Goal: Task Accomplishment & Management: Complete application form

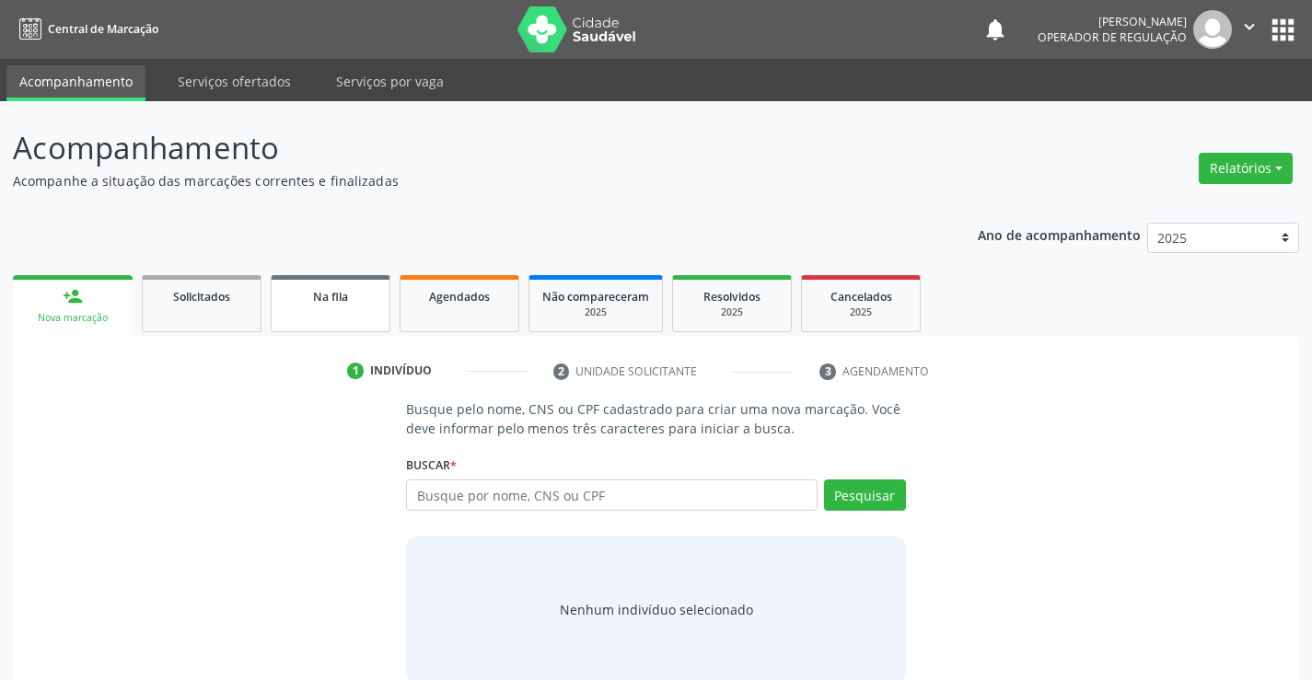
click at [341, 302] on span "Na fila" at bounding box center [330, 297] width 35 height 16
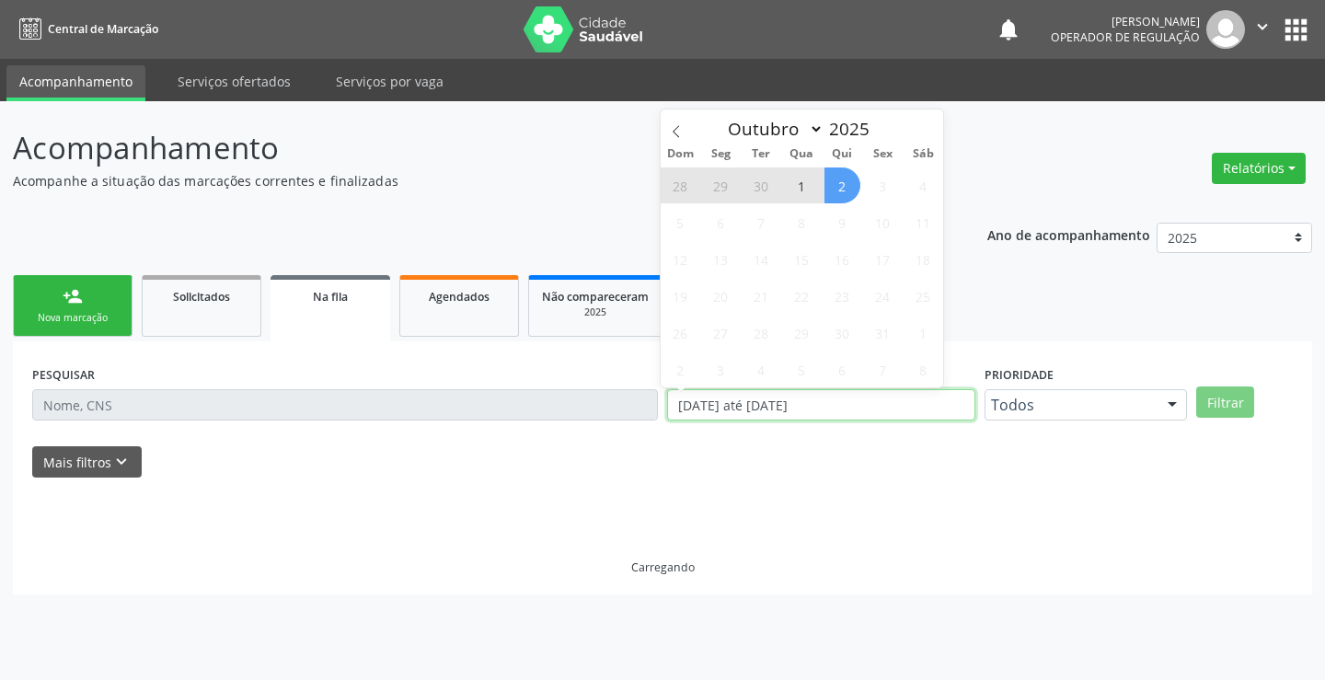
drag, startPoint x: 841, startPoint y: 405, endPoint x: 662, endPoint y: 412, distance: 179.6
click at [662, 412] on div "PESQUISAR DATA DE SOLICITAÇÃO [DATE] até [DATE] Prioridade Todos Todos Baixa Pr…" at bounding box center [663, 397] width 1270 height 72
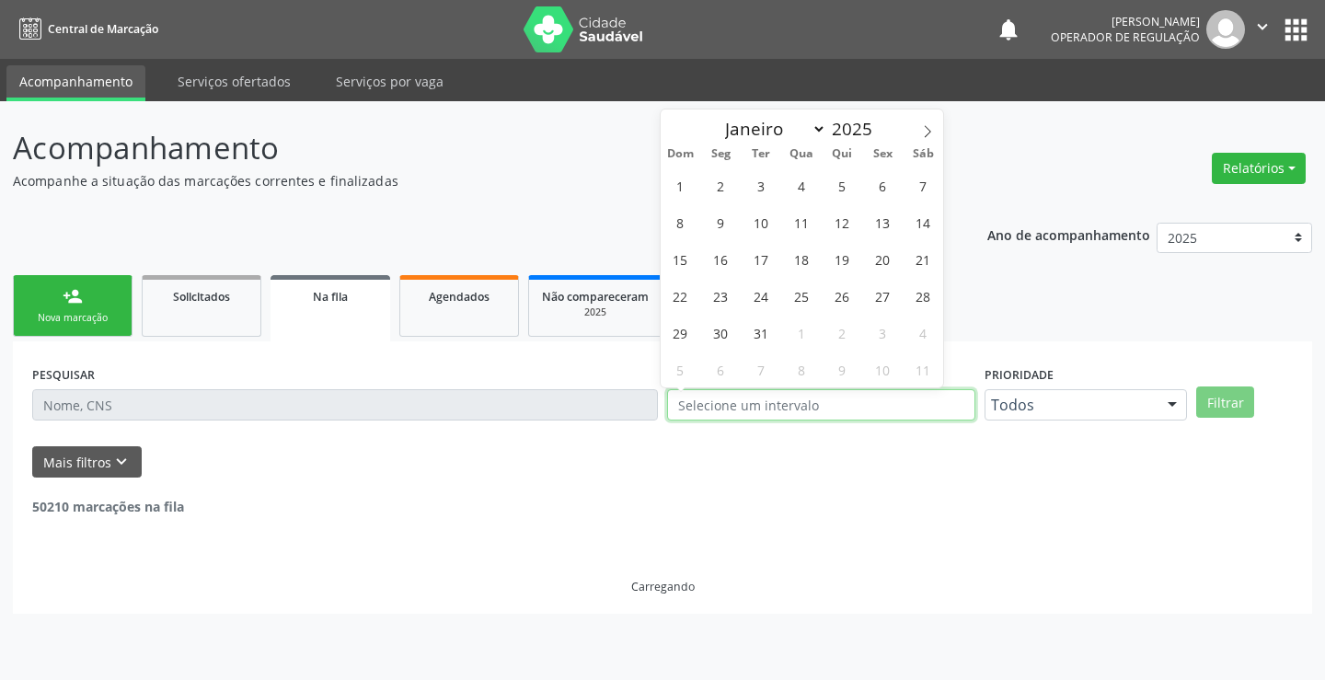
select select "0"
type input "2023"
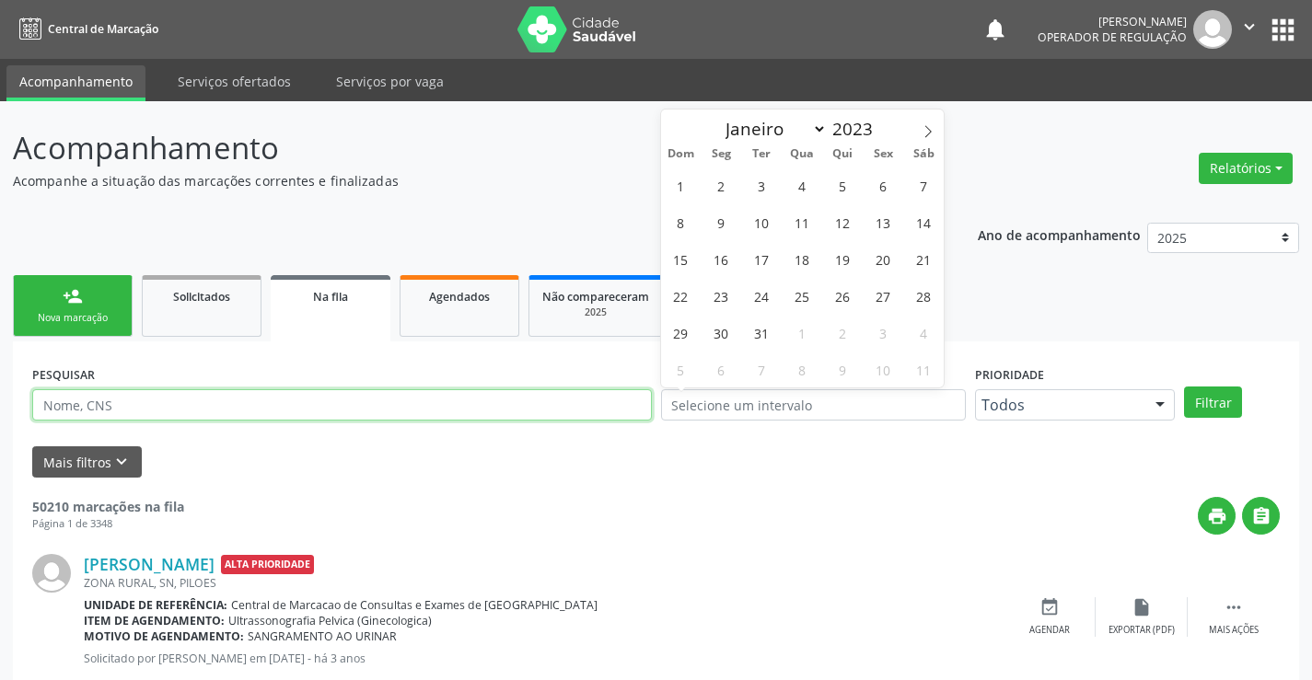
click at [195, 392] on input "text" at bounding box center [341, 404] width 619 height 31
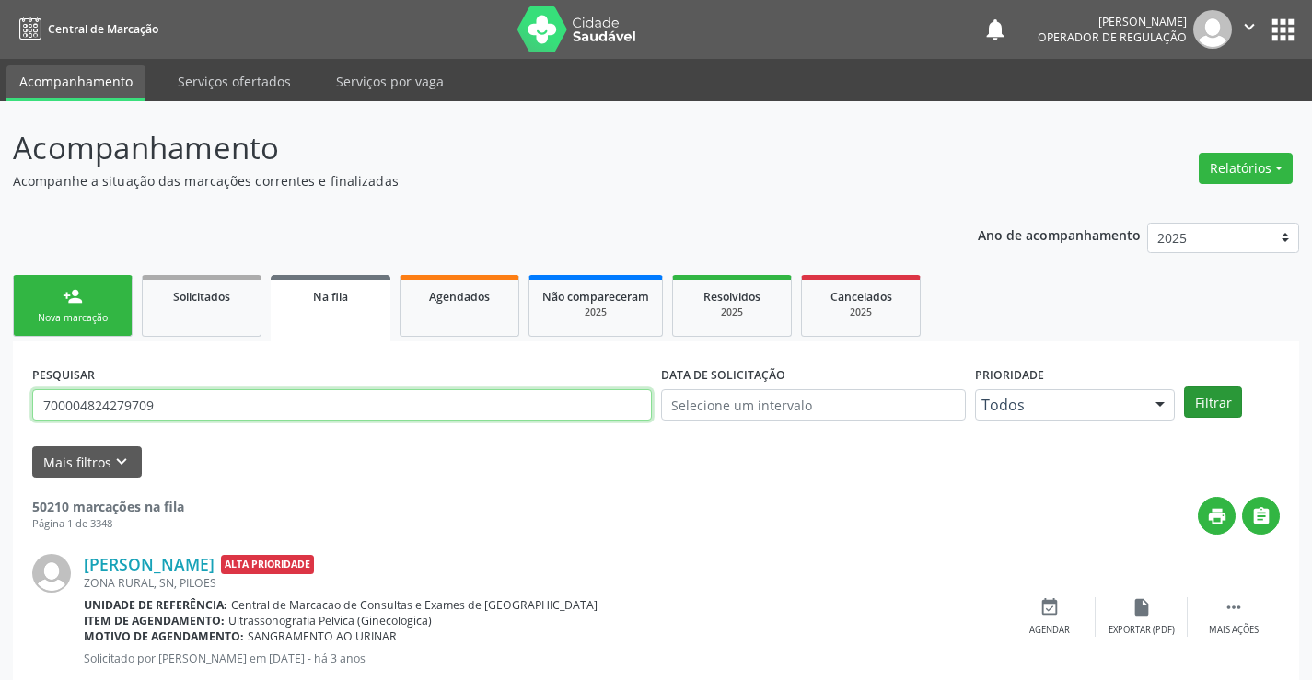
type input "700004824279709"
click at [1226, 396] on button "Filtrar" at bounding box center [1213, 402] width 58 height 31
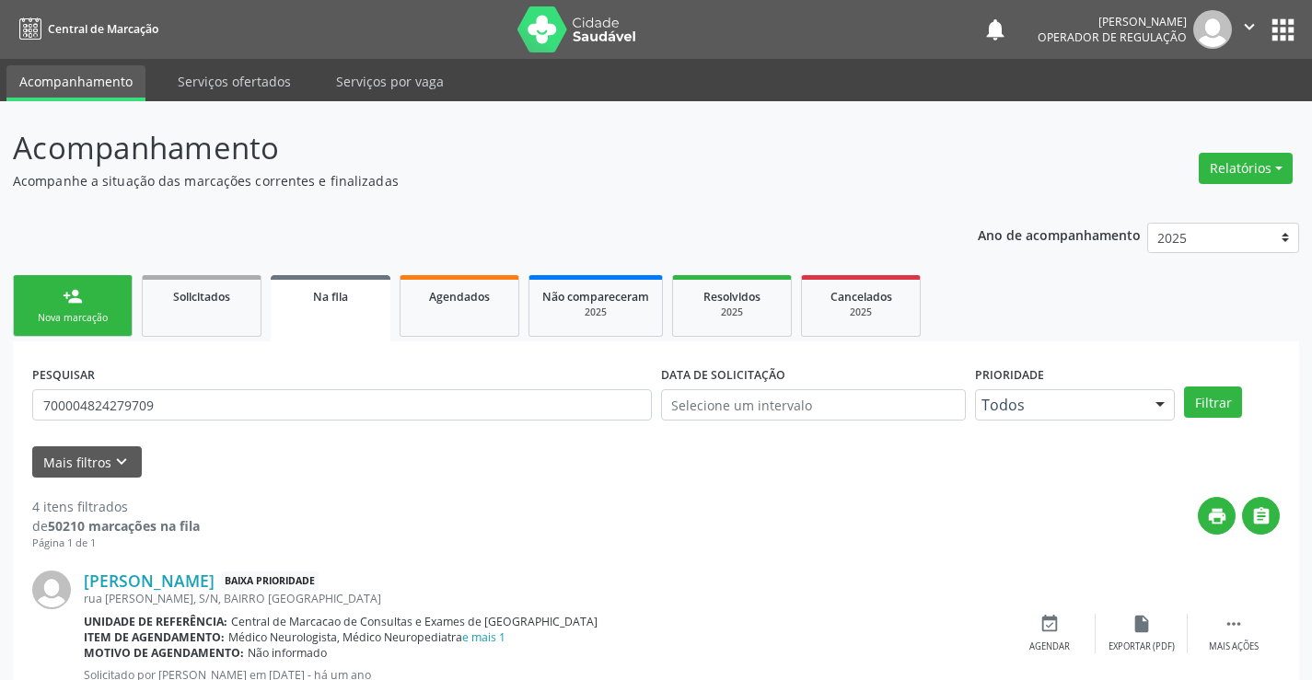
click at [65, 300] on div "person_add" at bounding box center [73, 296] width 20 height 20
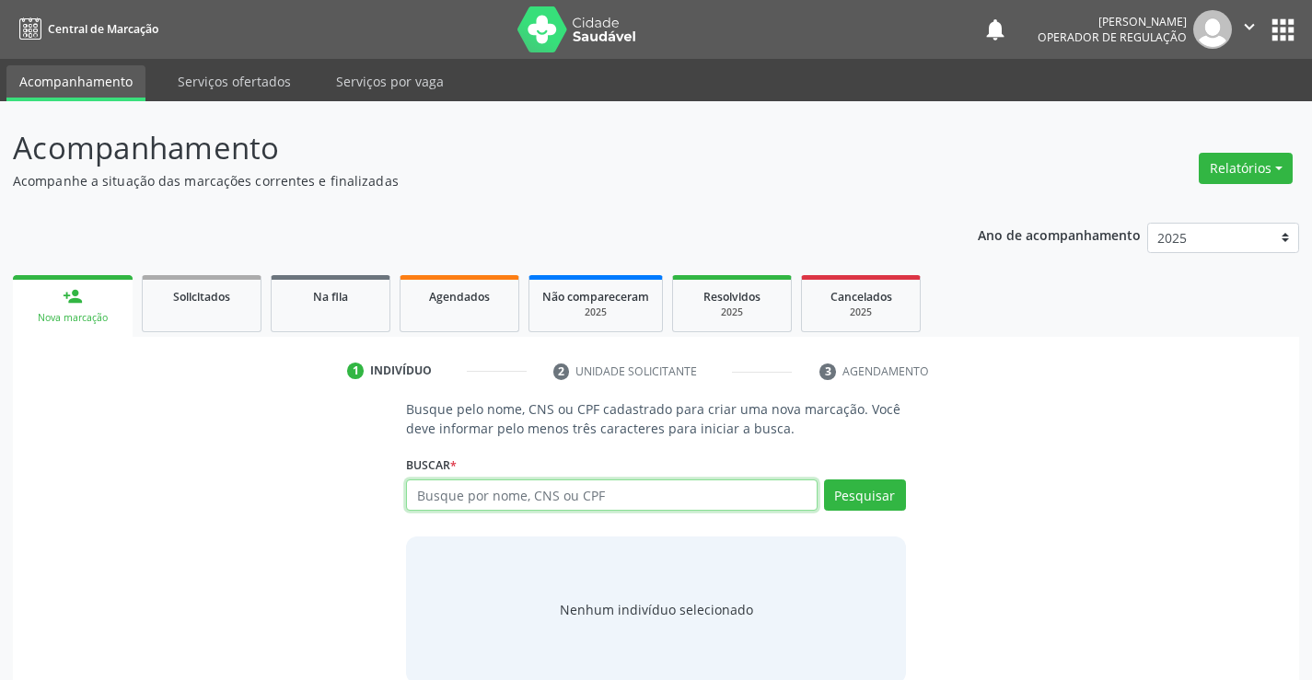
click at [572, 501] on input "text" at bounding box center [611, 495] width 411 height 31
type input "709000825922710"
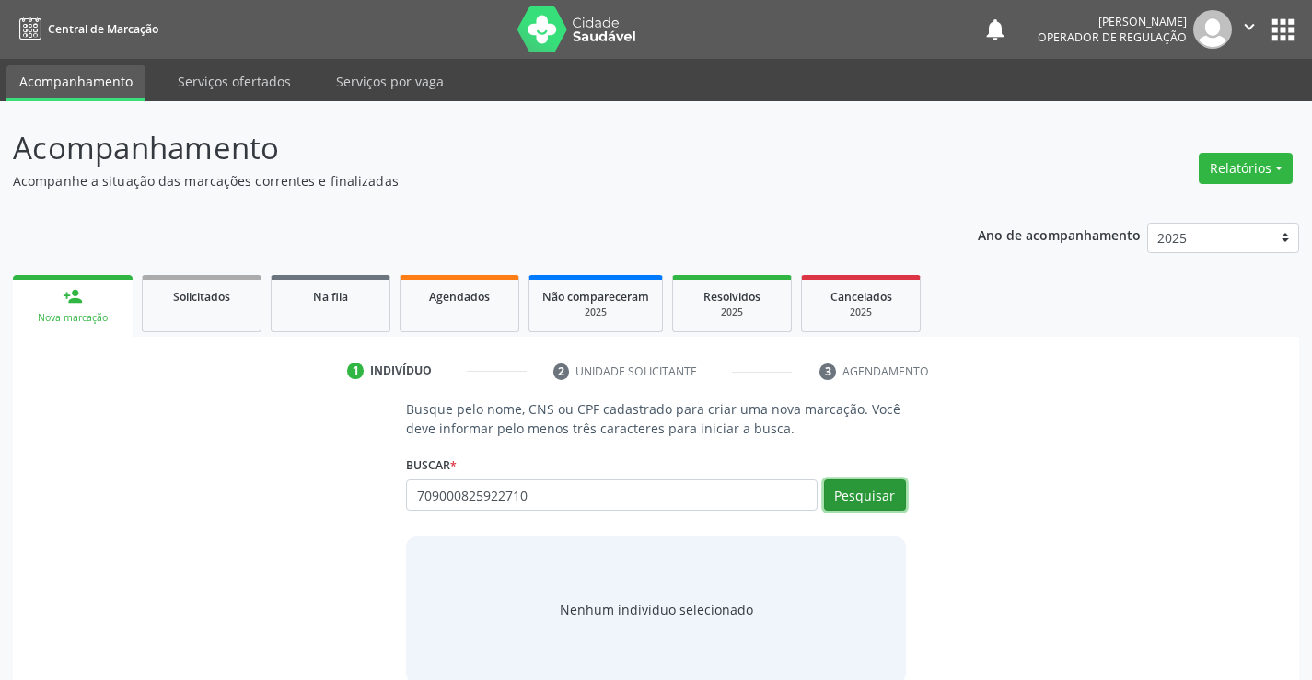
click at [879, 490] on button "Pesquisar" at bounding box center [865, 495] width 82 height 31
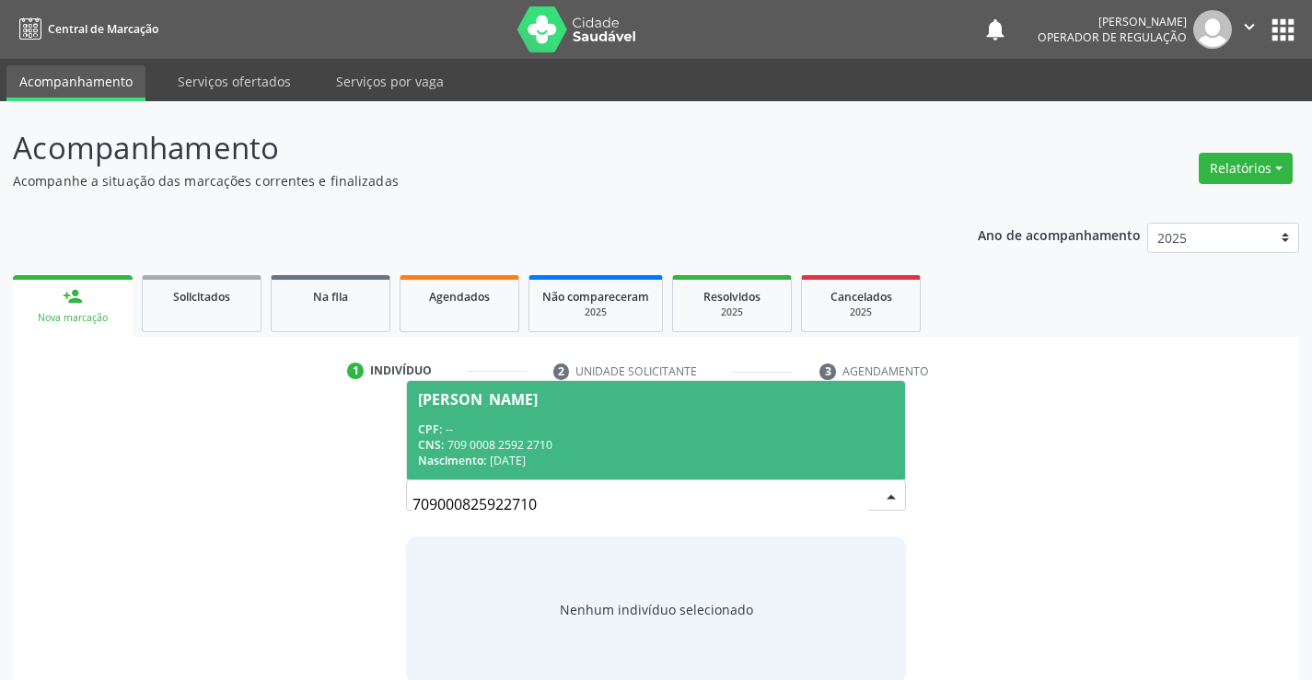
click at [602, 408] on span "[PERSON_NAME] CPF: -- CNS: 709 0008 2592 2710 Nascimento: [DATE]" at bounding box center [655, 430] width 497 height 98
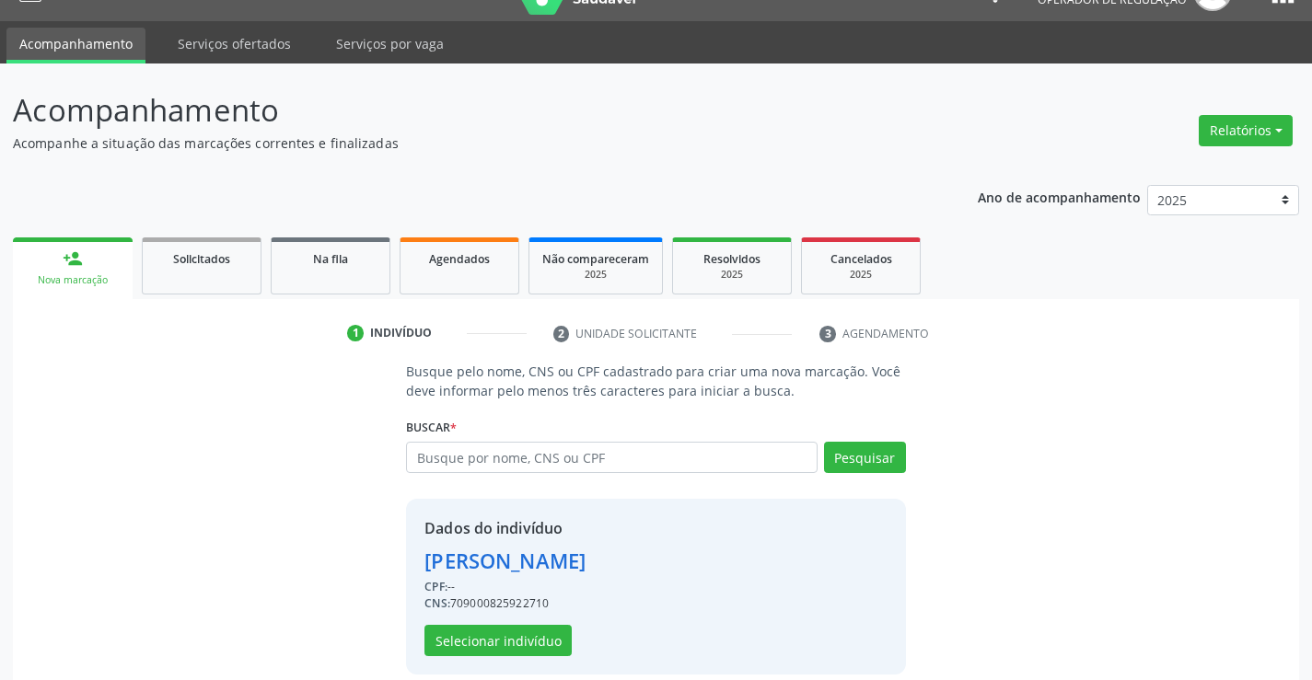
scroll to position [58, 0]
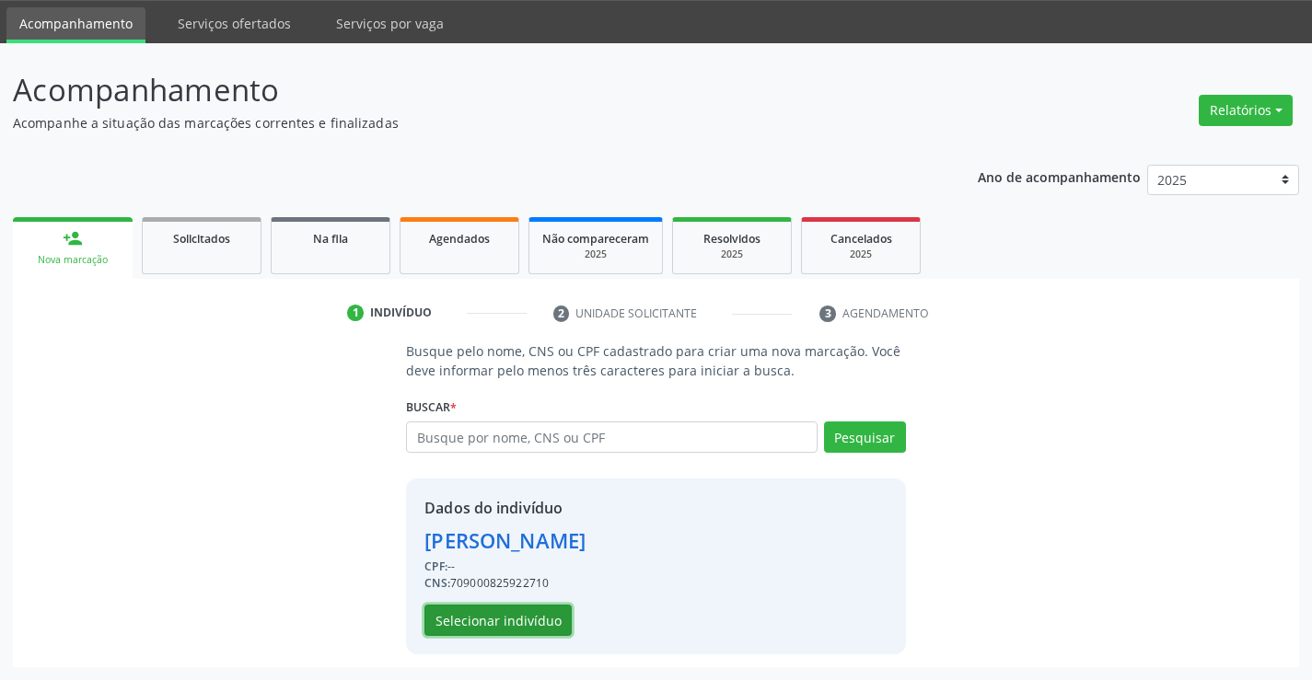
click at [492, 610] on button "Selecionar indivíduo" at bounding box center [497, 620] width 147 height 31
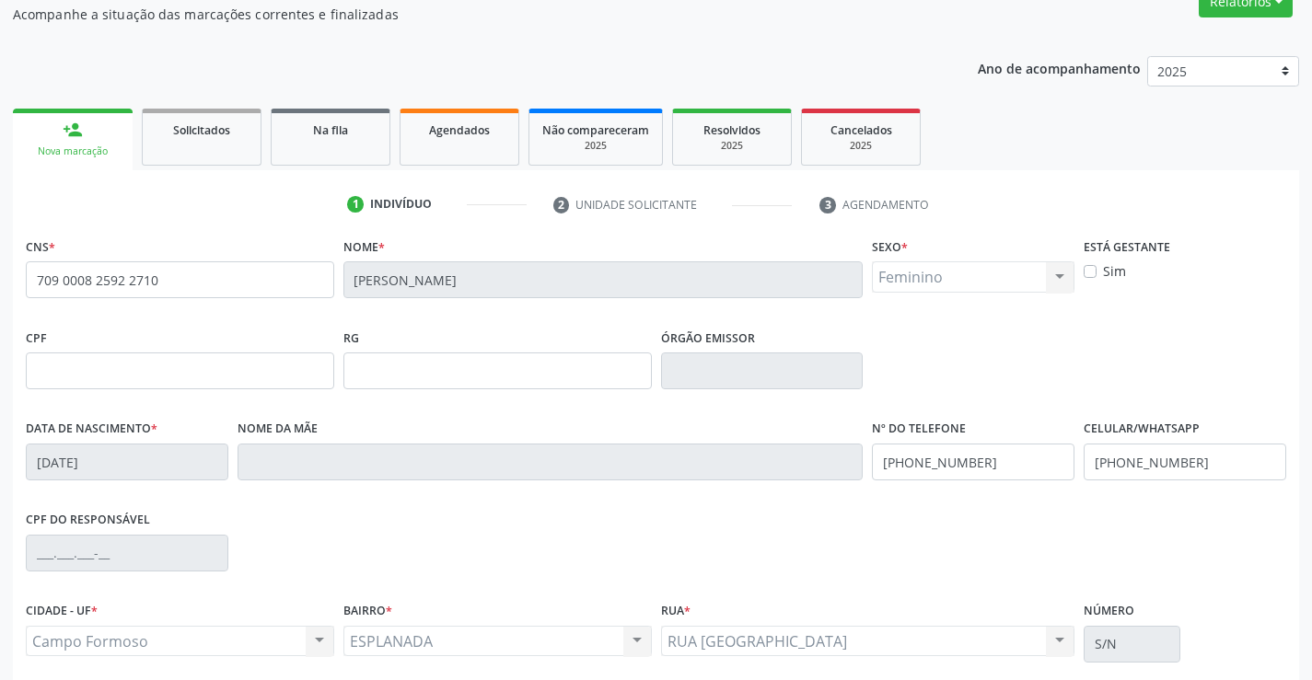
scroll to position [318, 0]
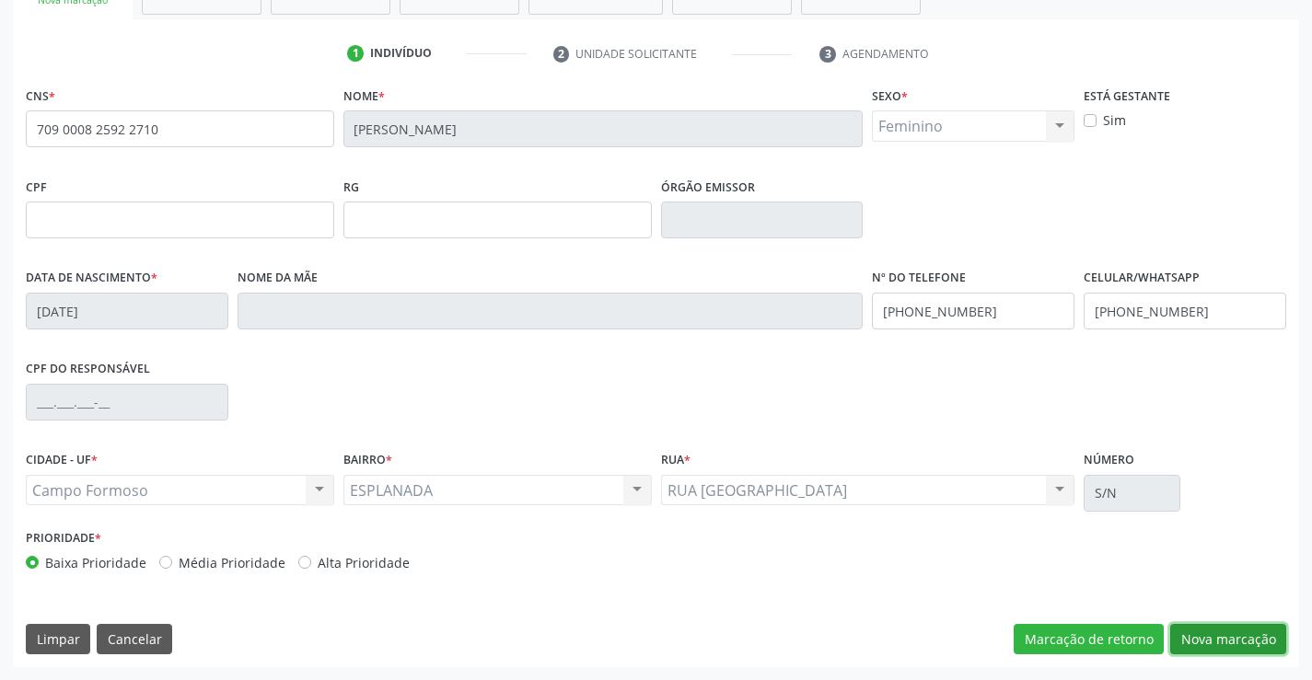
click at [1230, 642] on button "Nova marcação" at bounding box center [1228, 639] width 116 height 31
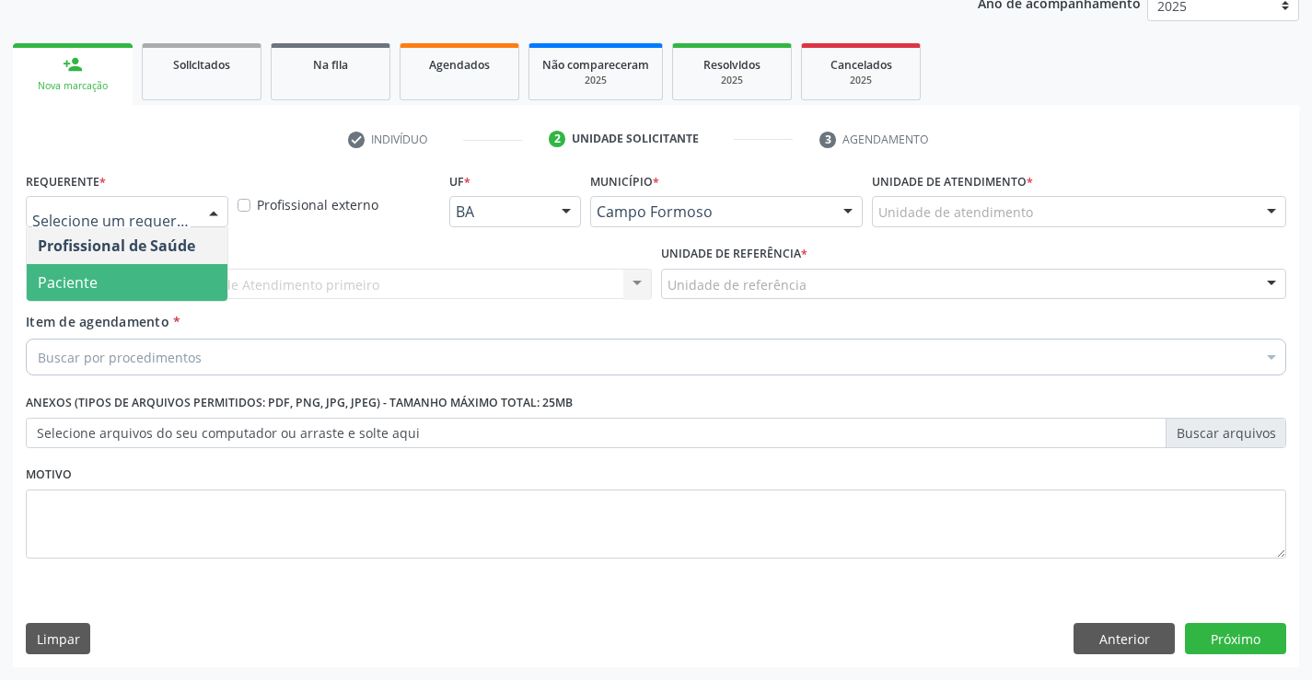
click at [121, 278] on span "Paciente" at bounding box center [127, 282] width 201 height 37
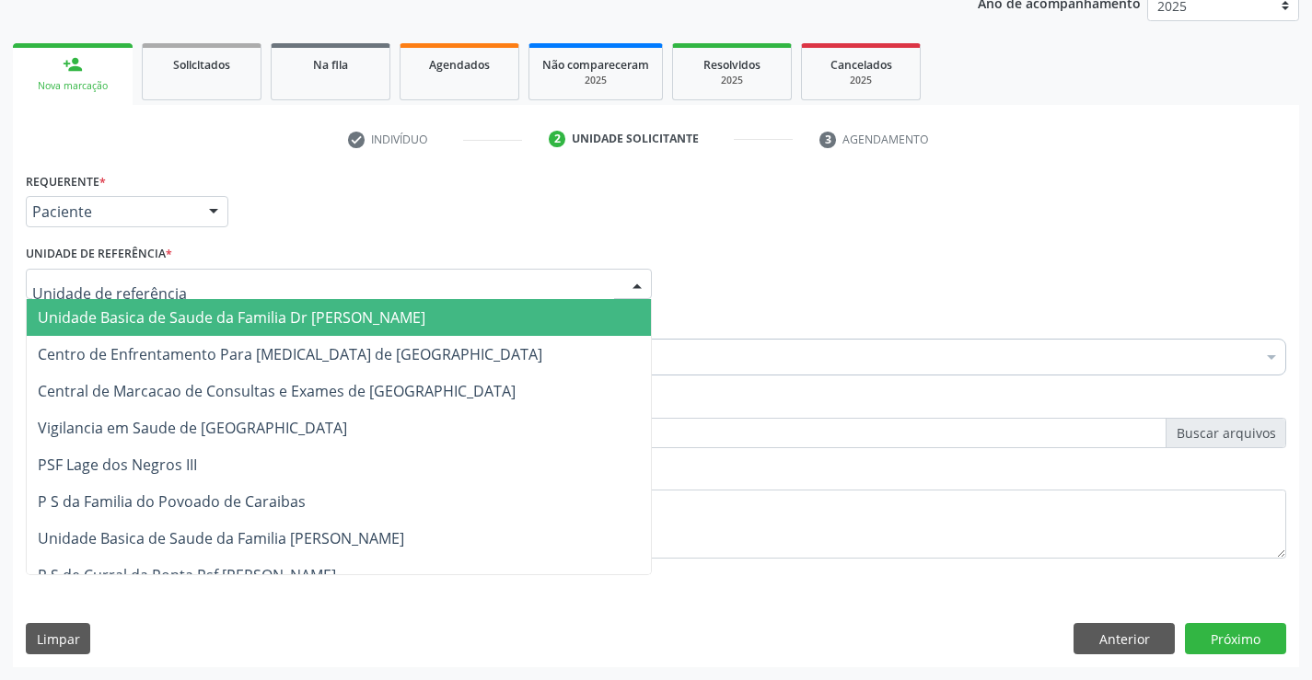
click at [166, 310] on span "Unidade Basica de Saude da Familia Dr [PERSON_NAME]" at bounding box center [232, 317] width 388 height 20
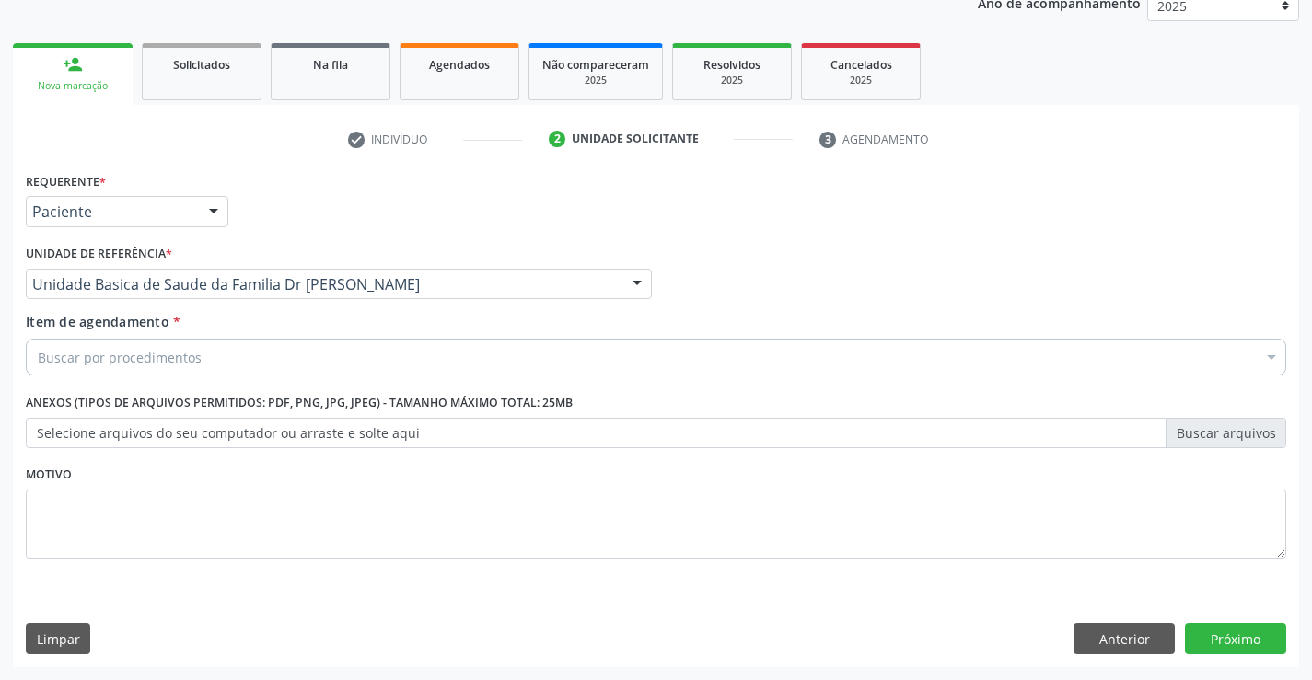
click at [202, 363] on div "Buscar por procedimentos" at bounding box center [656, 357] width 1260 height 37
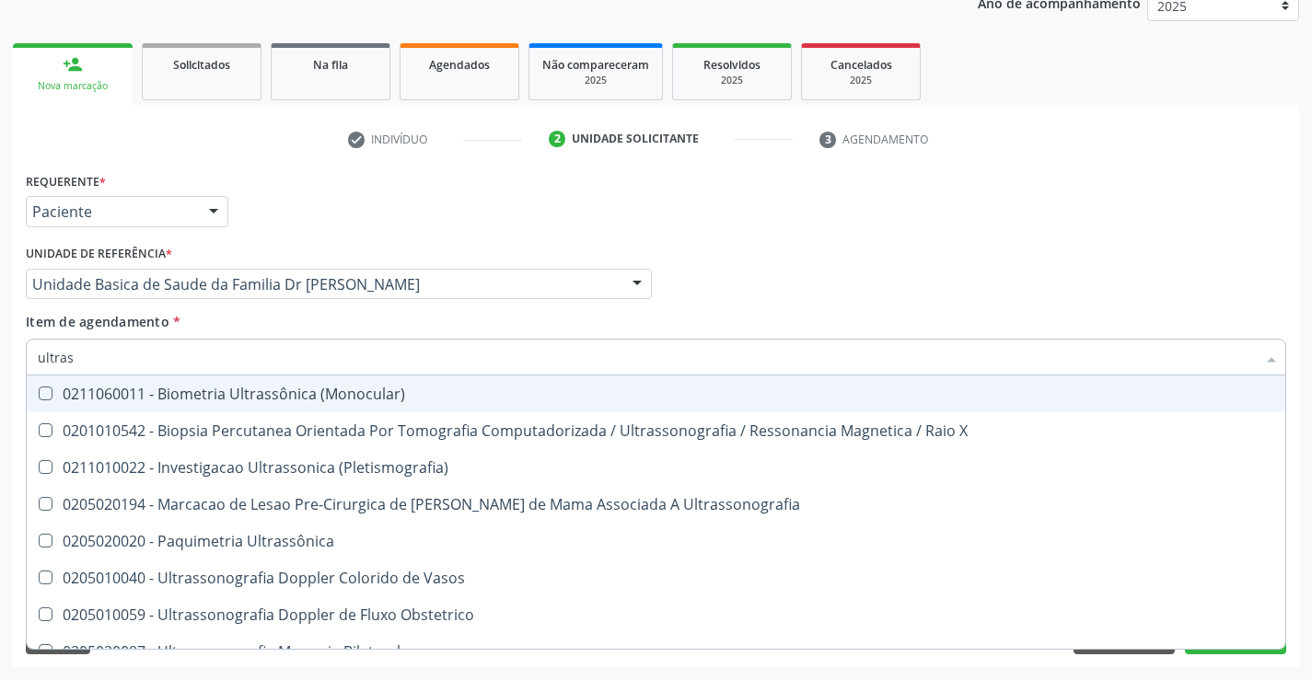
type input "ultrass"
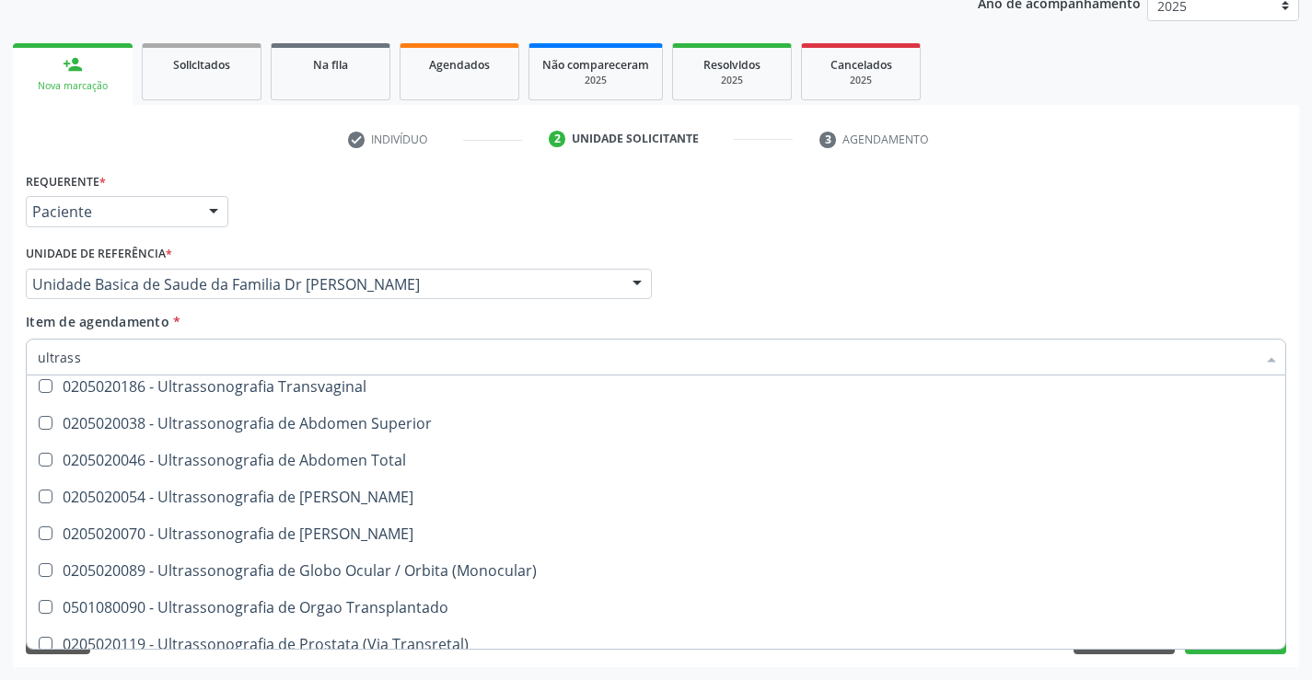
scroll to position [460, 0]
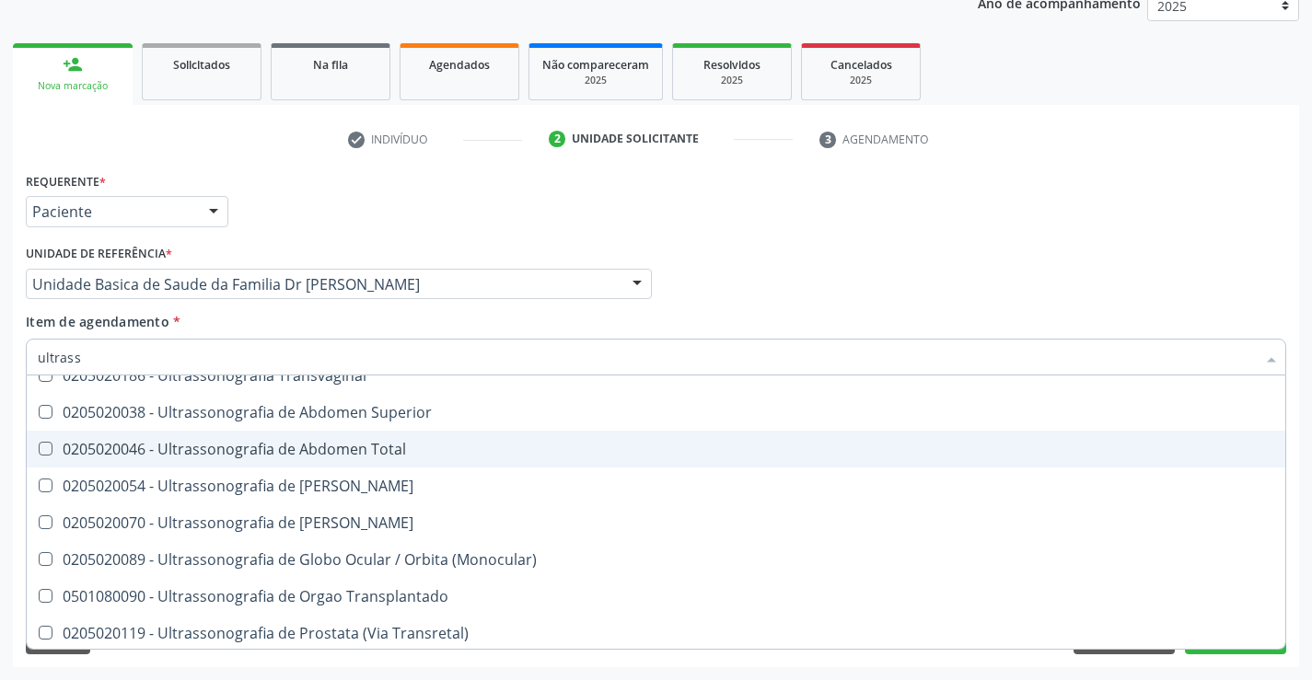
click at [418, 446] on div "0205020046 - Ultrassonografia de Abdomen Total" at bounding box center [656, 449] width 1236 height 15
checkbox Total "true"
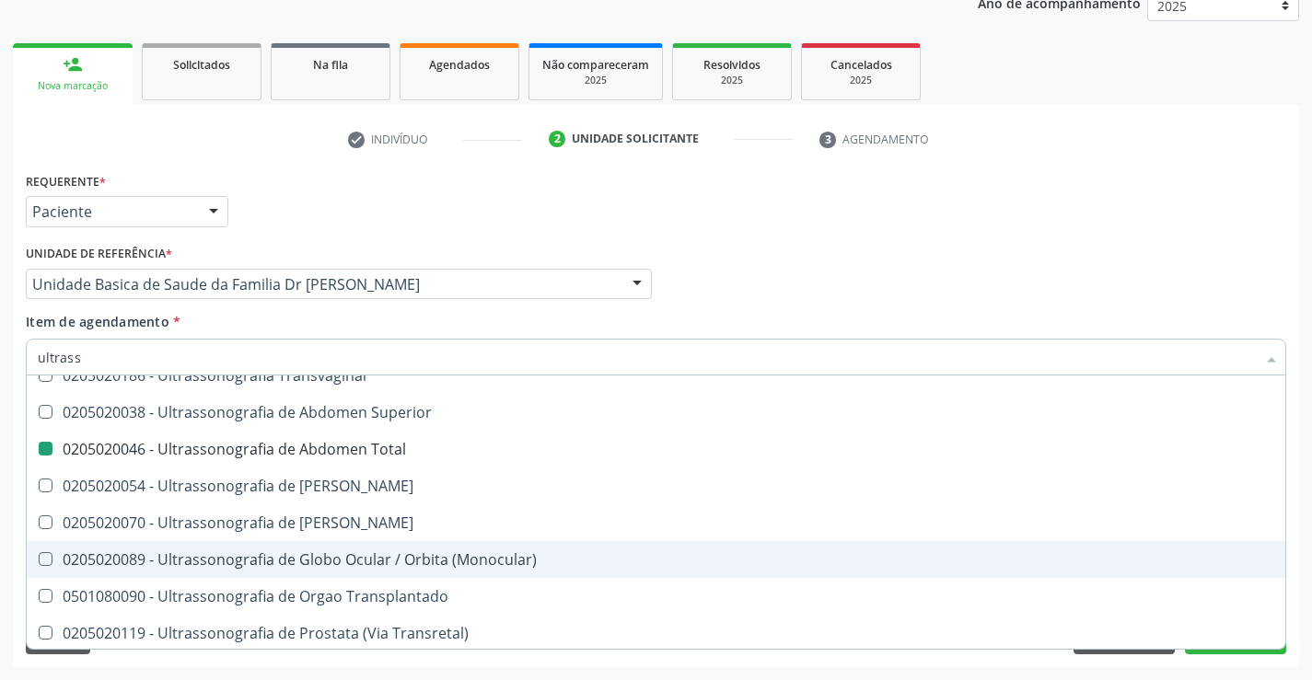
click at [1300, 549] on div "Acompanhamento Acompanhe a situação das marcações correntes e finalizadas Relat…" at bounding box center [656, 274] width 1312 height 811
checkbox X "true"
checkbox Total "false"
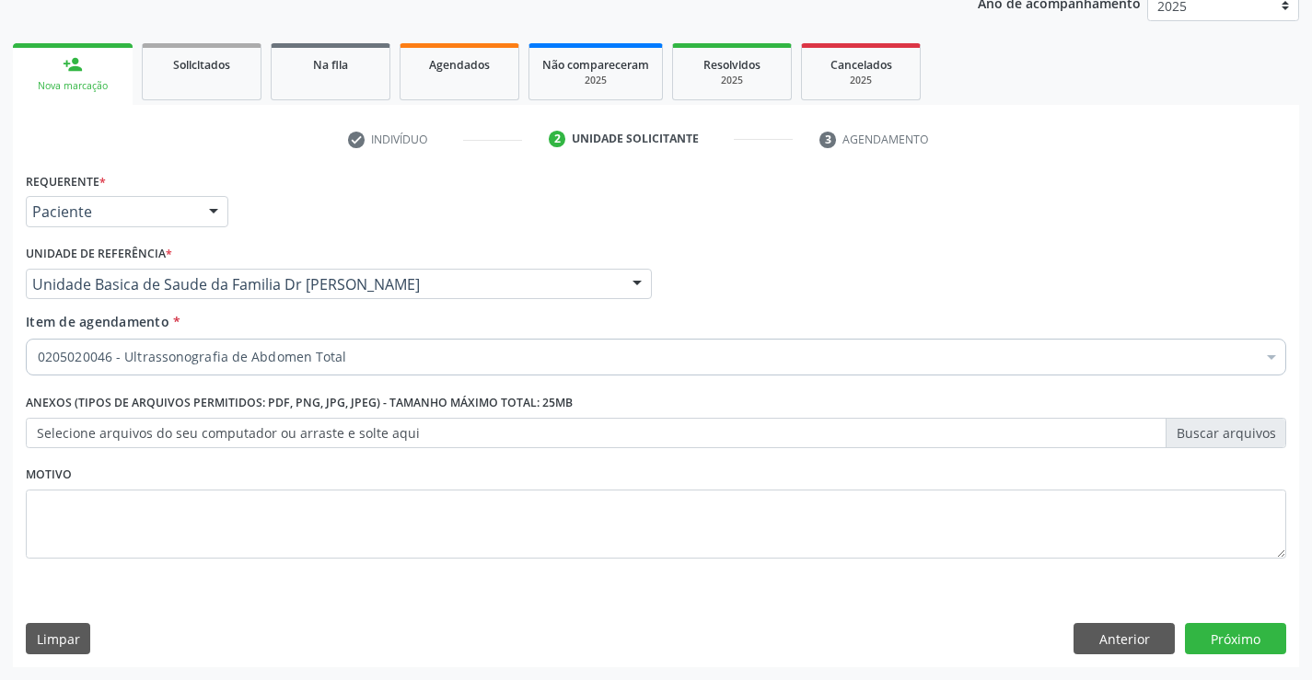
scroll to position [0, 0]
click at [1232, 636] on button "Próximo" at bounding box center [1235, 638] width 101 height 31
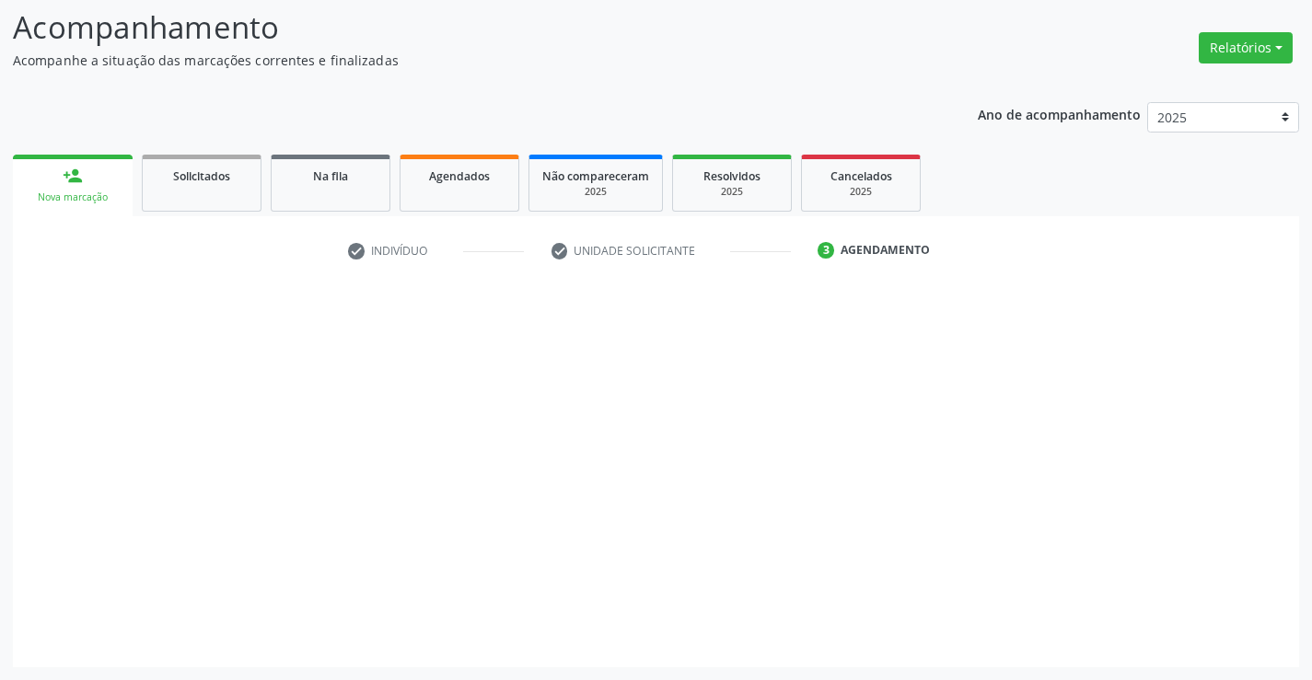
scroll to position [121, 0]
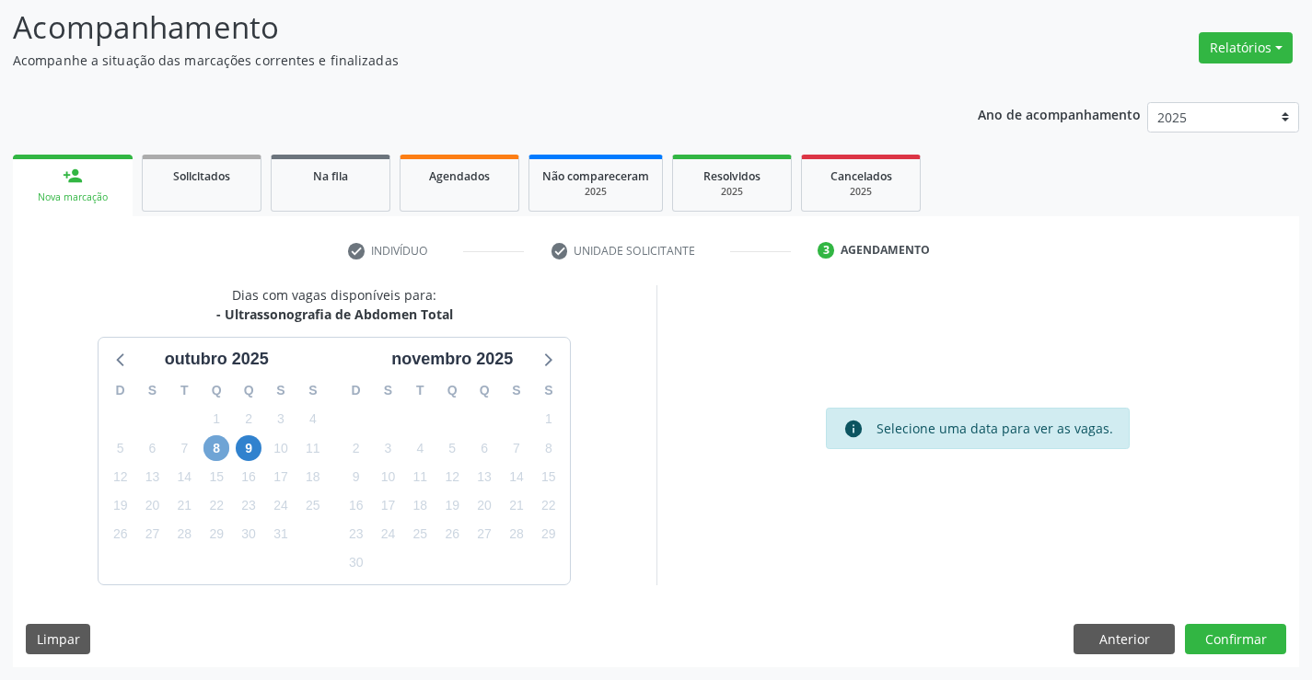
click at [216, 445] on span "8" at bounding box center [216, 448] width 26 height 26
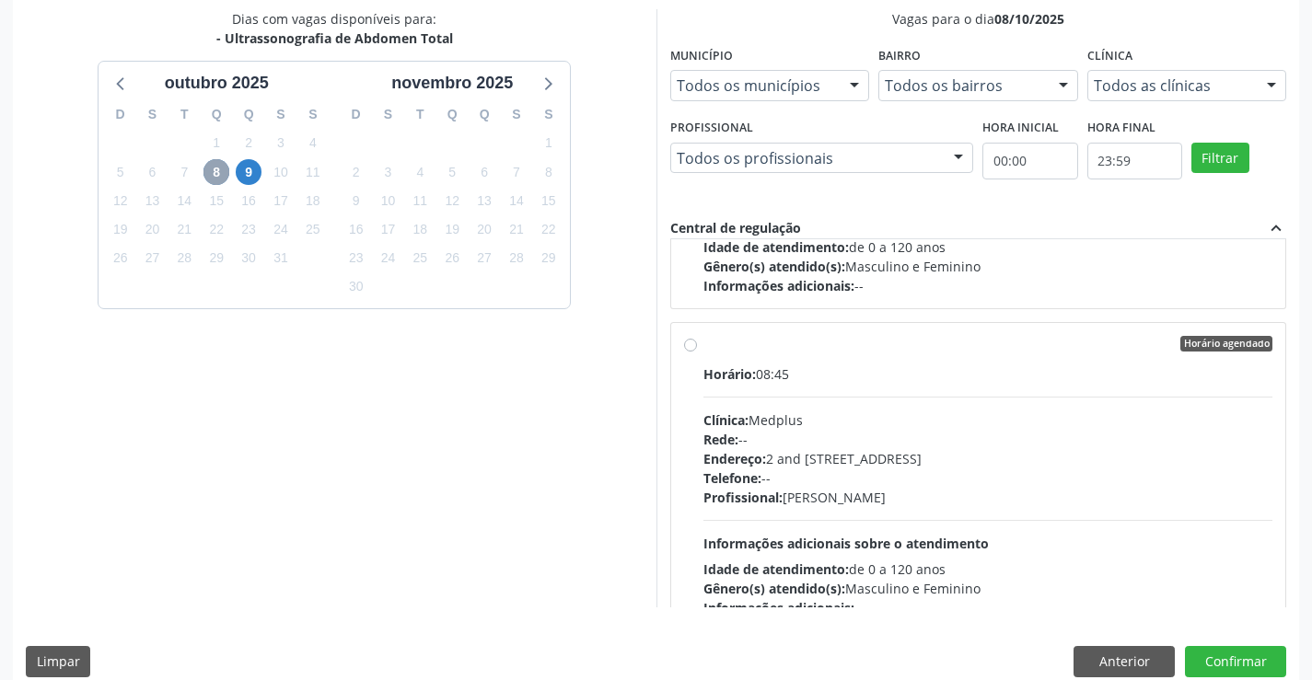
scroll to position [276, 0]
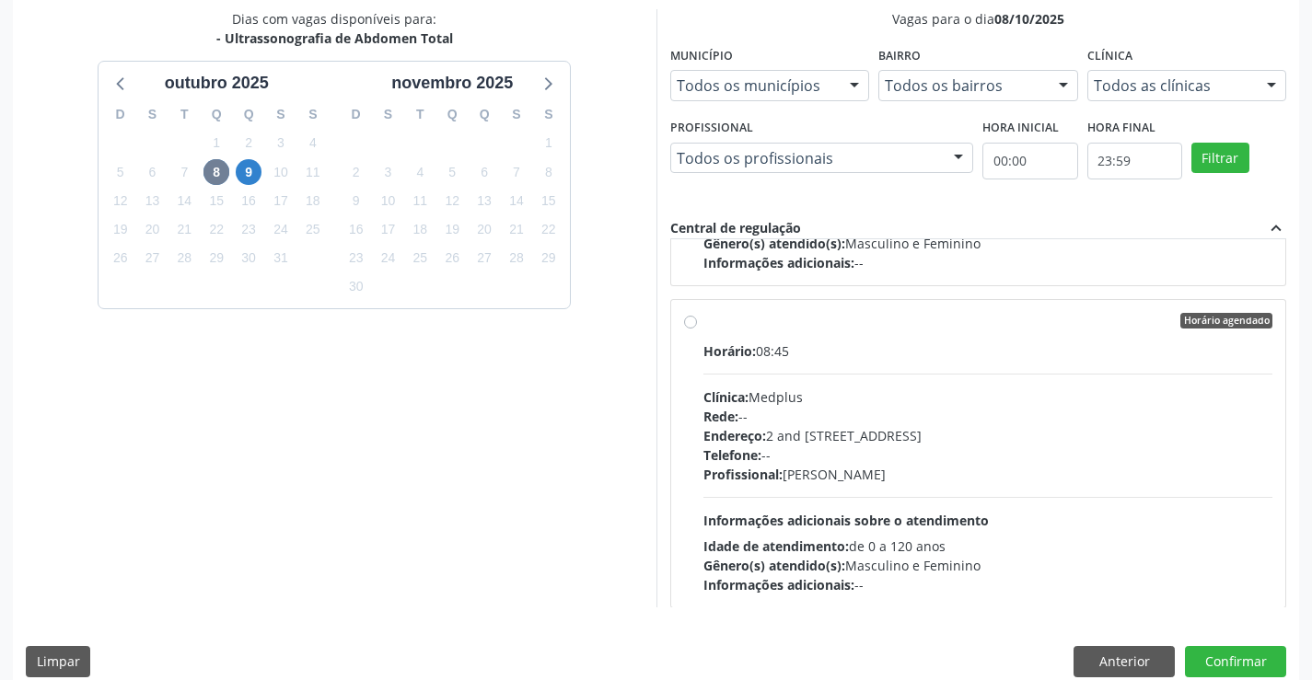
click at [845, 325] on div "Horário agendado" at bounding box center [988, 321] width 570 height 17
click at [697, 325] on input "Horário agendado Horário: 08:45 Clínica: Medplus Rede: -- Endereço: 2 and [STRE…" at bounding box center [690, 321] width 13 height 17
radio input "true"
click at [1221, 657] on button "Confirmar" at bounding box center [1235, 661] width 101 height 31
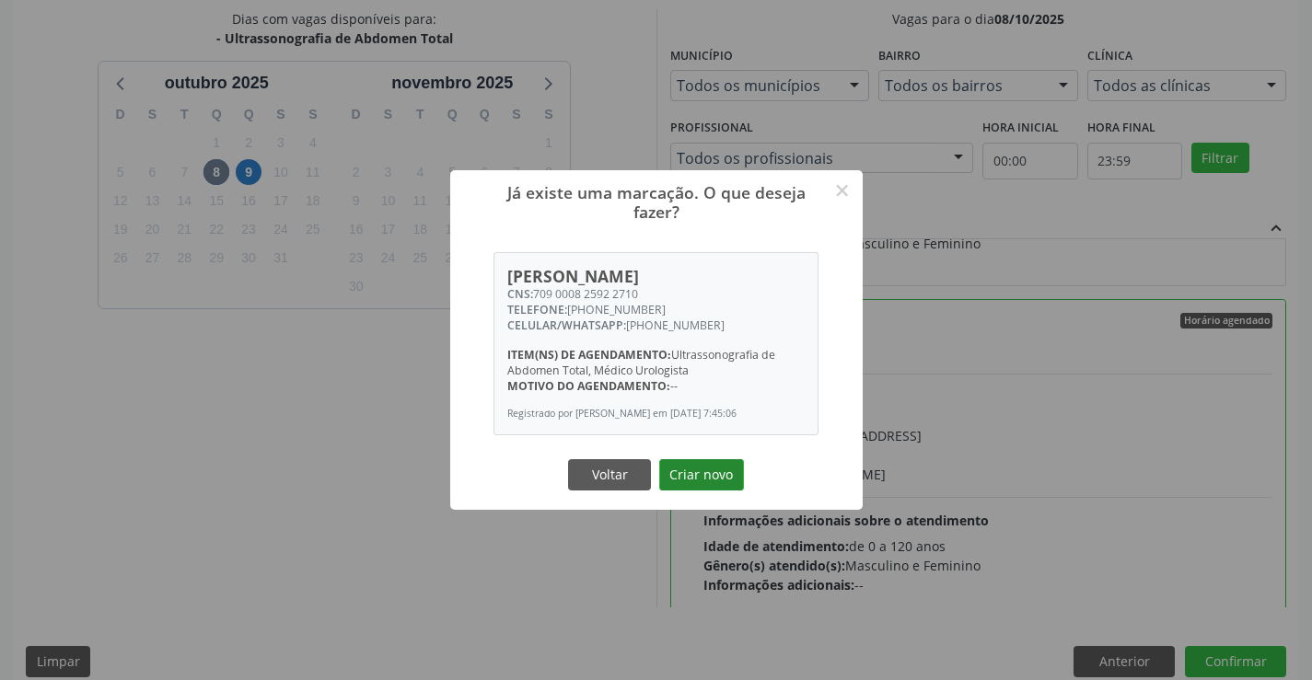
click at [701, 469] on button "Criar novo" at bounding box center [701, 474] width 85 height 31
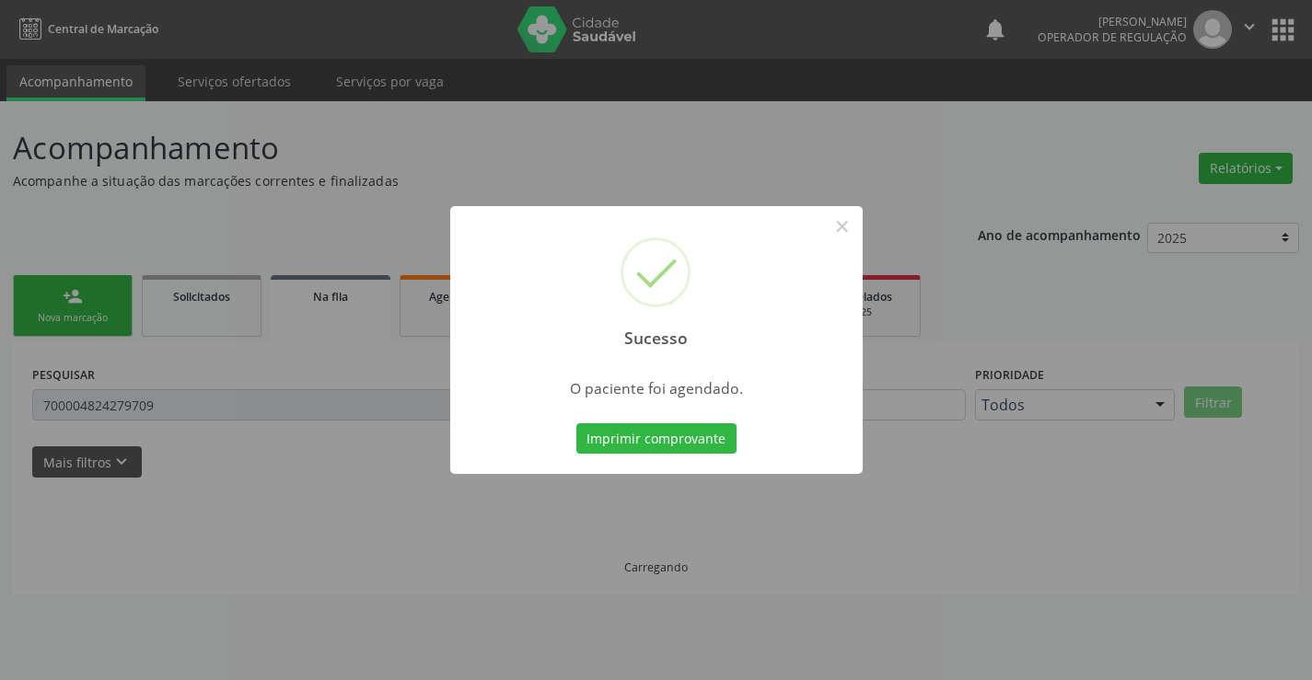
scroll to position [0, 0]
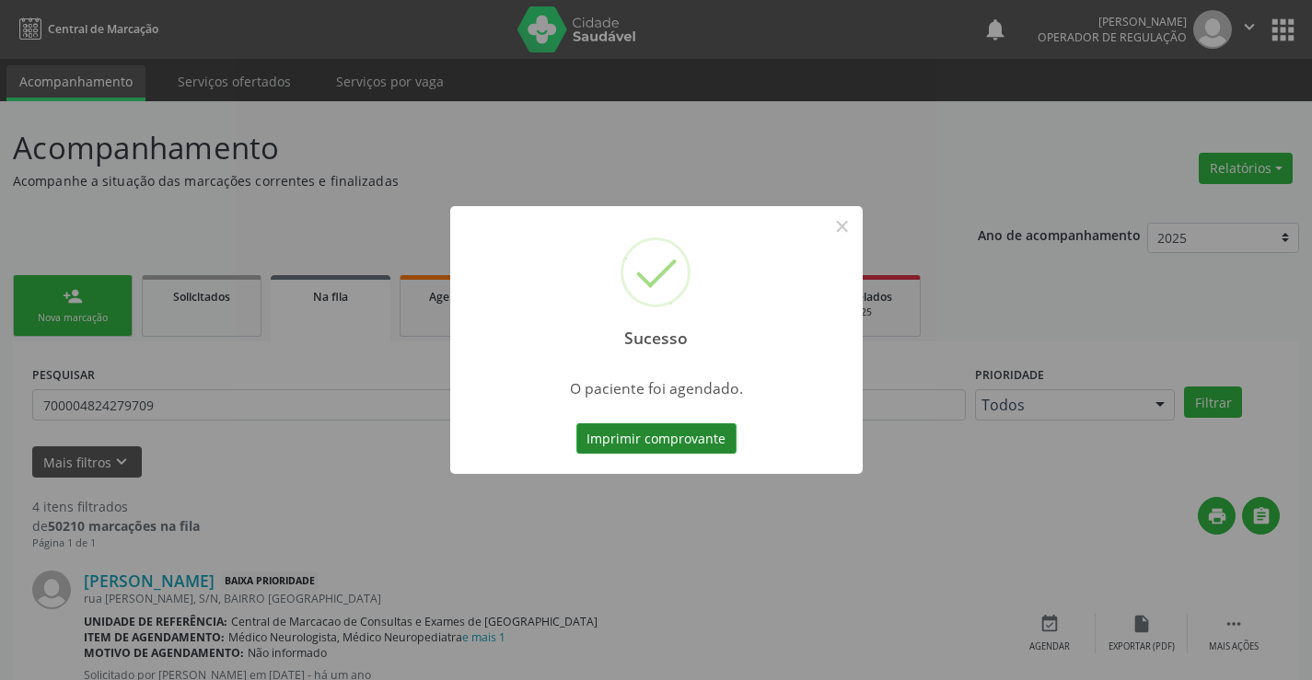
click at [659, 441] on button "Imprimir comprovante" at bounding box center [656, 438] width 160 height 31
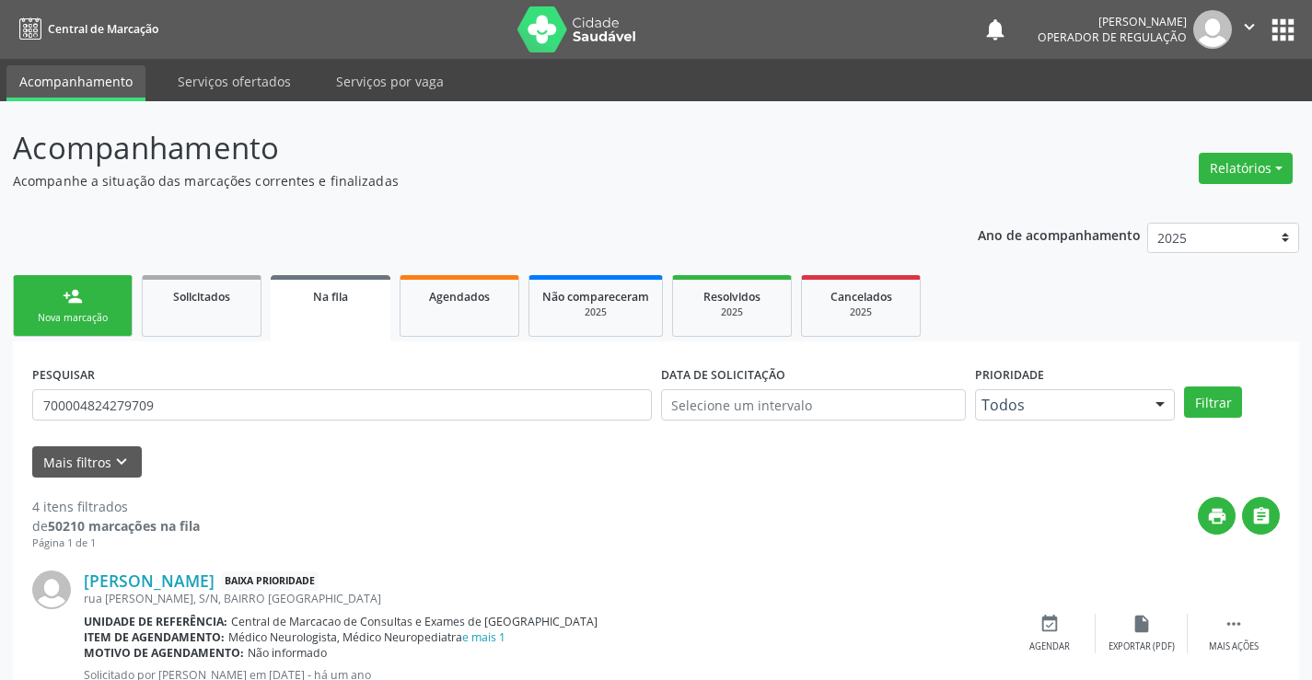
click at [99, 306] on link "person_add Nova marcação" at bounding box center [73, 306] width 120 height 62
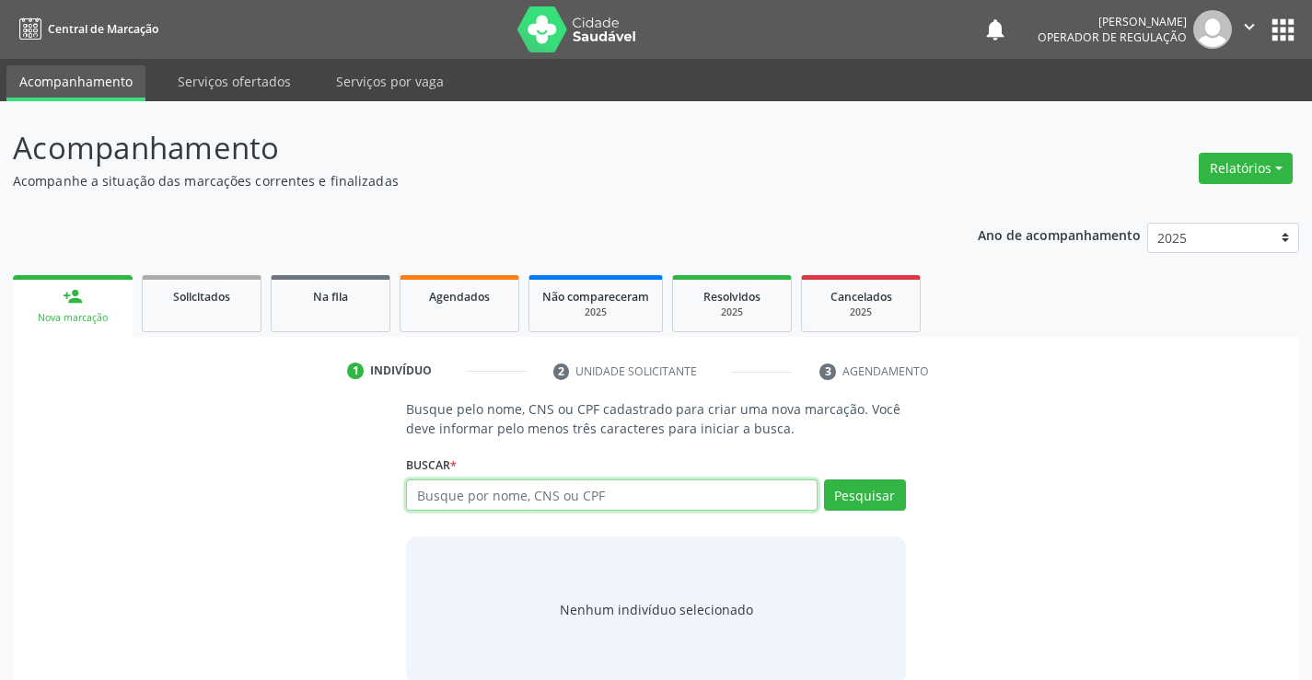
click at [619, 489] on input "text" at bounding box center [611, 495] width 411 height 31
type input "703202612078891"
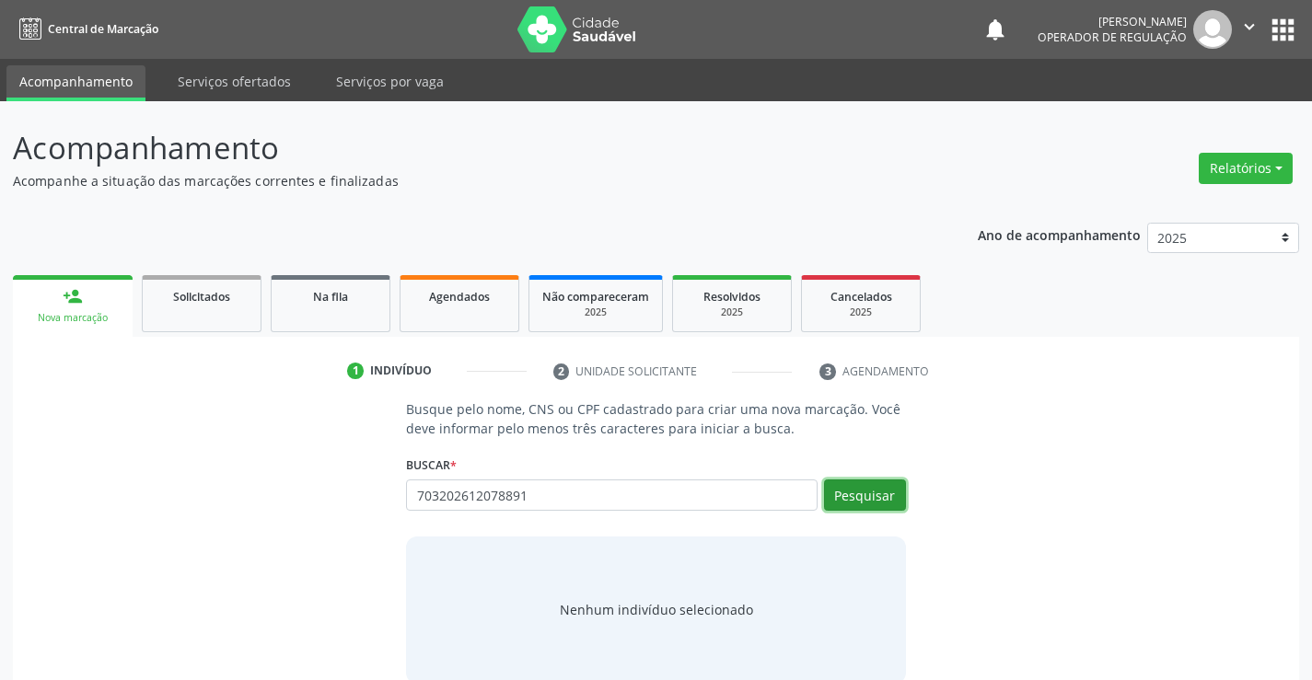
click at [875, 493] on button "Pesquisar" at bounding box center [865, 495] width 82 height 31
type input "703202612078891"
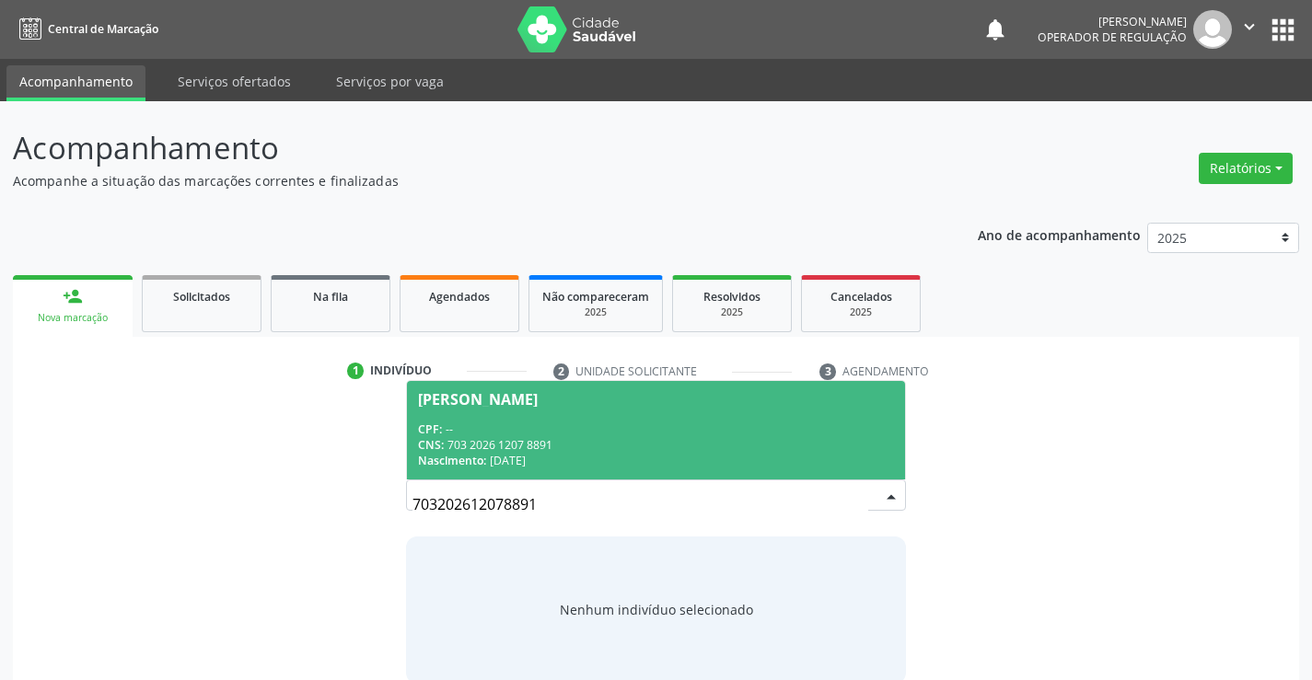
click at [551, 439] on div "CNS: 703 2026 1207 8891" at bounding box center [655, 445] width 475 height 16
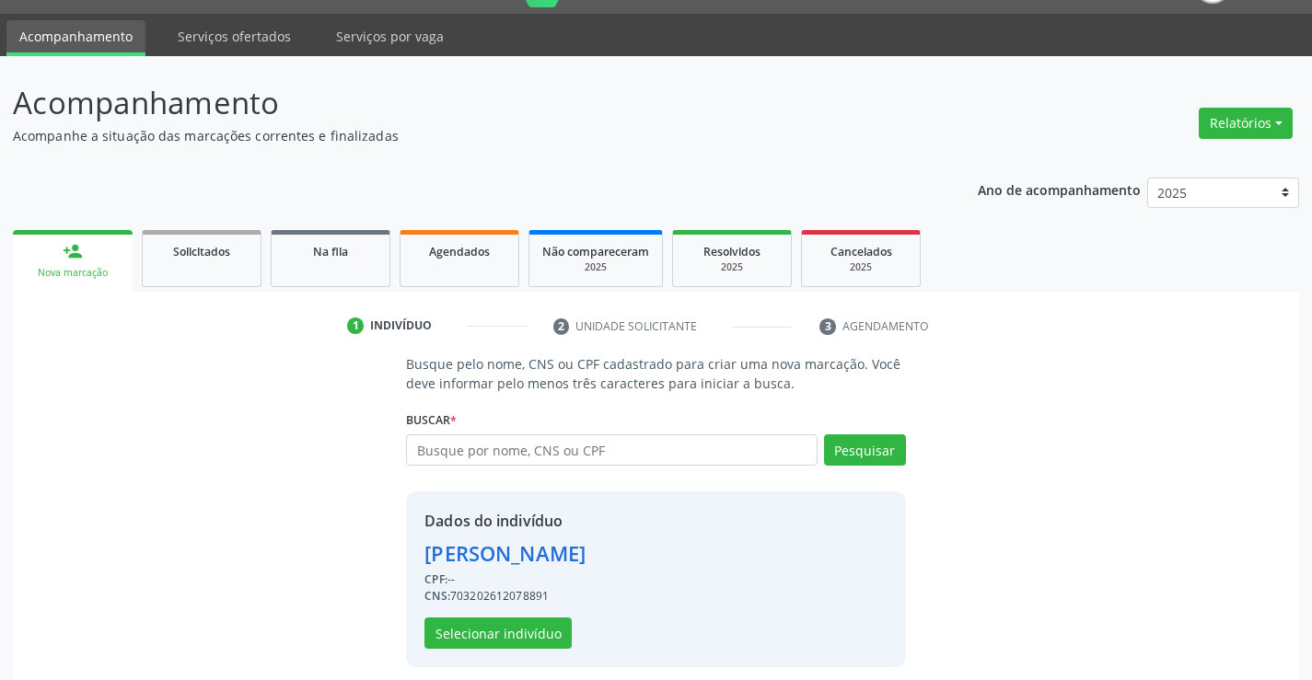
scroll to position [58, 0]
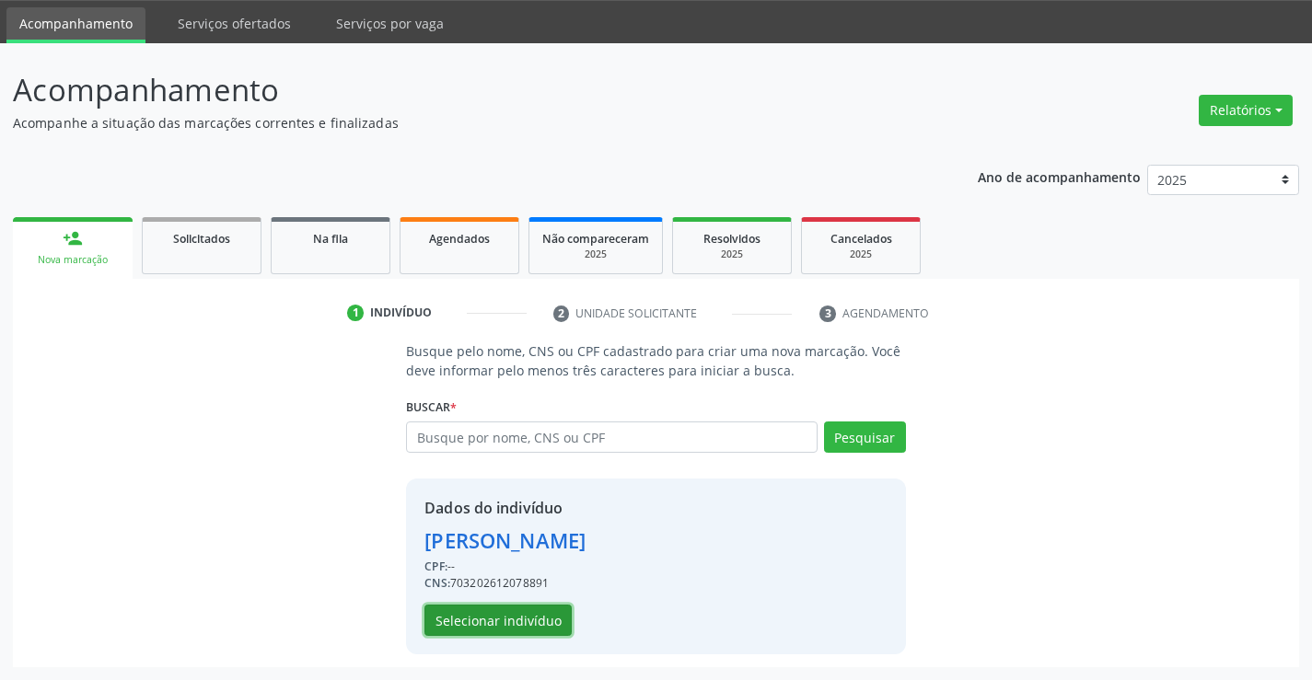
click at [480, 612] on button "Selecionar indivíduo" at bounding box center [497, 620] width 147 height 31
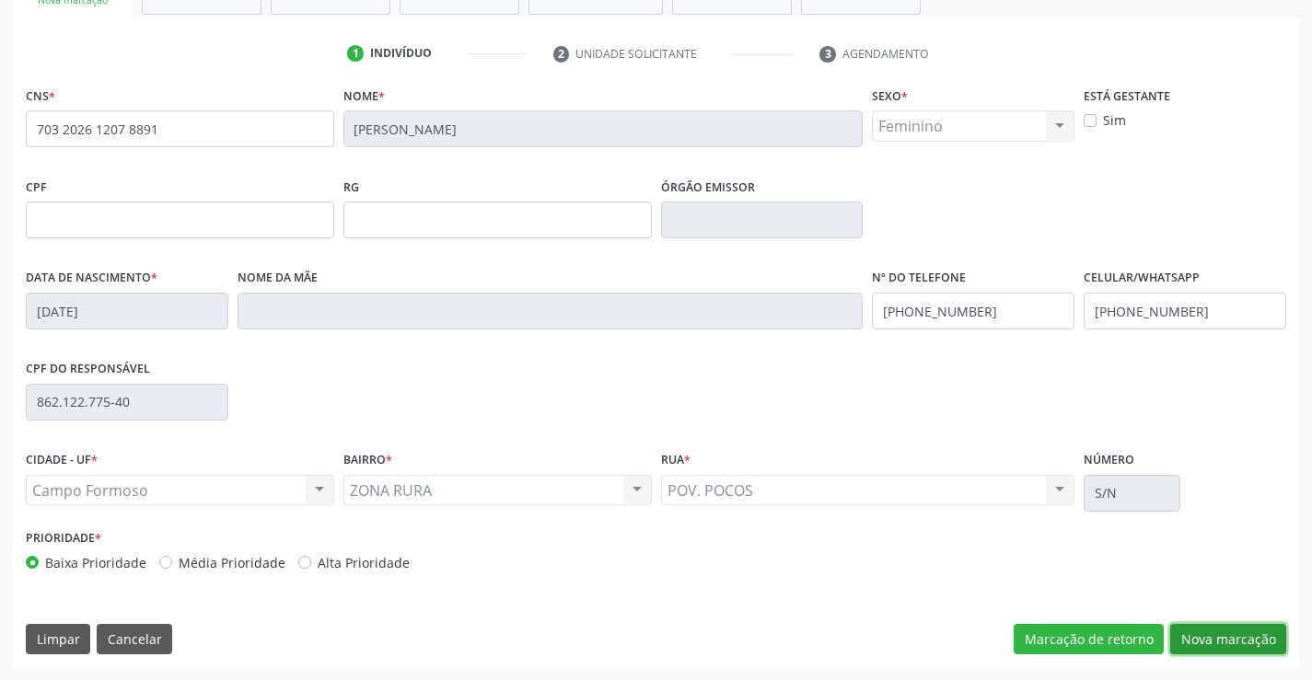
click at [1219, 637] on button "Nova marcação" at bounding box center [1228, 639] width 116 height 31
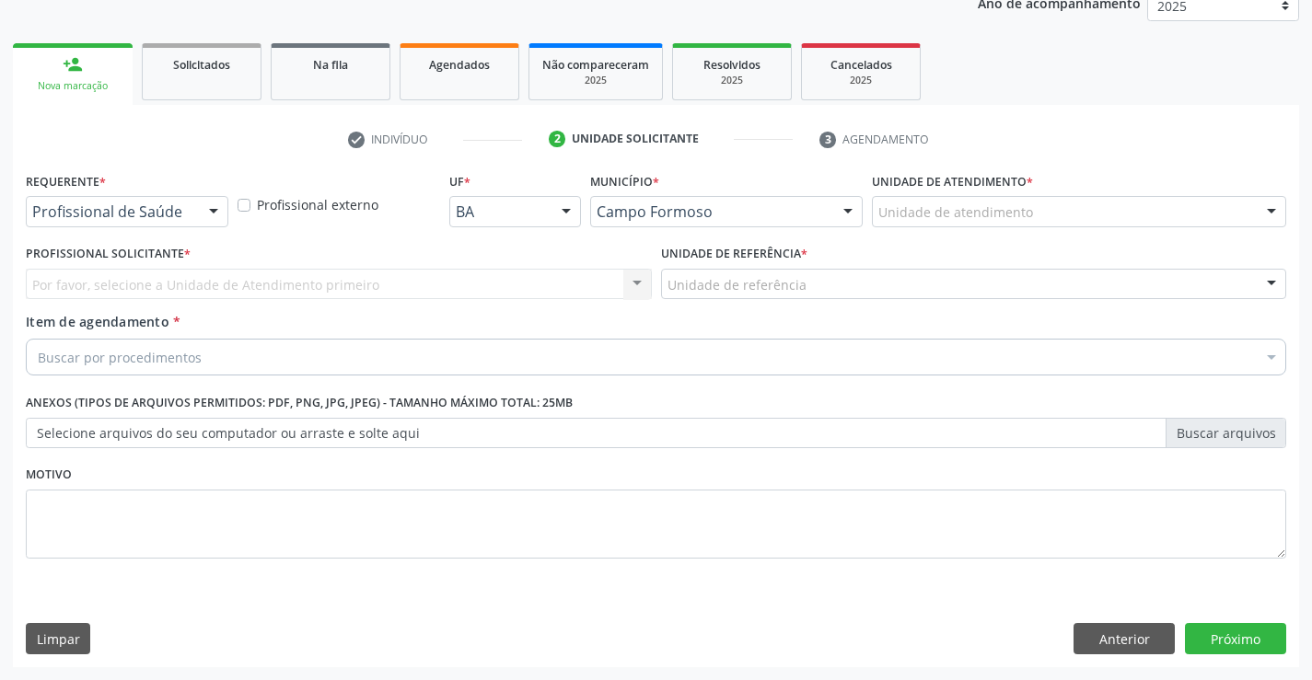
scroll to position [232, 0]
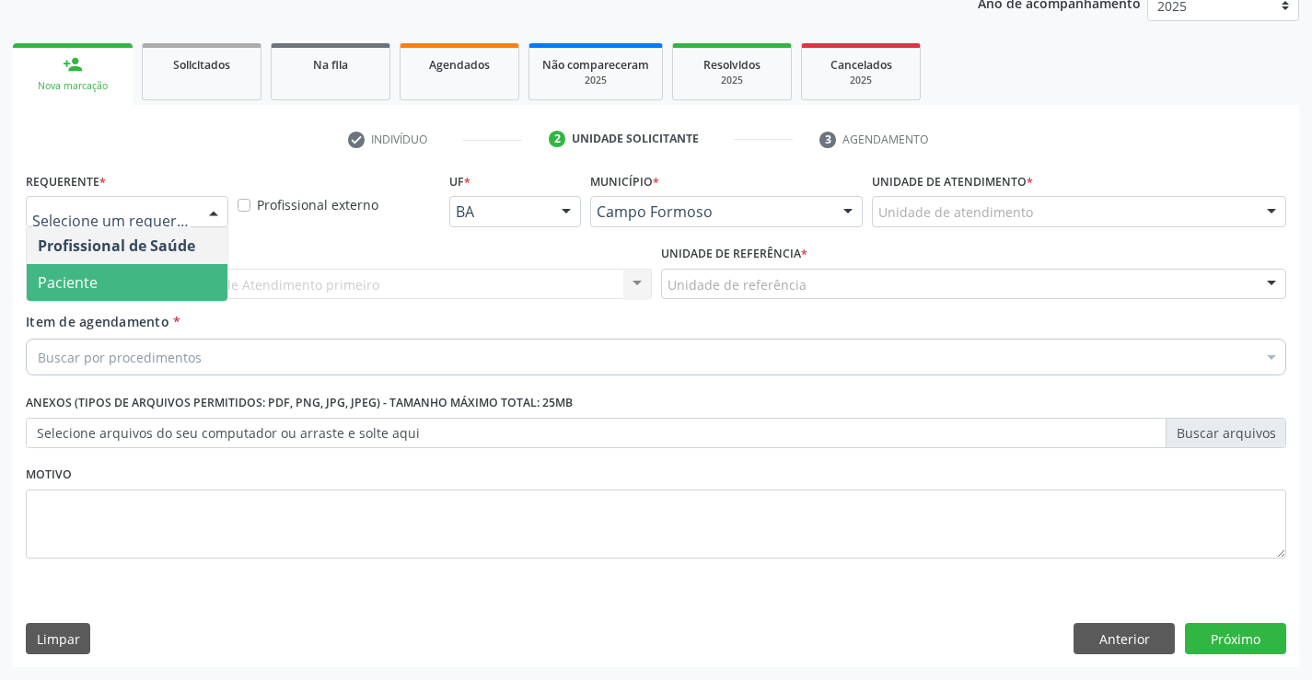
click at [98, 291] on span "Paciente" at bounding box center [127, 282] width 201 height 37
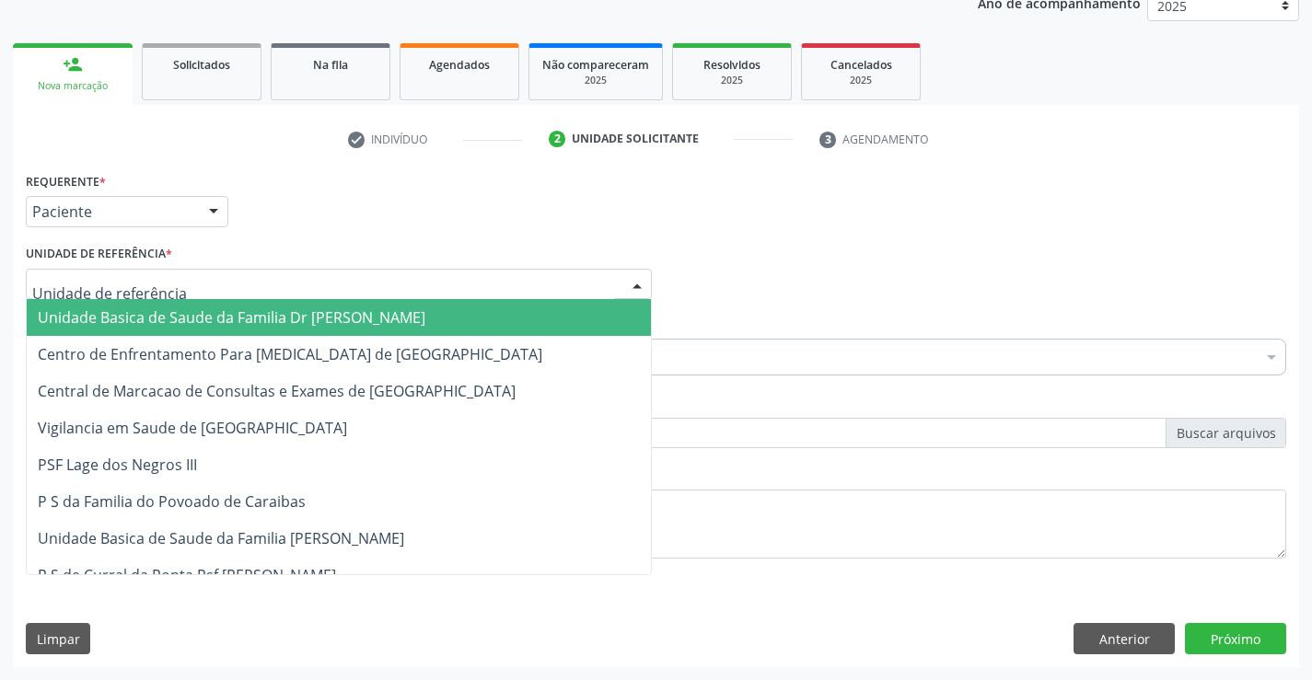
click at [131, 318] on span "Unidade Basica de Saude da Familia Dr [PERSON_NAME]" at bounding box center [232, 317] width 388 height 20
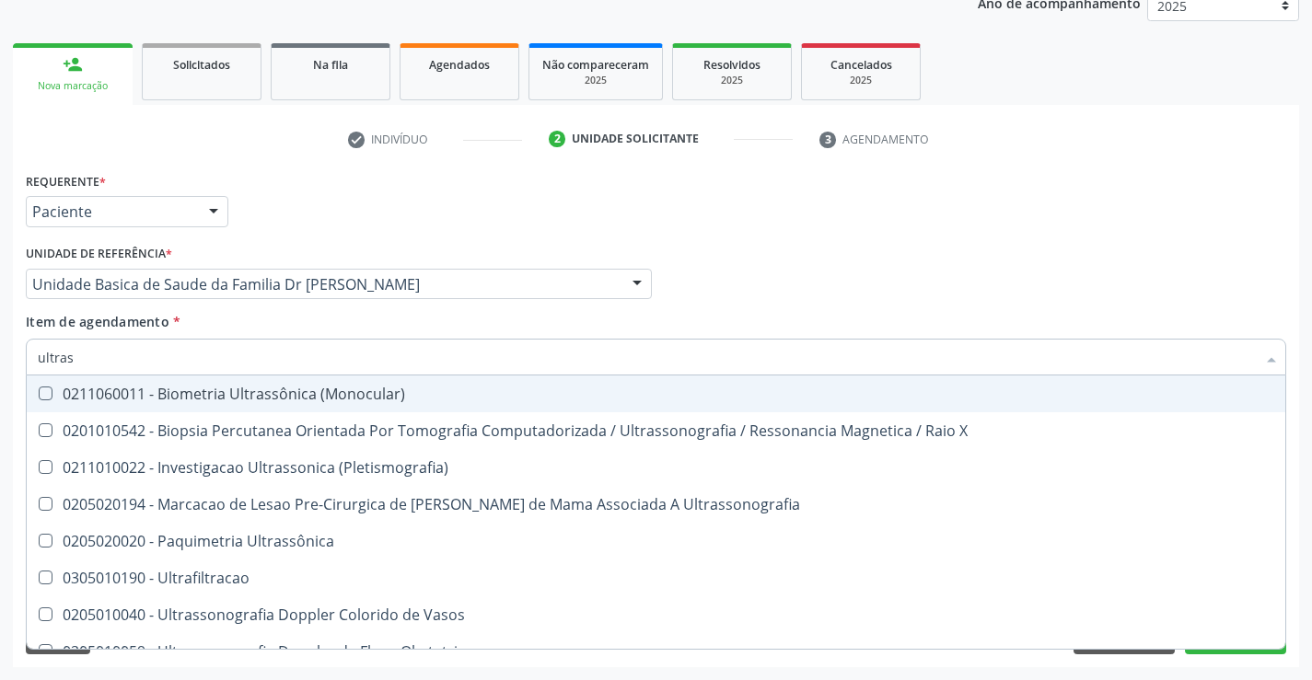
type input "ultrass"
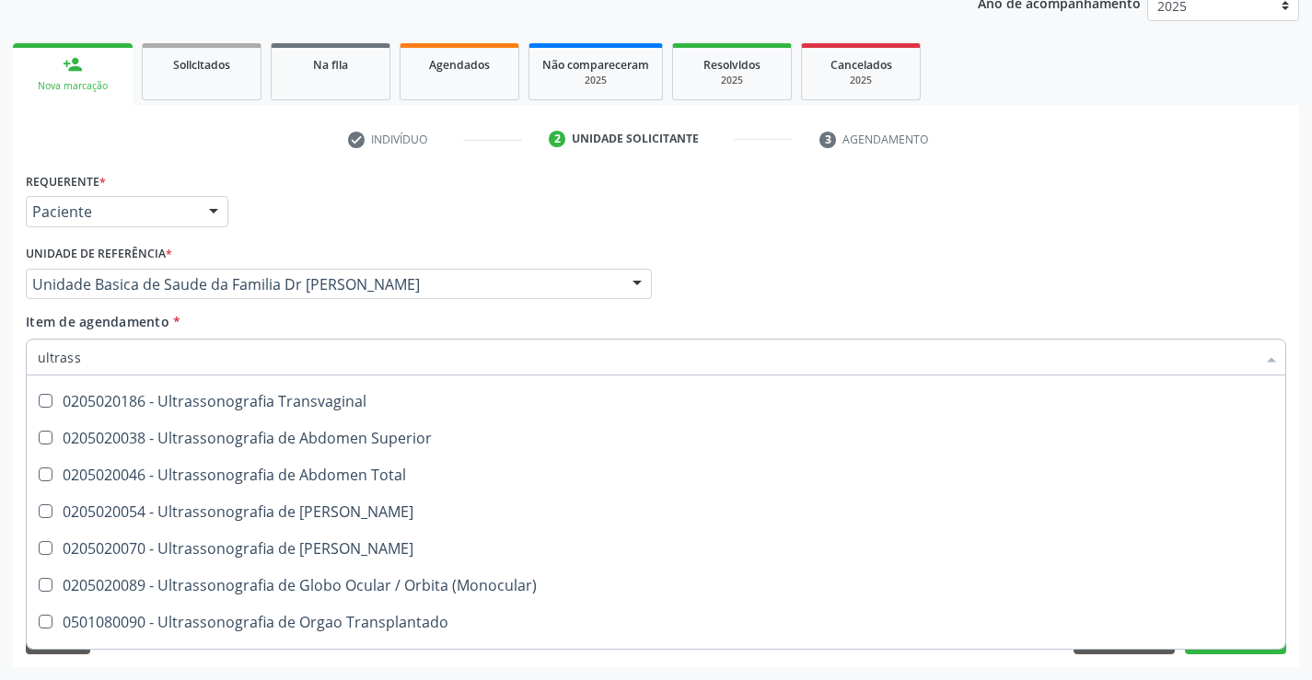
scroll to position [460, 0]
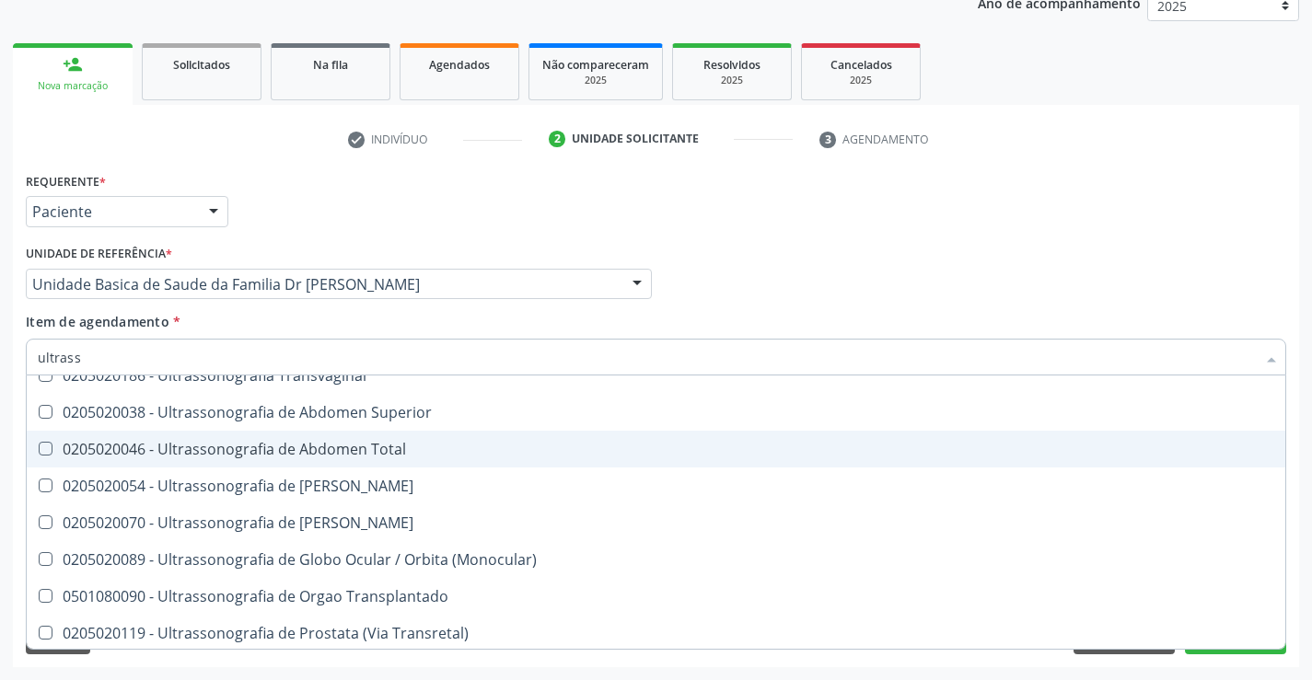
click at [429, 451] on div "0205020046 - Ultrassonografia de Abdomen Total" at bounding box center [656, 449] width 1236 height 15
checkbox Total "true"
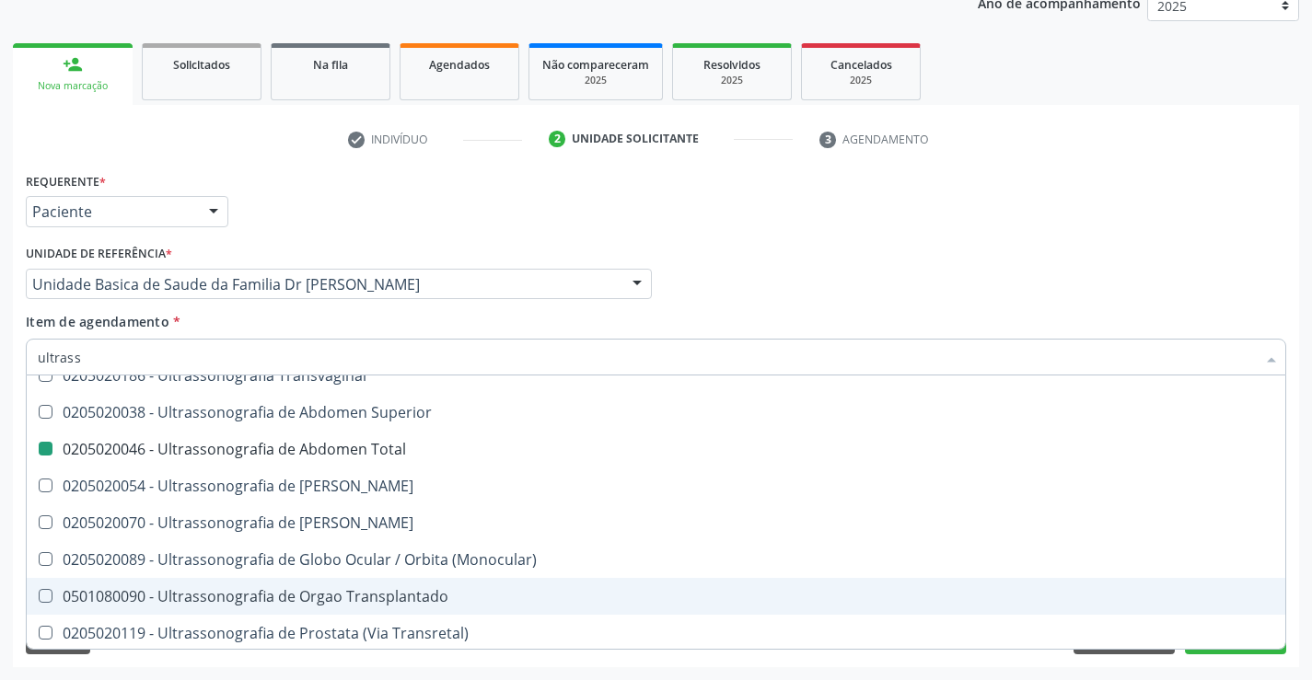
click at [1303, 585] on div "Acompanhamento Acompanhe a situação das marcações correntes e finalizadas Relat…" at bounding box center [656, 274] width 1312 height 811
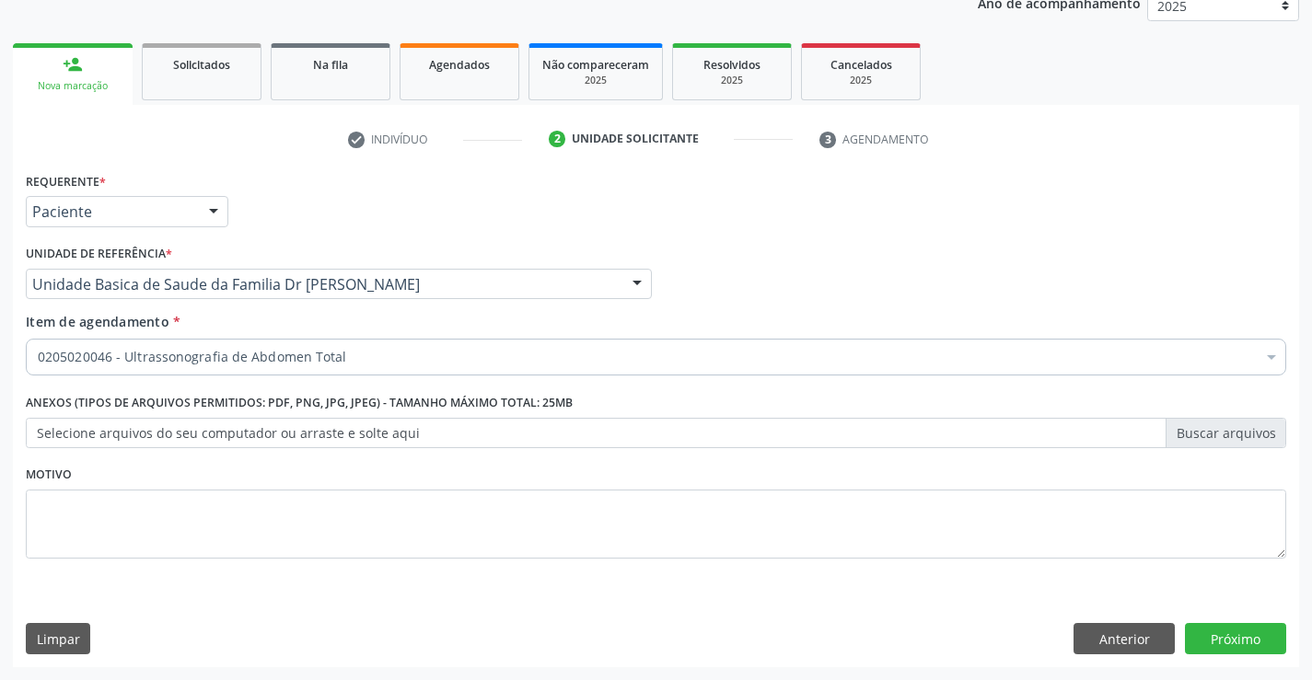
scroll to position [0, 0]
click at [1236, 633] on button "Próximo" at bounding box center [1235, 638] width 101 height 31
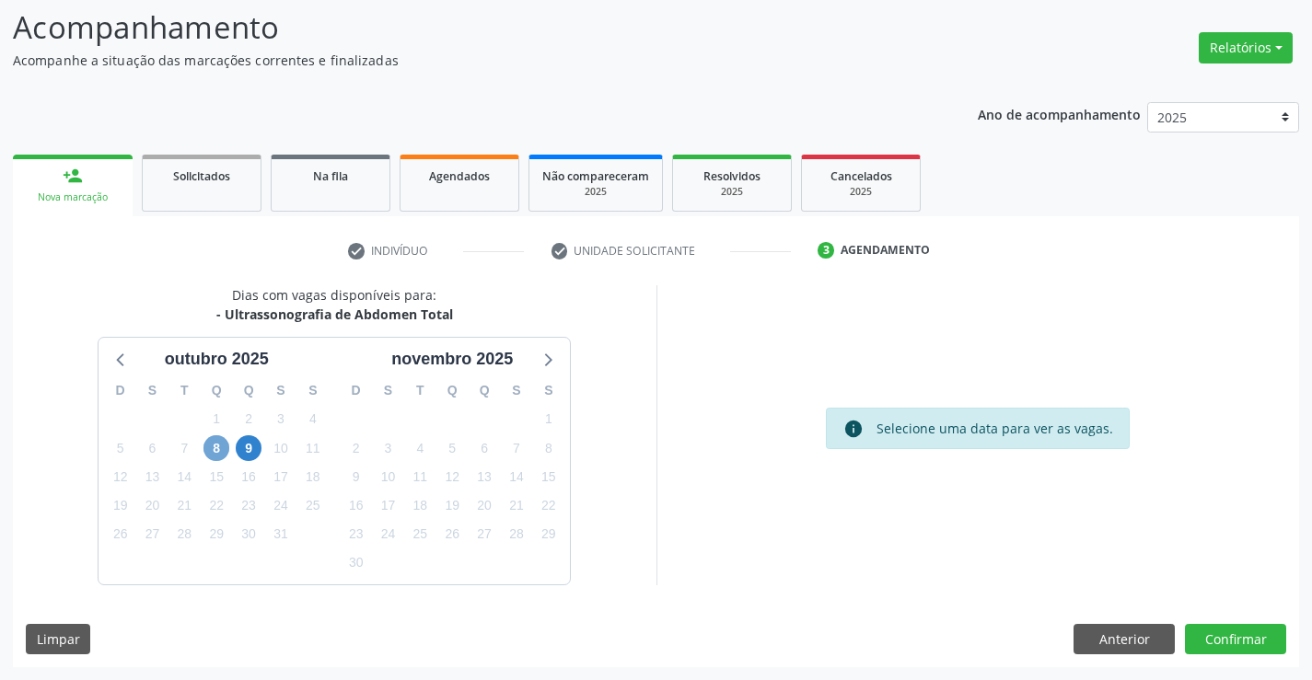
click at [214, 448] on span "8" at bounding box center [216, 448] width 26 height 26
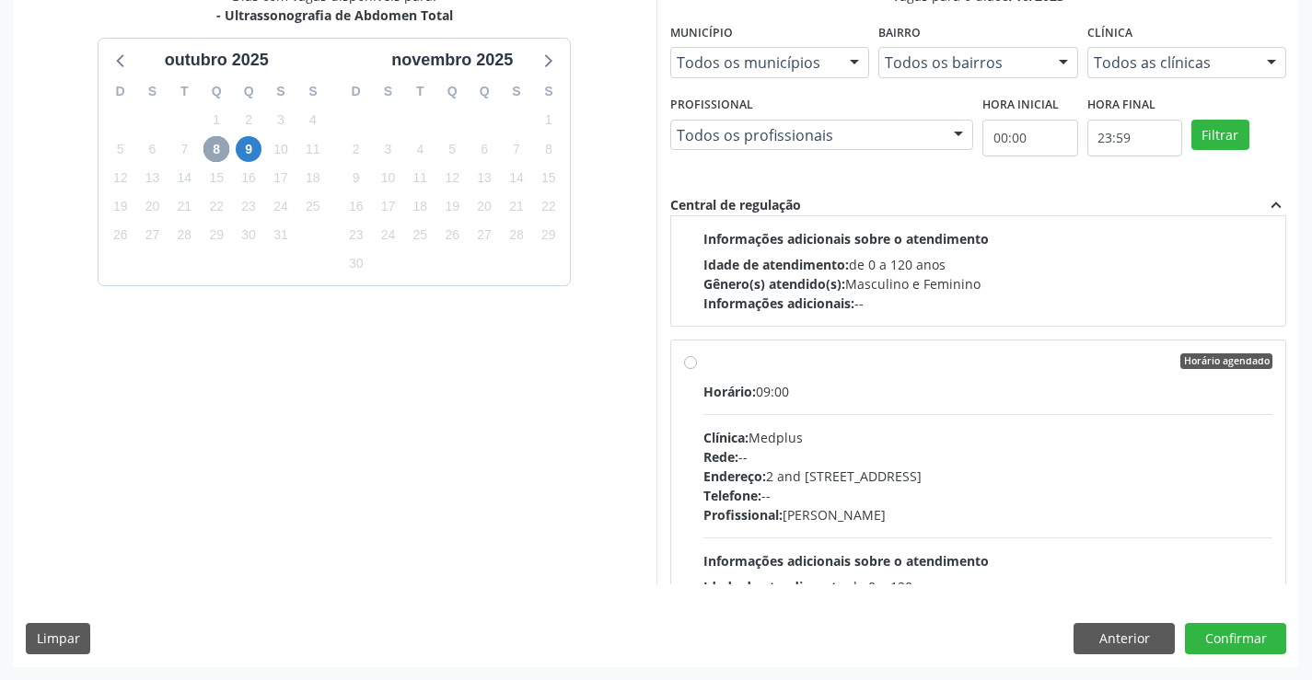
scroll to position [276, 0]
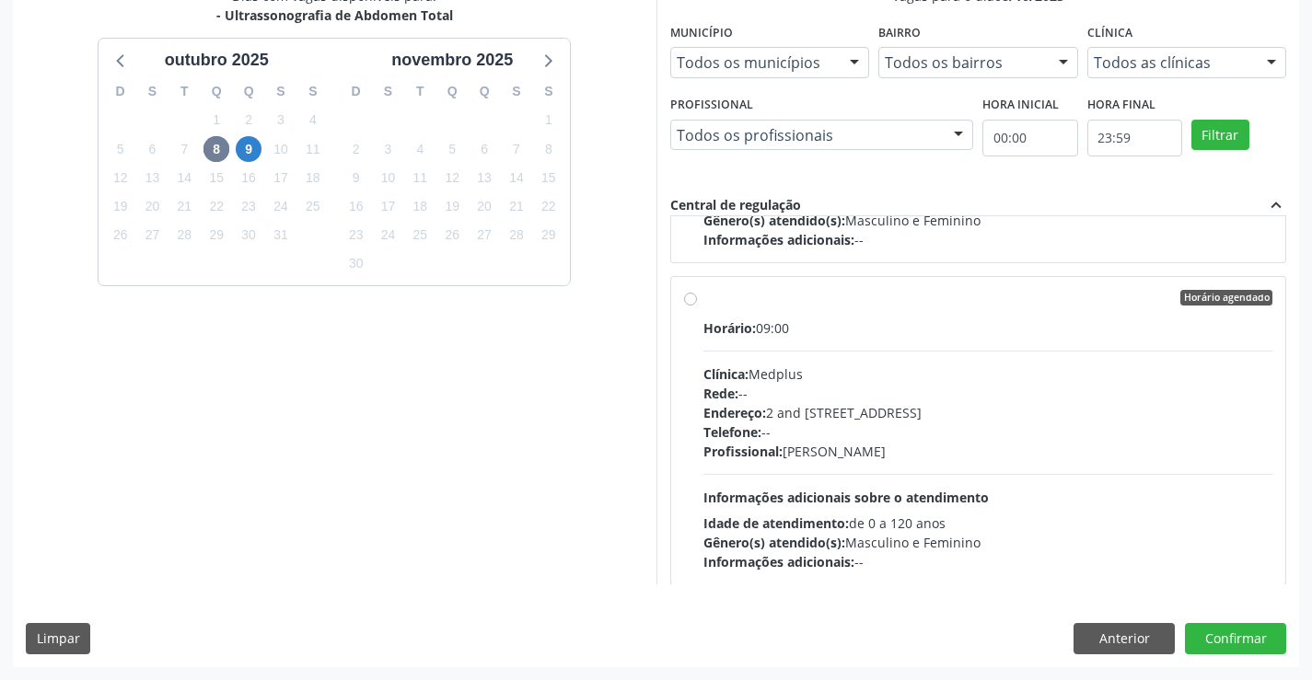
click at [850, 305] on div "Horário agendado" at bounding box center [988, 298] width 570 height 17
click at [697, 305] on input "Horário agendado Horário: 09:00 Clínica: Medplus Rede: -- Endereço: 2 and [STRE…" at bounding box center [690, 298] width 13 height 17
radio input "true"
click at [1232, 634] on button "Confirmar" at bounding box center [1235, 638] width 101 height 31
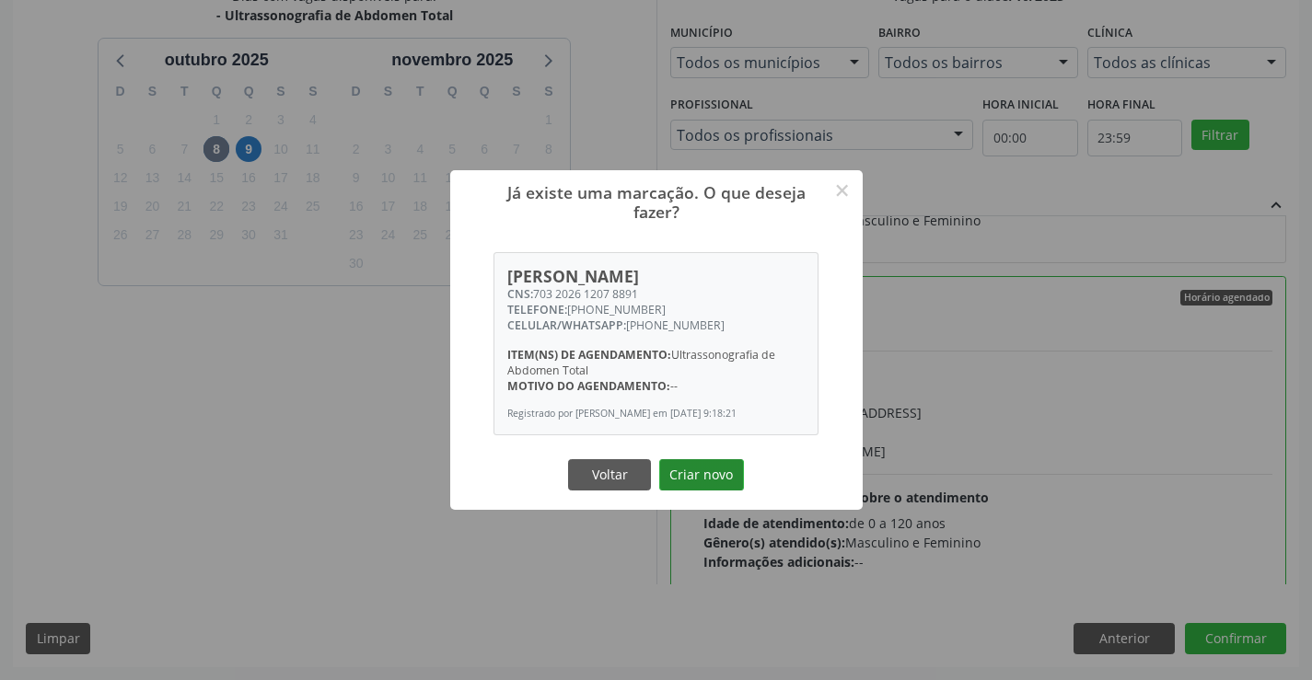
click at [686, 481] on button "Criar novo" at bounding box center [701, 474] width 85 height 31
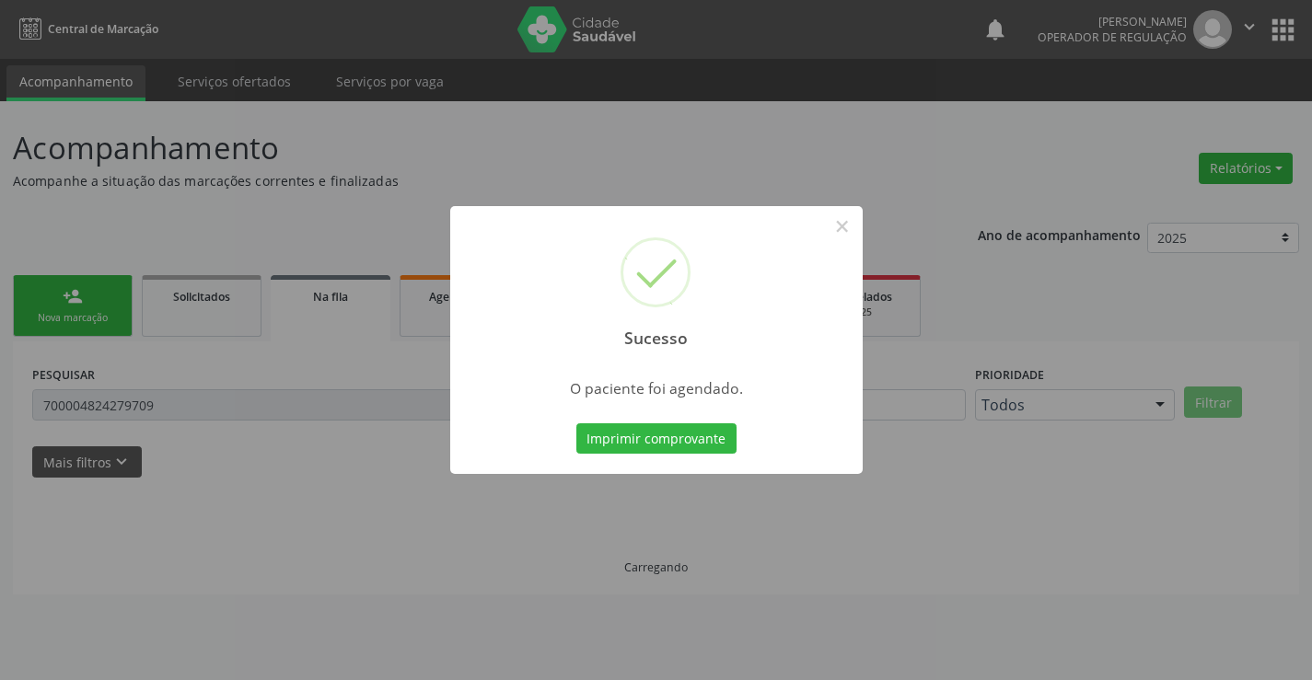
scroll to position [0, 0]
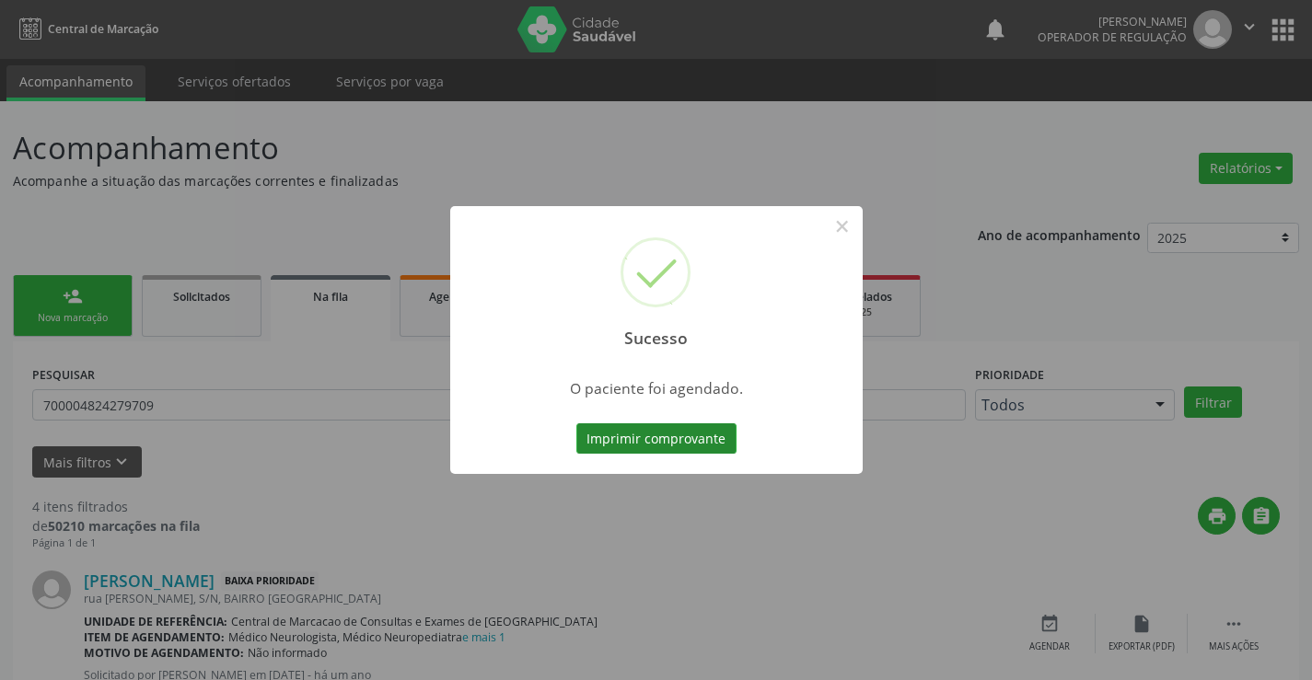
click at [654, 437] on button "Imprimir comprovante" at bounding box center [656, 438] width 160 height 31
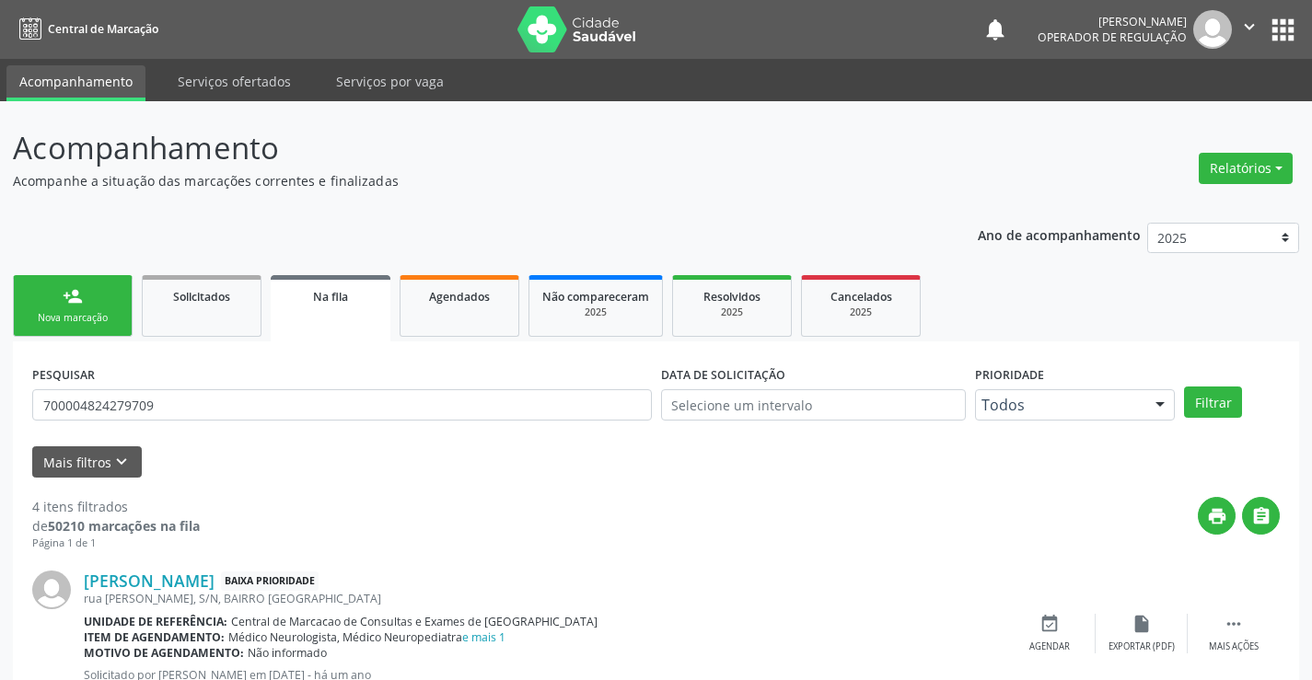
click at [75, 315] on div "Nova marcação" at bounding box center [73, 318] width 92 height 14
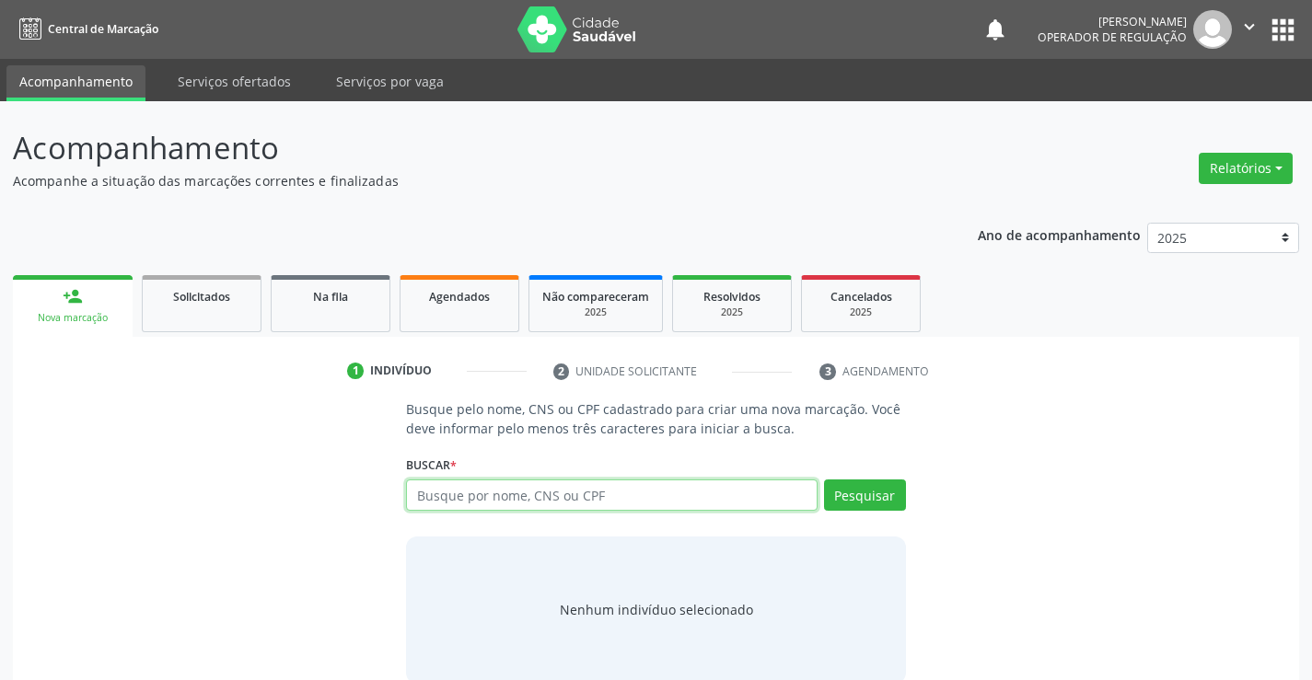
click at [643, 495] on input "text" at bounding box center [611, 495] width 411 height 31
type input "700504764889358"
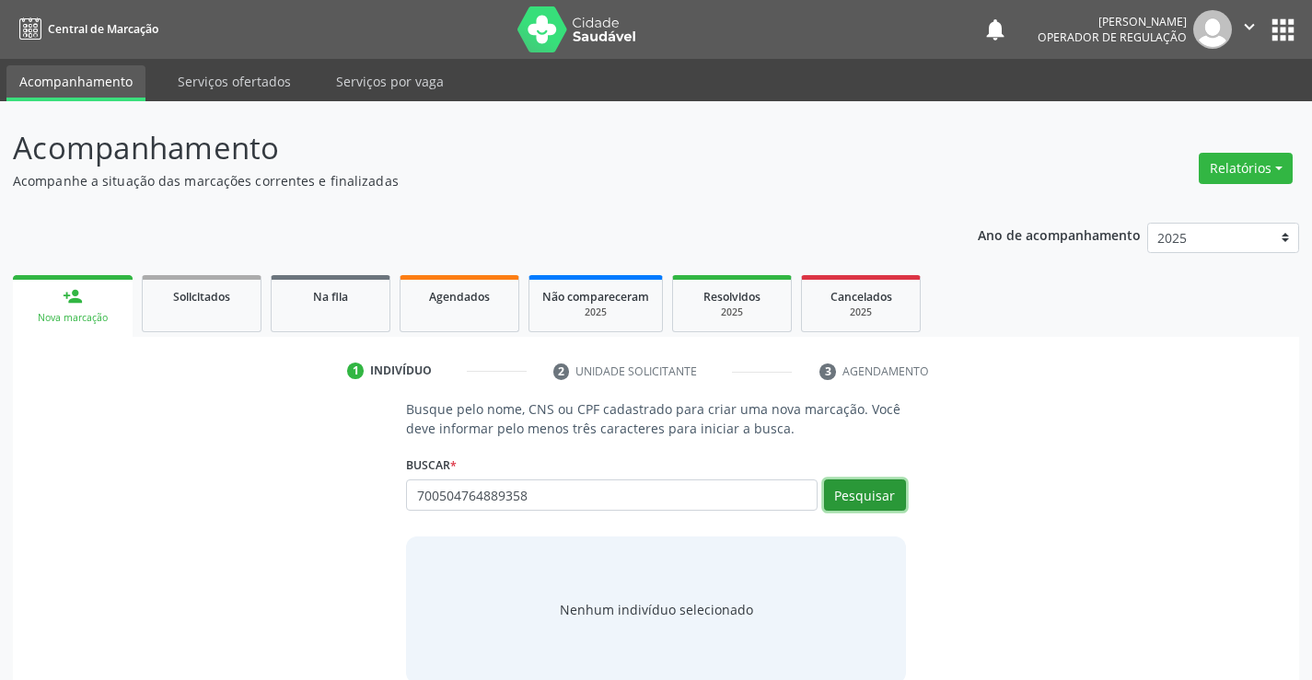
click at [863, 494] on button "Pesquisar" at bounding box center [865, 495] width 82 height 31
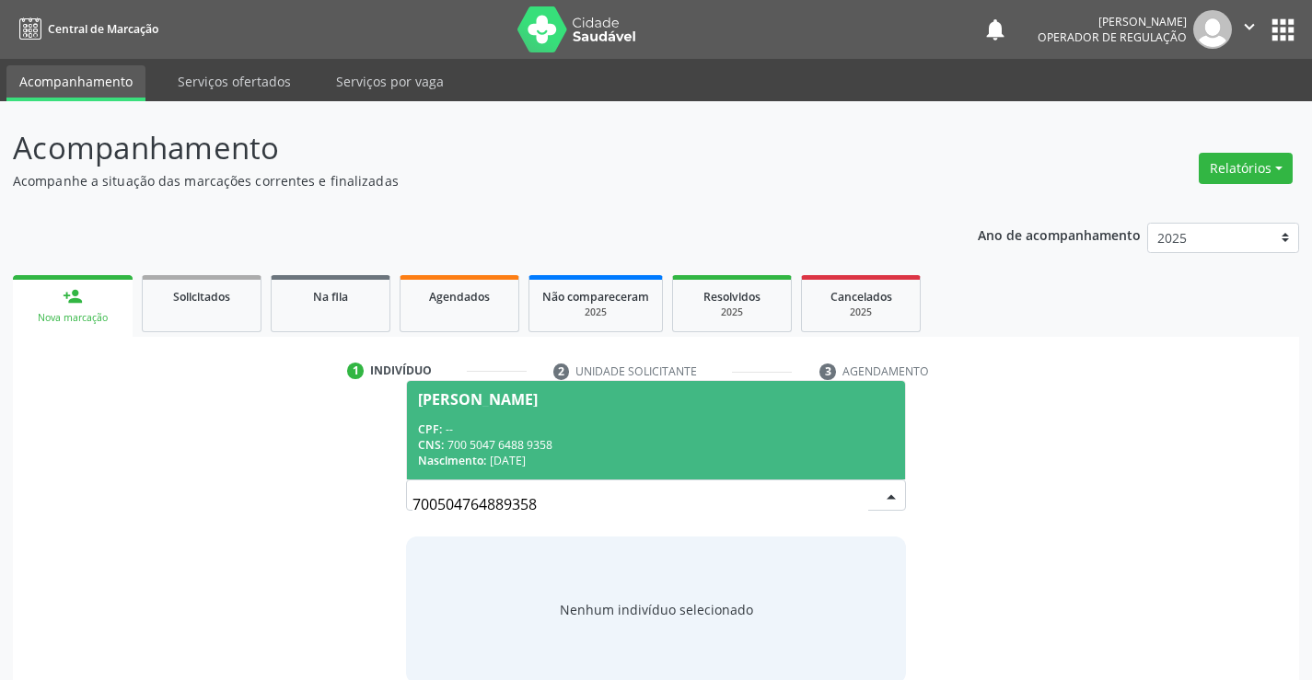
click at [607, 425] on div "CPF: --" at bounding box center [655, 430] width 475 height 16
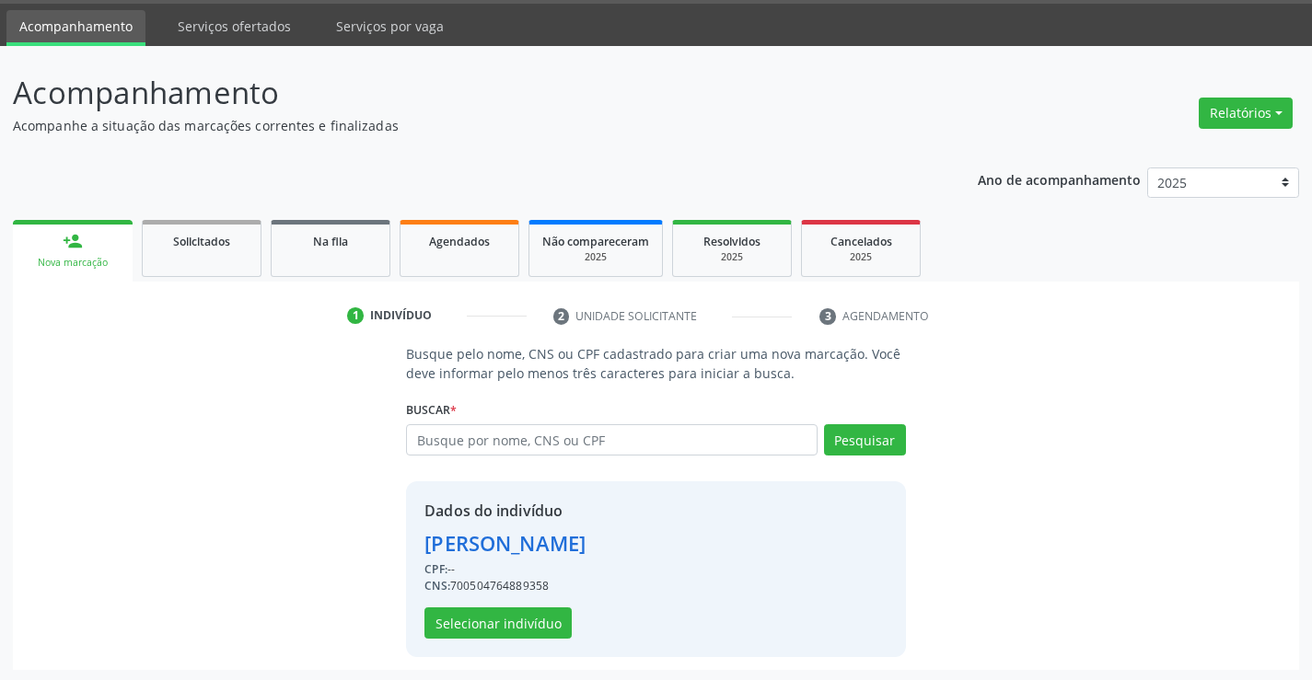
scroll to position [58, 0]
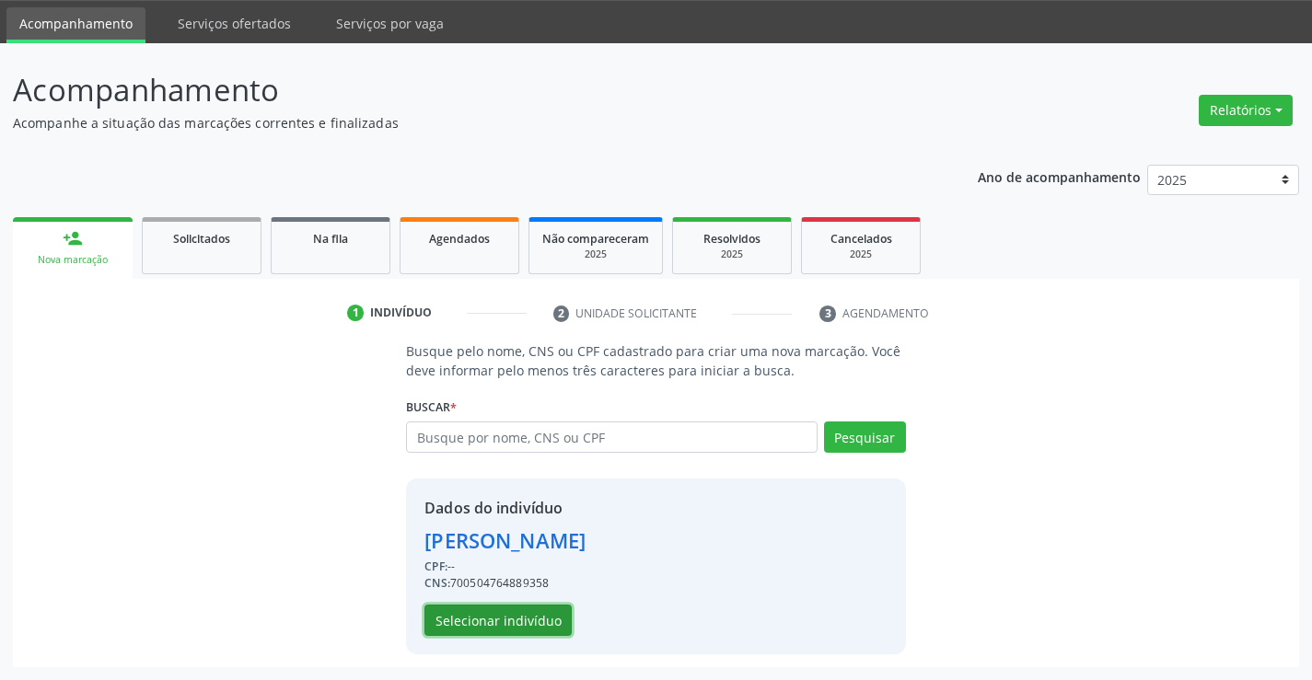
click at [519, 620] on button "Selecionar indivíduo" at bounding box center [497, 620] width 147 height 31
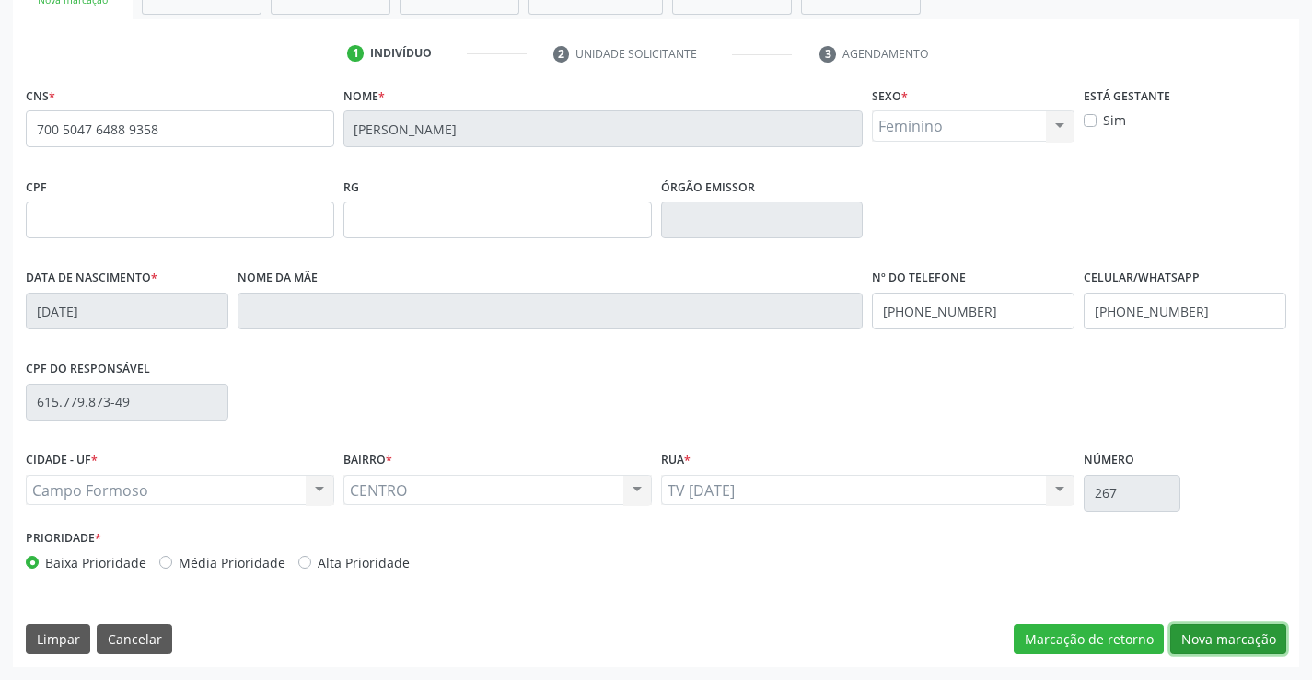
click at [1236, 638] on button "Nova marcação" at bounding box center [1228, 639] width 116 height 31
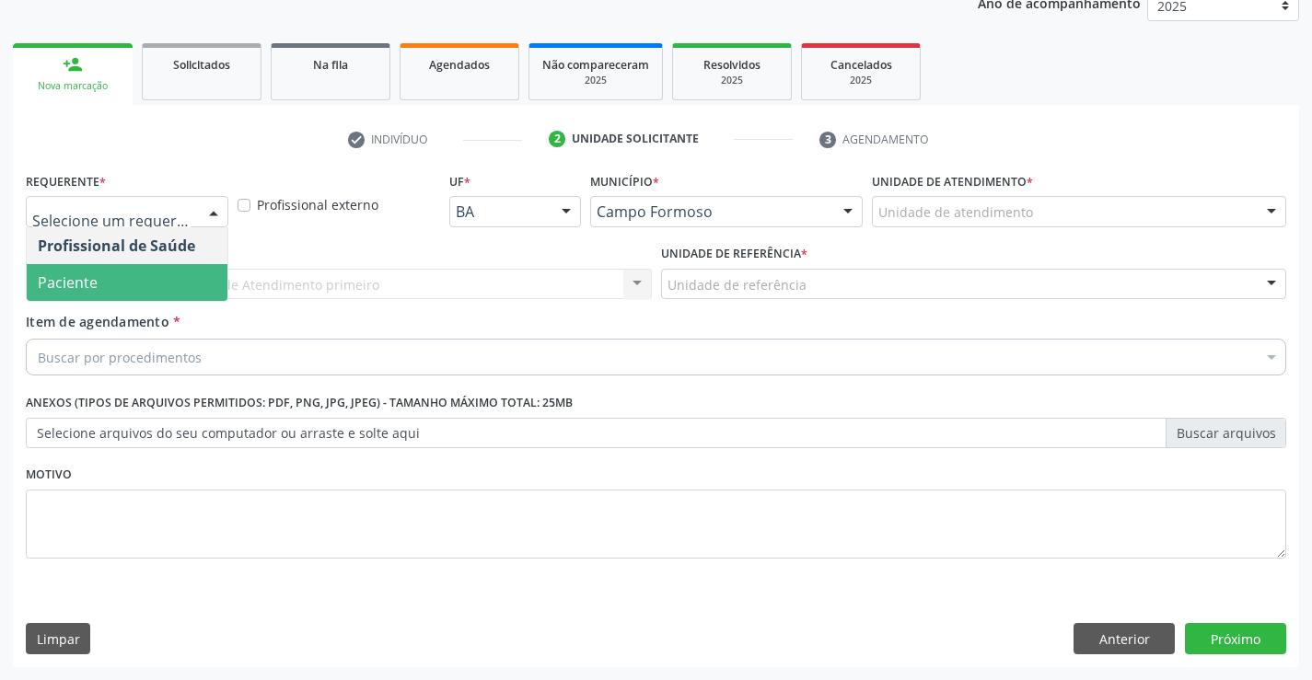
click at [116, 267] on span "Paciente" at bounding box center [127, 282] width 201 height 37
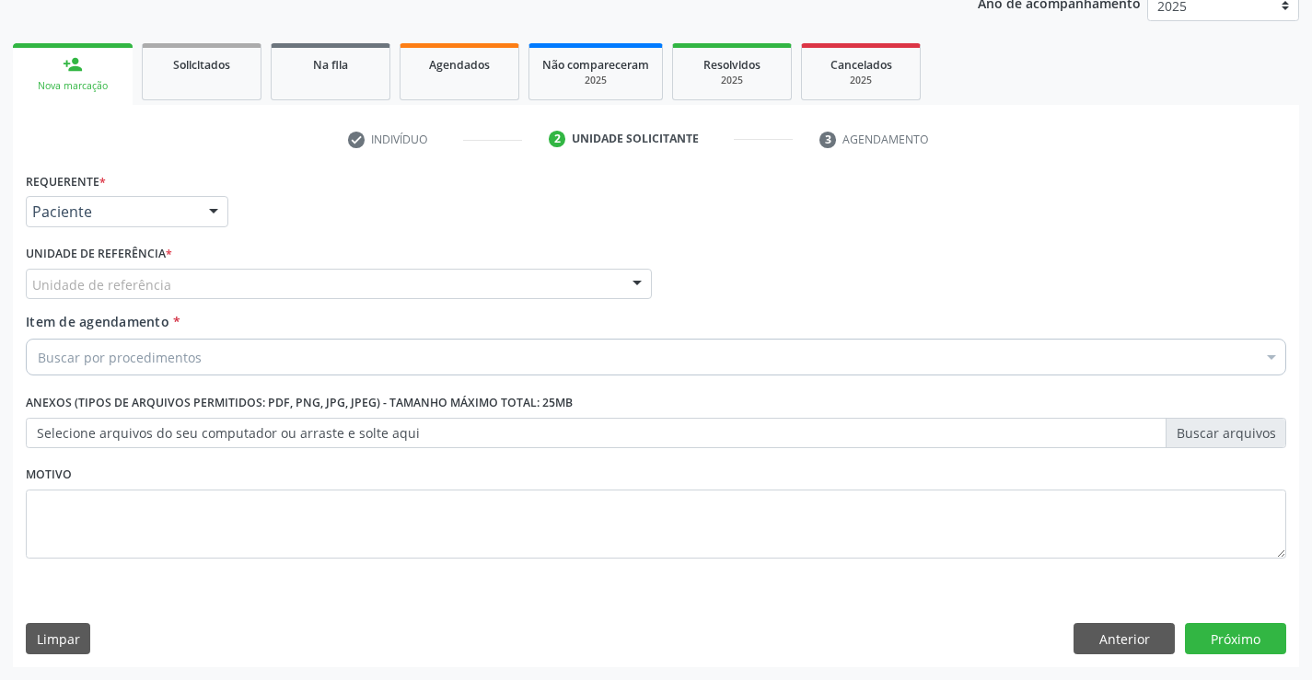
click at [116, 267] on label "Unidade de referência *" at bounding box center [99, 254] width 146 height 29
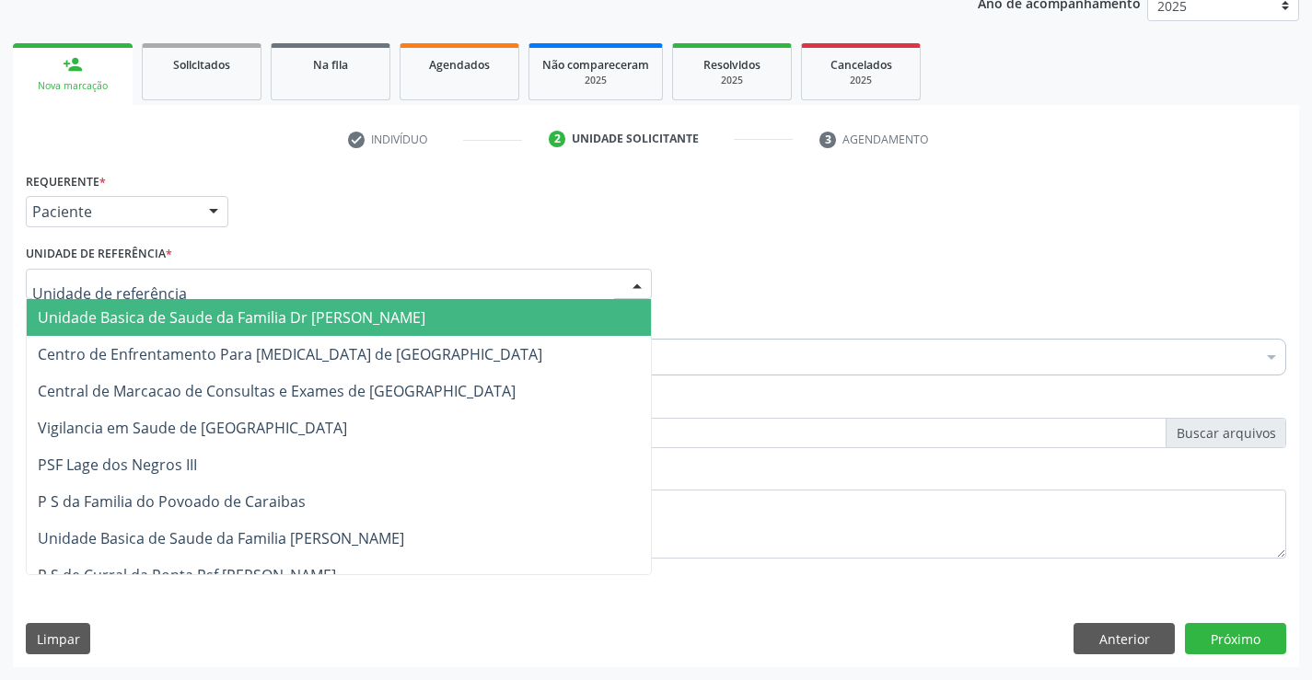
click at [141, 313] on span "Unidade Basica de Saude da Familia Dr [PERSON_NAME]" at bounding box center [232, 317] width 388 height 20
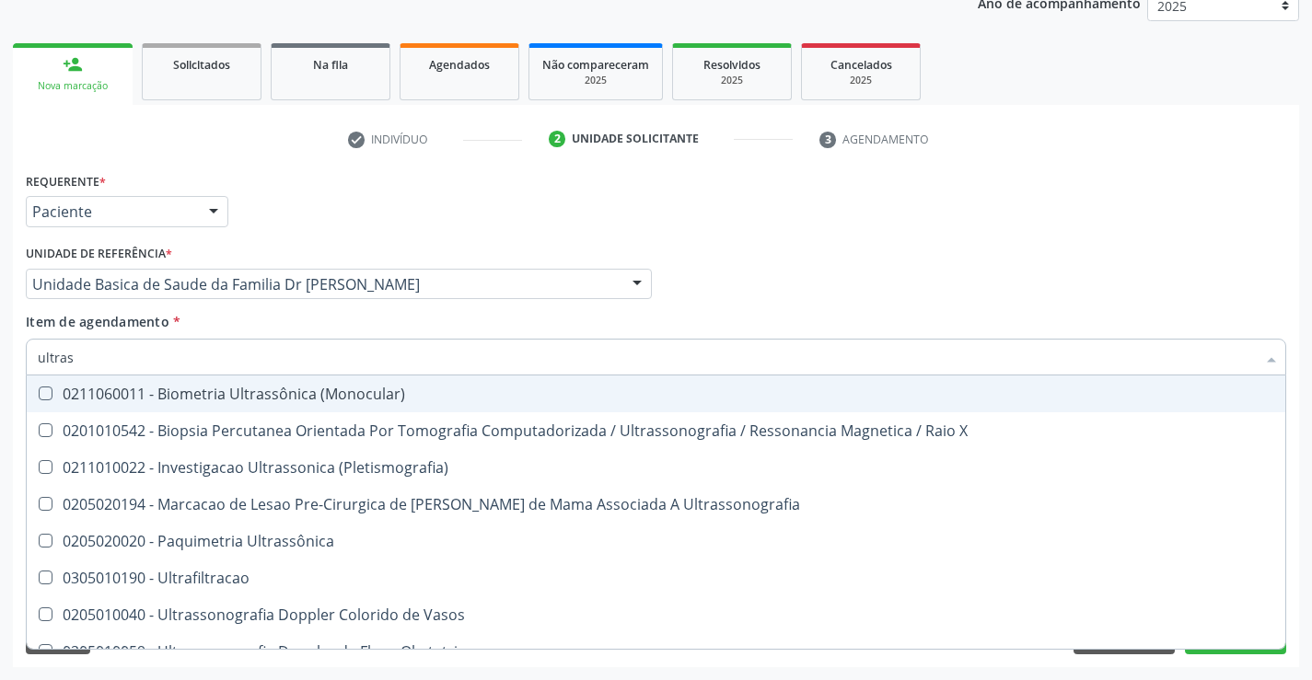
type input "ultrass"
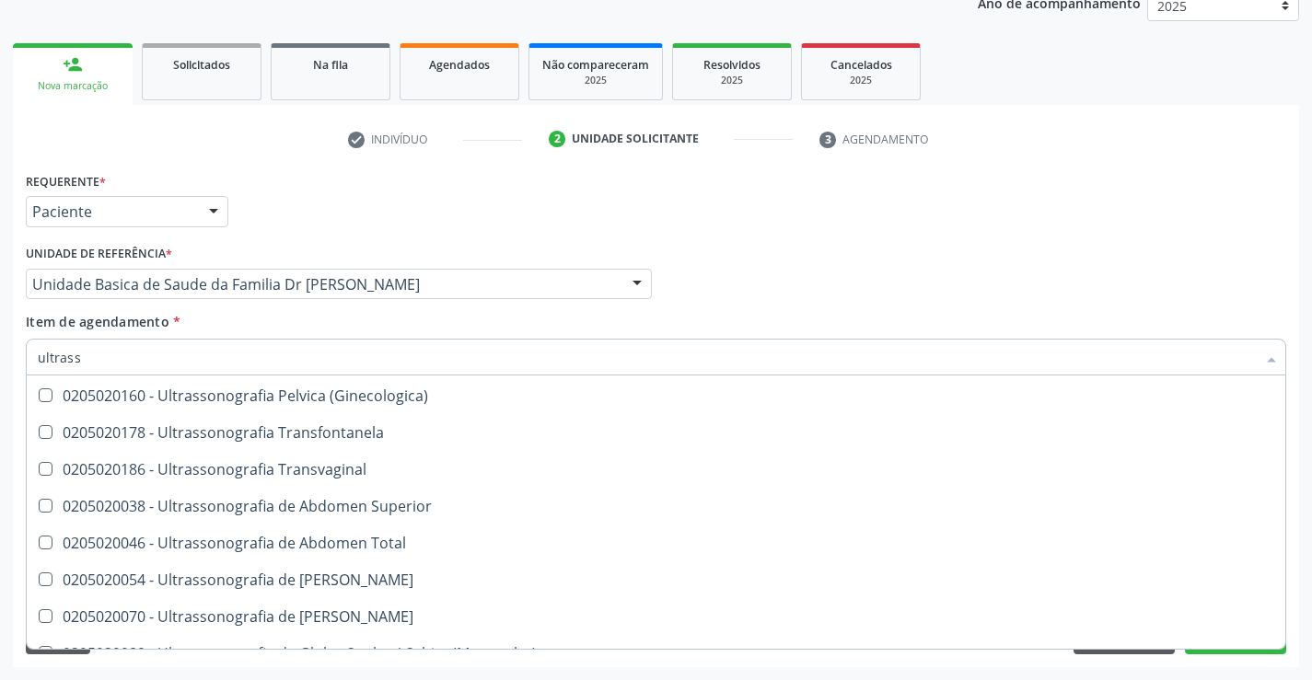
scroll to position [368, 0]
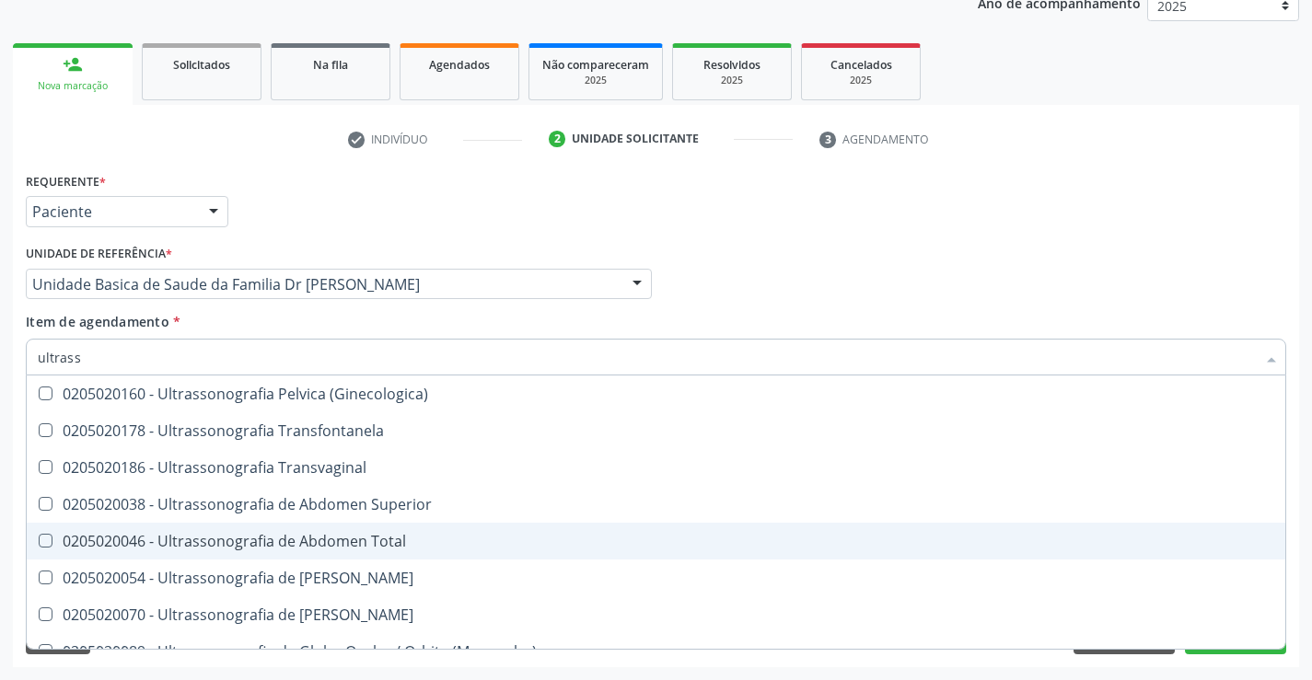
click at [420, 537] on div "0205020046 - Ultrassonografia de Abdomen Total" at bounding box center [656, 541] width 1236 height 15
checkbox Total "true"
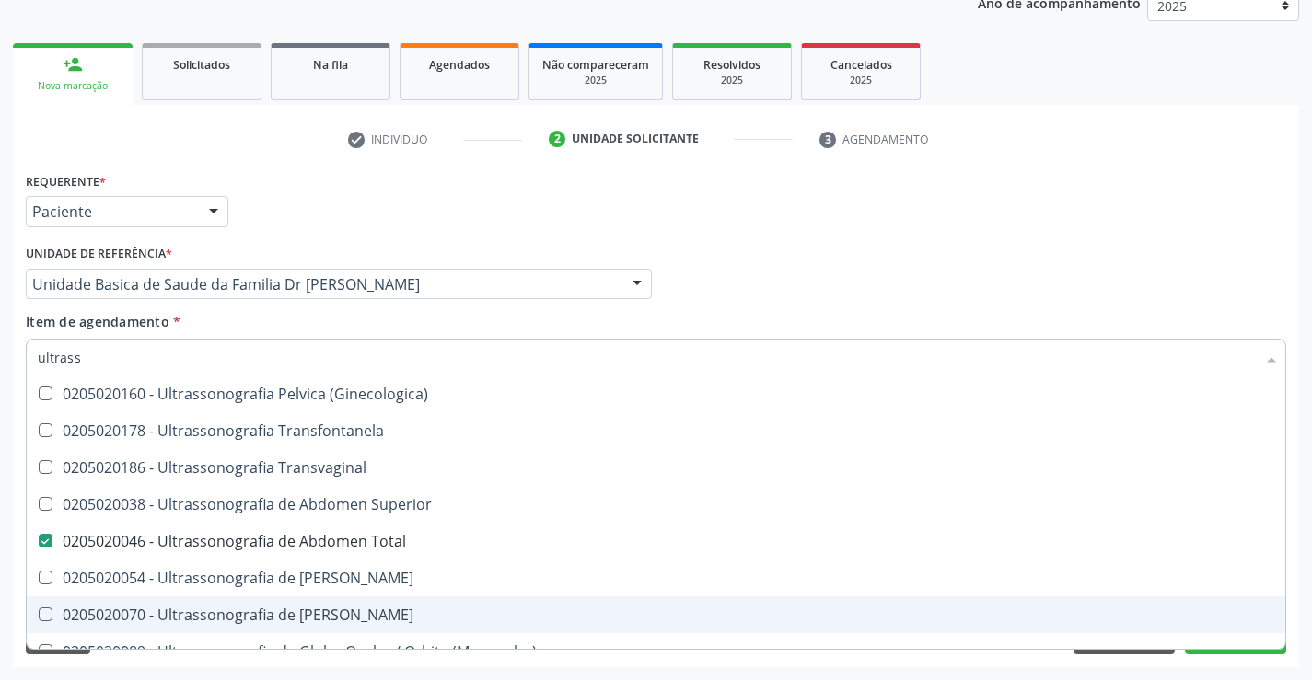
click at [1302, 576] on div "Acompanhamento Acompanhe a situação das marcações correntes e finalizadas Relat…" at bounding box center [656, 274] width 1312 height 811
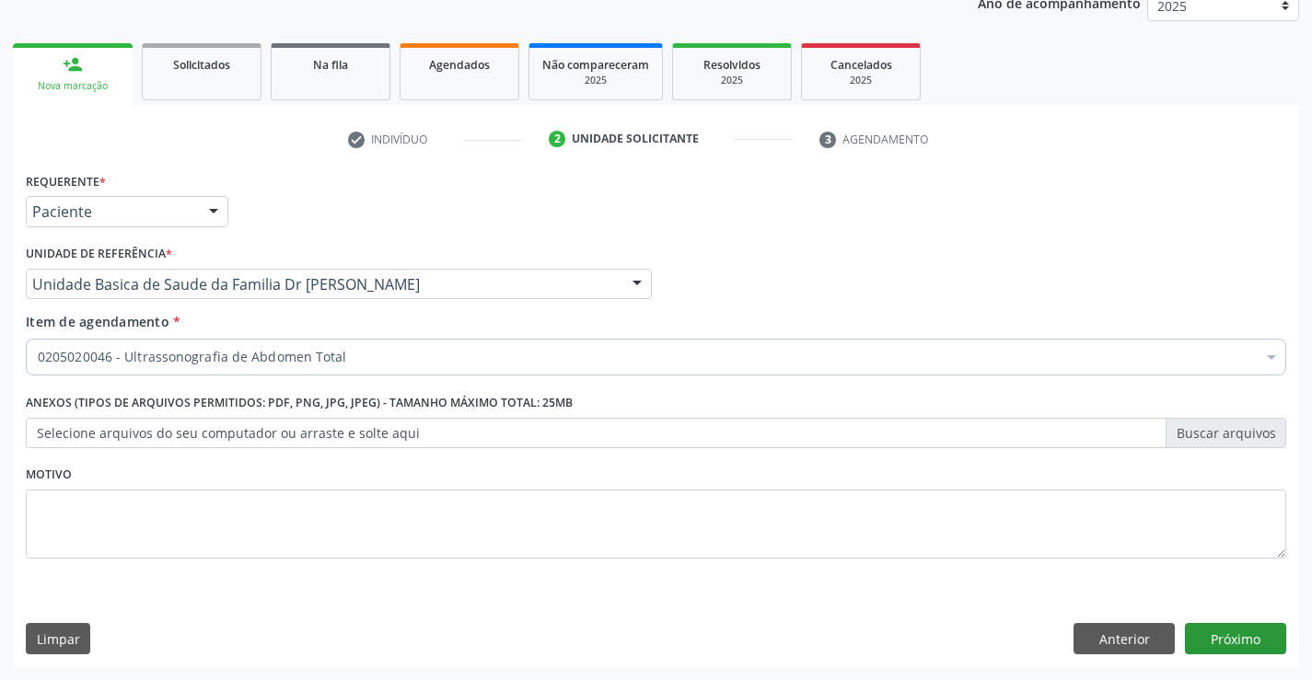
scroll to position [0, 0]
click at [1226, 640] on button "Próximo" at bounding box center [1235, 638] width 101 height 31
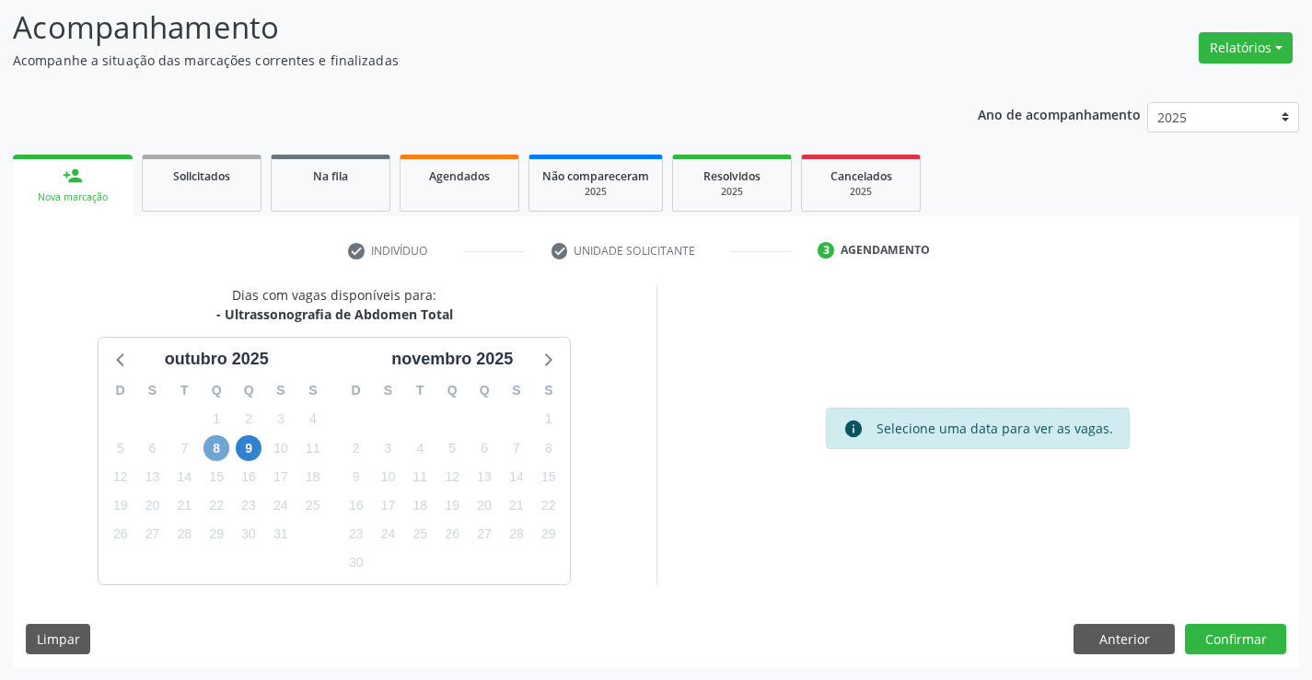
click at [219, 447] on span "8" at bounding box center [216, 448] width 26 height 26
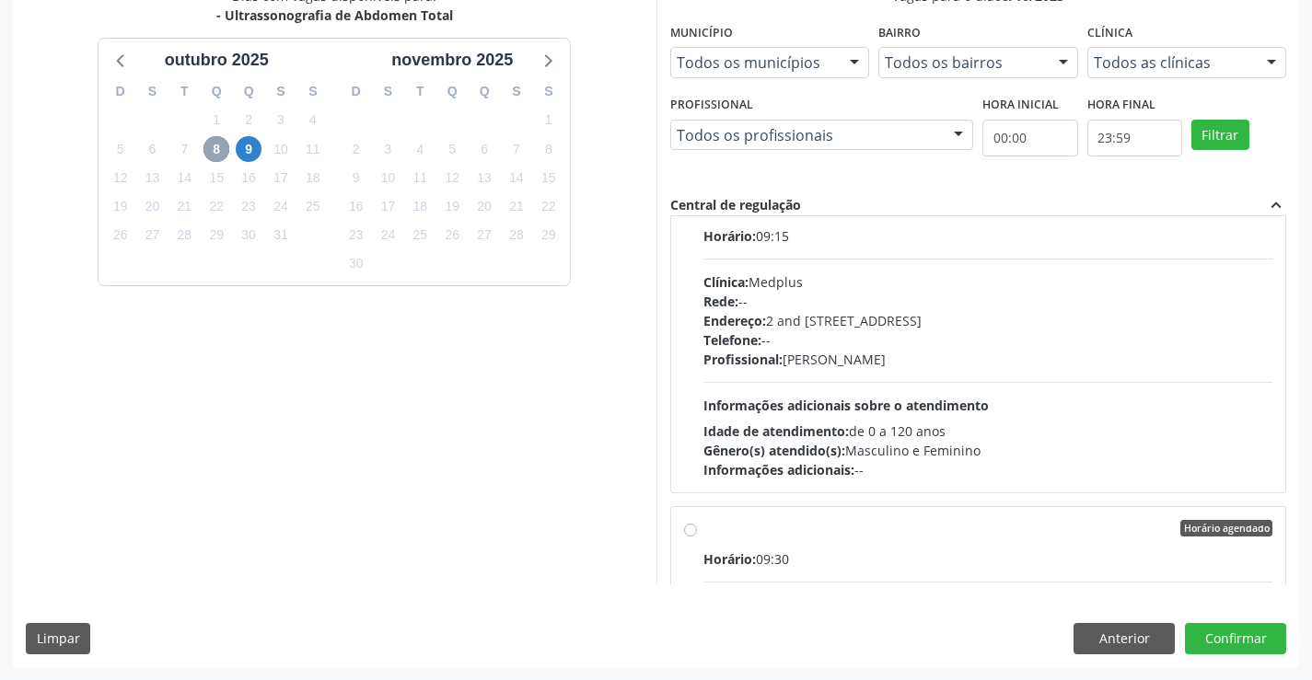
scroll to position [276, 0]
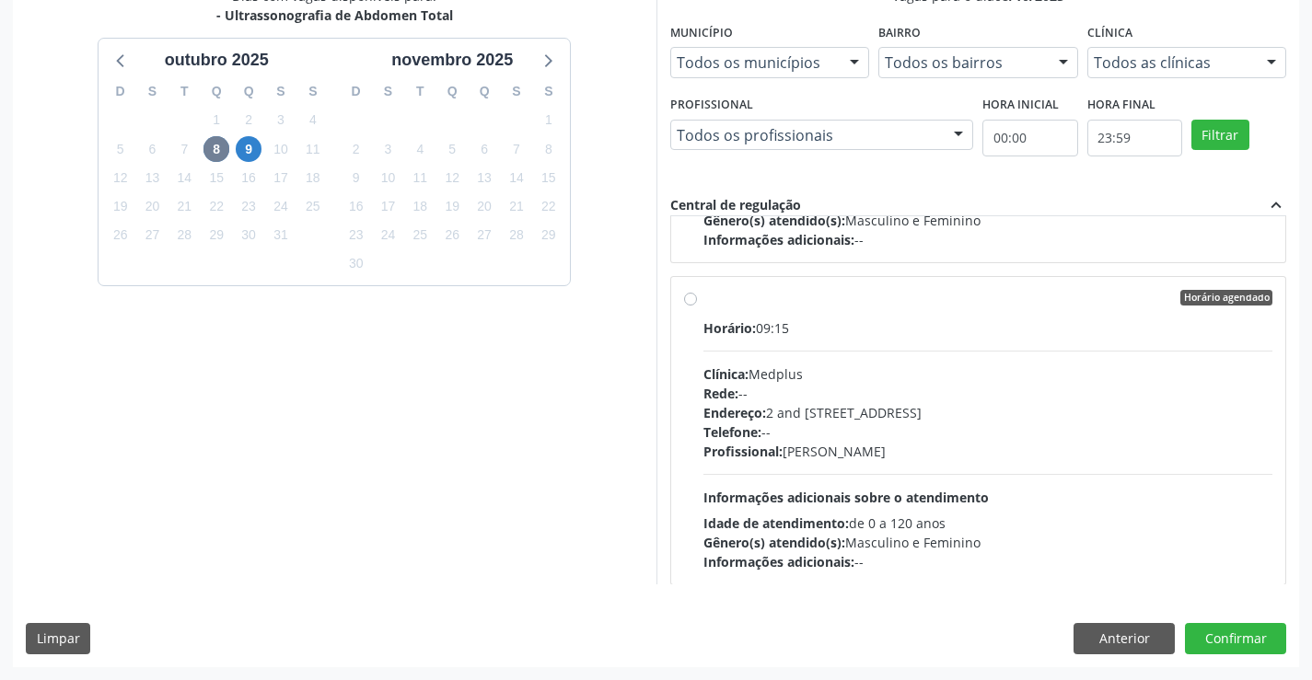
click at [837, 317] on label "Horário agendado Horário: 09:15 Clínica: Medplus Rede: -- Endereço: 2 and [STRE…" at bounding box center [988, 431] width 570 height 283
click at [697, 307] on input "Horário agendado Horário: 09:15 Clínica: Medplus Rede: -- Endereço: 2 and [STRE…" at bounding box center [690, 298] width 13 height 17
radio input "true"
click at [1233, 630] on button "Confirmar" at bounding box center [1235, 638] width 101 height 31
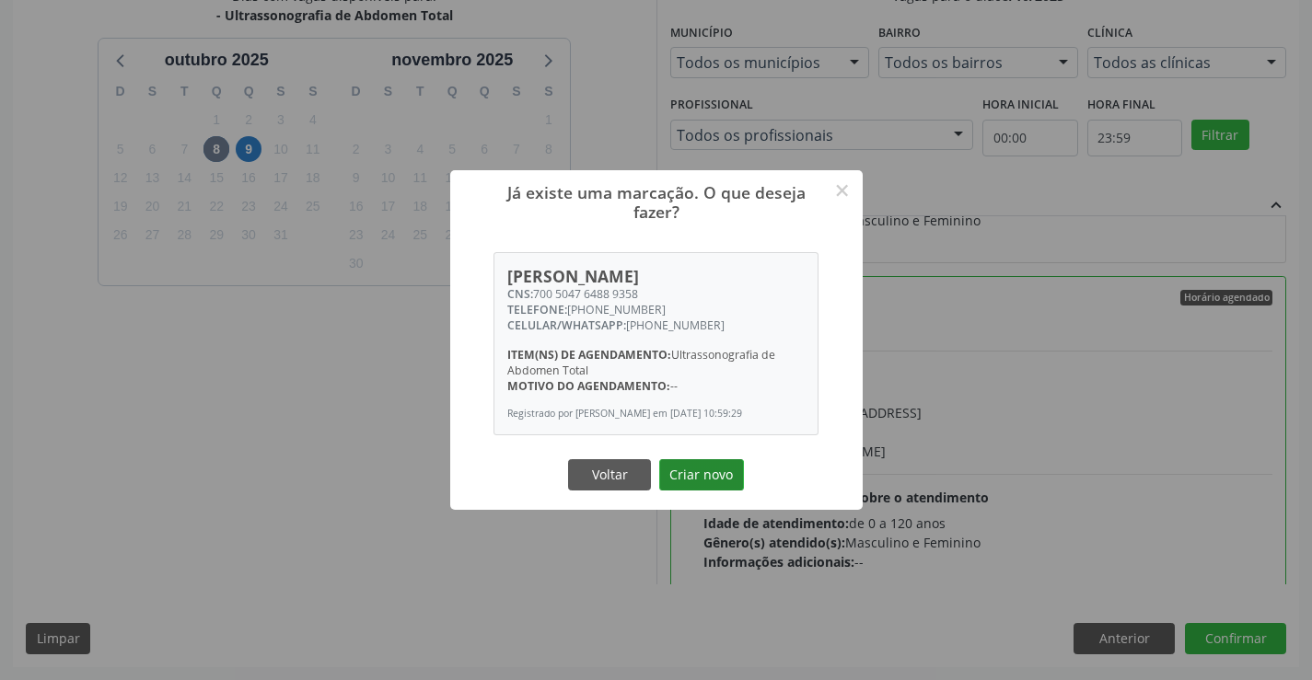
click at [688, 474] on button "Criar novo" at bounding box center [701, 474] width 85 height 31
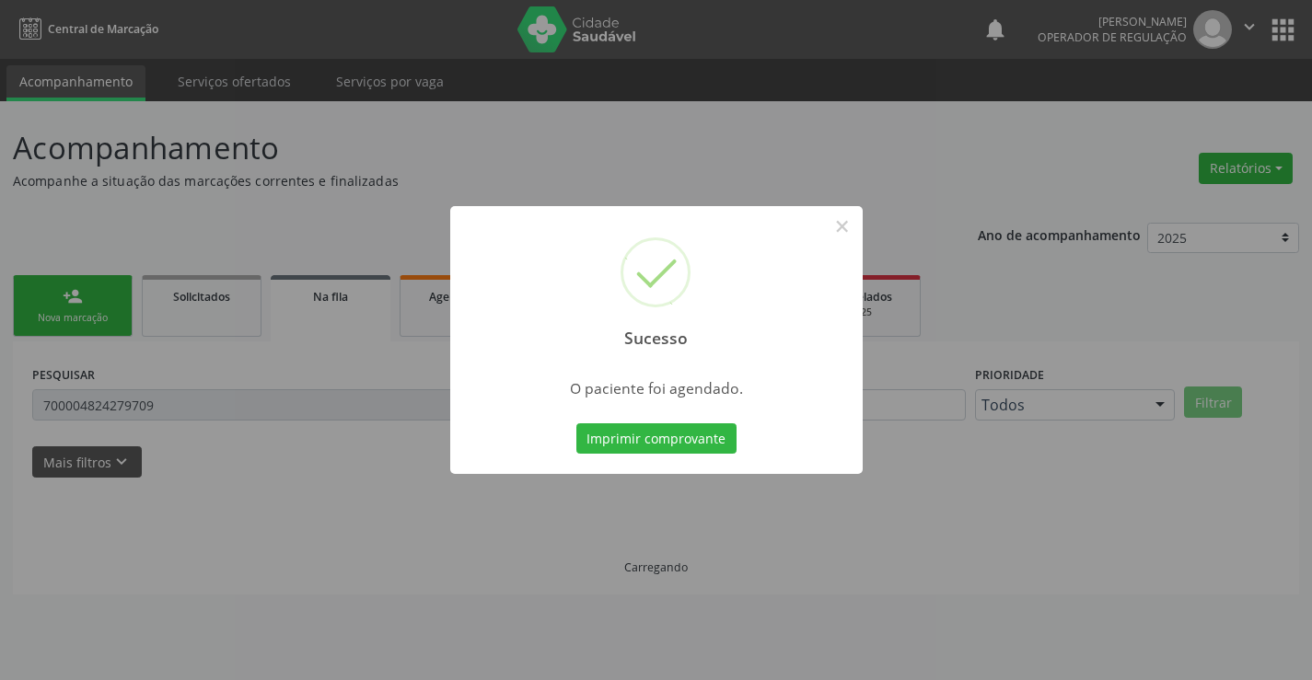
scroll to position [0, 0]
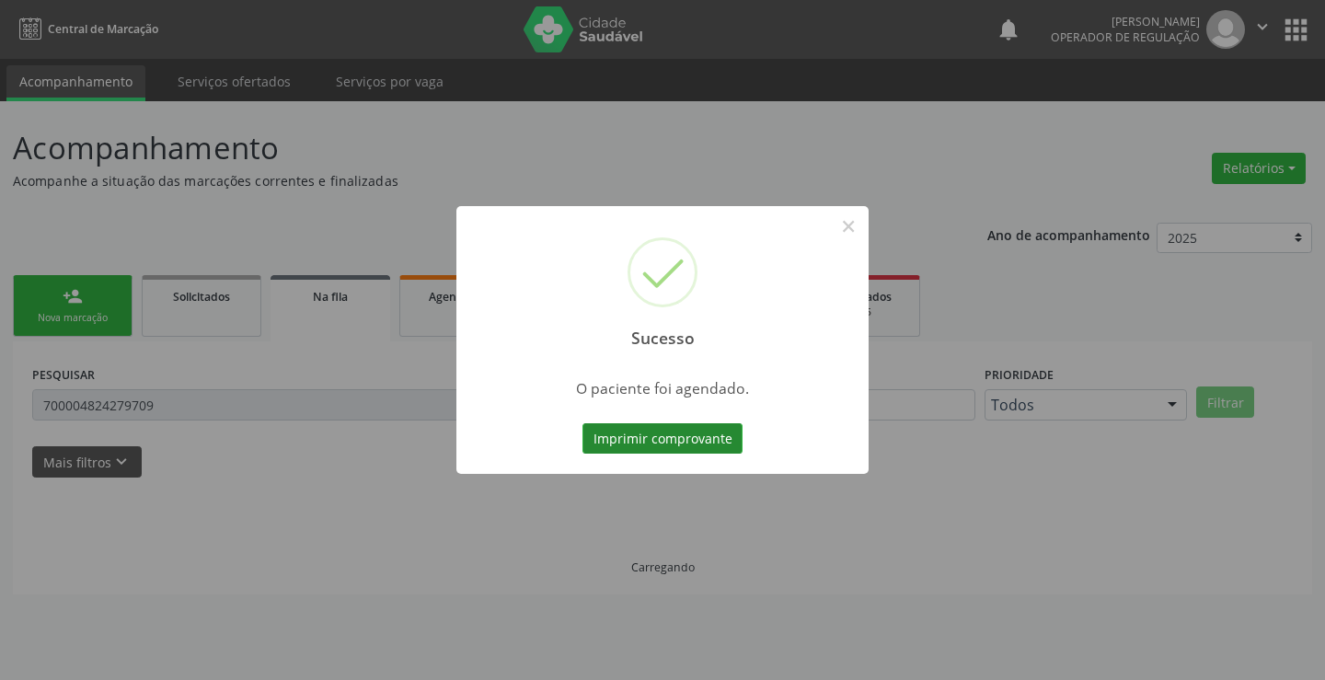
click at [662, 434] on button "Imprimir comprovante" at bounding box center [663, 438] width 160 height 31
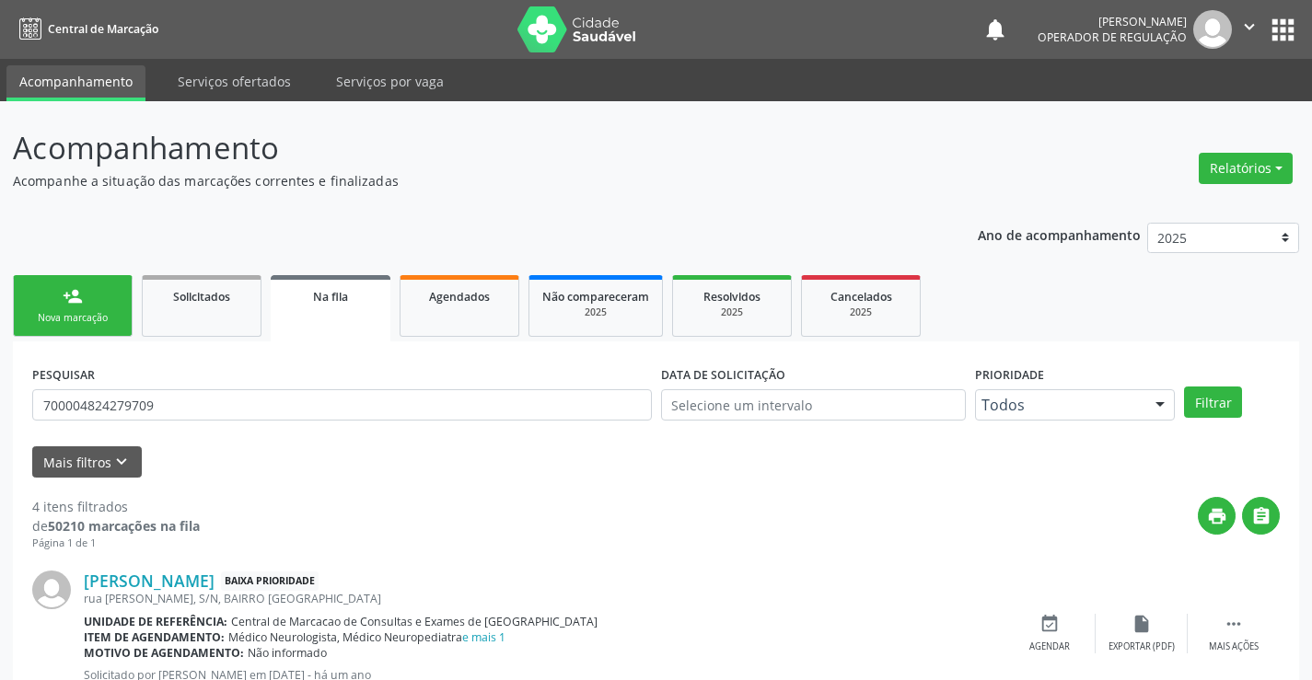
click at [50, 305] on link "person_add Nova marcação" at bounding box center [73, 306] width 120 height 62
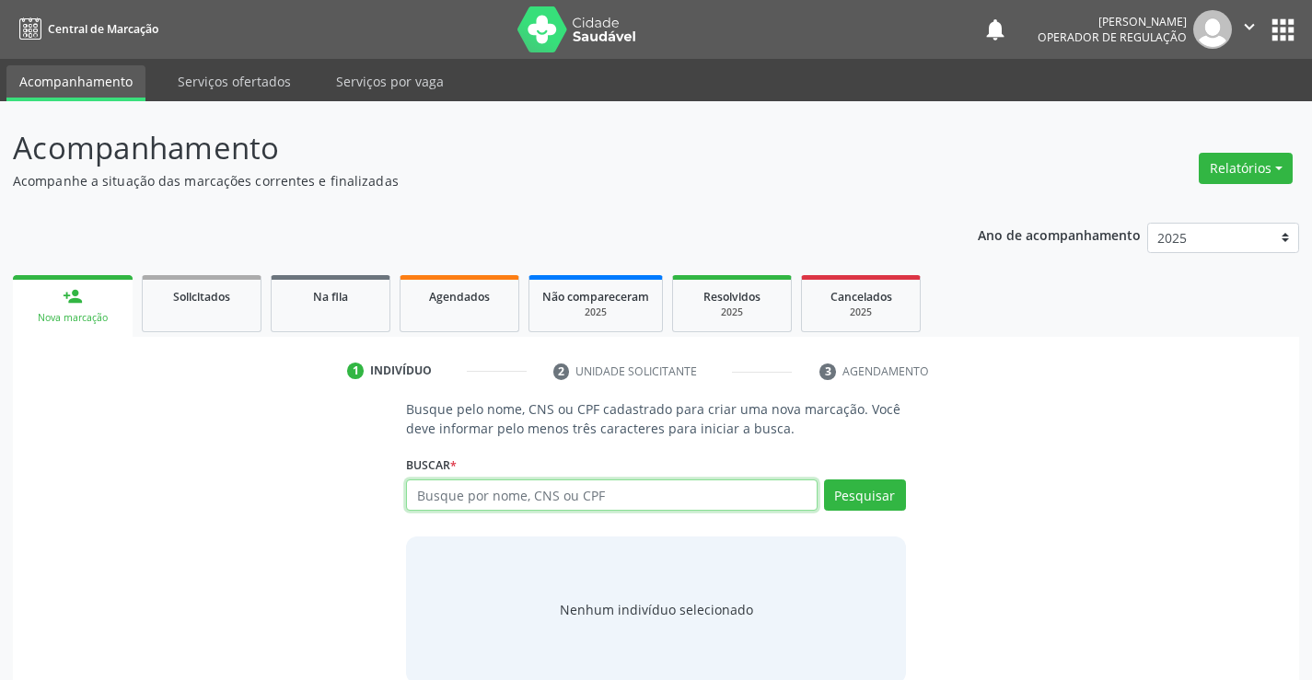
click at [607, 491] on input "text" at bounding box center [611, 495] width 411 height 31
type input "700000662483809"
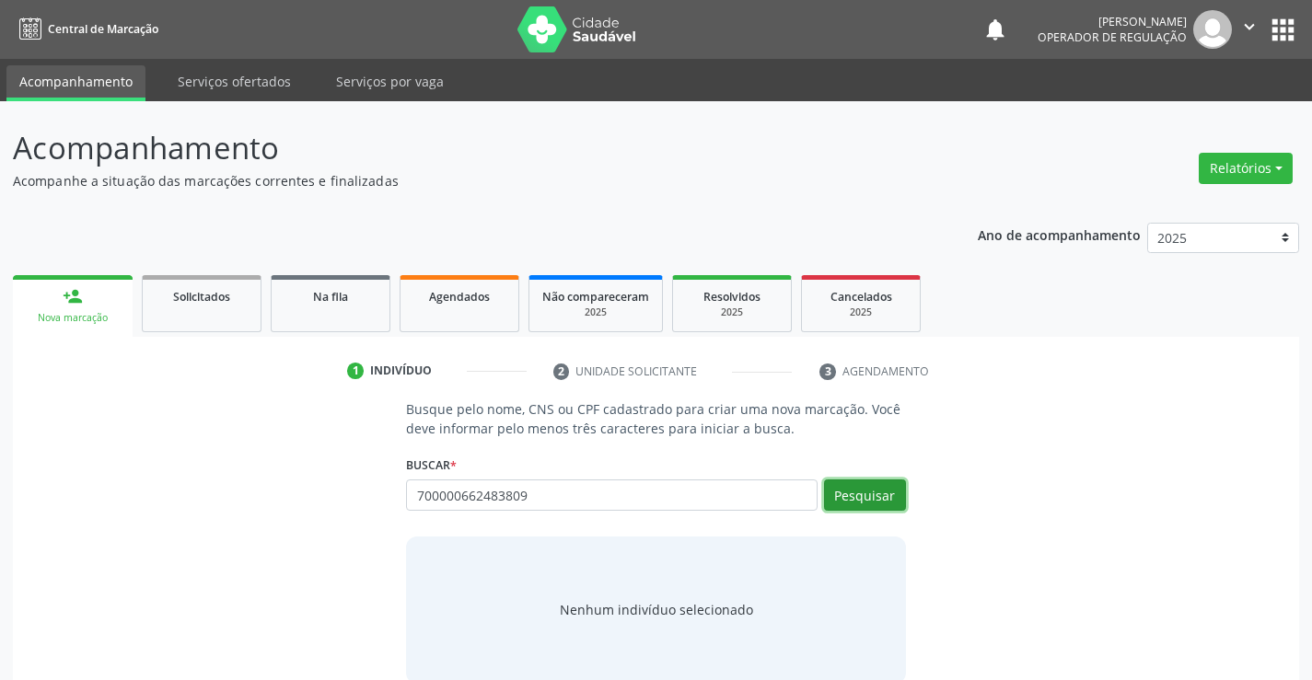
click at [865, 494] on button "Pesquisar" at bounding box center [865, 495] width 82 height 31
type input "700000662483809"
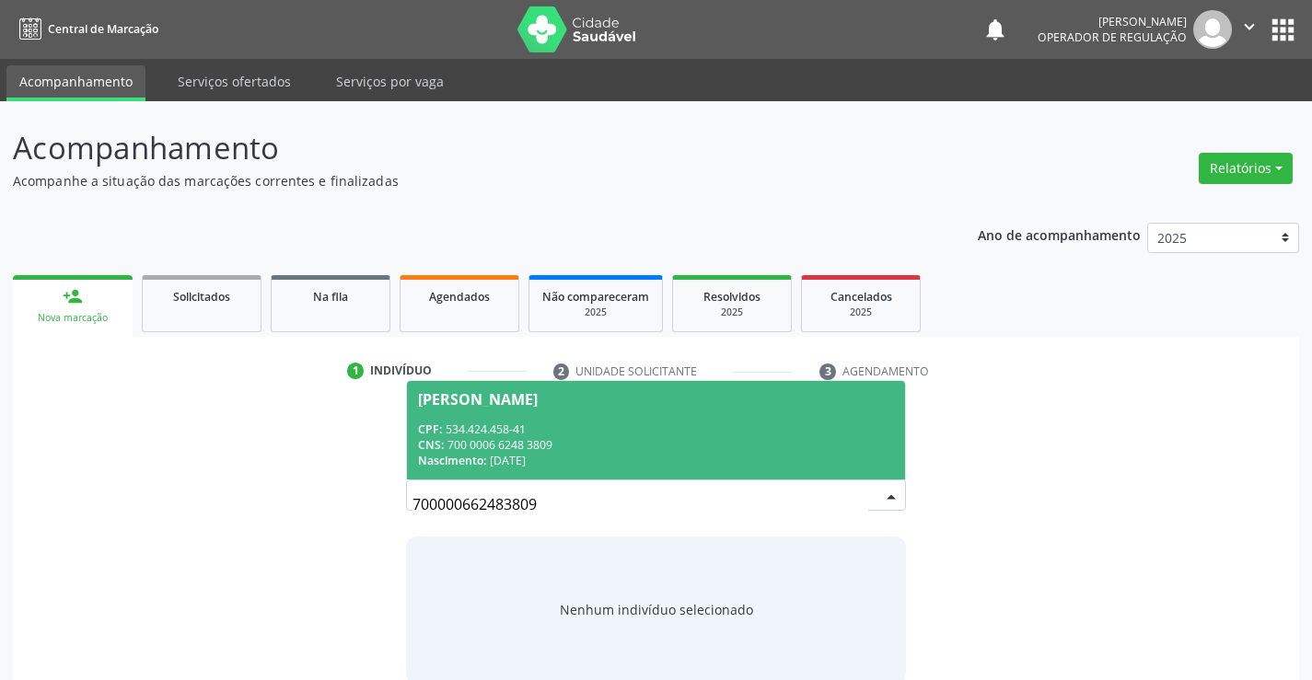
click at [538, 404] on div "[PERSON_NAME]" at bounding box center [478, 399] width 120 height 15
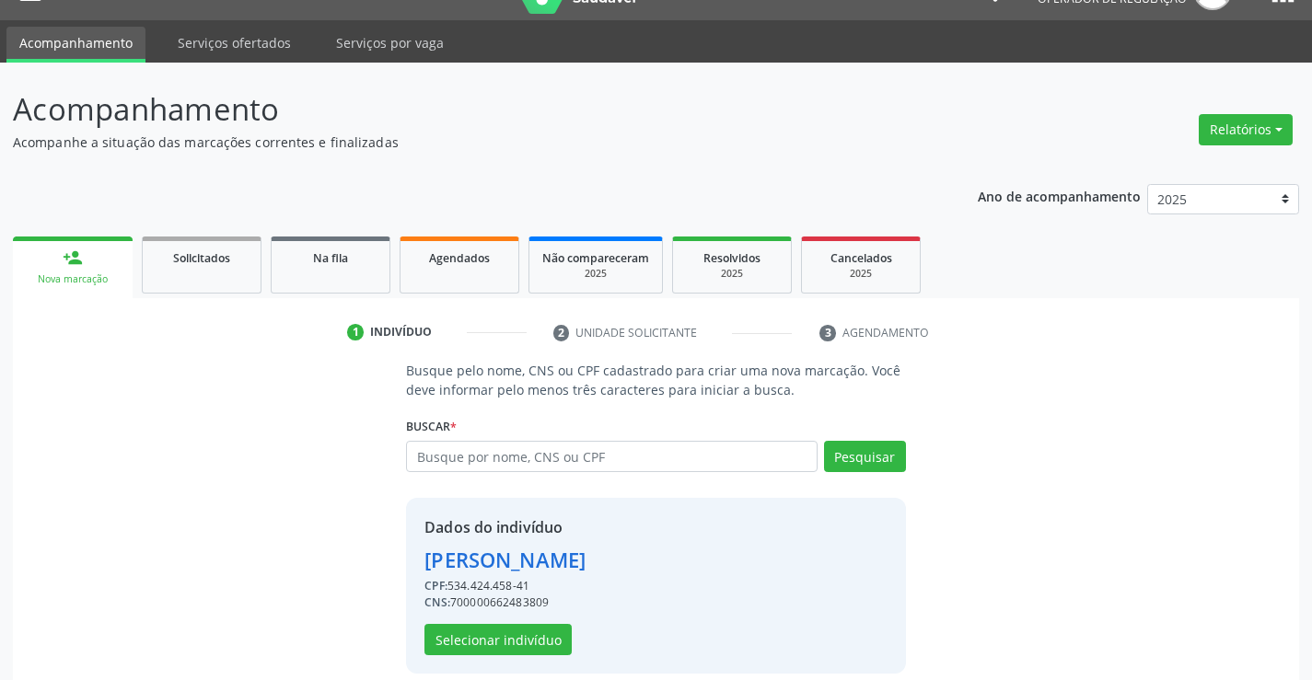
scroll to position [58, 0]
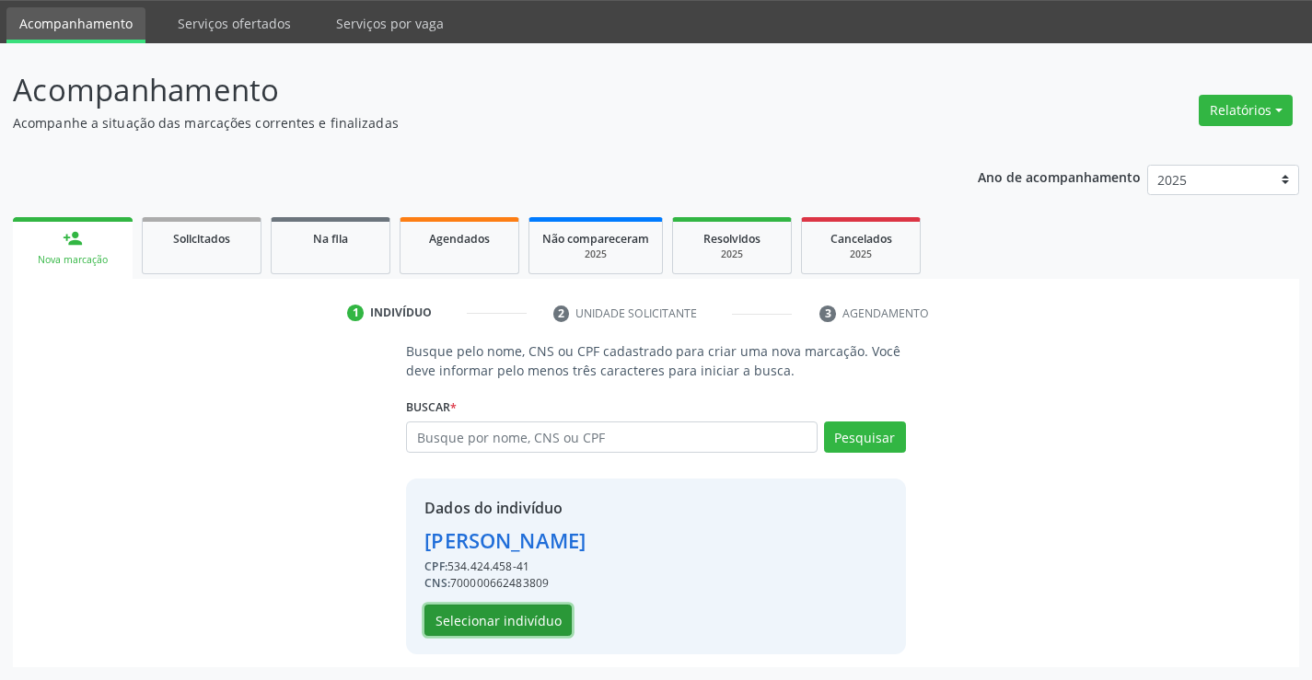
click at [492, 615] on button "Selecionar indivíduo" at bounding box center [497, 620] width 147 height 31
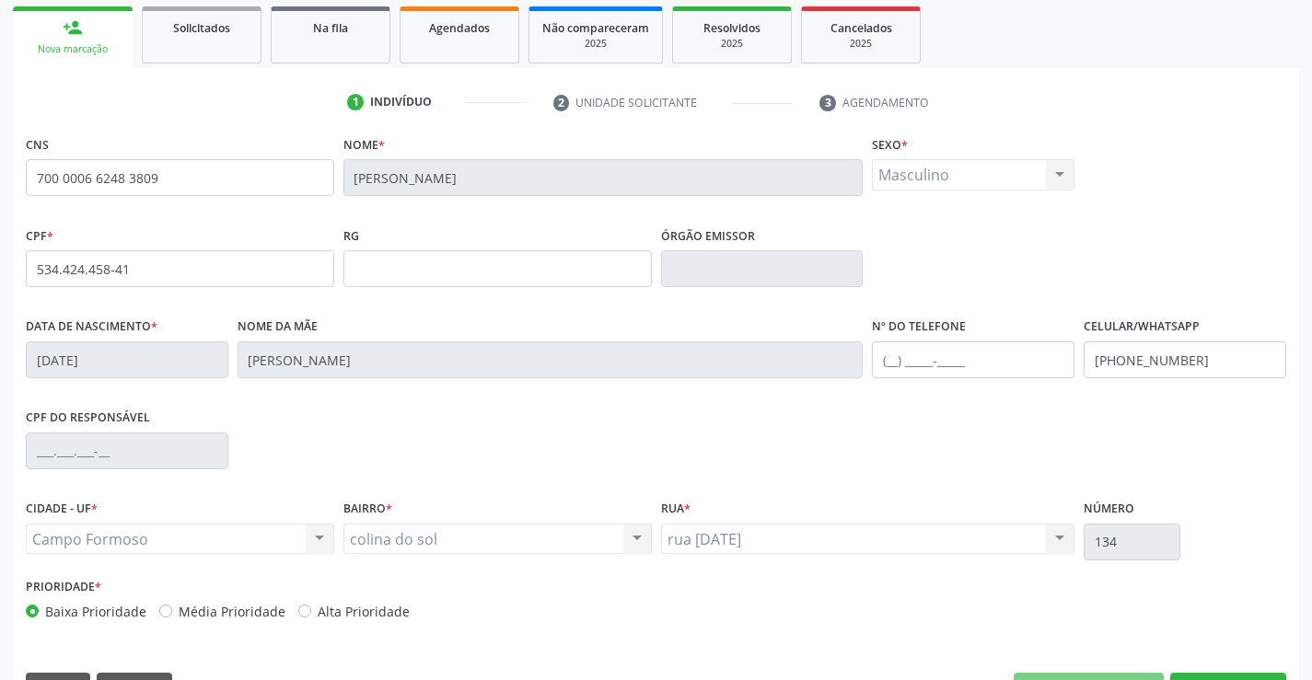
scroll to position [318, 0]
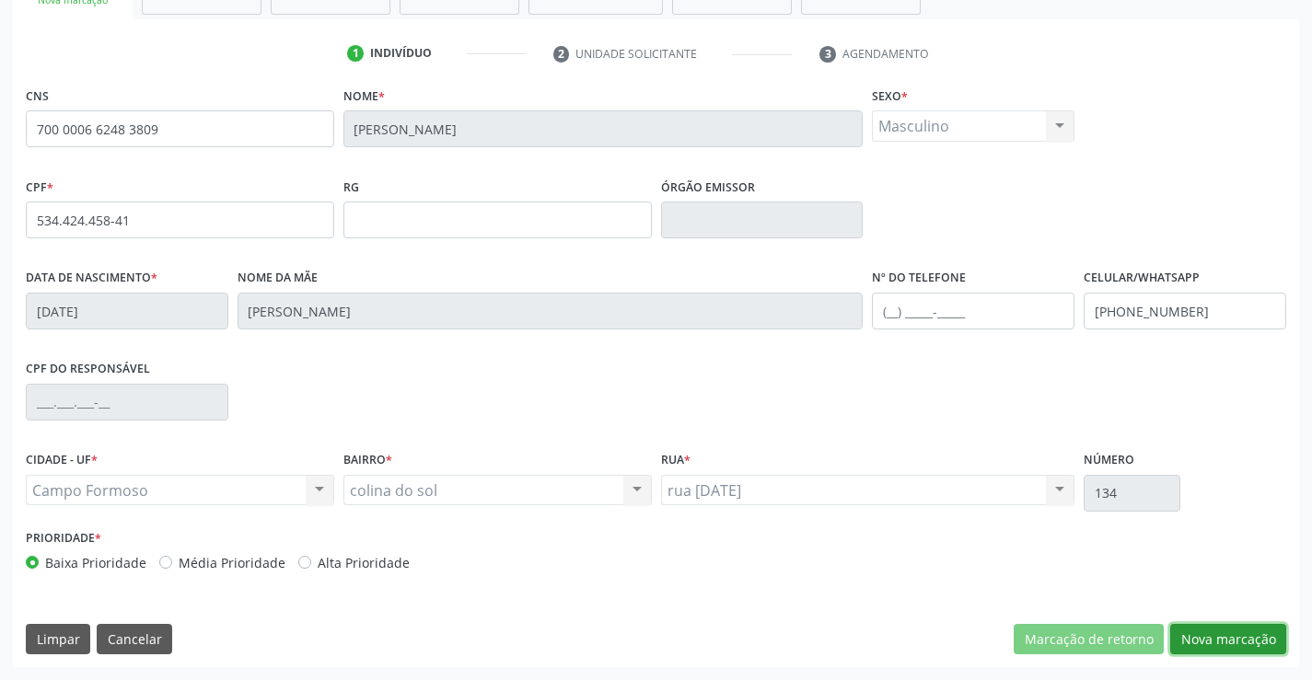
click at [1221, 635] on button "Nova marcação" at bounding box center [1228, 639] width 116 height 31
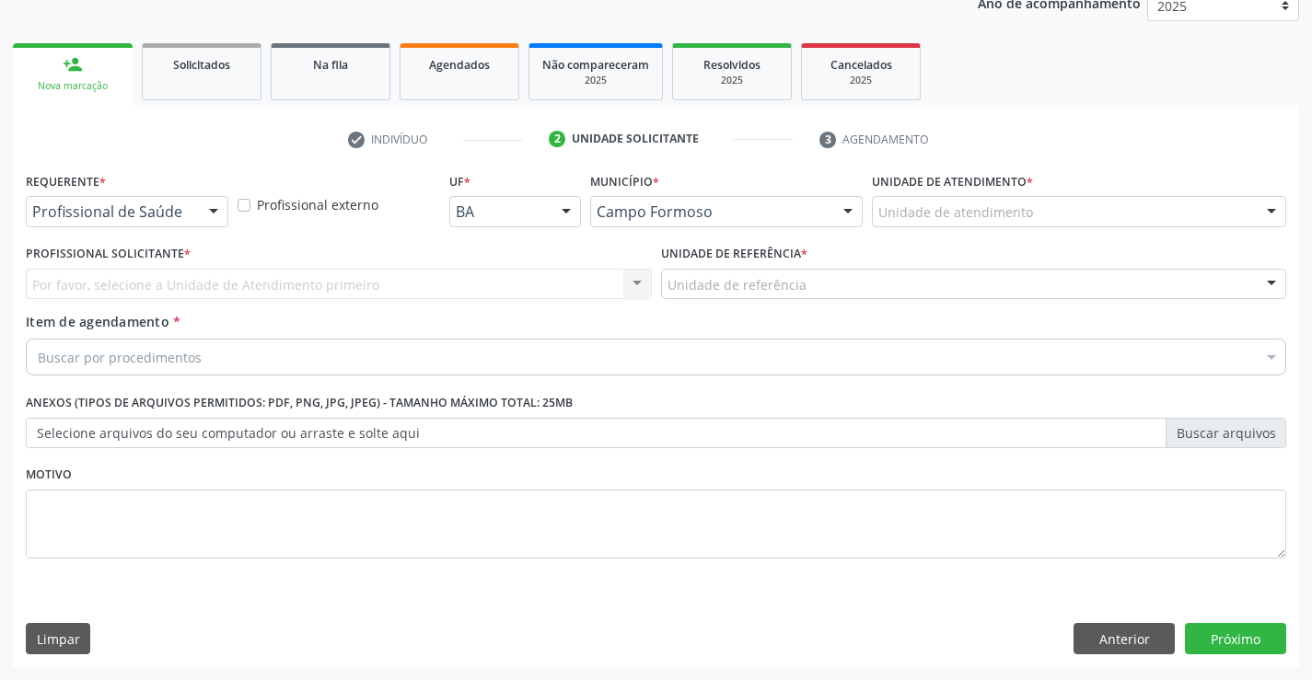
scroll to position [232, 0]
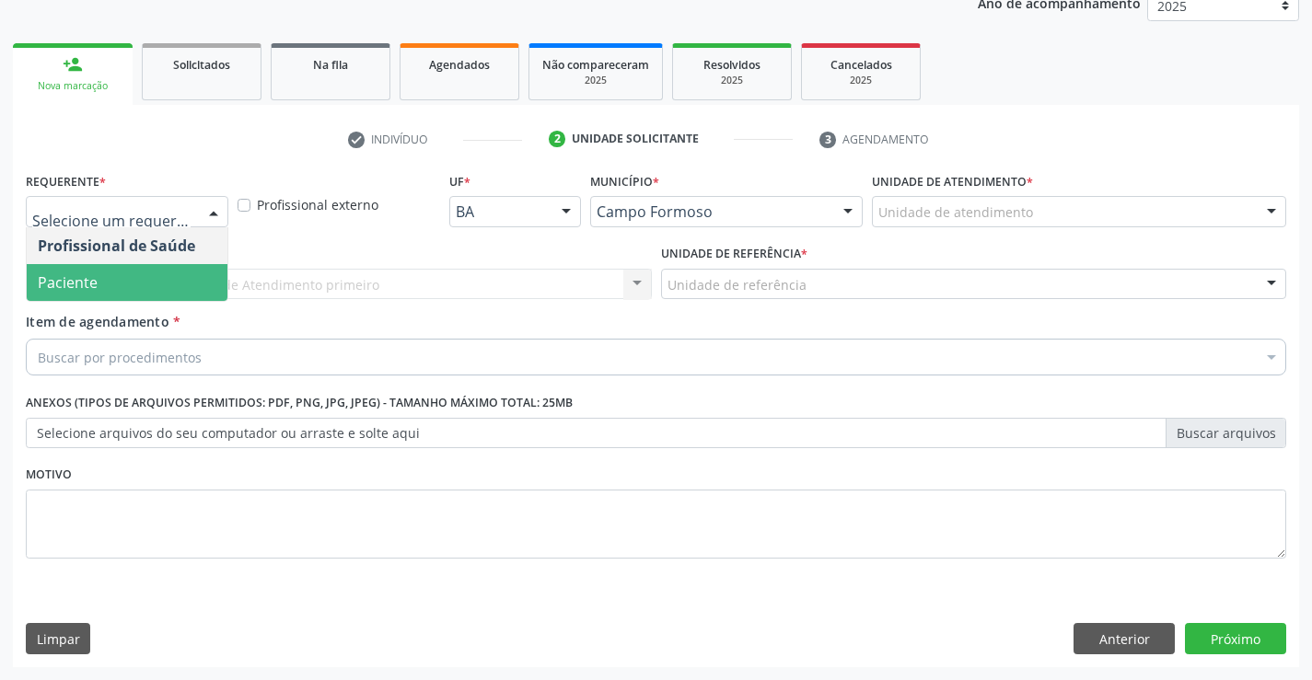
click at [114, 272] on span "Paciente" at bounding box center [127, 282] width 201 height 37
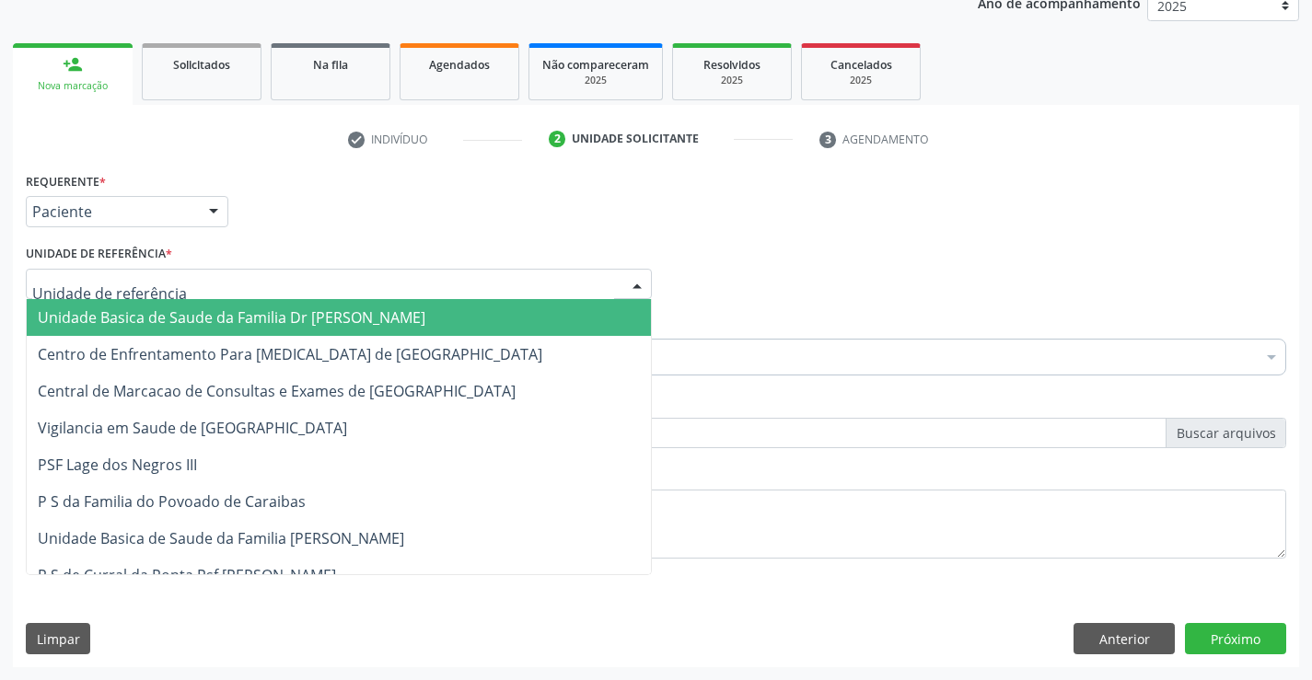
click at [114, 272] on div at bounding box center [339, 284] width 626 height 31
click at [159, 312] on span "Unidade Basica de Saude da Familia Dr [PERSON_NAME]" at bounding box center [232, 317] width 388 height 20
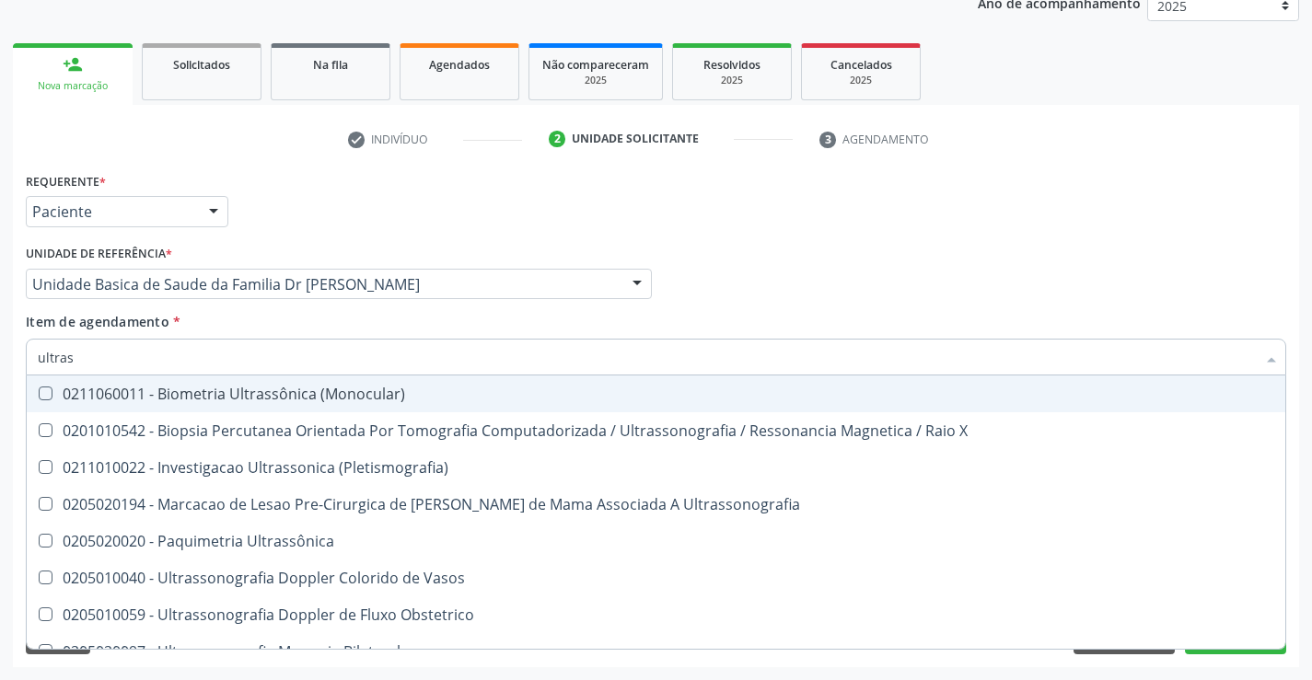
type input "ultrass"
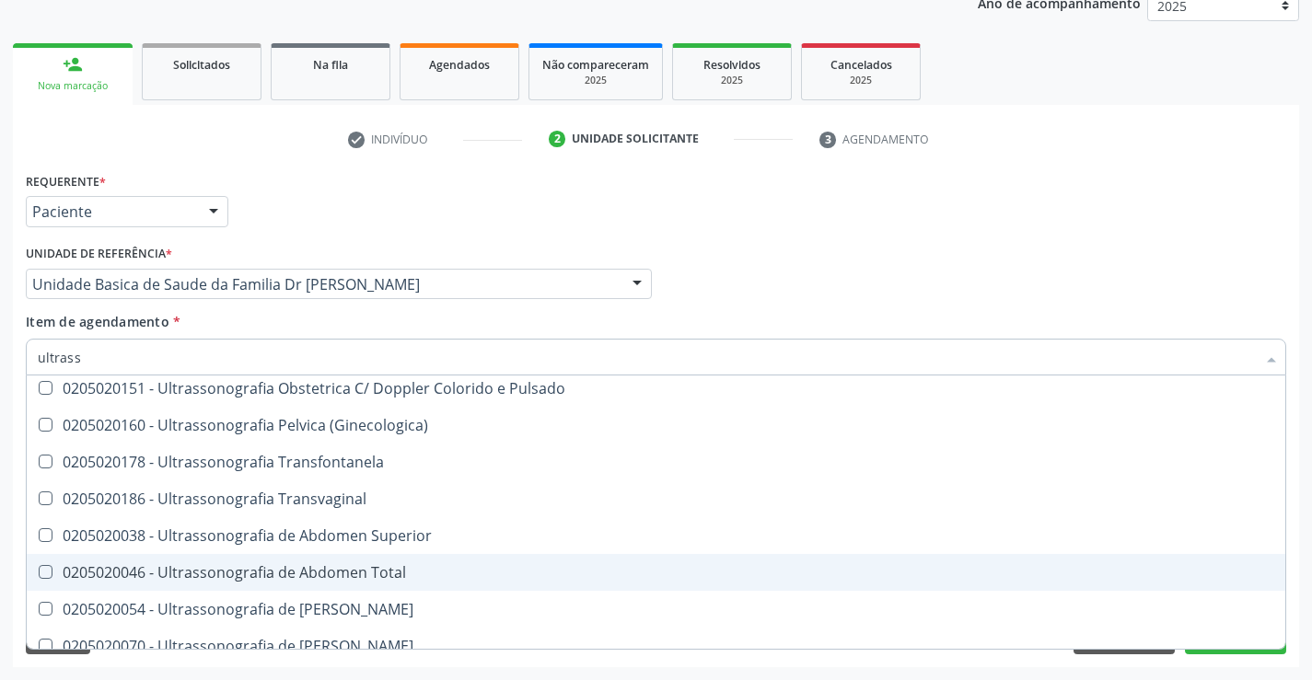
scroll to position [368, 0]
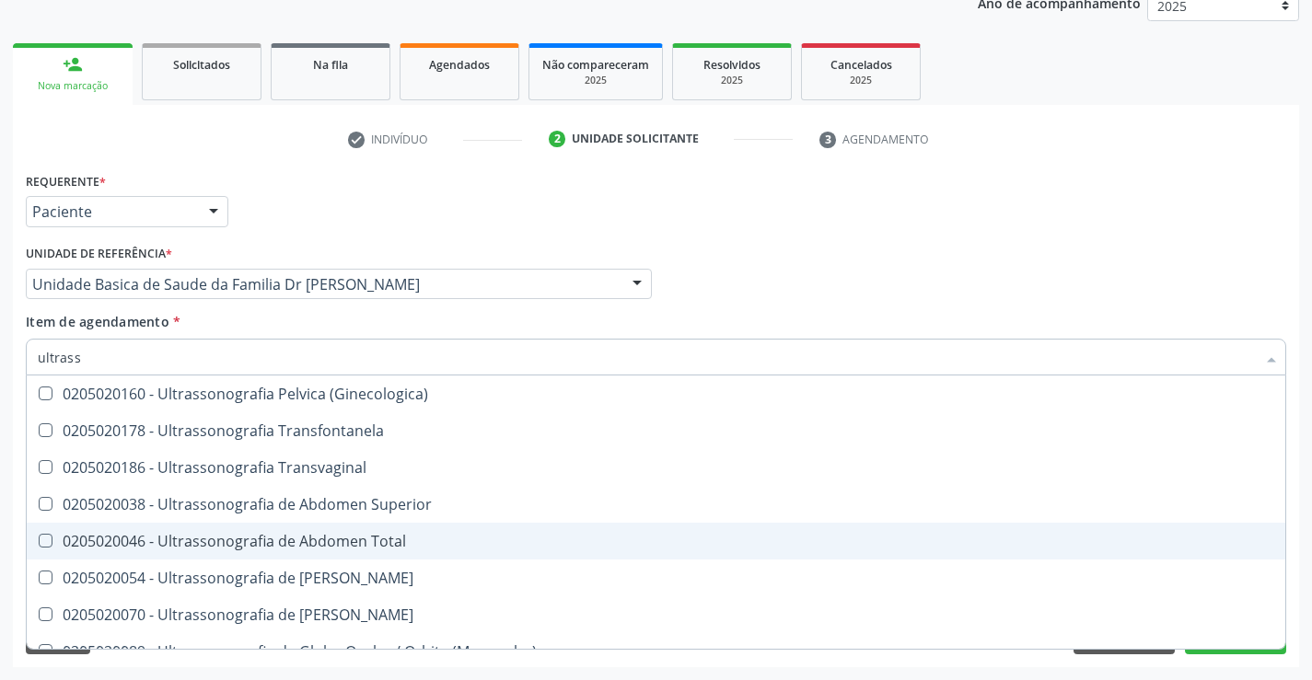
click at [430, 546] on div "0205020046 - Ultrassonografia de Abdomen Total" at bounding box center [656, 541] width 1236 height 15
checkbox Total "true"
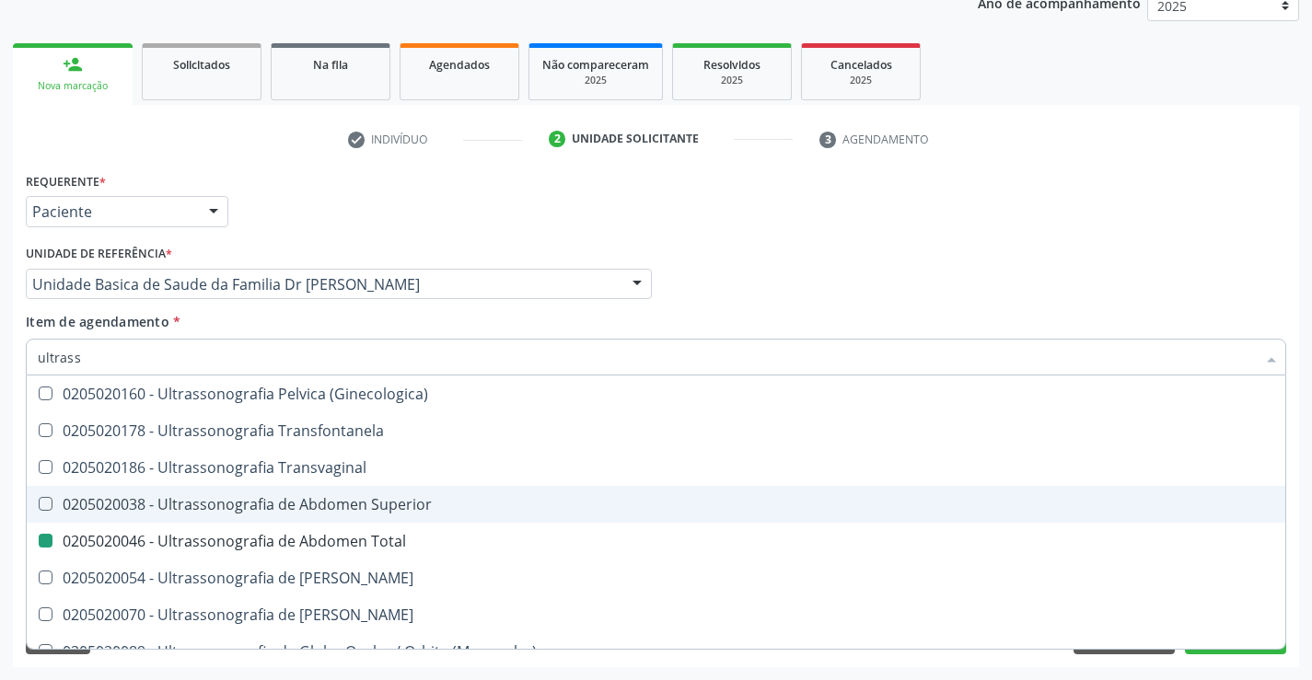
click at [1292, 496] on div "Requerente * Paciente Profissional de Saúde Paciente Nenhum resultado encontrad…" at bounding box center [656, 418] width 1286 height 500
checkbox X "true"
checkbox Total "false"
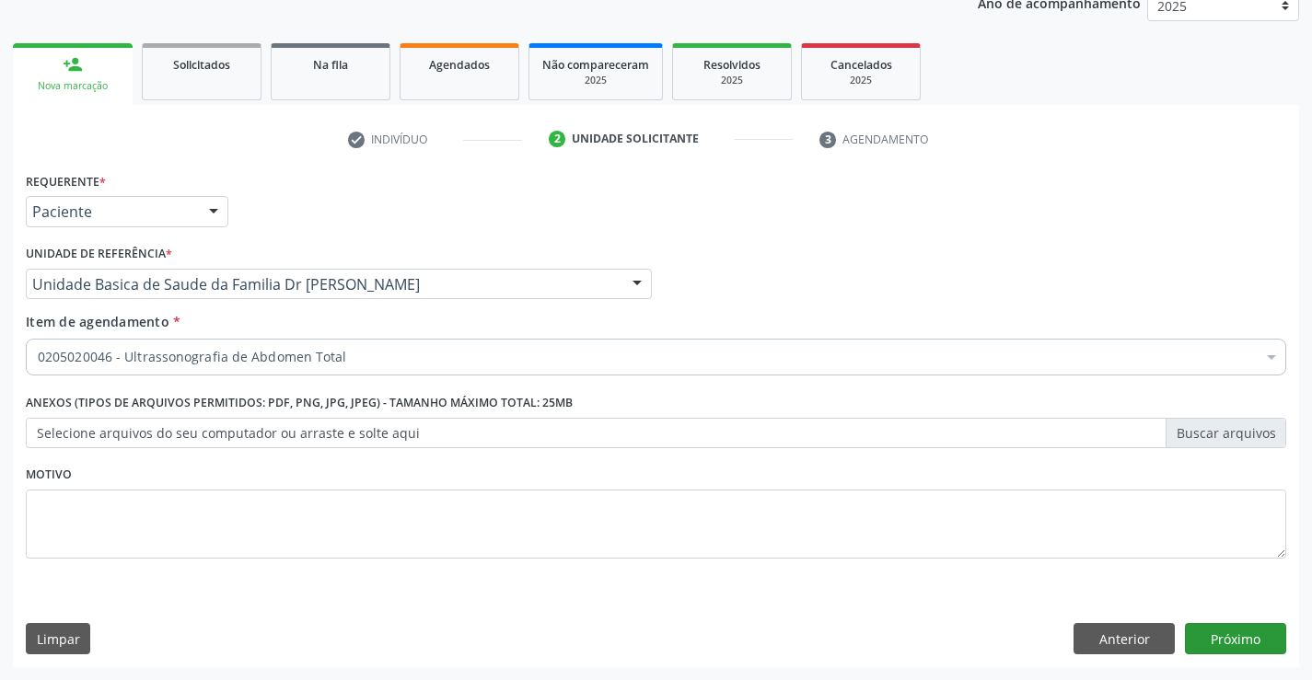
scroll to position [0, 0]
click at [1230, 633] on button "Próximo" at bounding box center [1235, 638] width 101 height 31
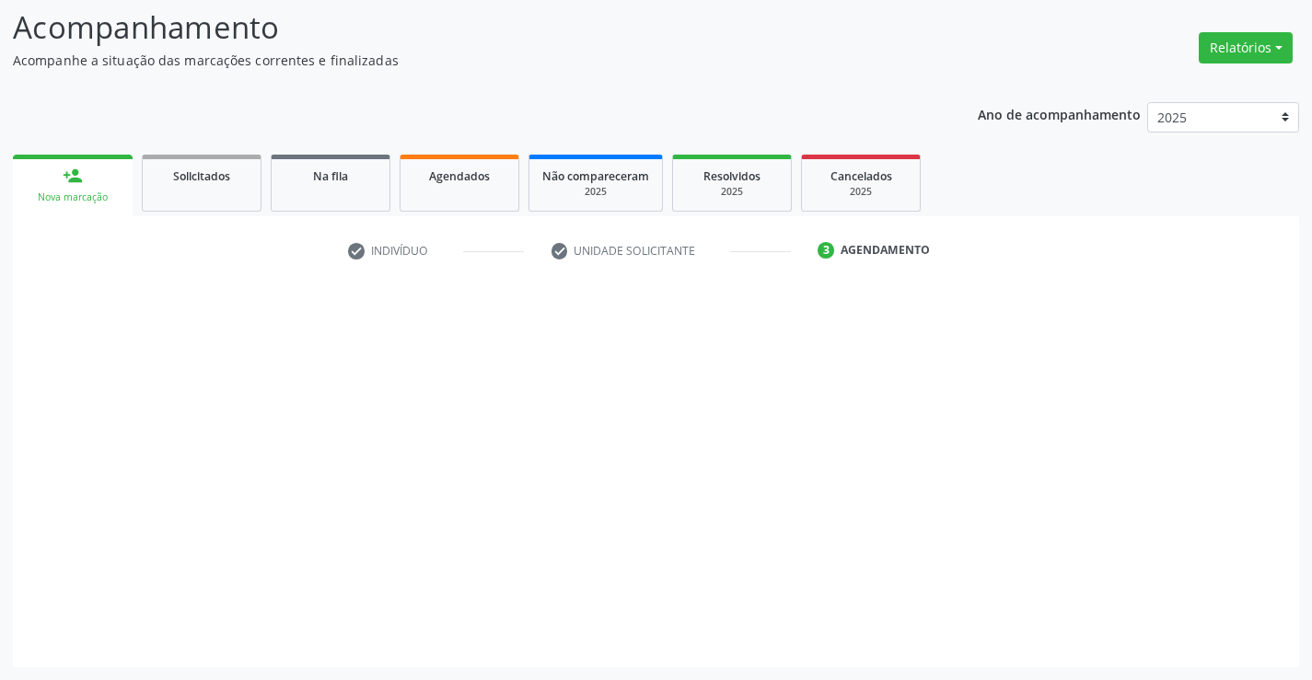
scroll to position [121, 0]
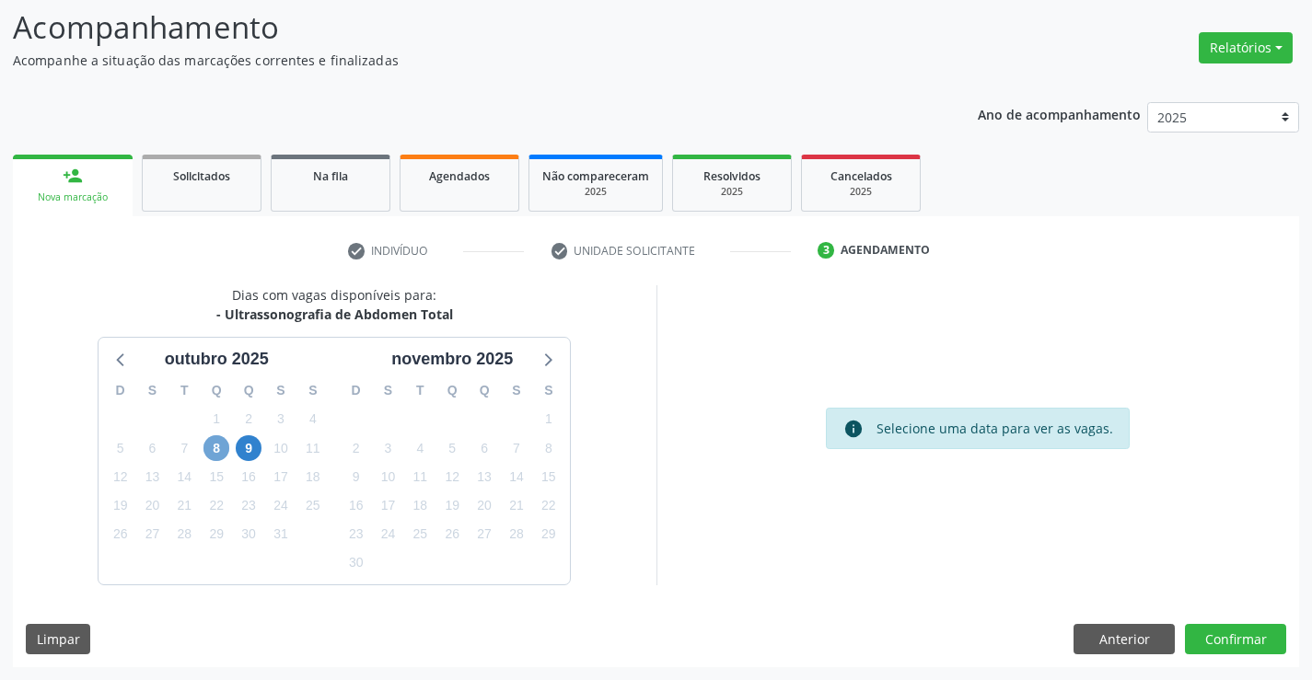
click at [216, 450] on span "8" at bounding box center [216, 448] width 26 height 26
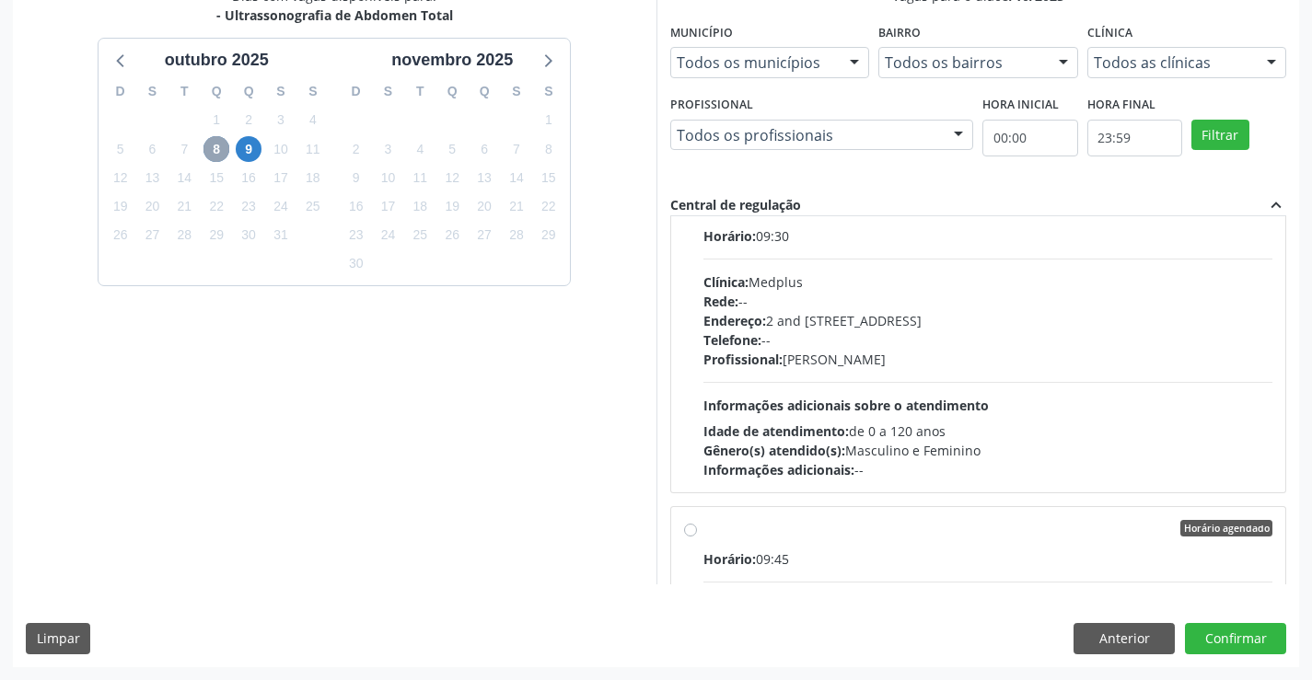
scroll to position [276, 0]
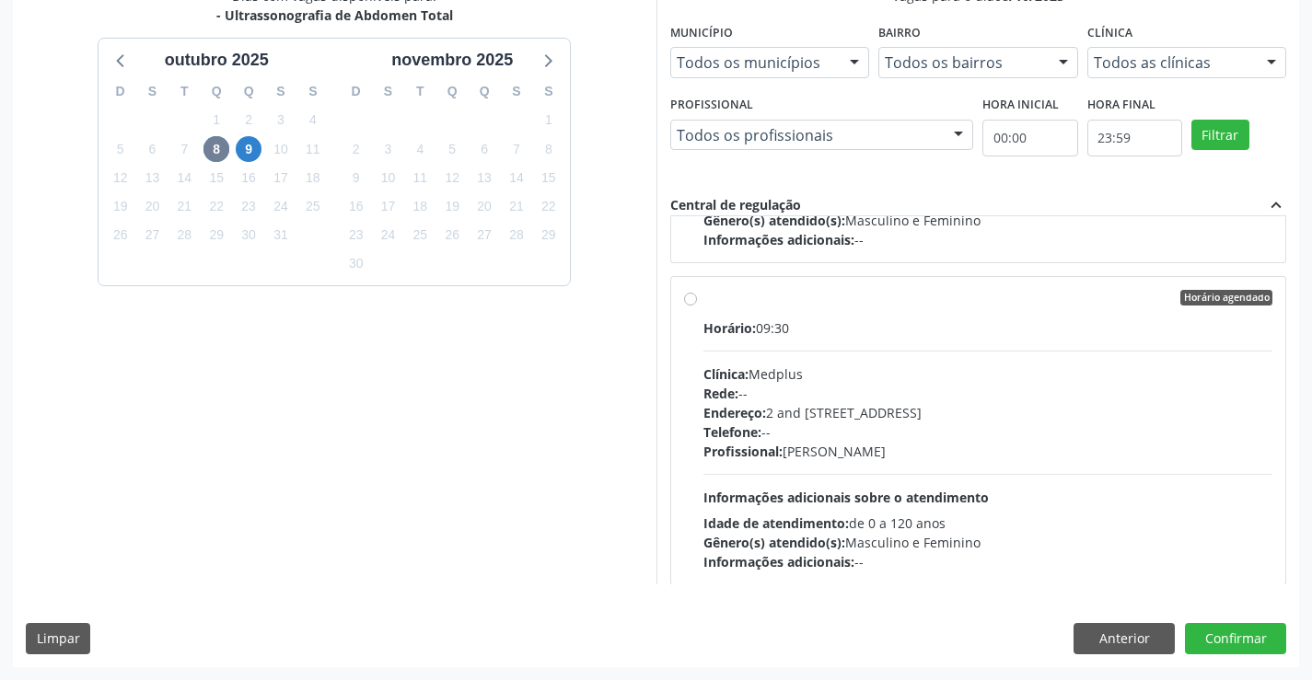
click at [854, 329] on div "Horário: 09:30" at bounding box center [988, 327] width 570 height 19
click at [697, 307] on input "Horário agendado Horário: 09:30 Clínica: Medplus Rede: -- Endereço: 2 and [STRE…" at bounding box center [690, 298] width 13 height 17
radio input "true"
click at [1233, 638] on button "Confirmar" at bounding box center [1235, 638] width 101 height 31
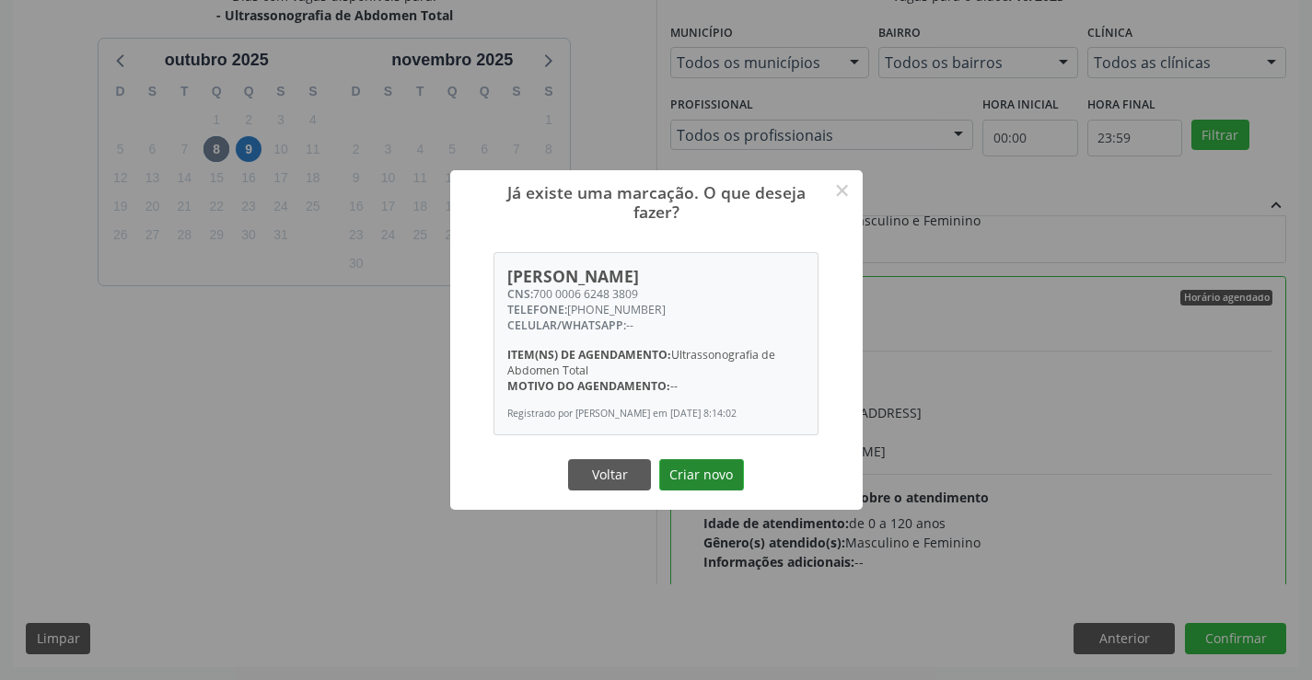
click at [704, 474] on button "Criar novo" at bounding box center [701, 474] width 85 height 31
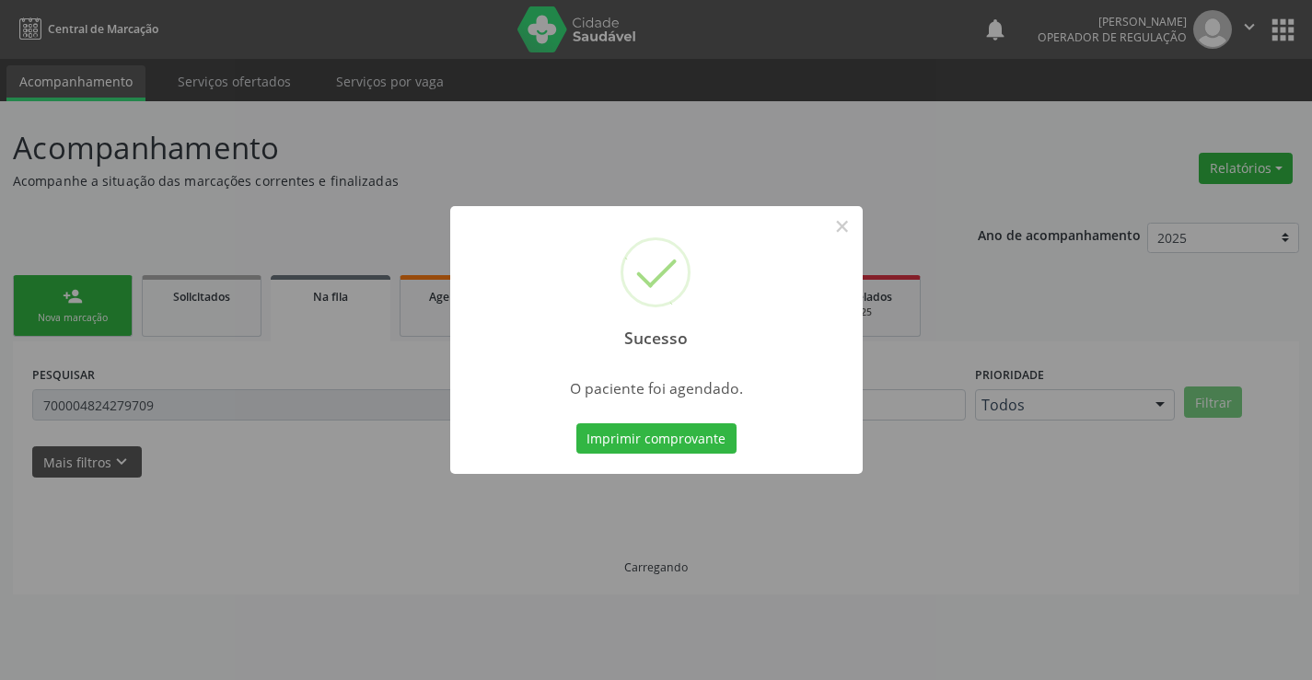
scroll to position [0, 0]
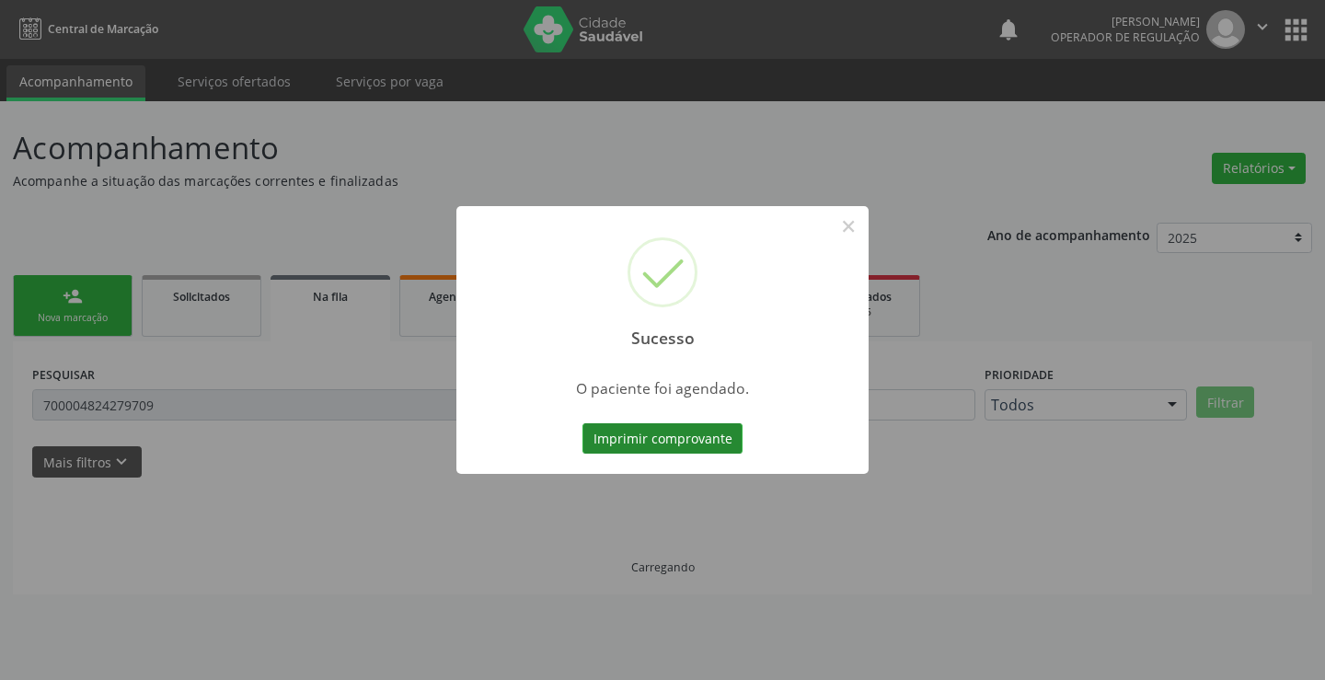
click at [672, 429] on button "Imprimir comprovante" at bounding box center [663, 438] width 160 height 31
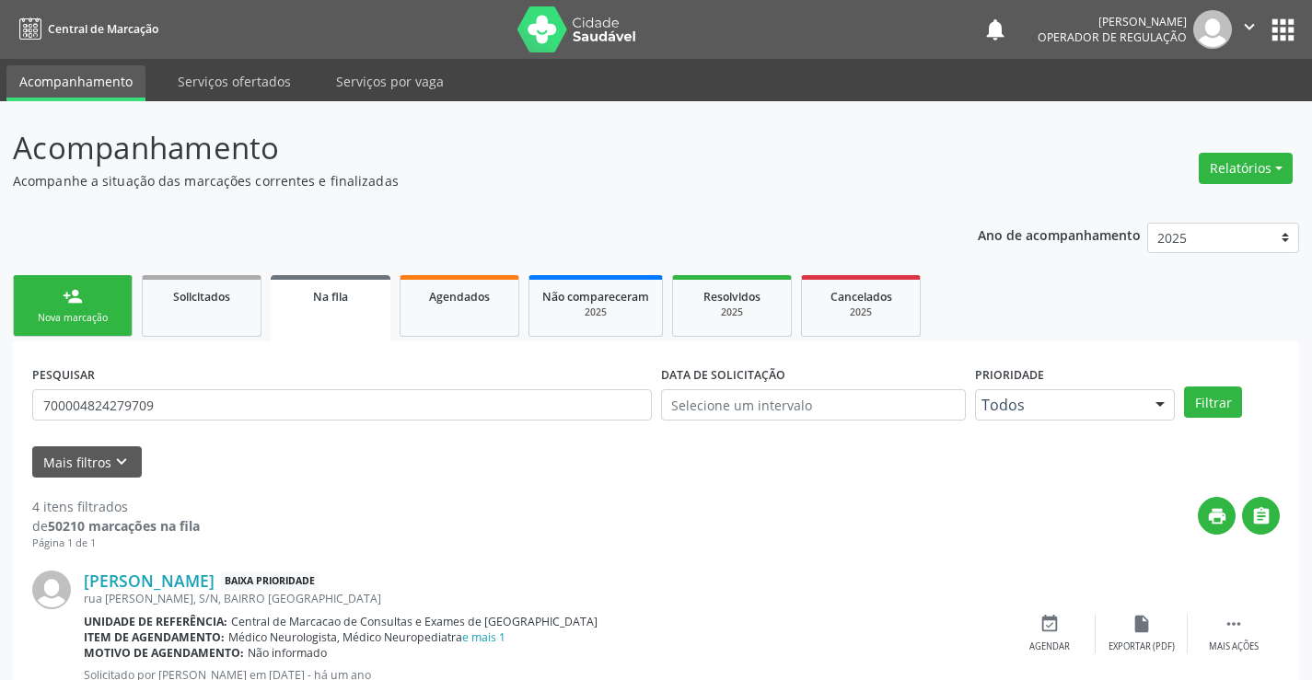
click at [72, 303] on div "person_add" at bounding box center [73, 296] width 20 height 20
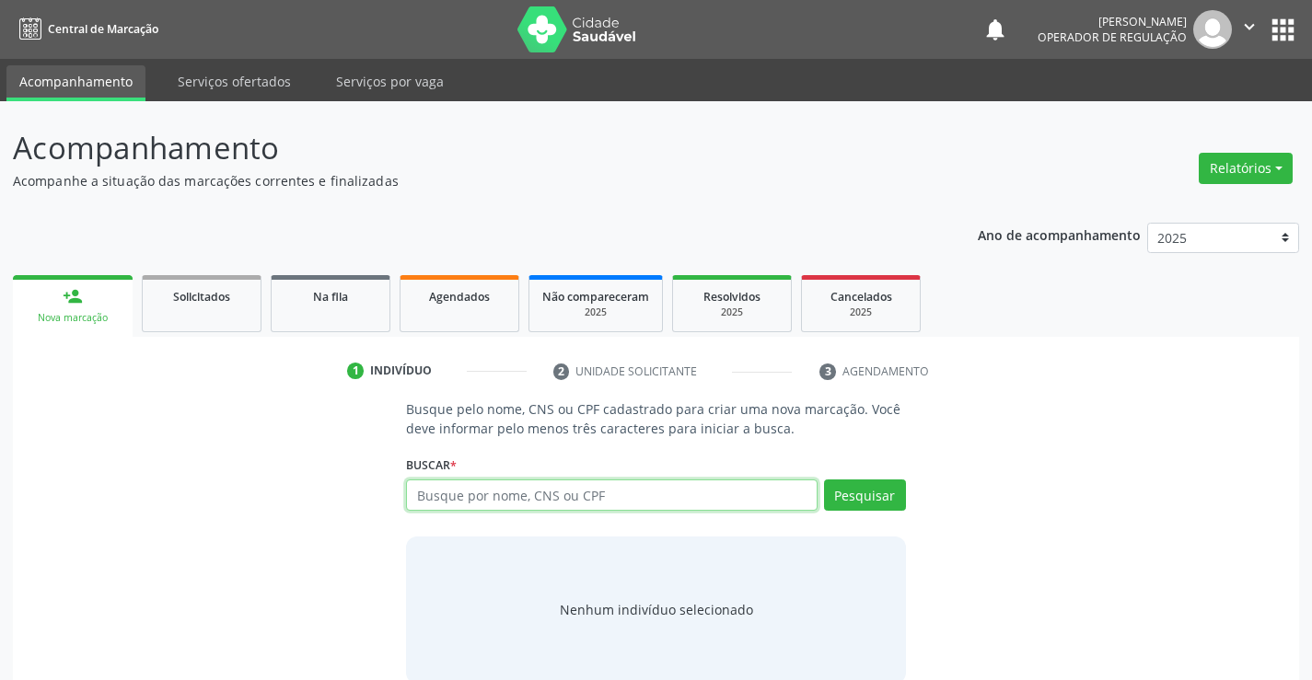
click at [667, 493] on input "text" at bounding box center [611, 495] width 411 height 31
type input "700209937412121"
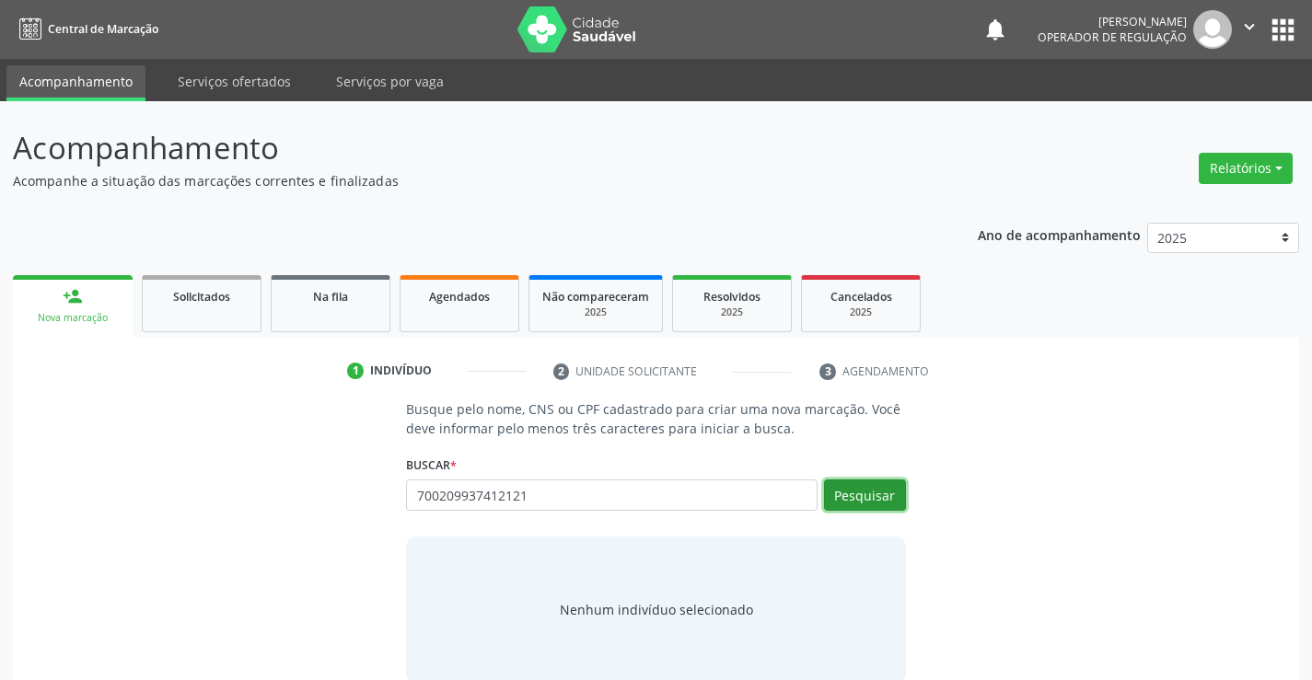
click at [865, 497] on button "Pesquisar" at bounding box center [865, 495] width 82 height 31
type input "700209937412121"
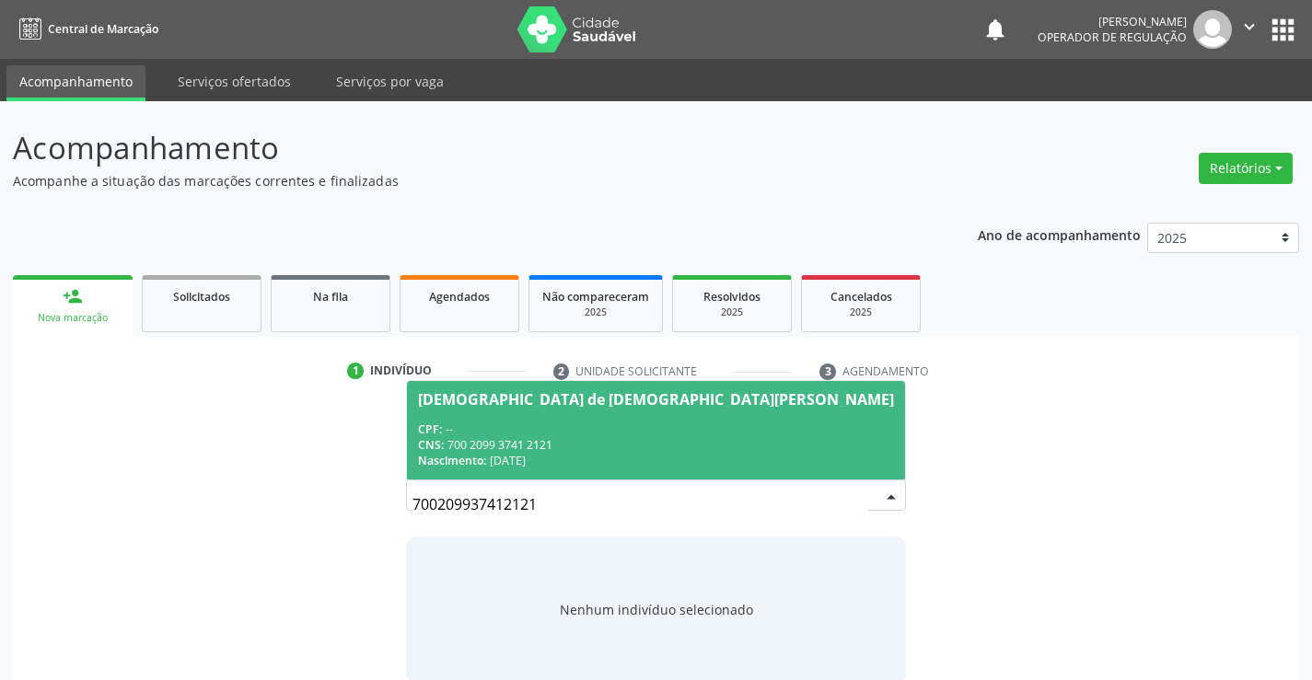
click at [644, 411] on span "[DEMOGRAPHIC_DATA] de [DEMOGRAPHIC_DATA][PERSON_NAME] CPF: -- CNS: 700 2099 374…" at bounding box center [656, 430] width 498 height 98
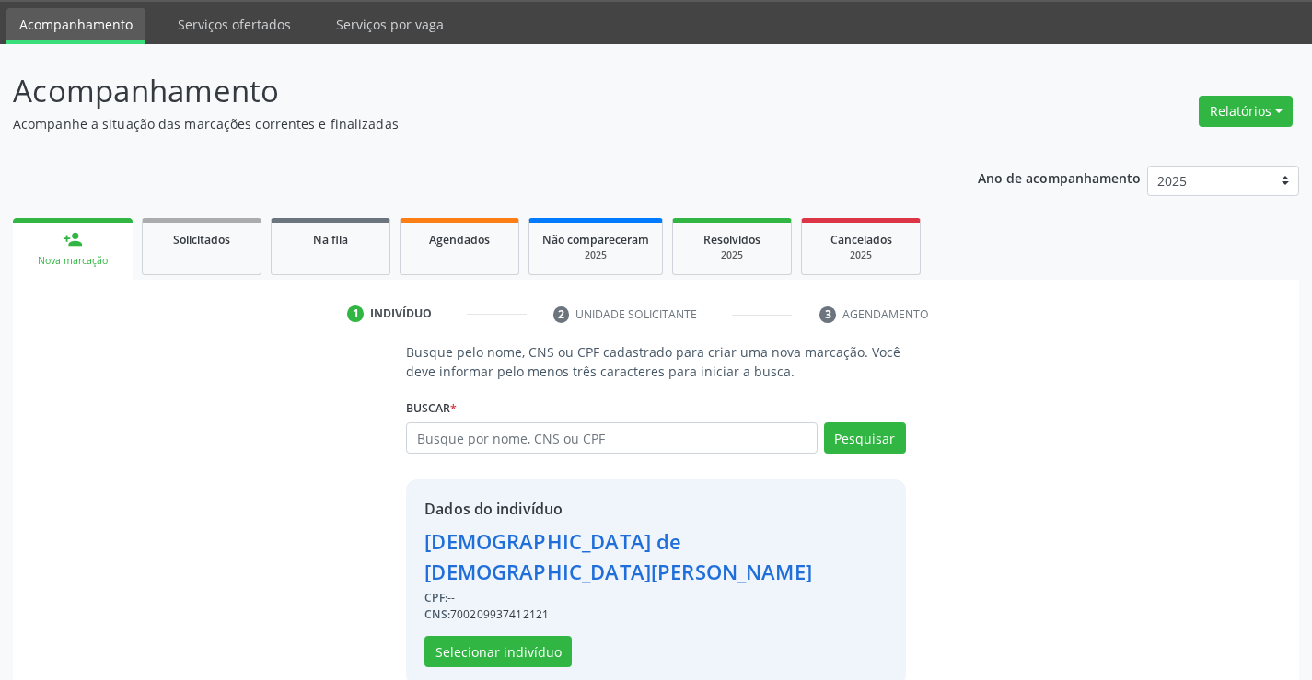
scroll to position [58, 0]
click at [492, 635] on button "Selecionar indivíduo" at bounding box center [497, 650] width 147 height 31
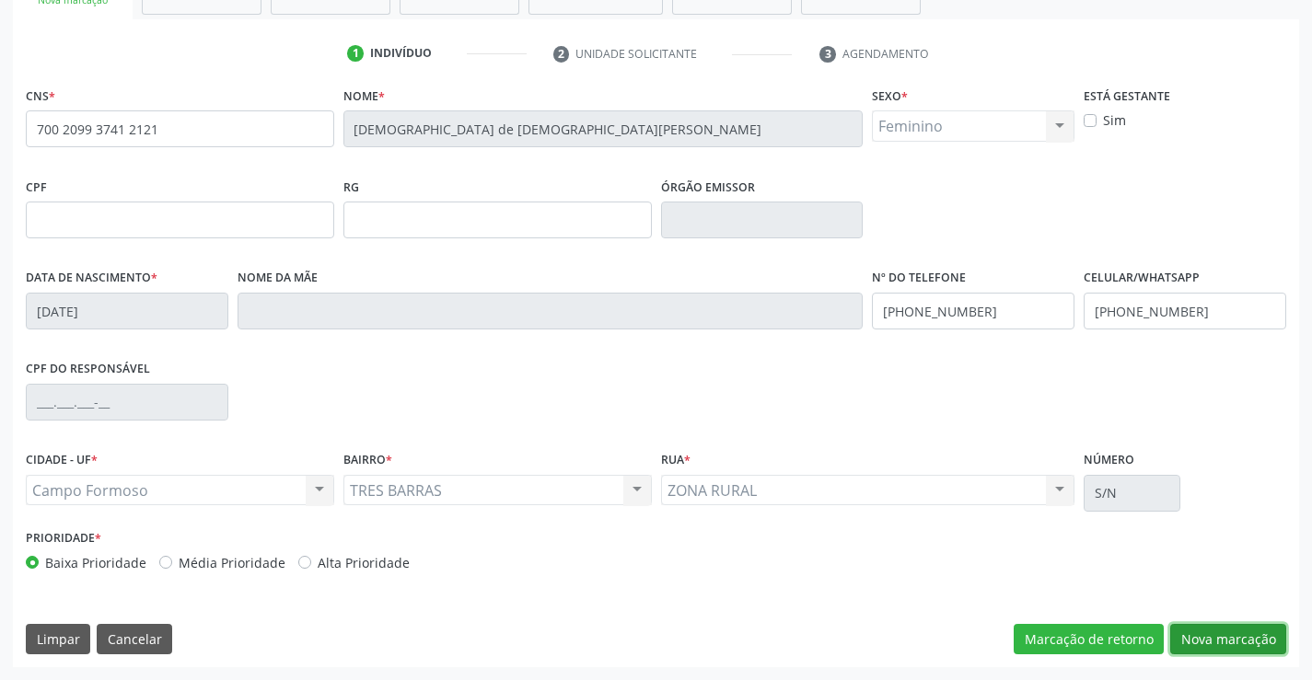
click at [1233, 638] on button "Nova marcação" at bounding box center [1228, 639] width 116 height 31
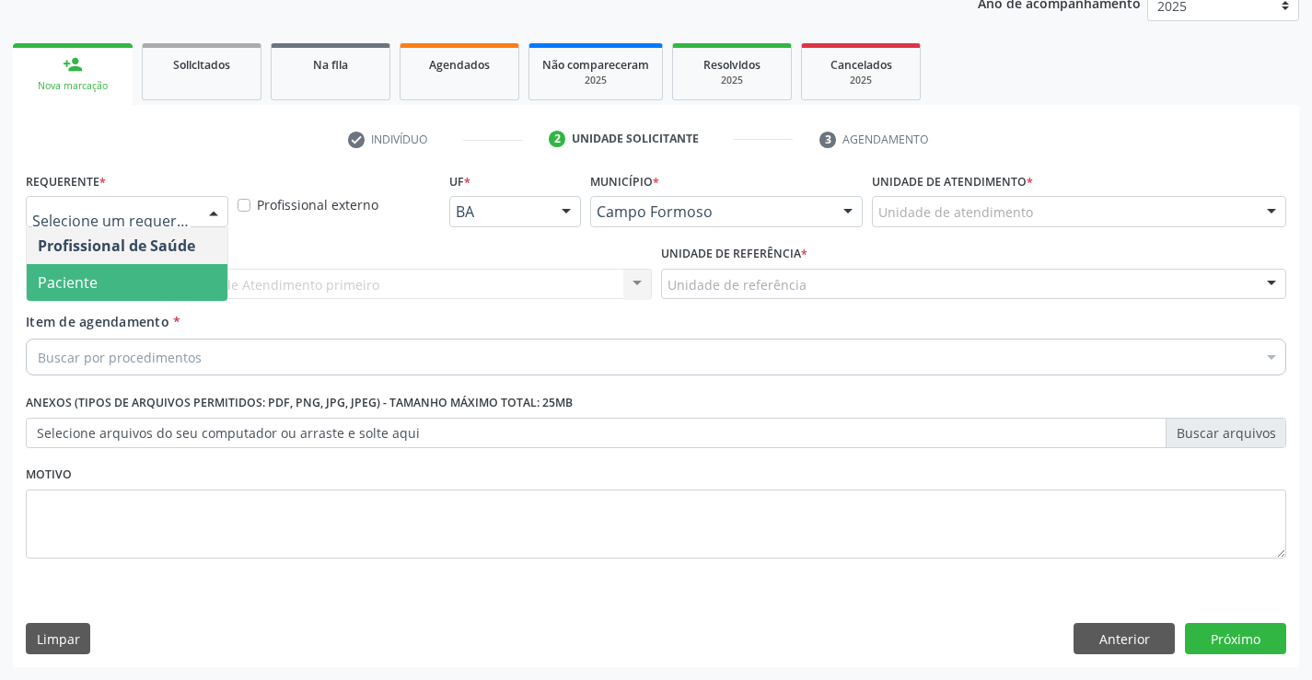
click at [131, 278] on span "Paciente" at bounding box center [127, 282] width 201 height 37
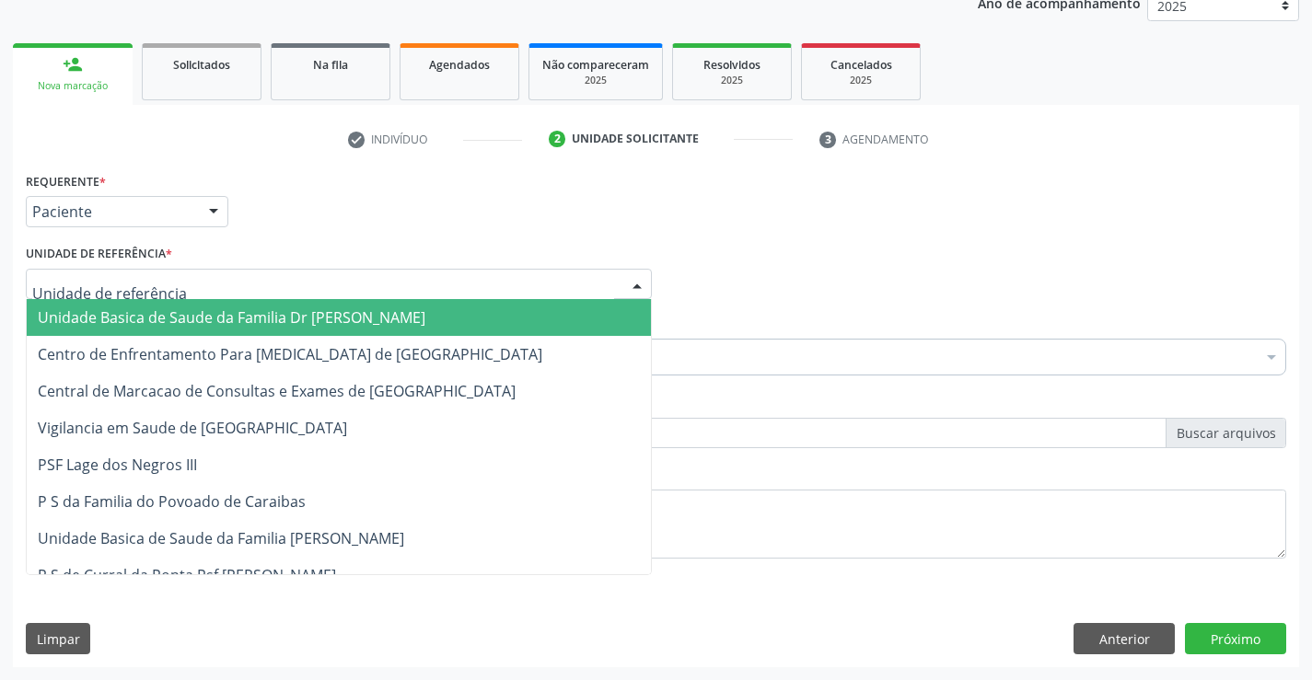
click at [154, 300] on div "Unidade Basica de Saude da Familia Dr [PERSON_NAME] Centro de Enfrentamento Par…" at bounding box center [339, 284] width 626 height 31
click at [167, 309] on span "Unidade Basica de Saude da Familia Dr [PERSON_NAME]" at bounding box center [232, 317] width 388 height 20
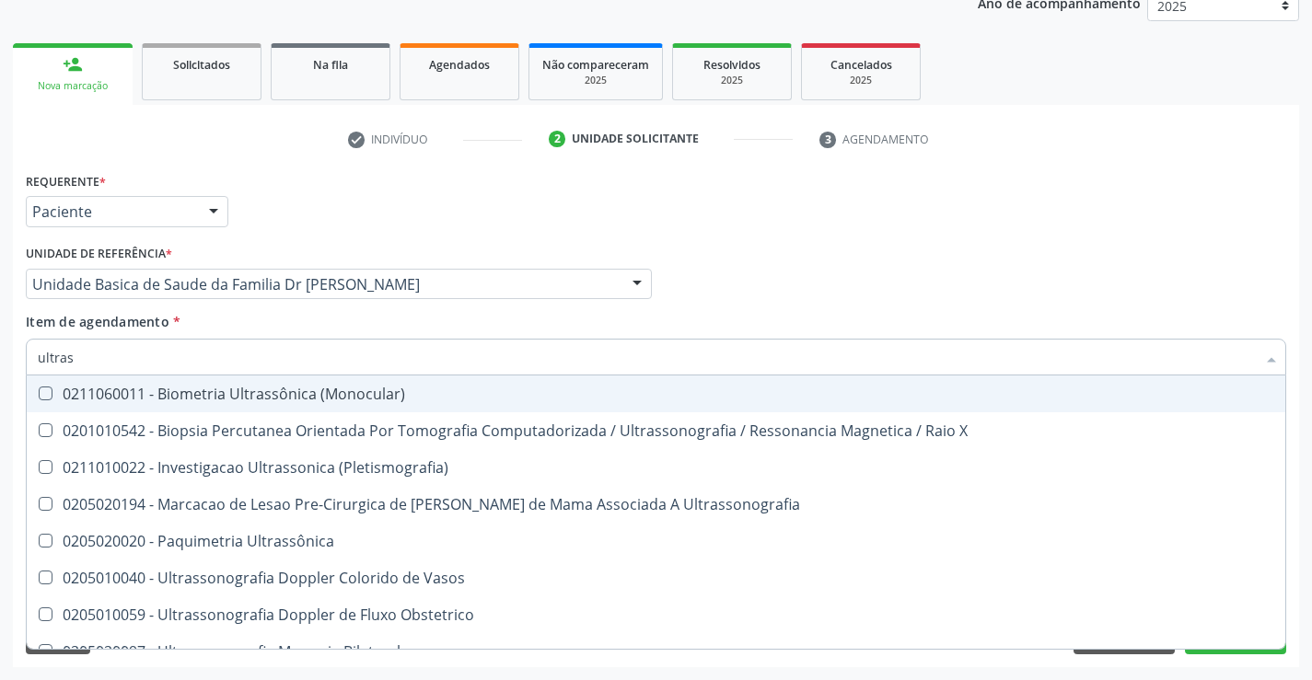
type input "ultrass"
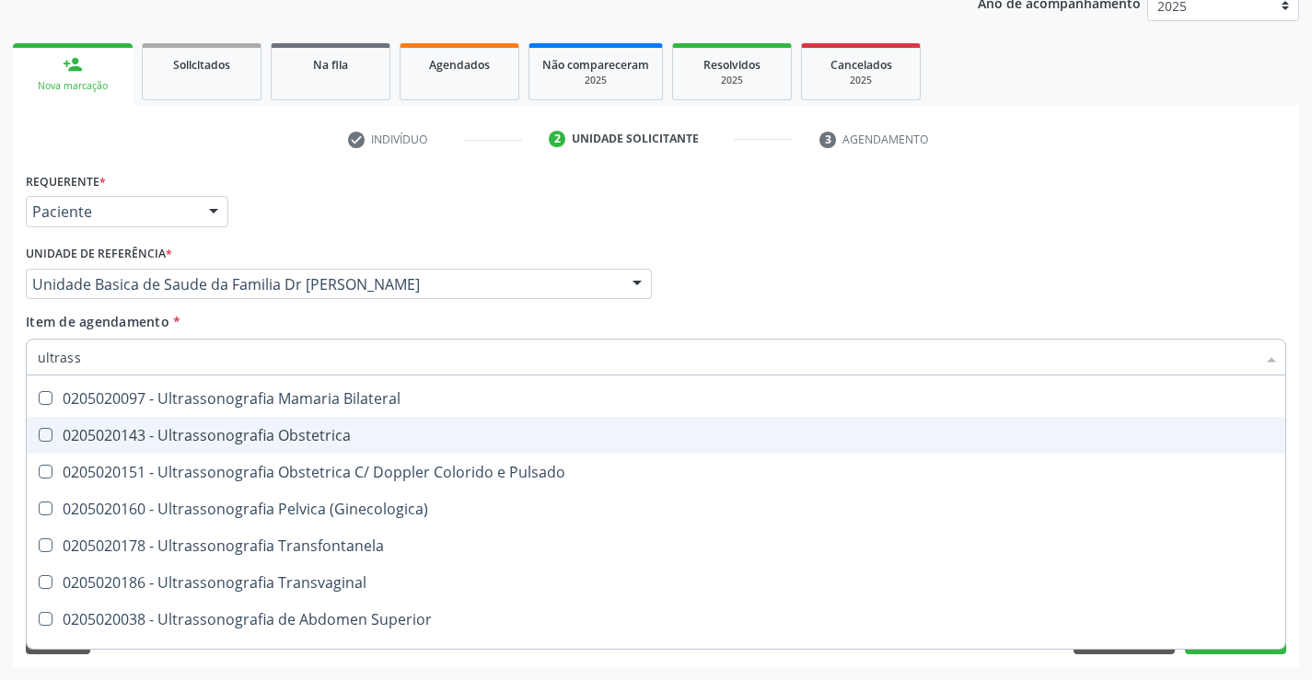
scroll to position [276, 0]
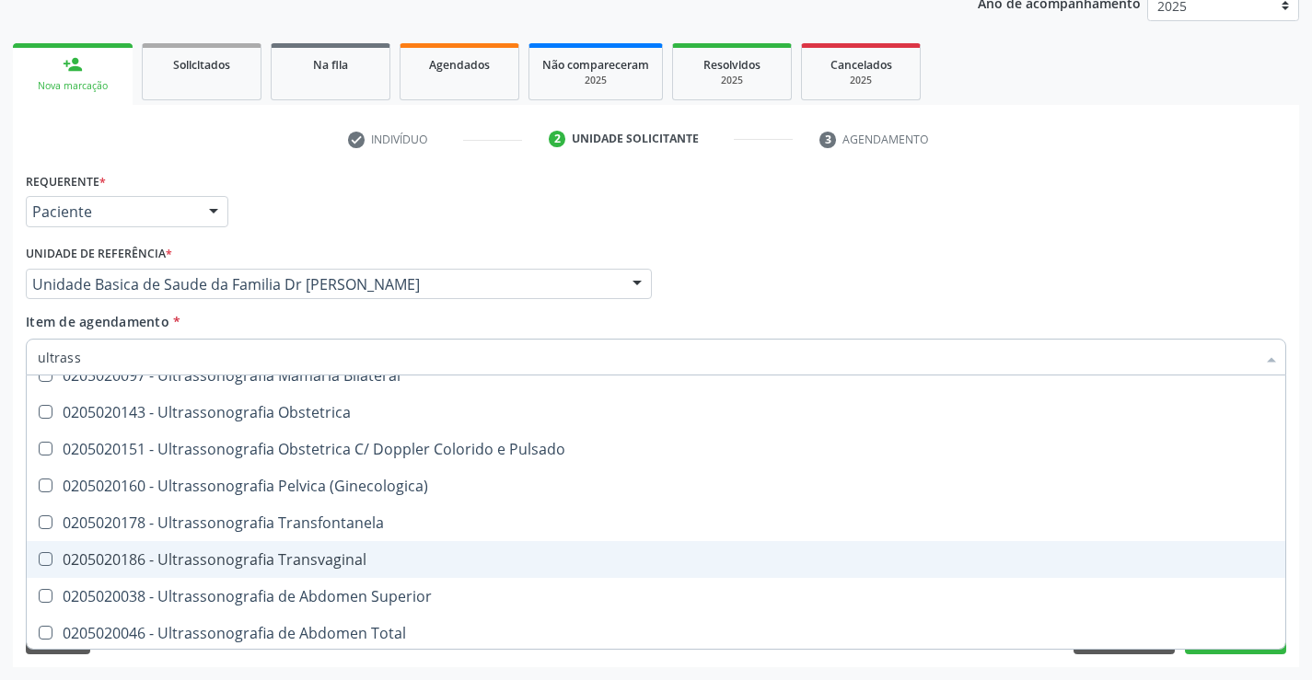
click at [440, 549] on span "0205020186 - Ultrassonografia Transvaginal" at bounding box center [656, 559] width 1258 height 37
checkbox Transvaginal "true"
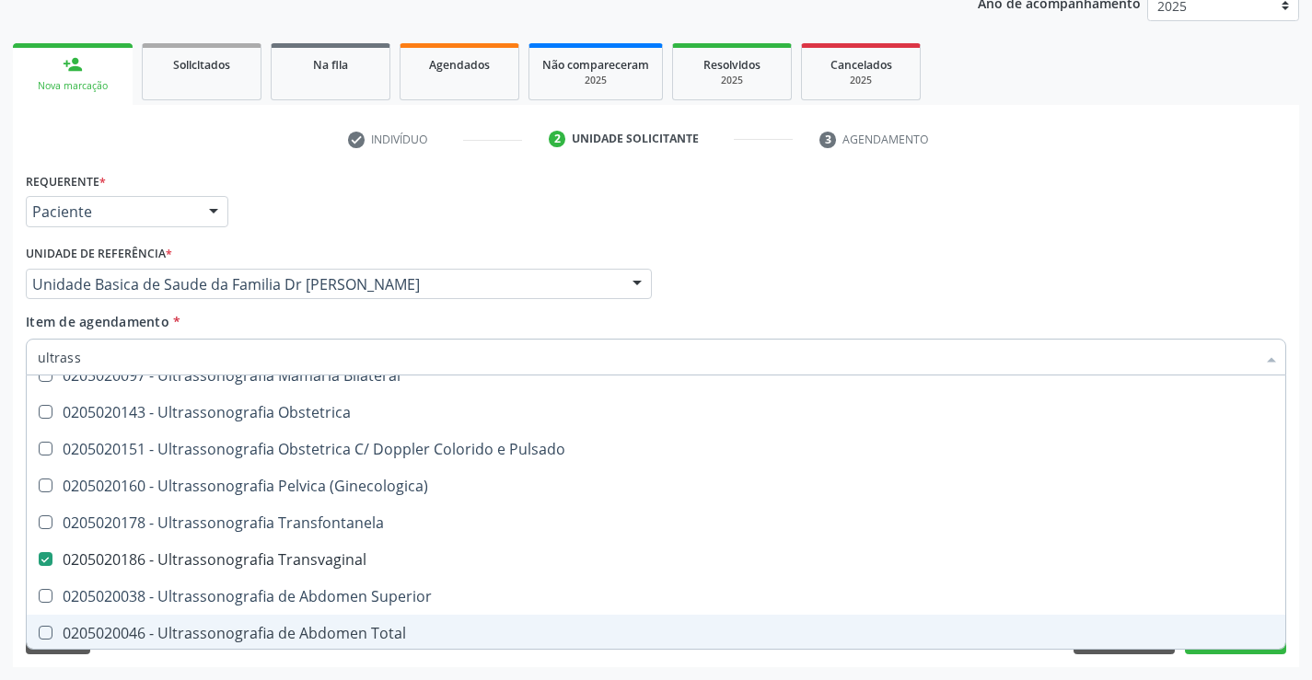
click at [1301, 608] on div "Acompanhamento Acompanhe a situação das marcações correntes e finalizadas Relat…" at bounding box center [656, 274] width 1312 height 811
checkbox X "true"
checkbox Transvaginal "false"
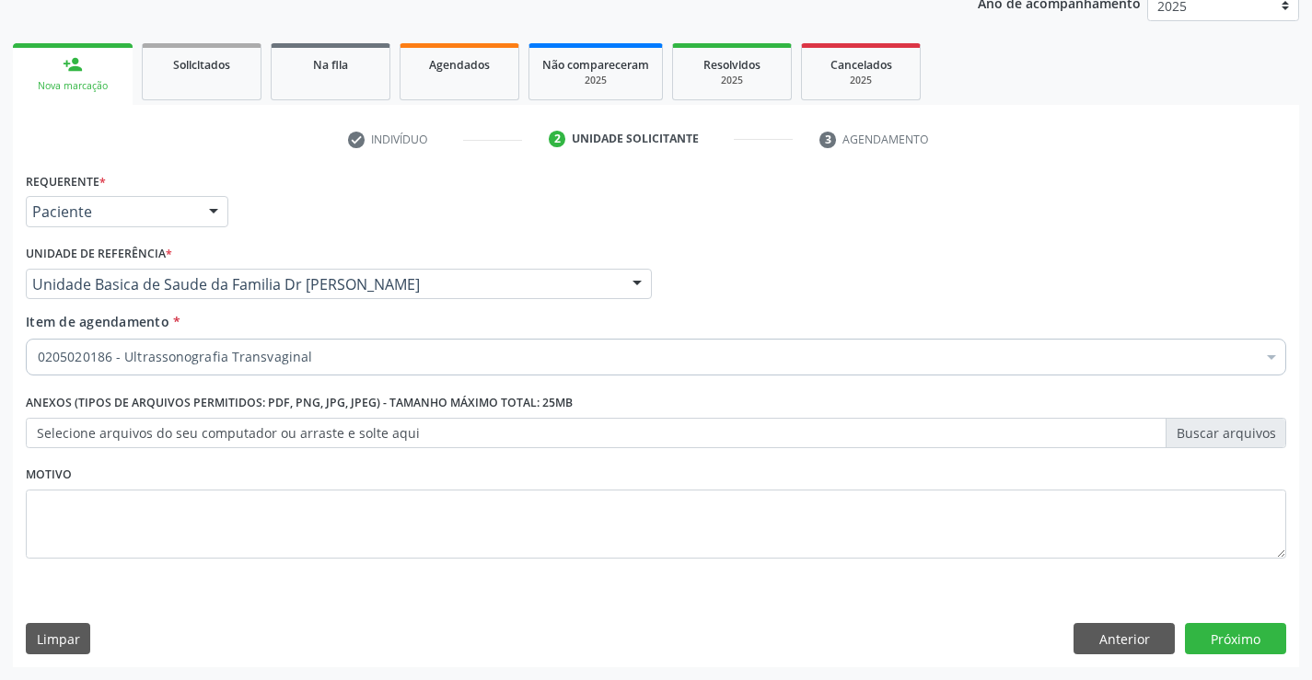
scroll to position [0, 0]
click at [1229, 645] on button "Próximo" at bounding box center [1235, 638] width 101 height 31
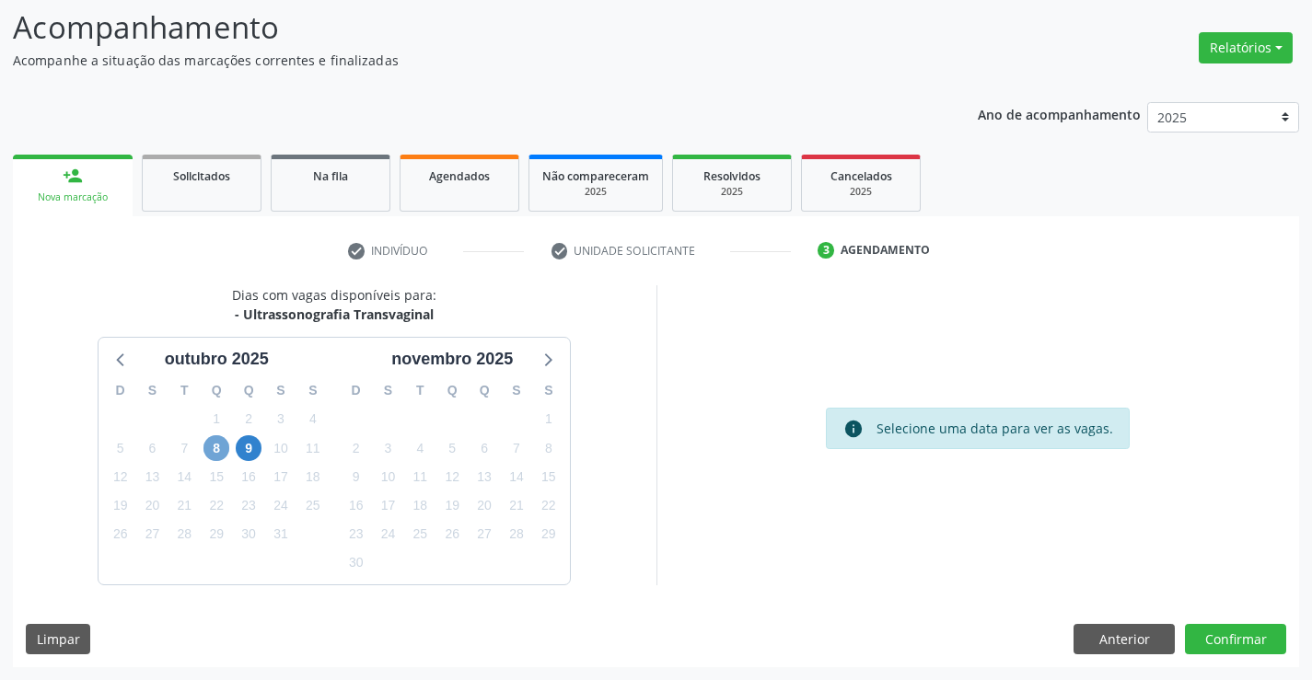
click at [215, 448] on span "8" at bounding box center [216, 448] width 26 height 26
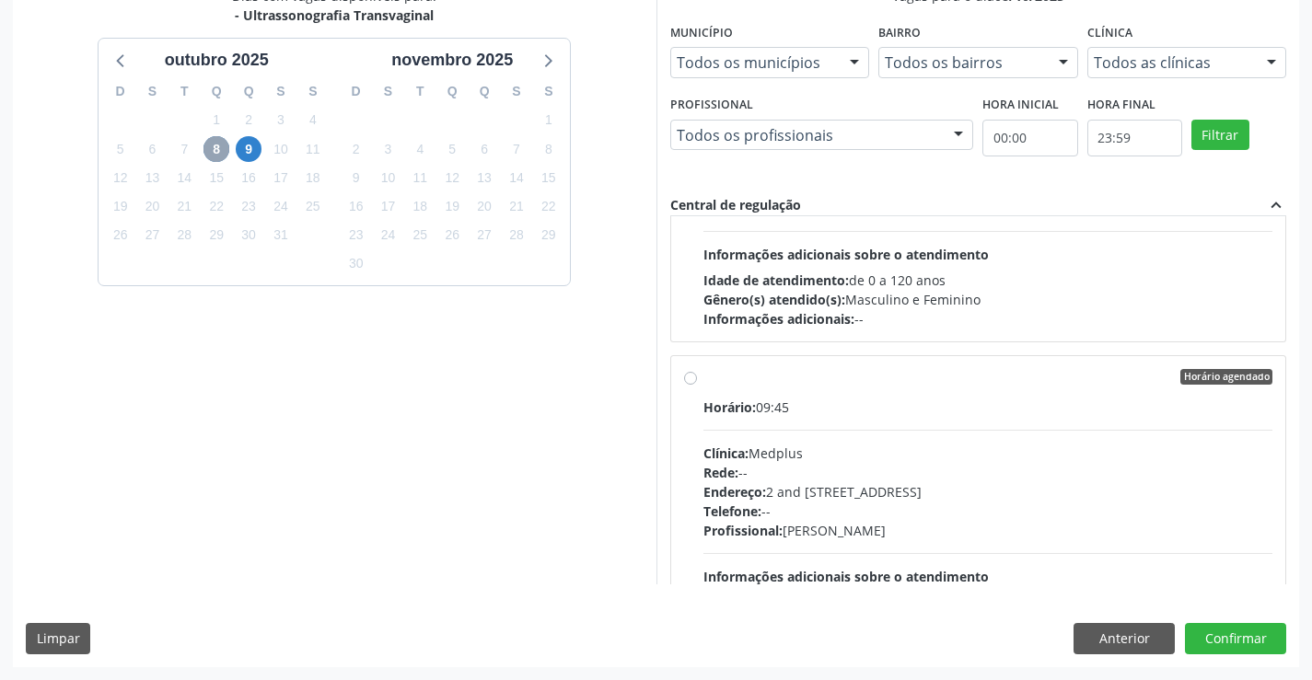
scroll to position [276, 0]
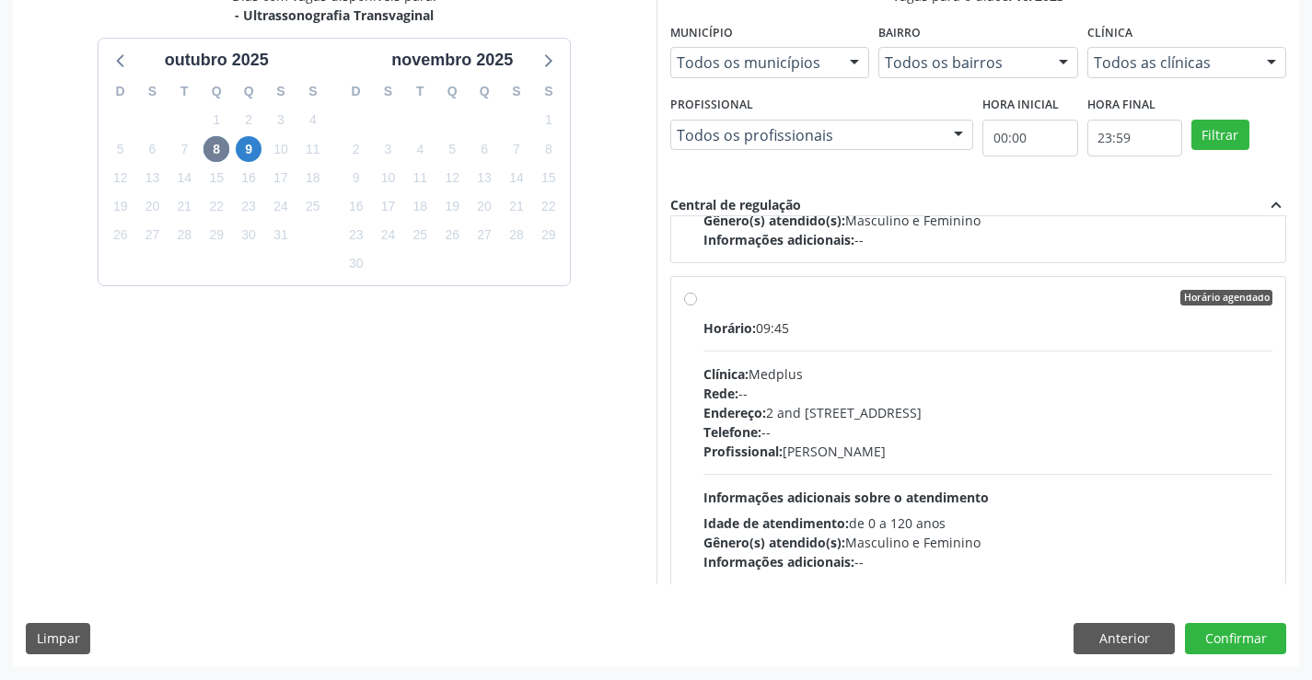
click at [877, 300] on div "Horário agendado" at bounding box center [988, 298] width 570 height 17
click at [697, 300] on input "Horário agendado Horário: 09:45 Clínica: Medplus Rede: -- Endereço: 2 and [STRE…" at bounding box center [690, 298] width 13 height 17
radio input "true"
click at [1214, 631] on button "Confirmar" at bounding box center [1235, 638] width 101 height 31
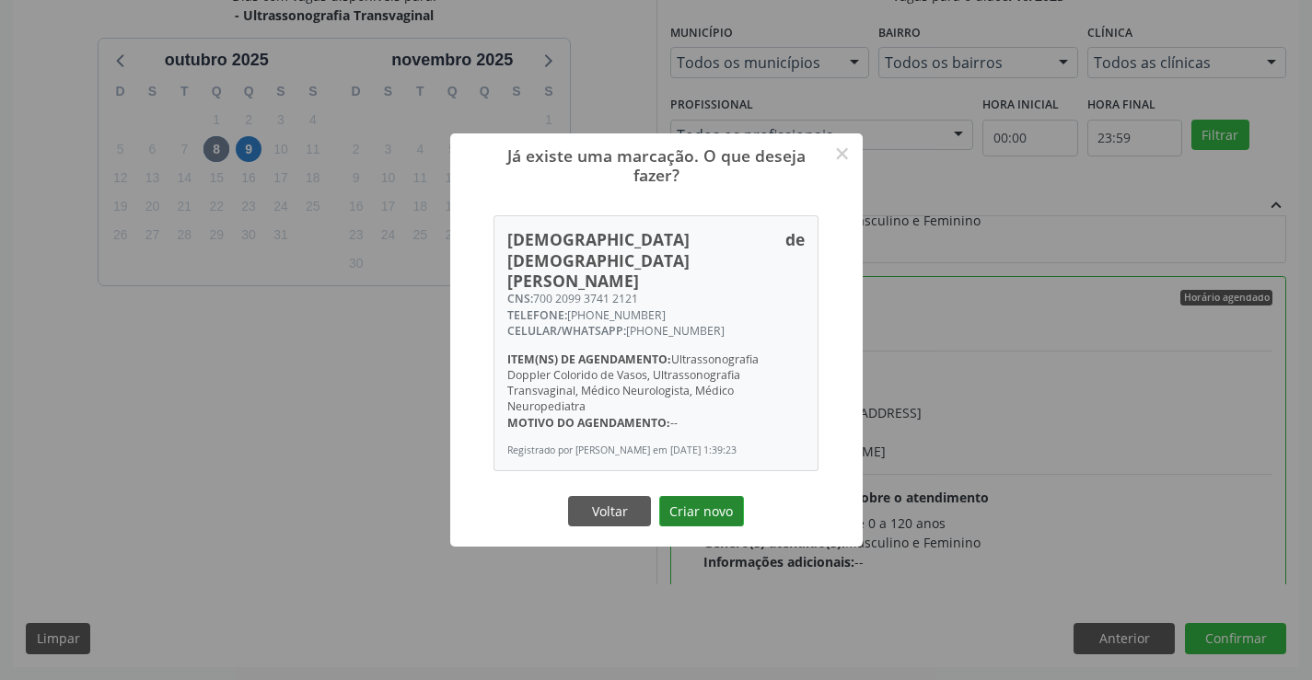
click at [706, 496] on button "Criar novo" at bounding box center [701, 511] width 85 height 31
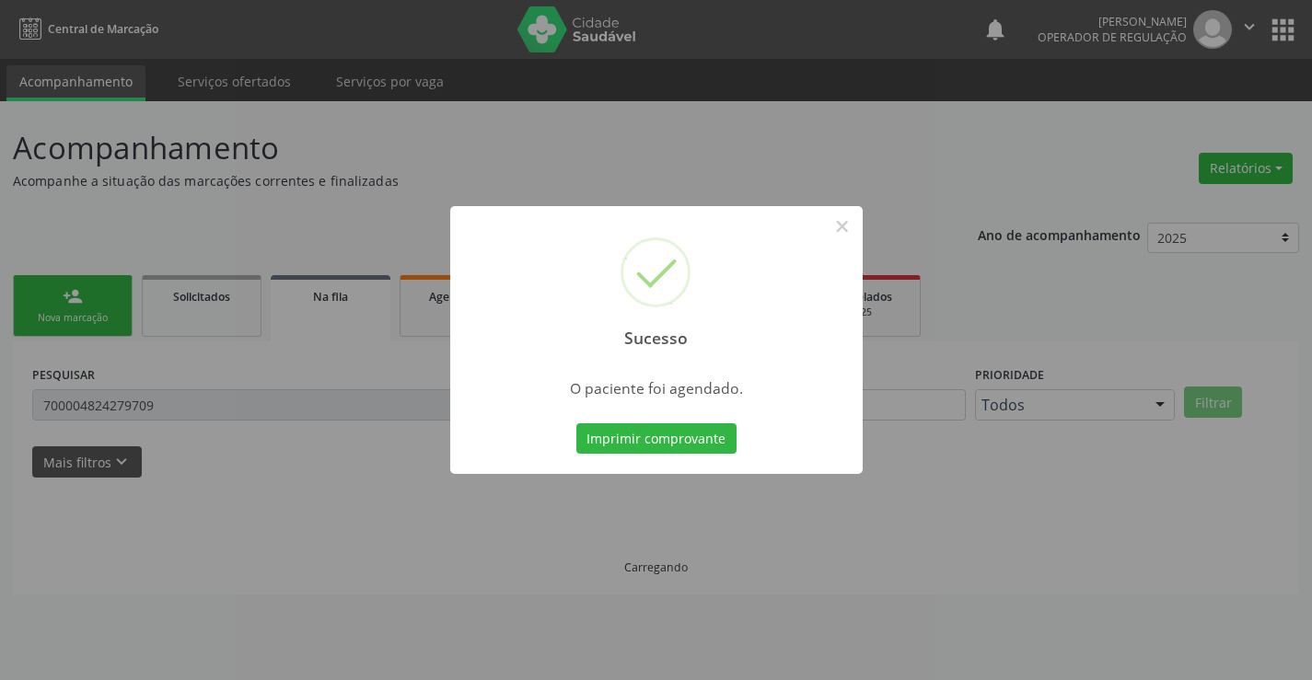
scroll to position [0, 0]
click at [698, 438] on button "Imprimir comprovante" at bounding box center [656, 438] width 160 height 31
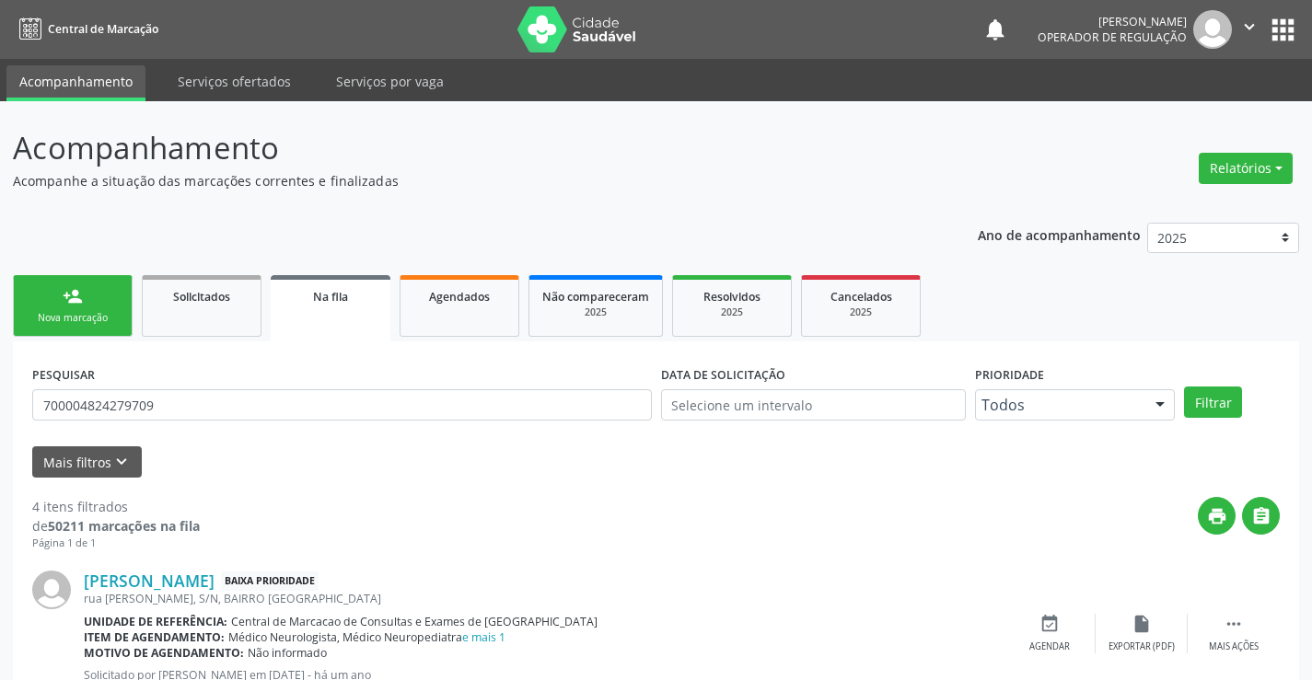
click at [87, 304] on link "person_add Nova marcação" at bounding box center [73, 306] width 120 height 62
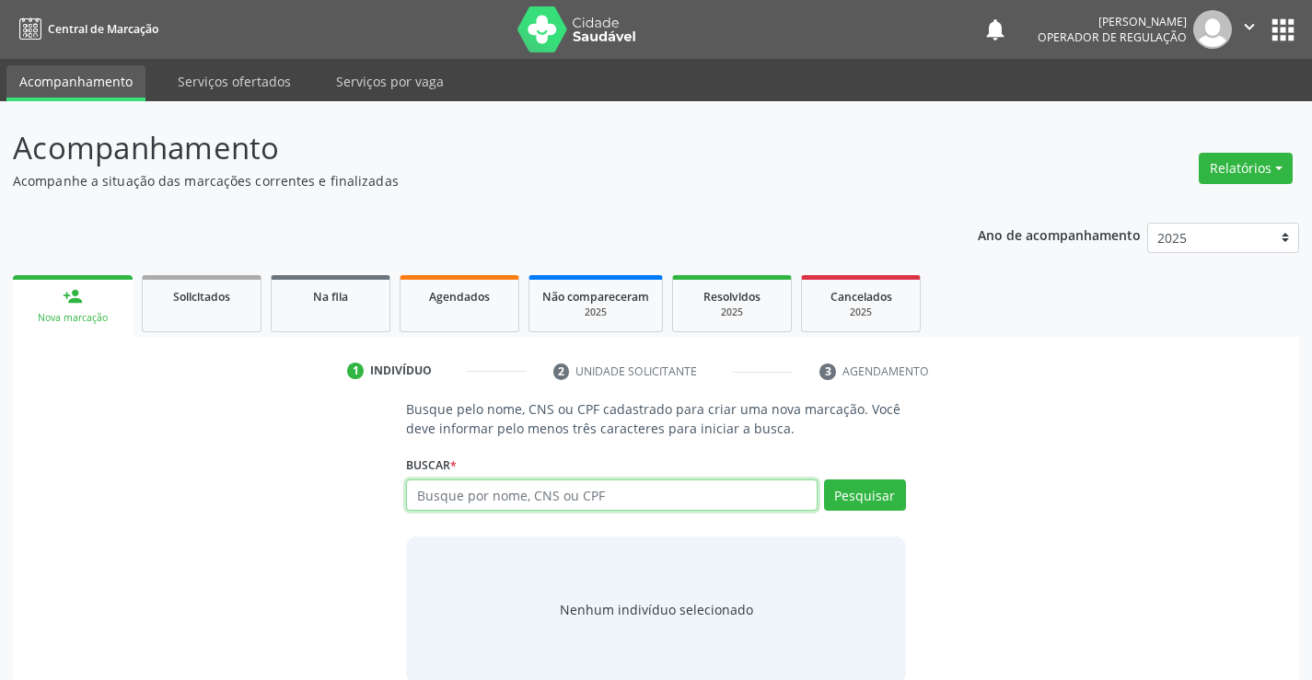
click at [619, 499] on input "text" at bounding box center [611, 495] width 411 height 31
type input "705807476948732"
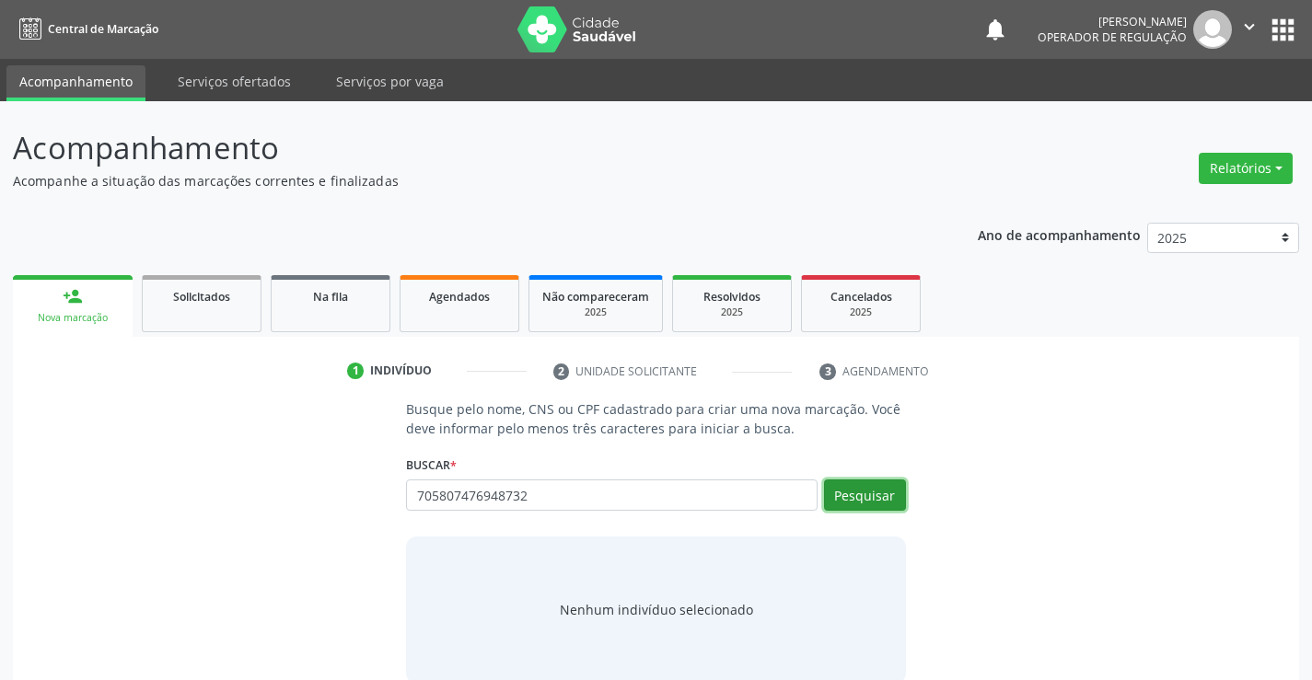
click at [880, 494] on button "Pesquisar" at bounding box center [865, 495] width 82 height 31
type input "705807476948732"
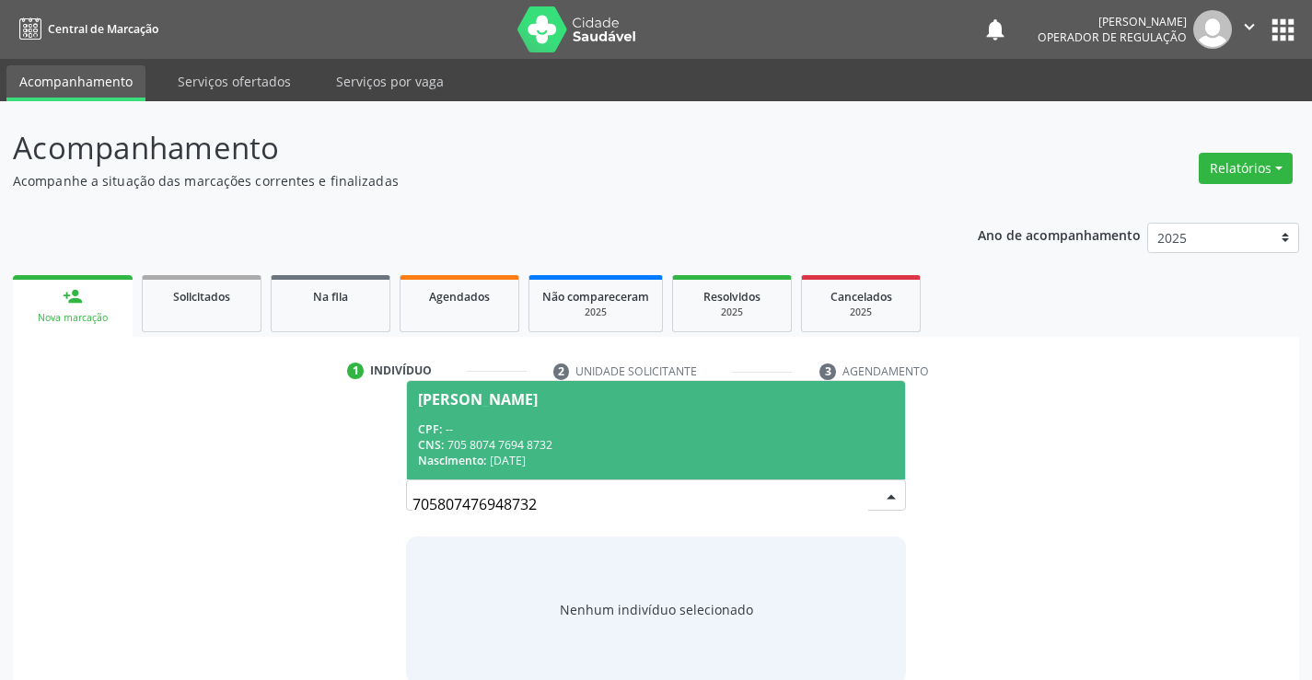
click at [538, 406] on div "Natalice da Silva Guimaraes" at bounding box center [478, 399] width 120 height 15
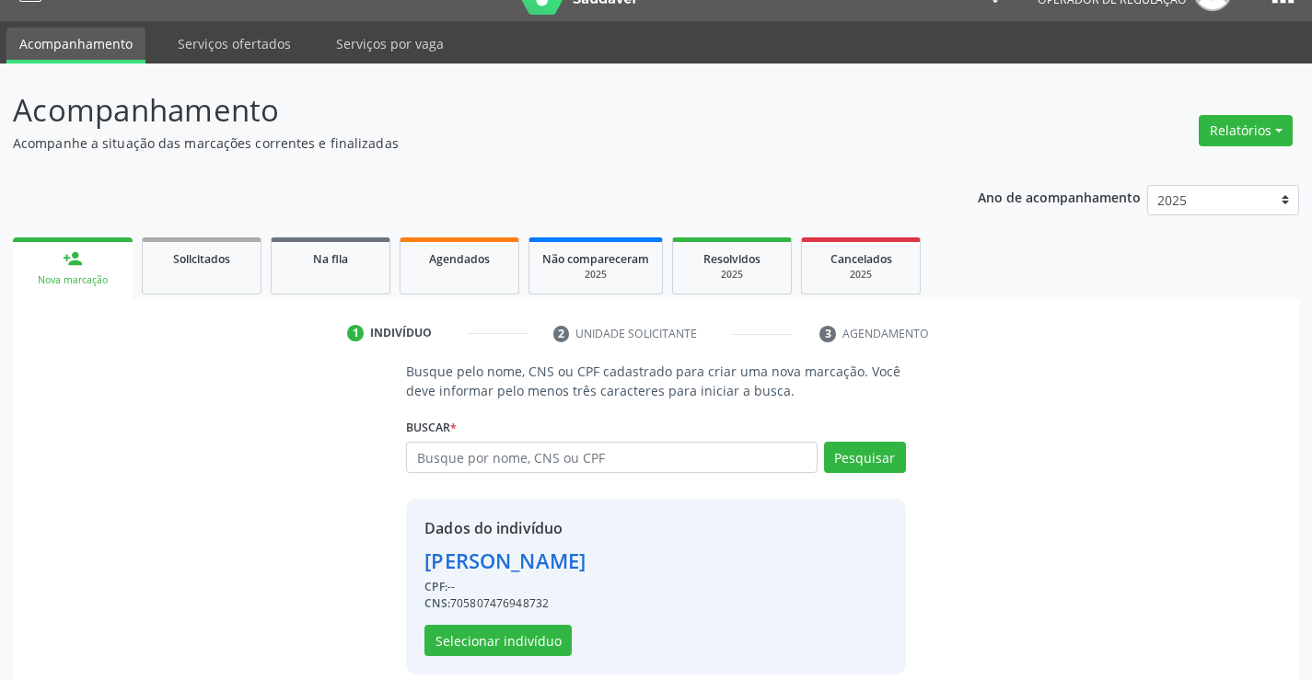
scroll to position [58, 0]
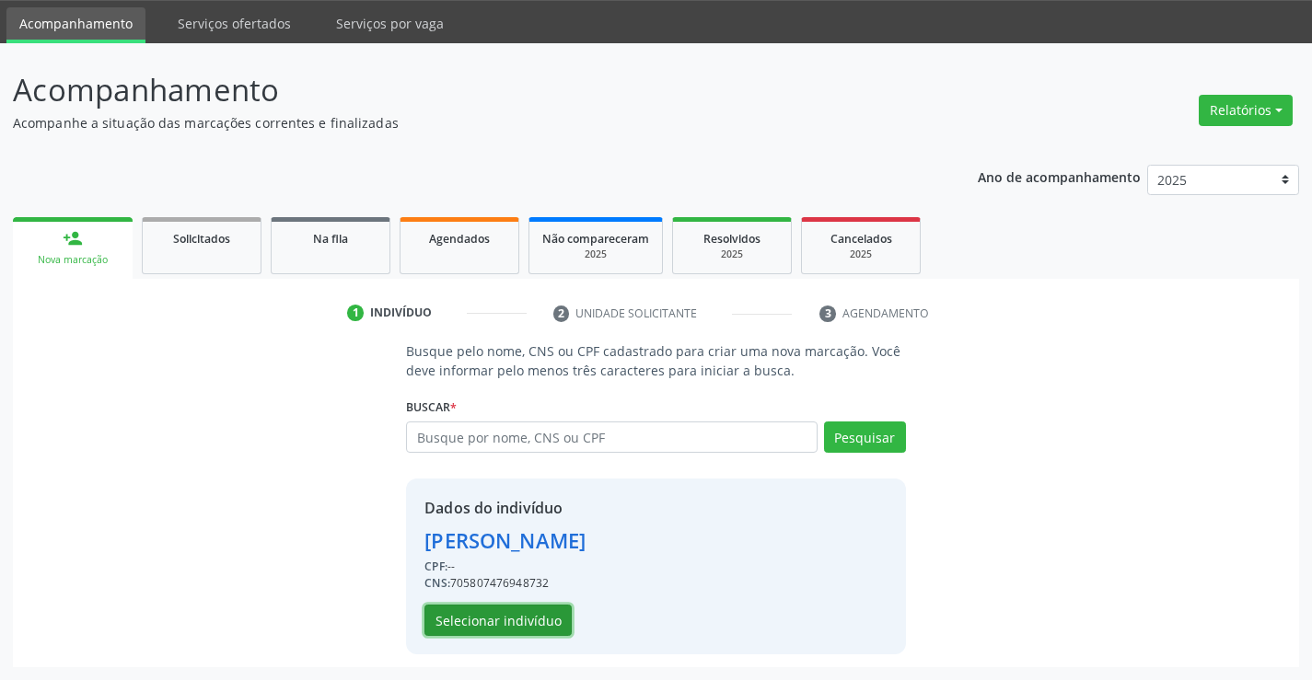
click at [497, 623] on button "Selecionar indivíduo" at bounding box center [497, 620] width 147 height 31
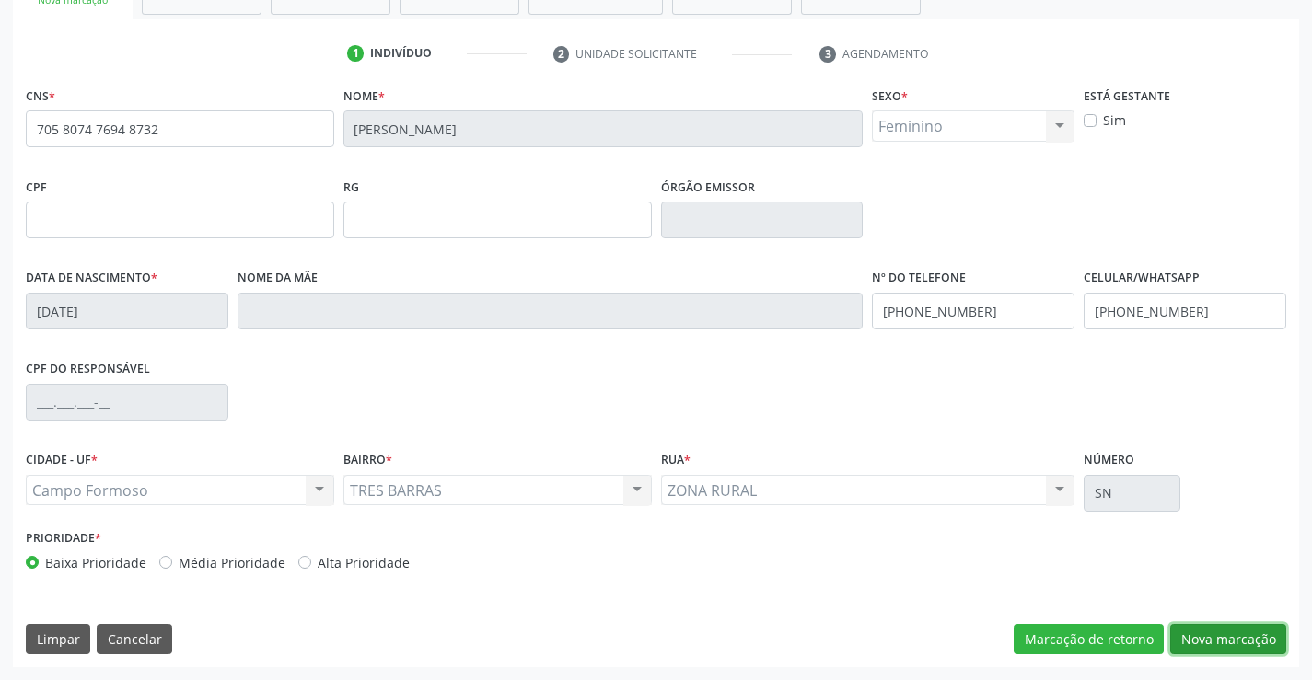
click at [1232, 645] on button "Nova marcação" at bounding box center [1228, 639] width 116 height 31
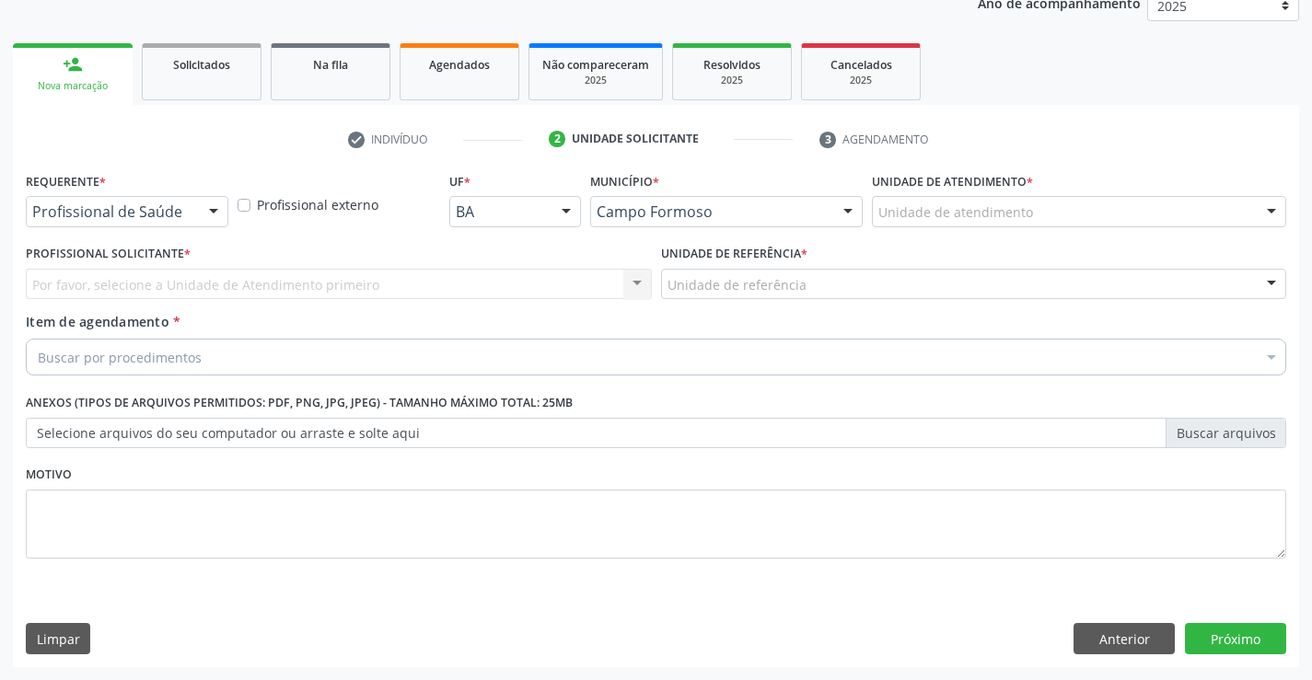
scroll to position [232, 0]
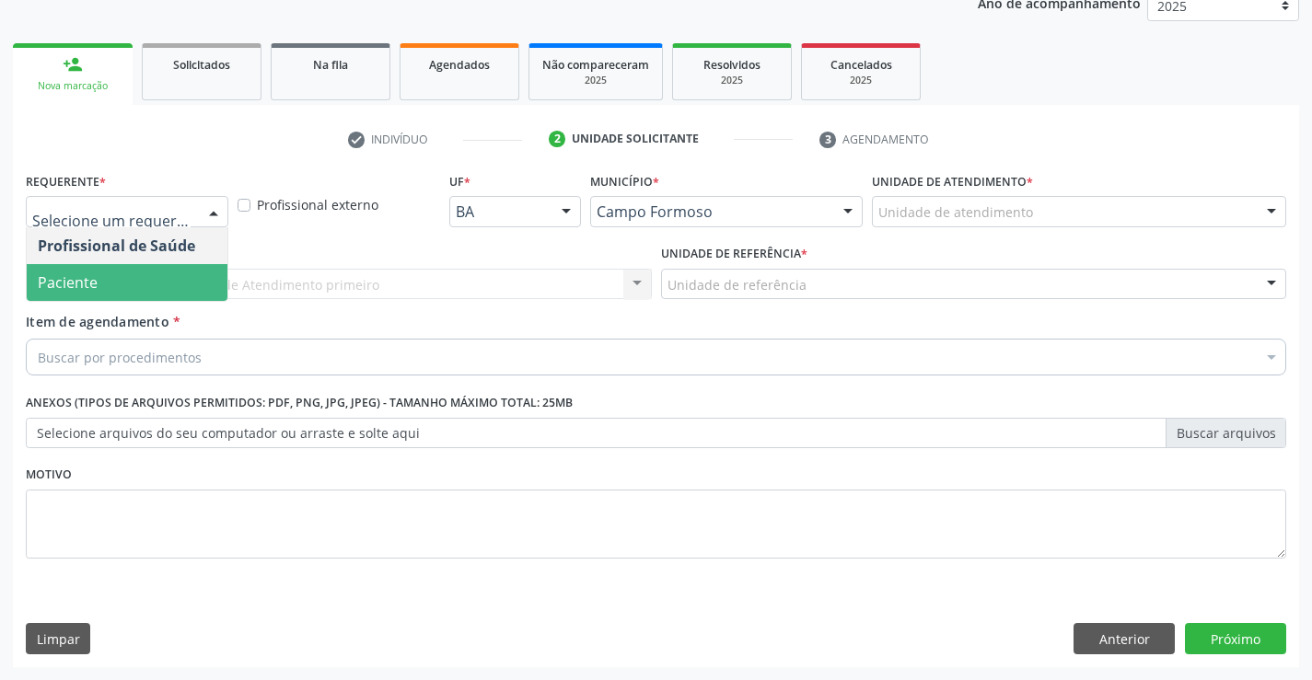
click at [134, 272] on span "Paciente" at bounding box center [127, 282] width 201 height 37
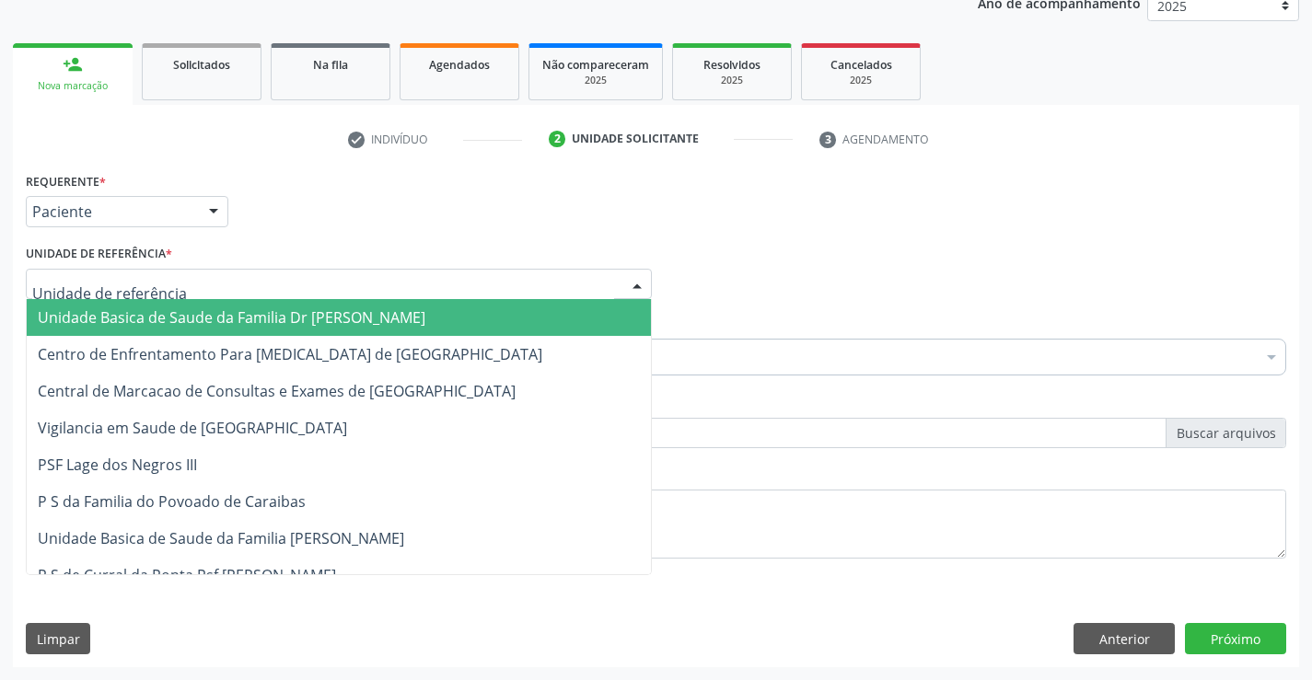
click at [134, 272] on div at bounding box center [339, 284] width 626 height 31
click at [161, 323] on span "Unidade Basica de Saude da Familia Dr [PERSON_NAME]" at bounding box center [232, 317] width 388 height 20
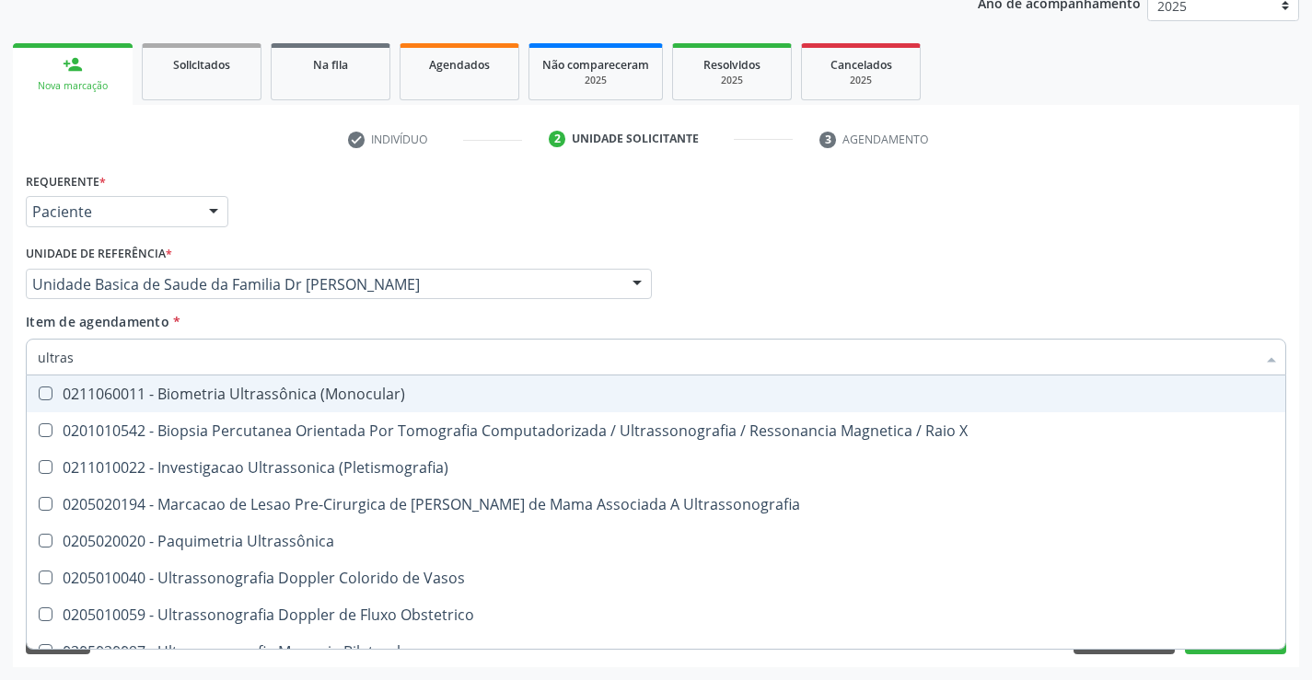
type input "ultrass"
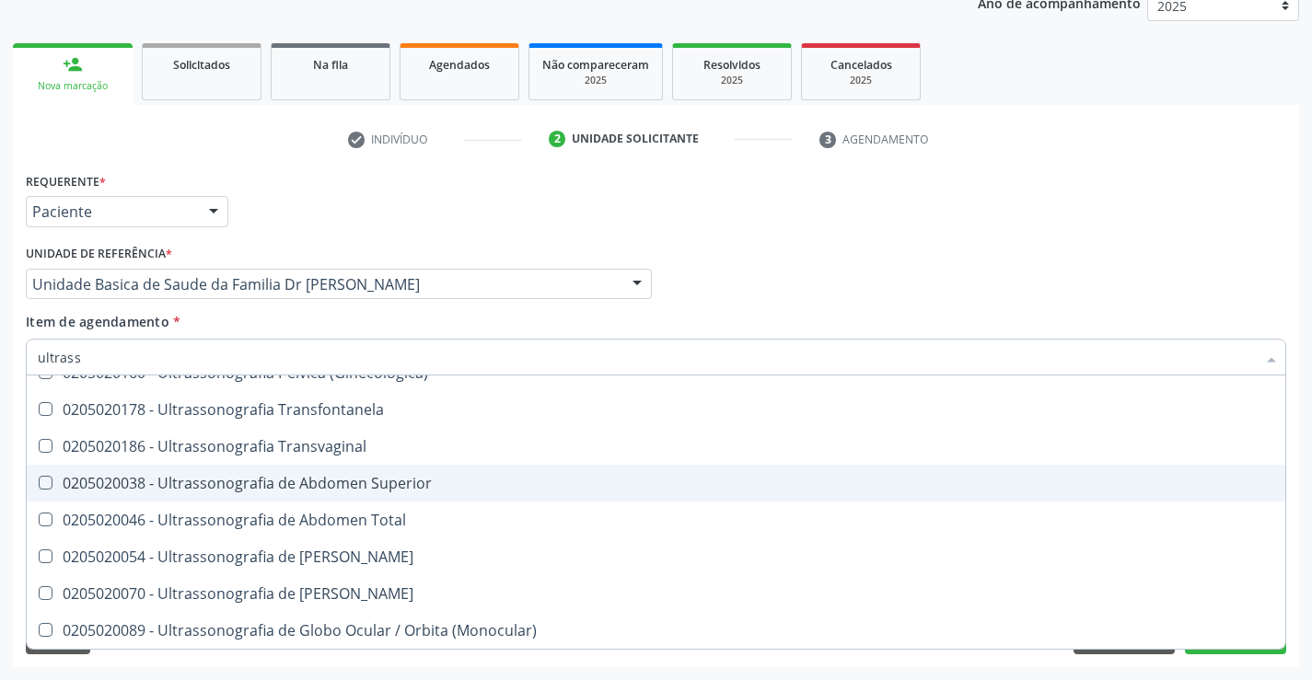
scroll to position [297, 0]
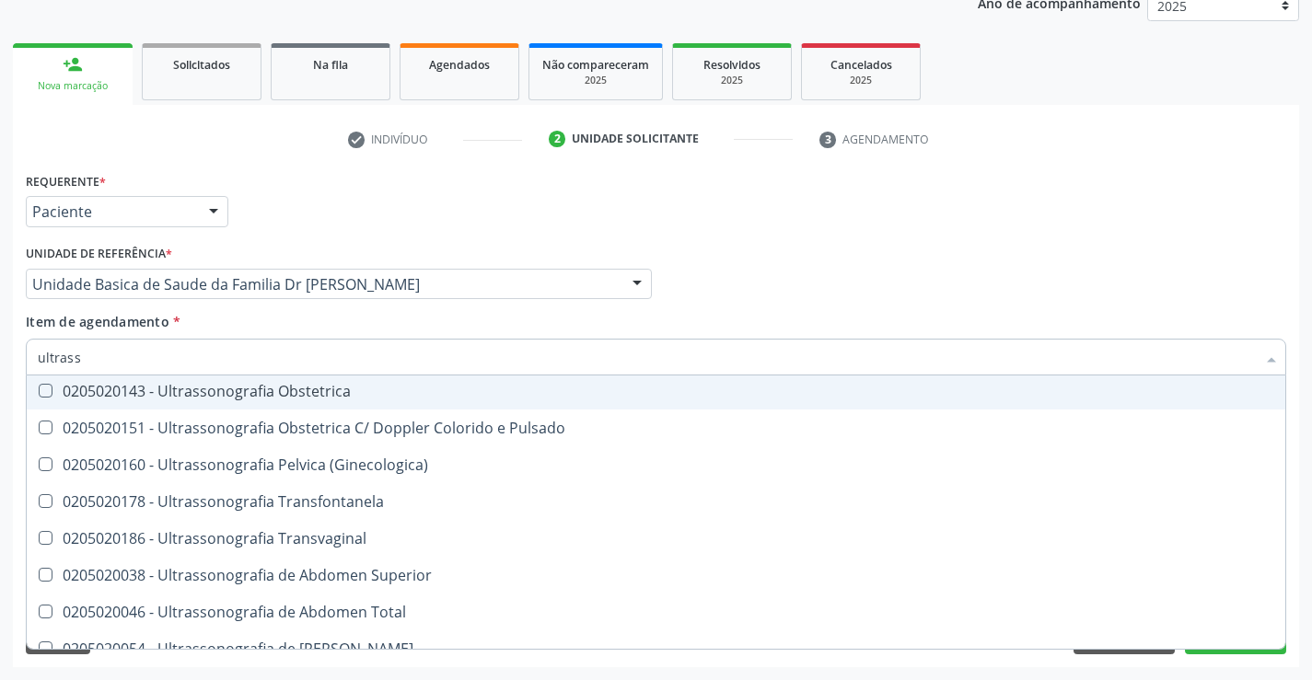
click at [367, 388] on div "0205020143 - Ultrassonografia Obstetrica" at bounding box center [656, 391] width 1236 height 15
checkbox Obstetrica "true"
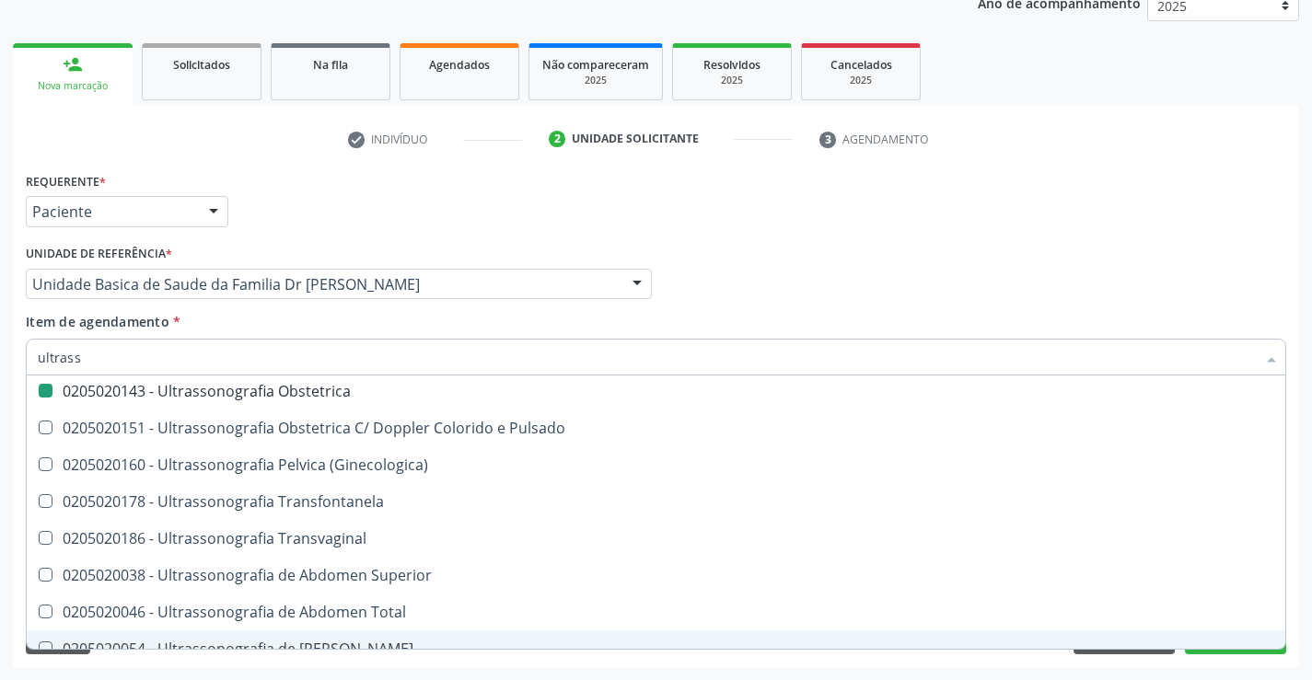
click at [1297, 616] on div "Requerente * Paciente Profissional de Saúde Paciente Nenhum resultado encontrad…" at bounding box center [656, 418] width 1286 height 500
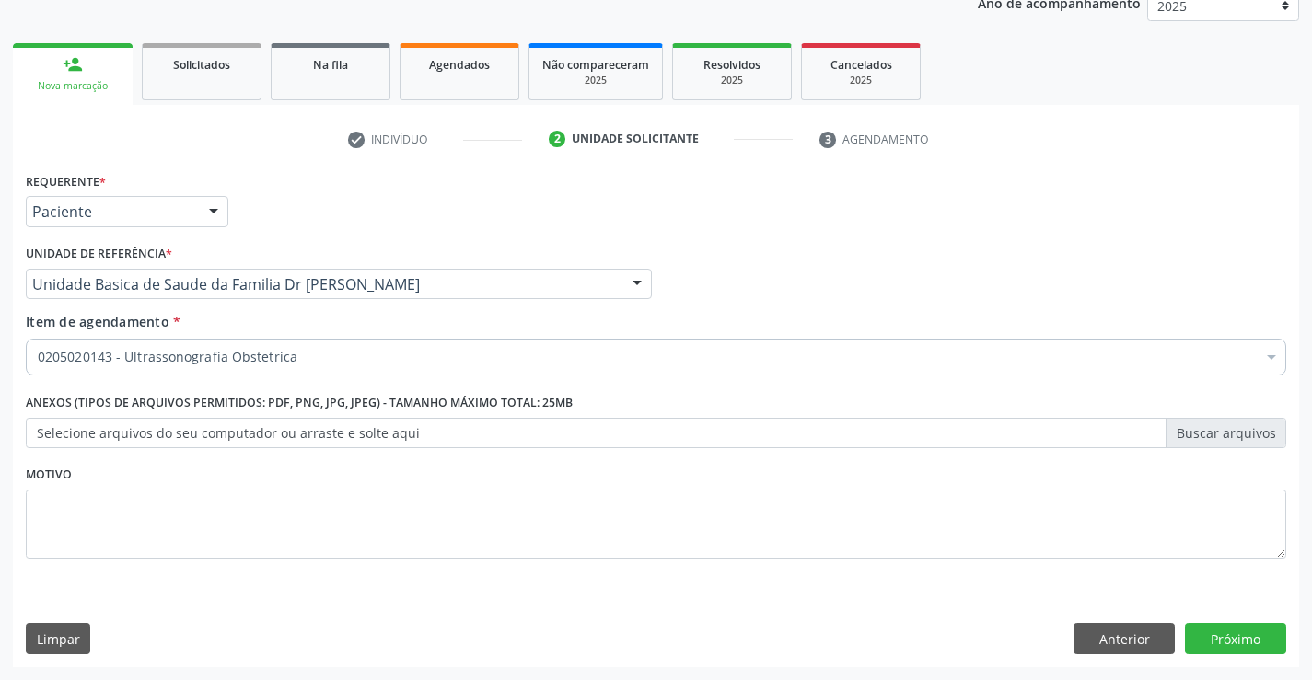
scroll to position [0, 0]
click at [1221, 640] on button "Próximo" at bounding box center [1235, 638] width 101 height 31
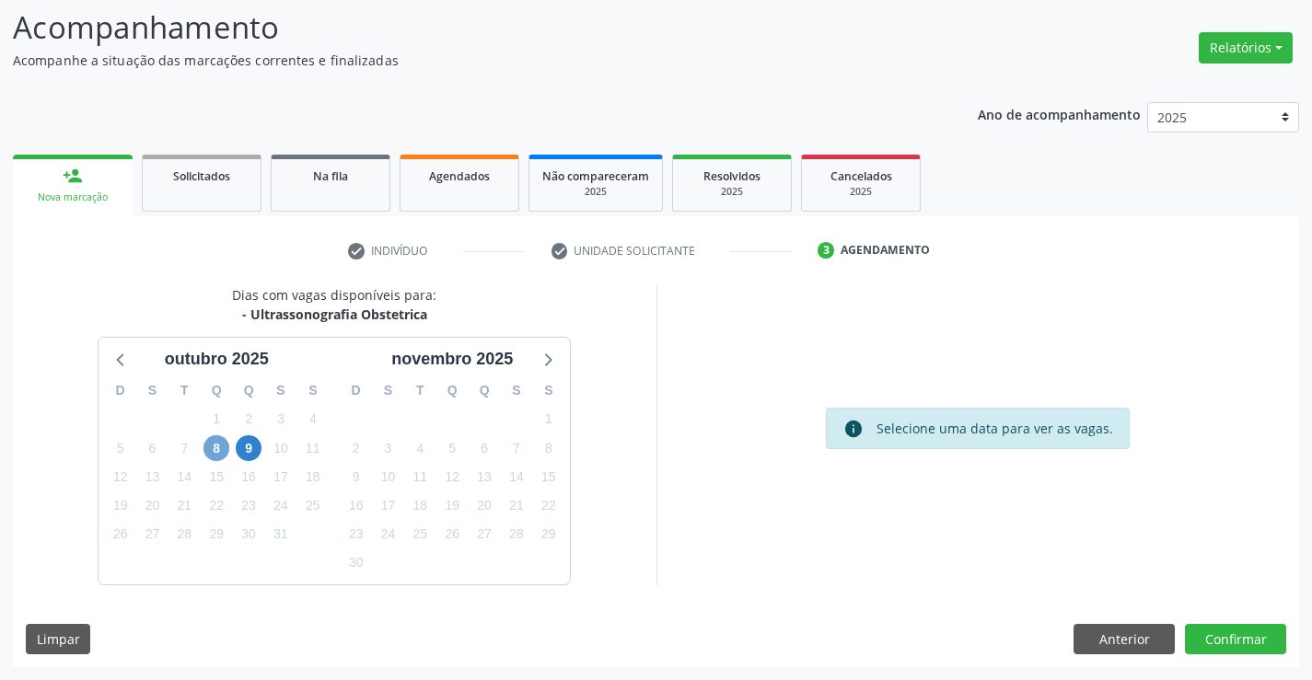
click at [210, 449] on span "8" at bounding box center [216, 448] width 26 height 26
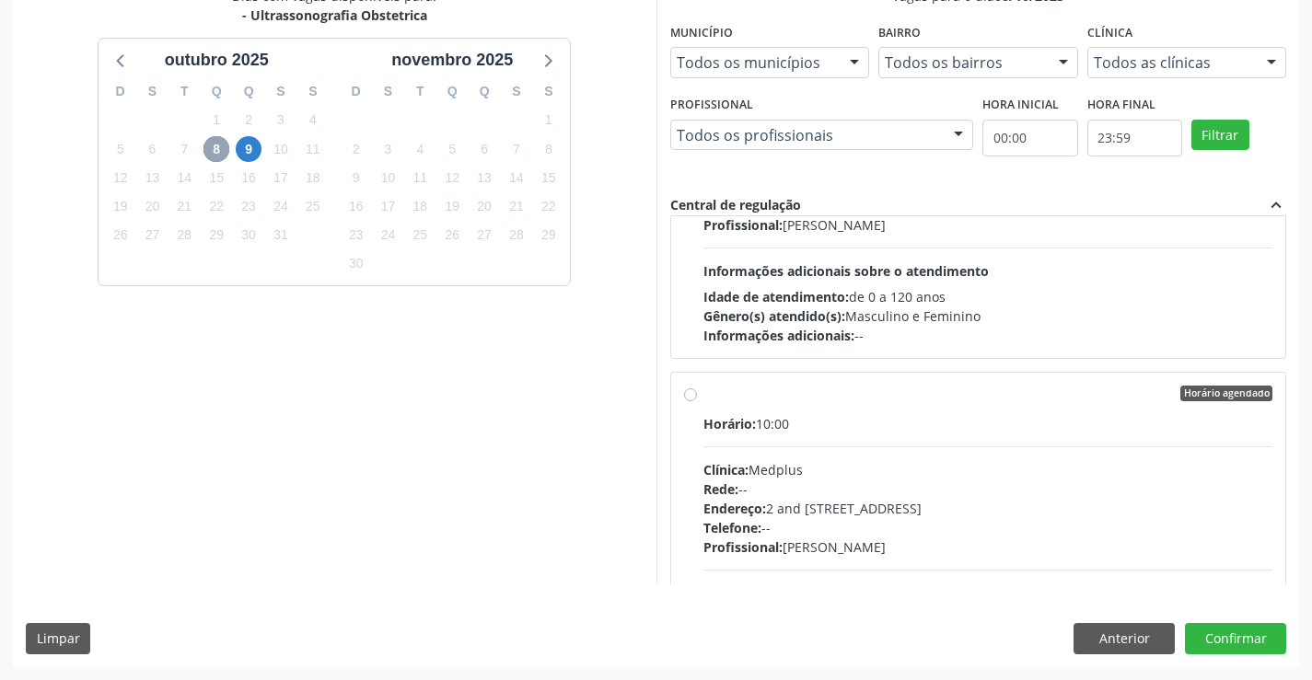
scroll to position [276, 0]
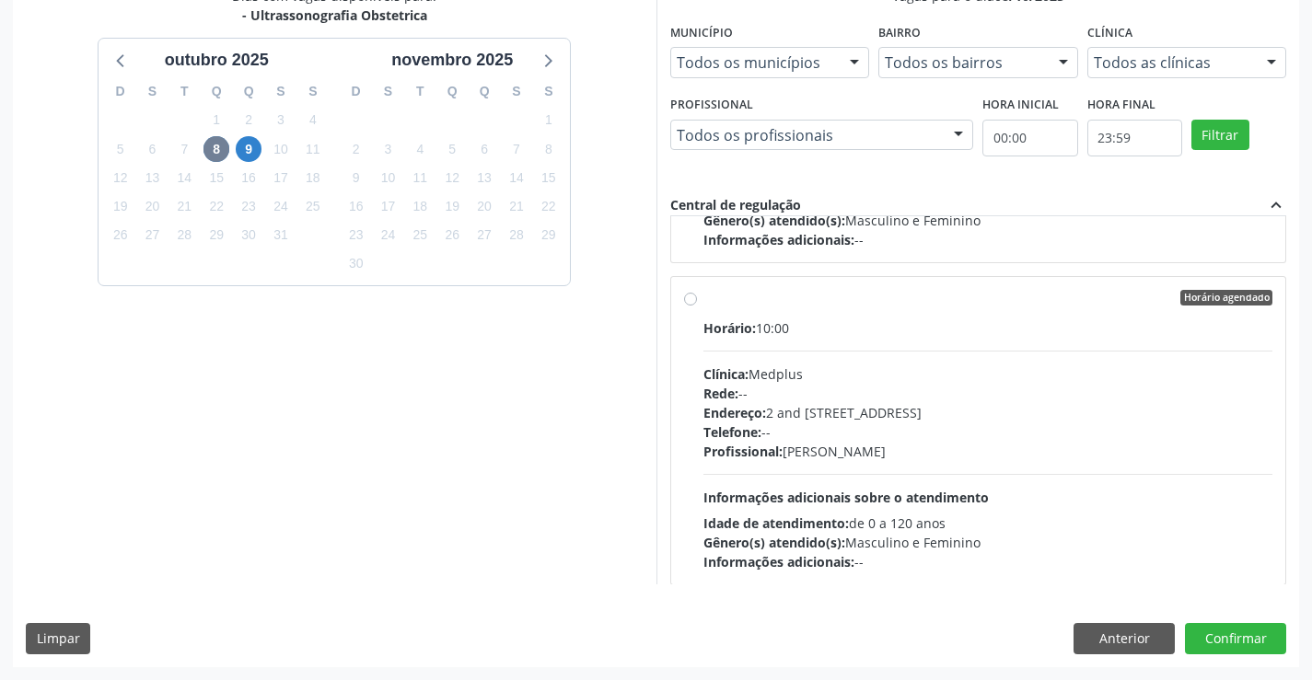
click at [918, 310] on label "Horário agendado Horário: 10:00 Clínica: Medplus Rede: -- Endereço: 2 and S 204…" at bounding box center [988, 431] width 570 height 283
click at [697, 307] on input "Horário agendado Horário: 10:00 Clínica: Medplus Rede: -- Endereço: 2 and S 204…" at bounding box center [690, 298] width 13 height 17
radio input "true"
click at [1234, 639] on button "Confirmar" at bounding box center [1235, 638] width 101 height 31
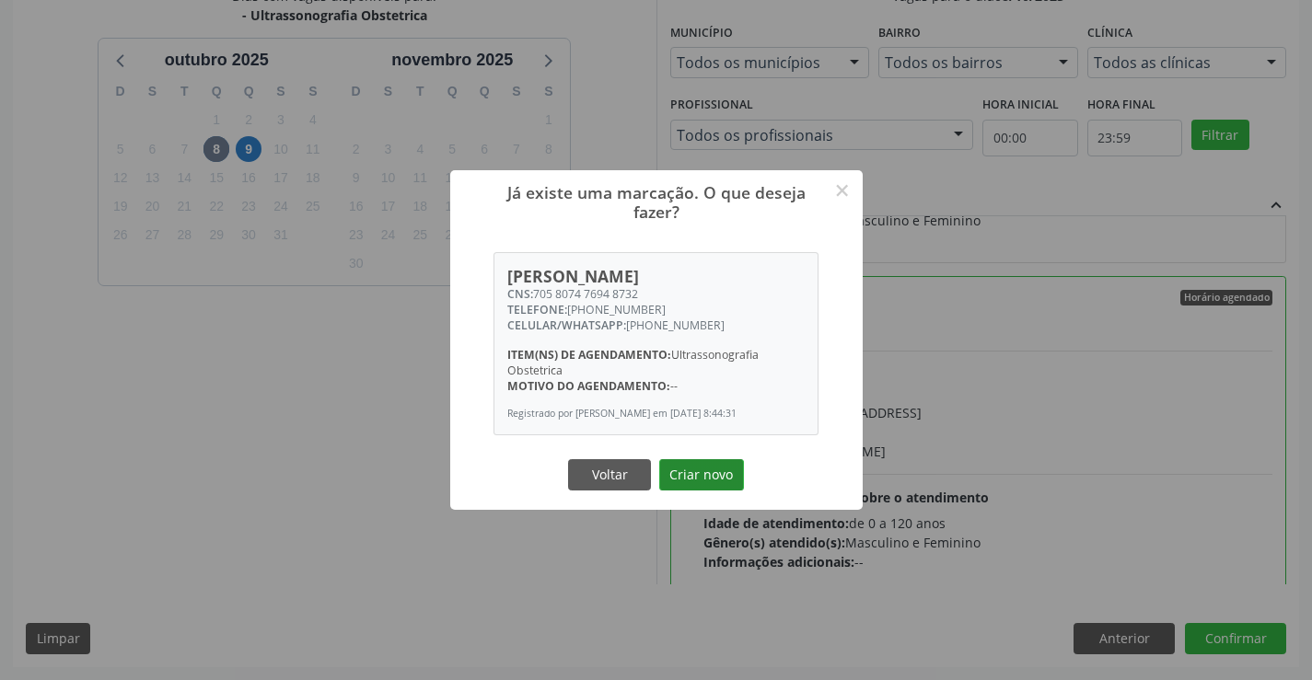
click at [696, 473] on button "Criar novo" at bounding box center [701, 474] width 85 height 31
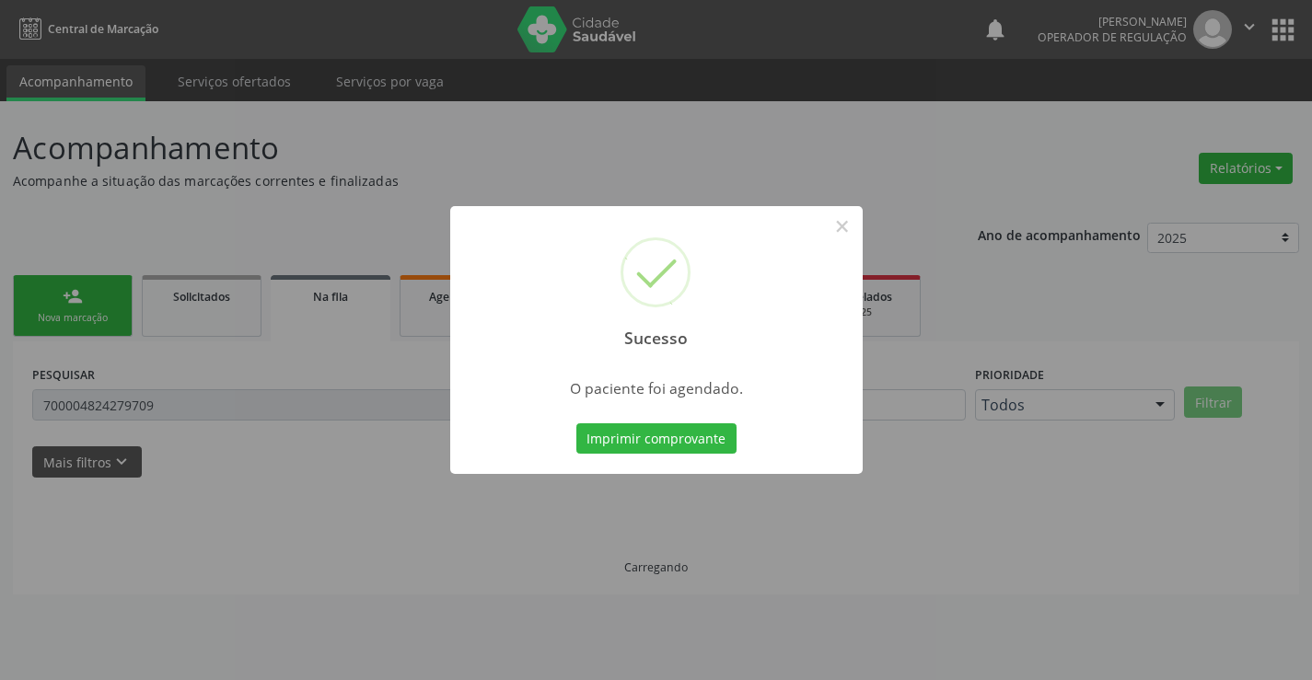
scroll to position [0, 0]
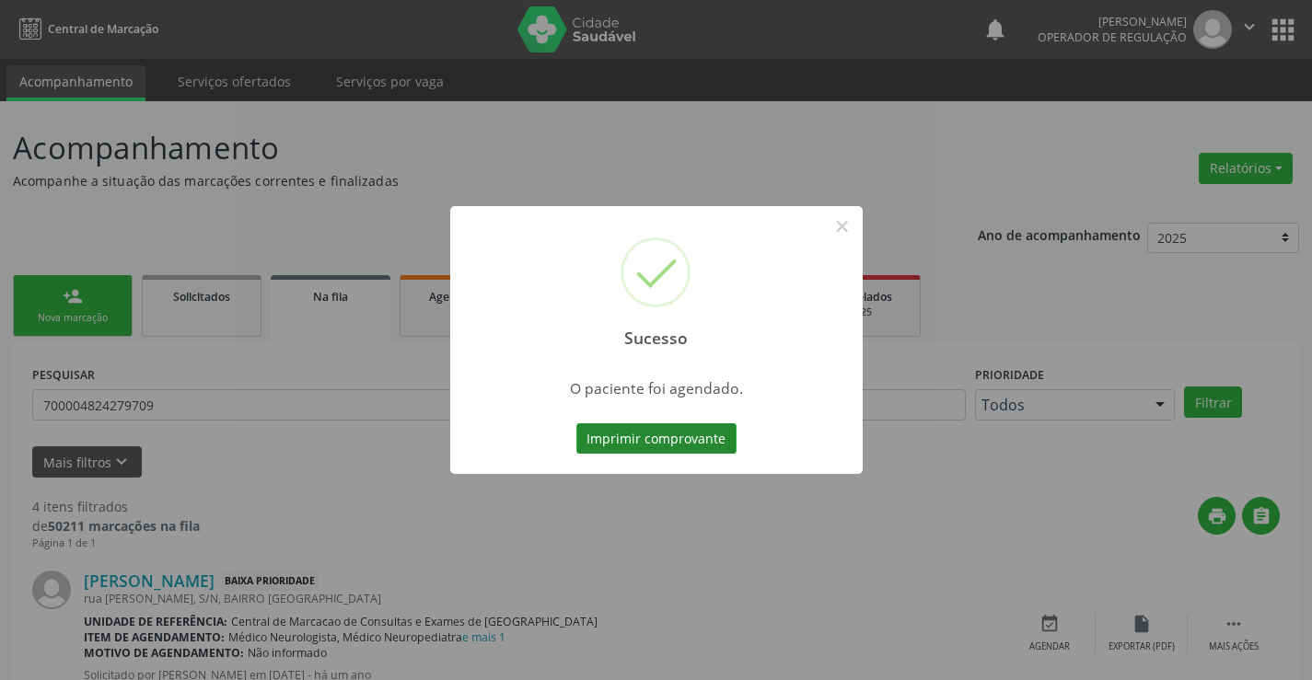
click at [669, 443] on button "Imprimir comprovante" at bounding box center [656, 438] width 160 height 31
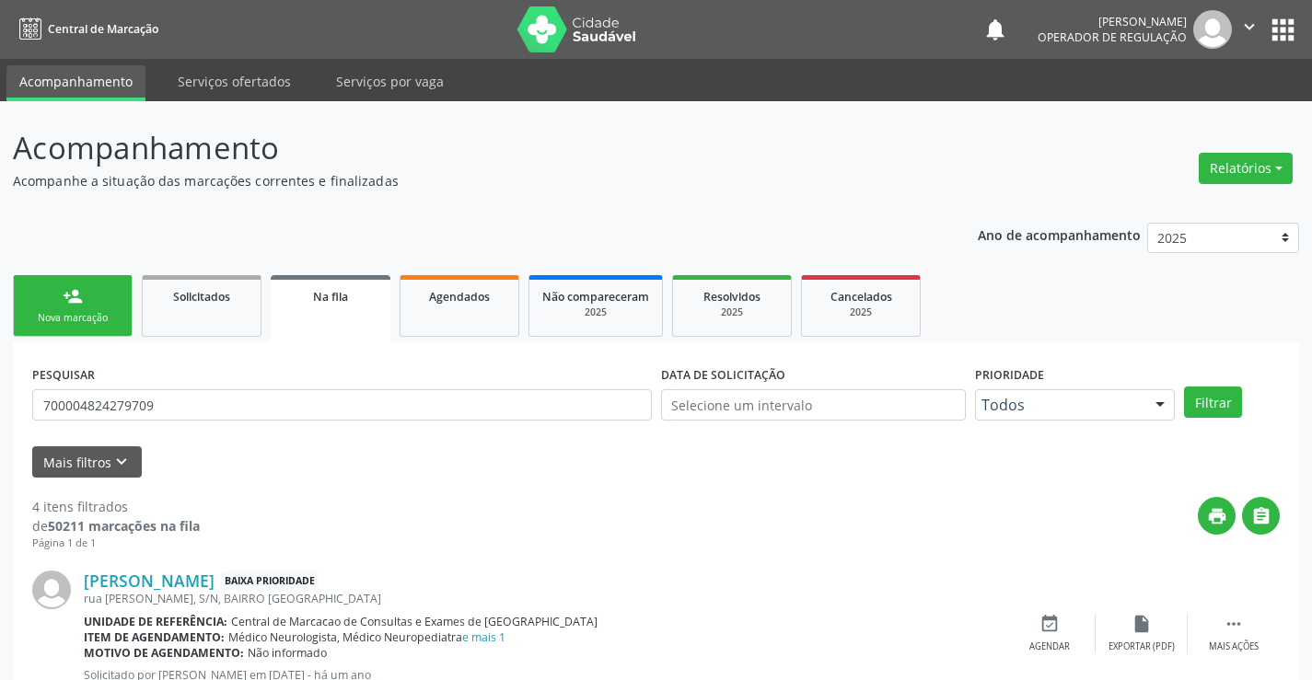
click at [80, 312] on div "Nova marcação" at bounding box center [73, 318] width 92 height 14
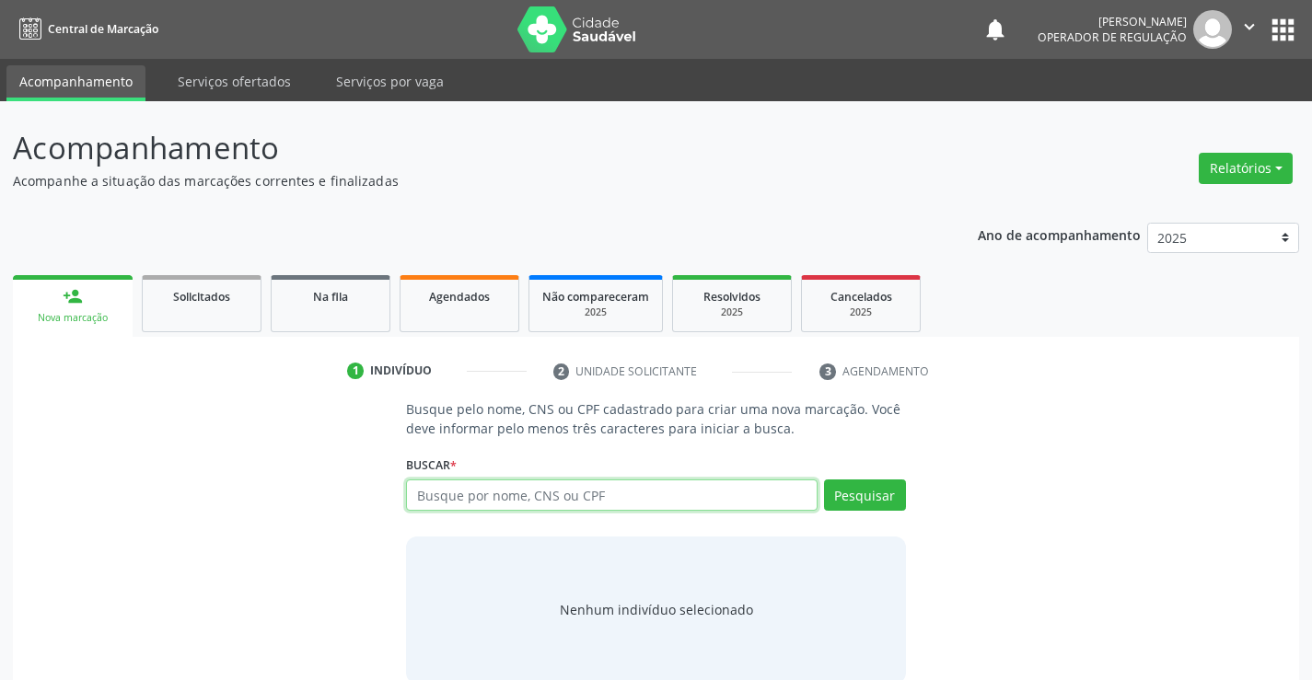
click at [676, 495] on input "text" at bounding box center [611, 495] width 411 height 31
type input "707706654261610"
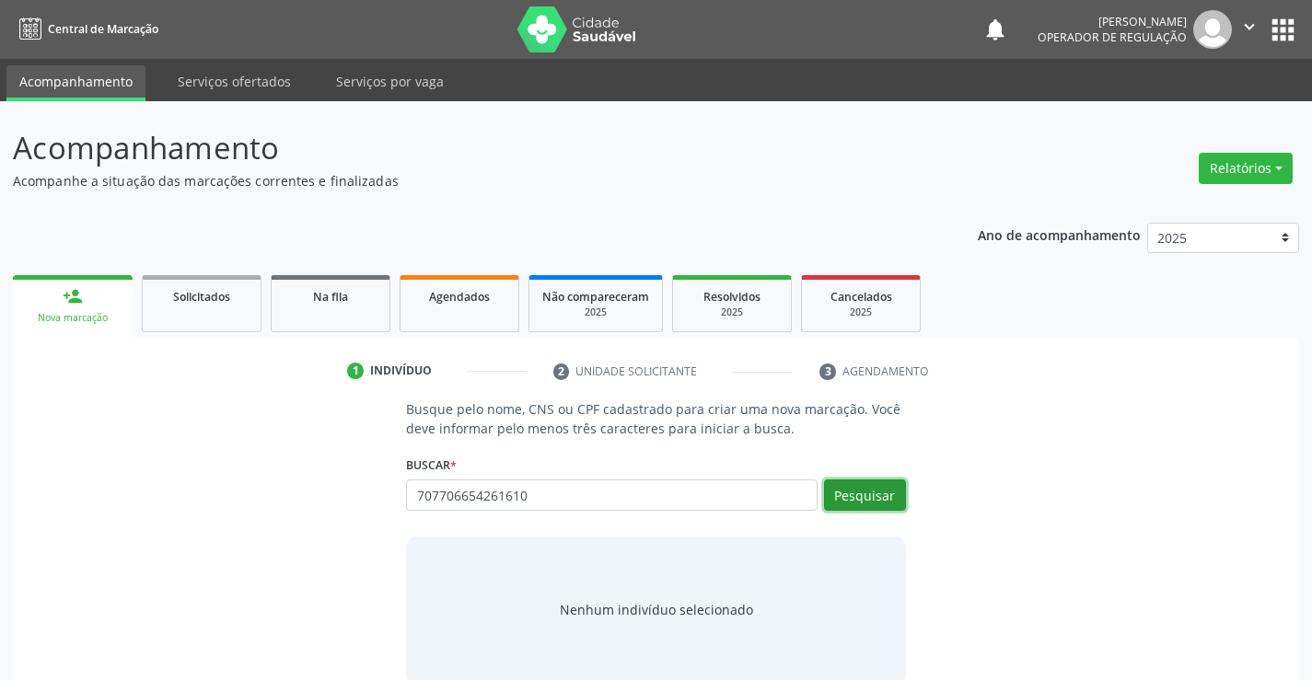
drag, startPoint x: 873, startPoint y: 491, endPoint x: 885, endPoint y: 484, distance: 14.4
click at [882, 486] on button "Pesquisar" at bounding box center [865, 495] width 82 height 31
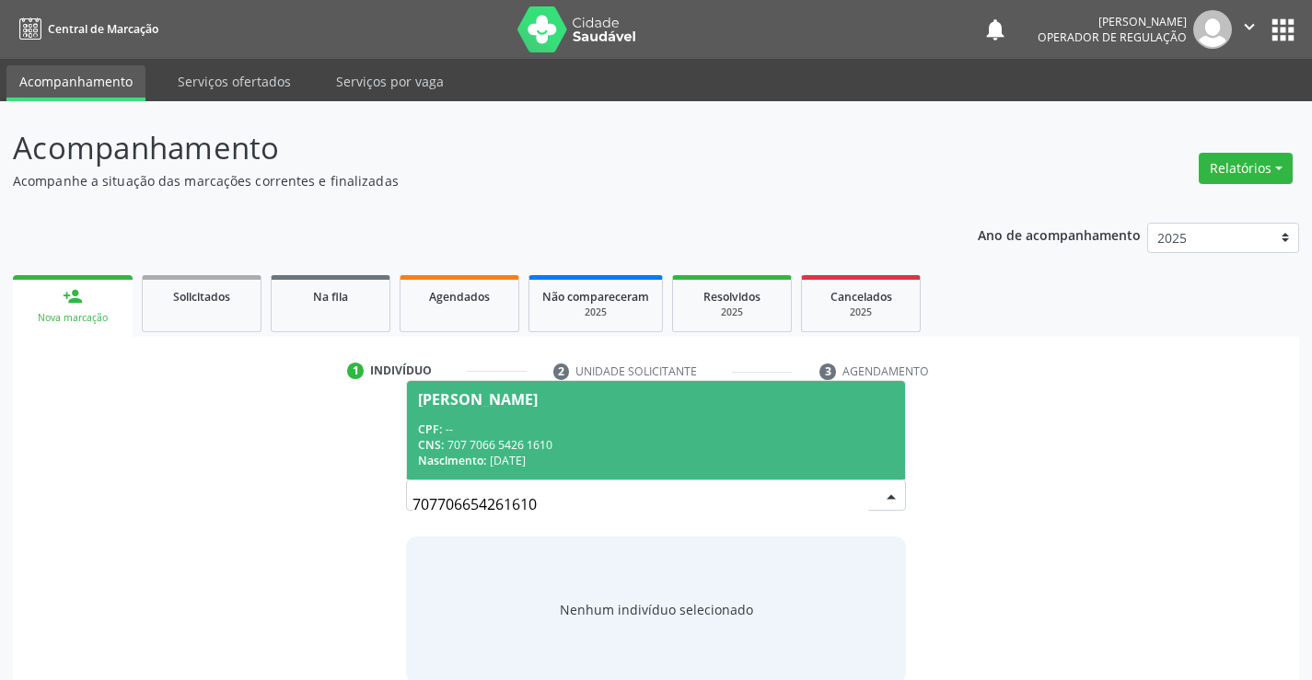
click at [612, 427] on div "CPF: --" at bounding box center [655, 430] width 475 height 16
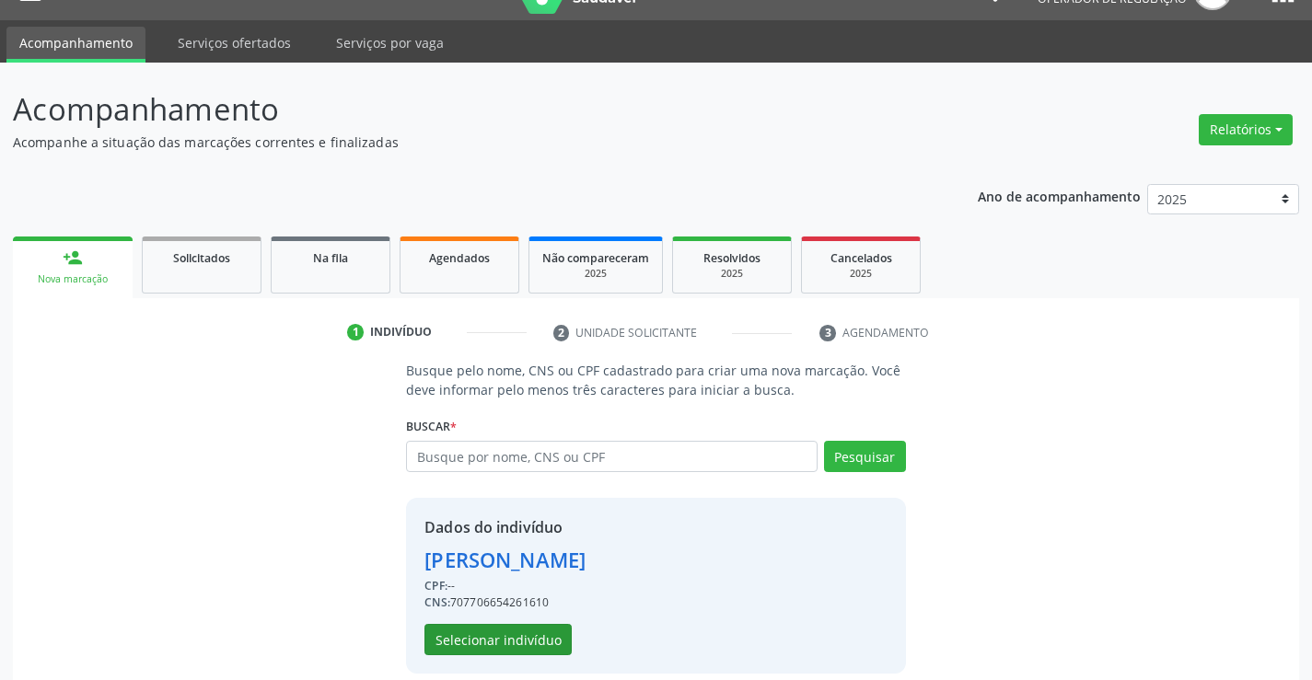
scroll to position [58, 0]
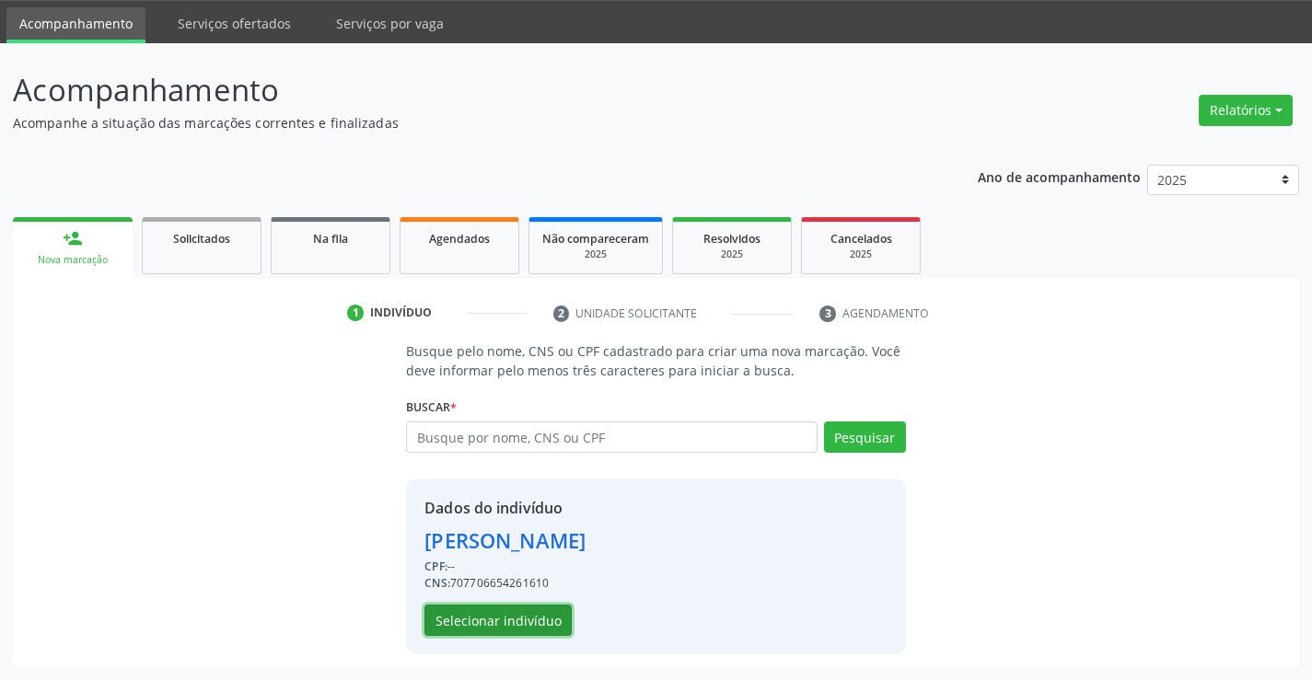
click at [490, 620] on button "Selecionar indivíduo" at bounding box center [497, 620] width 147 height 31
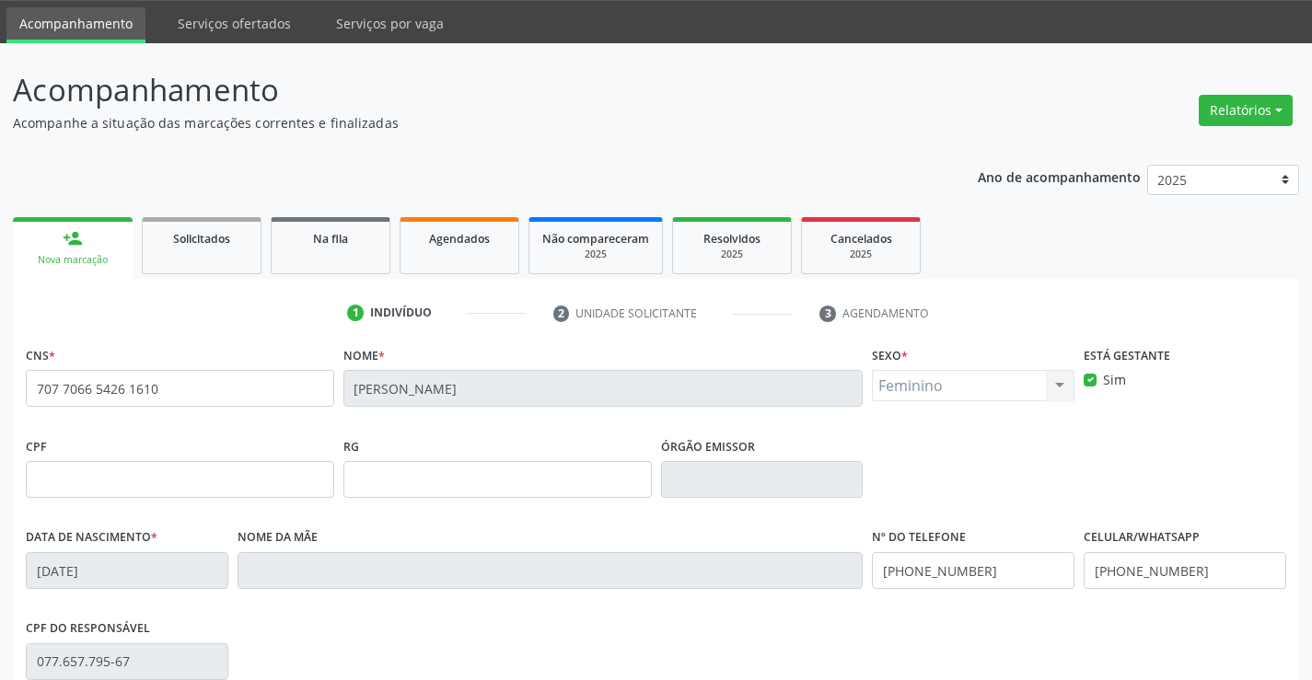
scroll to position [318, 0]
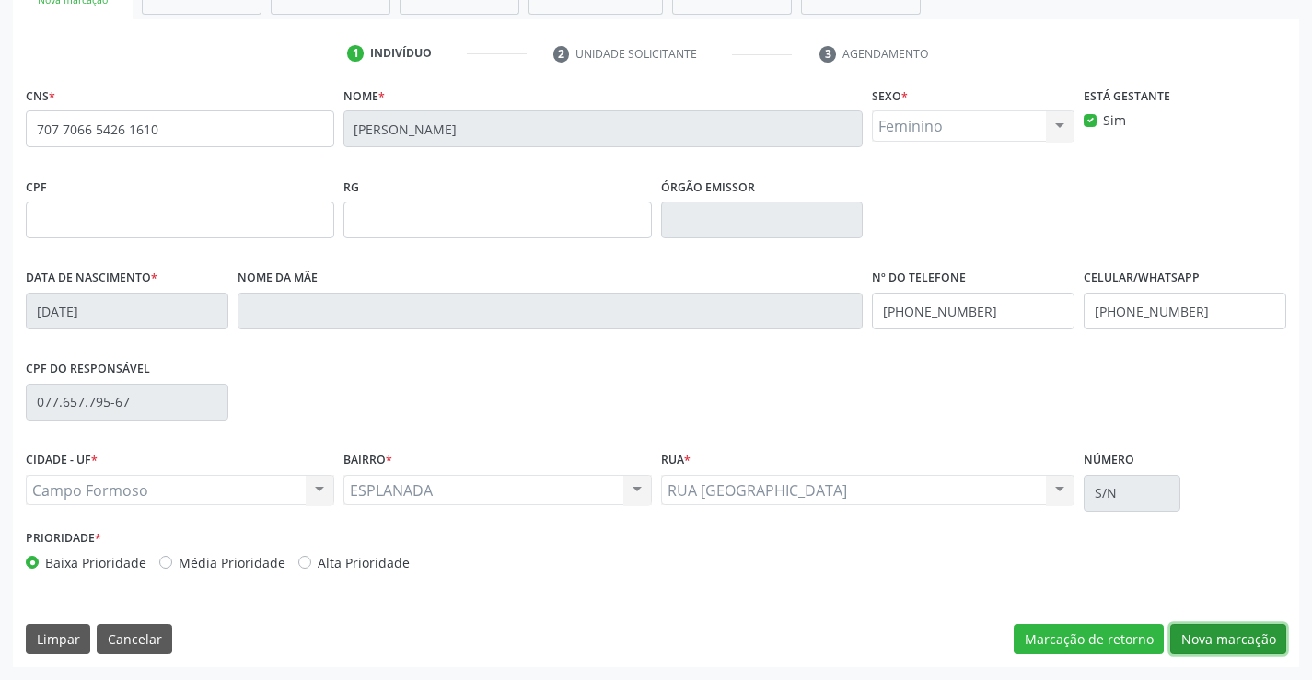
click at [1228, 632] on button "Nova marcação" at bounding box center [1228, 639] width 116 height 31
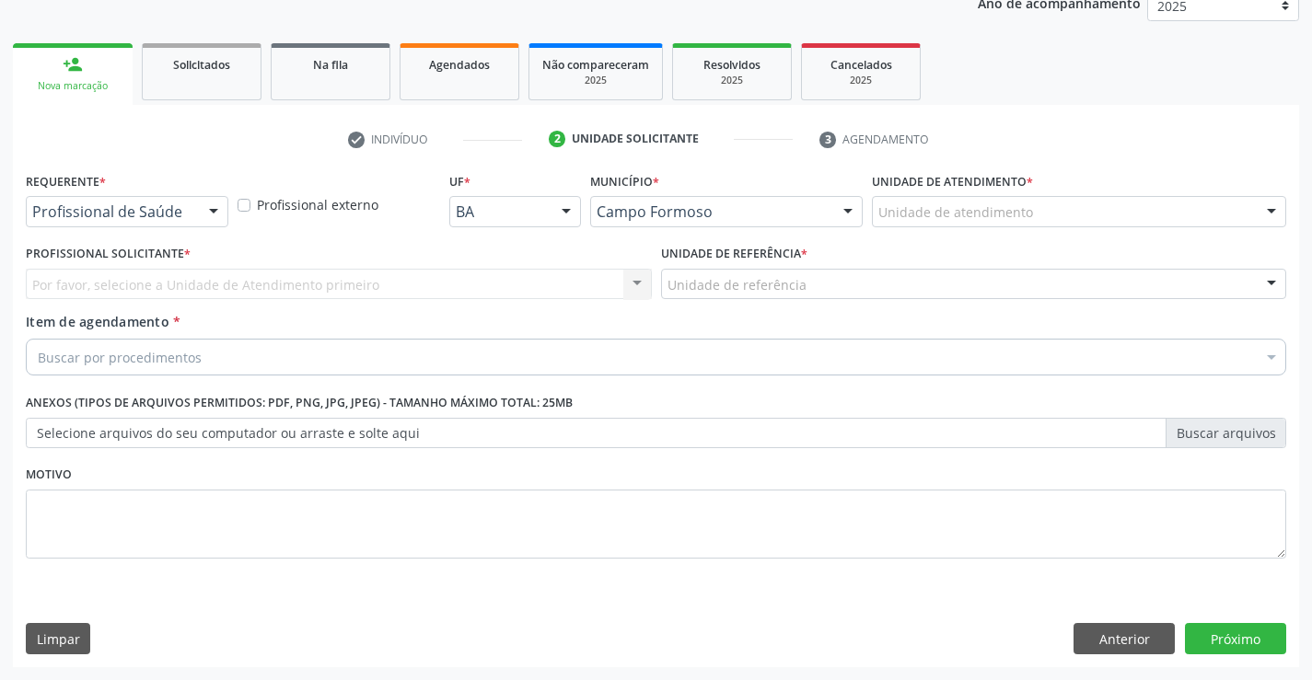
scroll to position [232, 0]
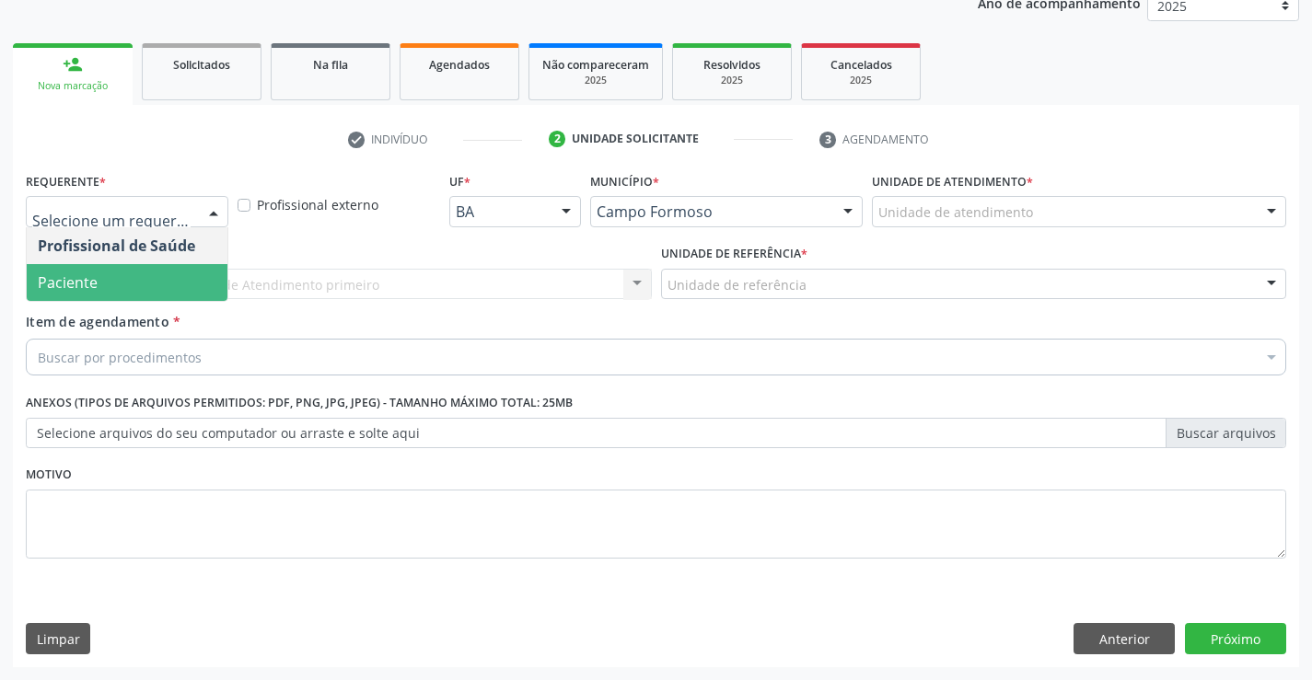
click at [136, 274] on span "Paciente" at bounding box center [127, 282] width 201 height 37
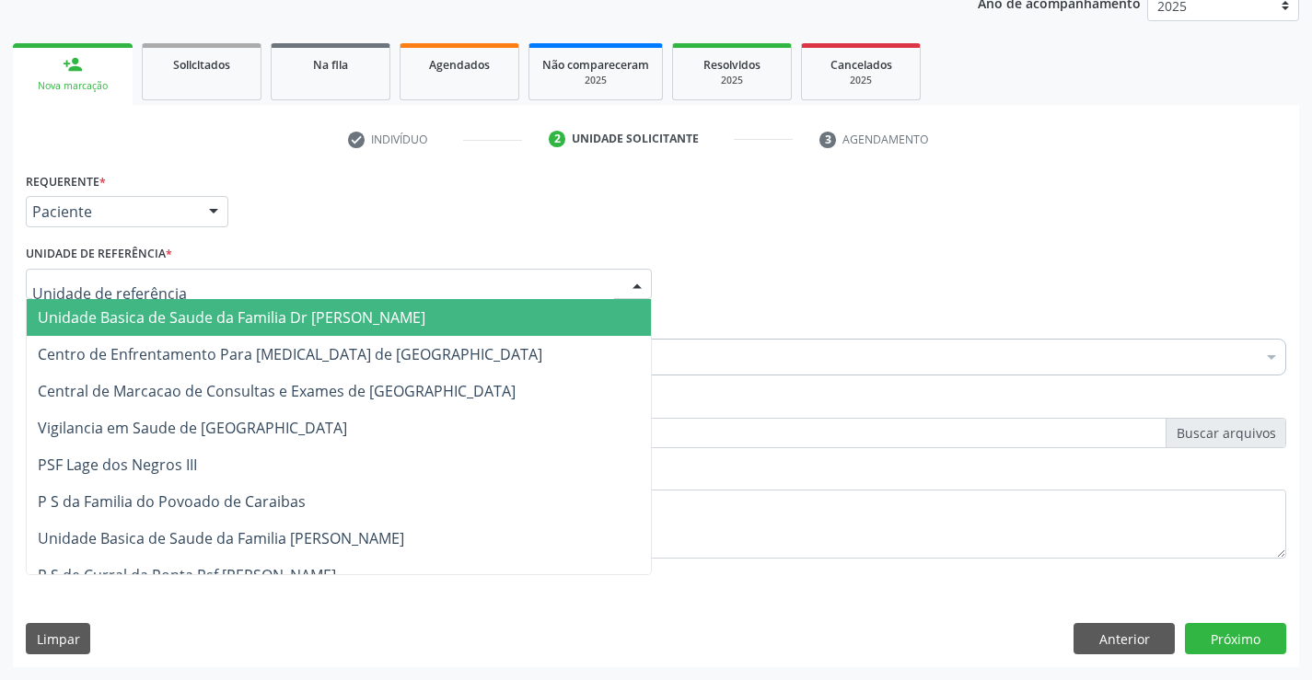
click at [152, 304] on span "Unidade Basica de Saude da Familia Dr [PERSON_NAME]" at bounding box center [339, 317] width 624 height 37
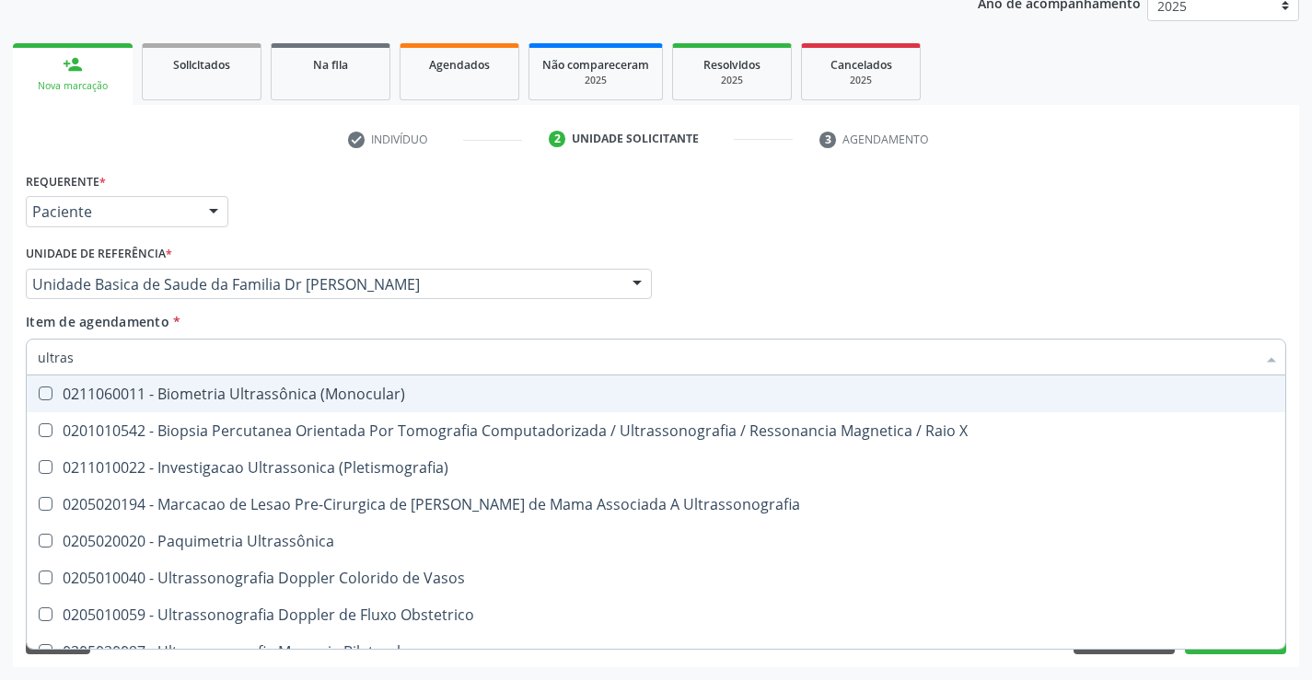
type input "ultrass"
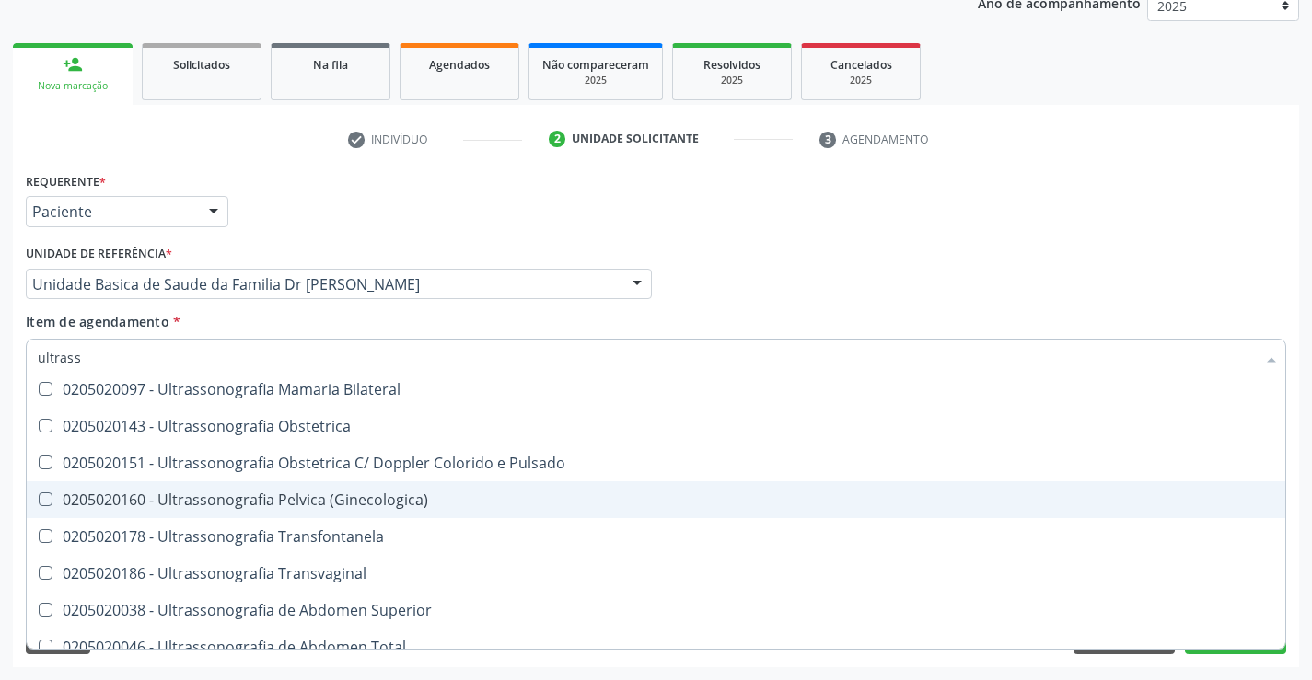
scroll to position [276, 0]
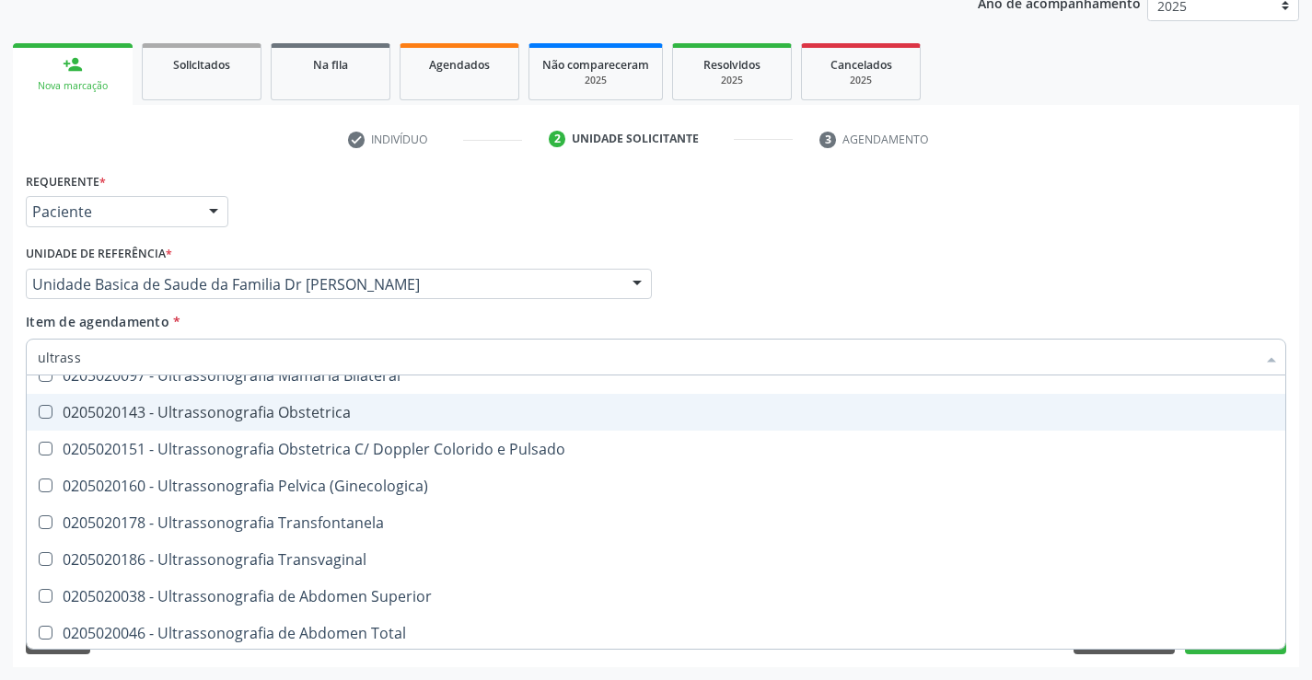
click at [376, 408] on div "0205020143 - Ultrassonografia Obstetrica" at bounding box center [656, 412] width 1236 height 15
checkbox Obstetrica "true"
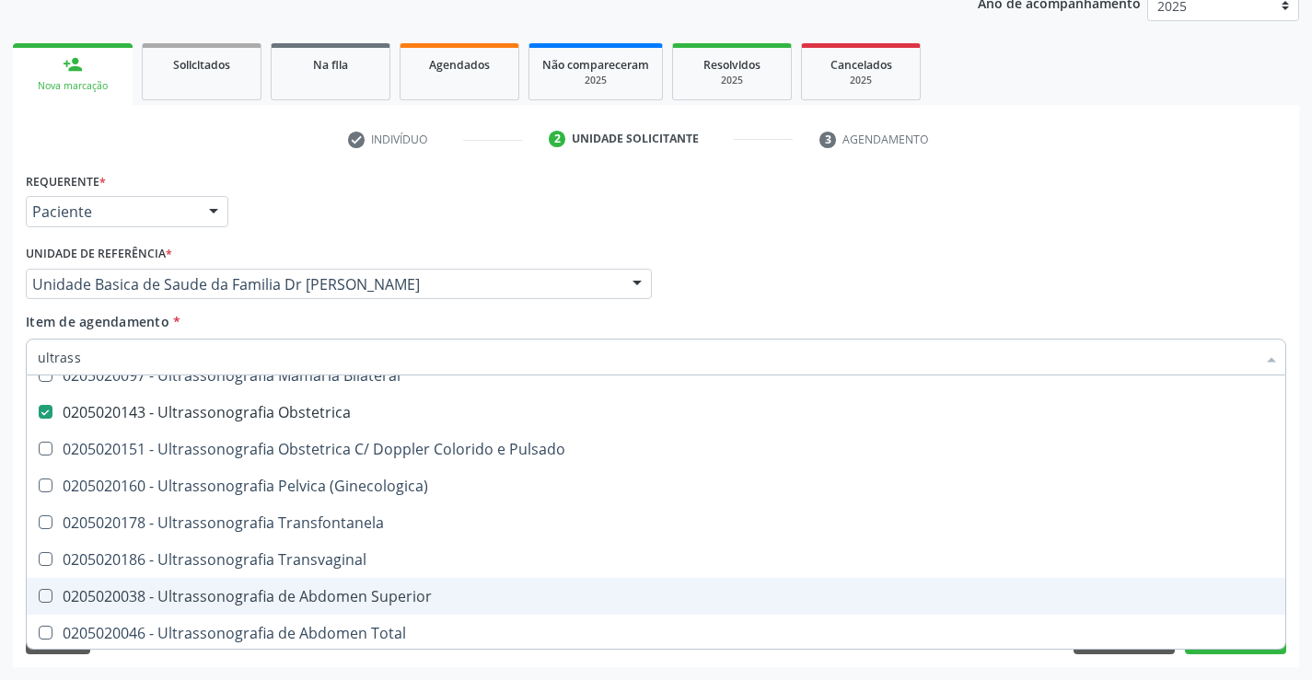
click at [1299, 573] on div "Acompanhamento Acompanhe a situação das marcações correntes e finalizadas Relat…" at bounding box center [656, 274] width 1312 height 811
checkbox X "true"
checkbox Obstetrica "false"
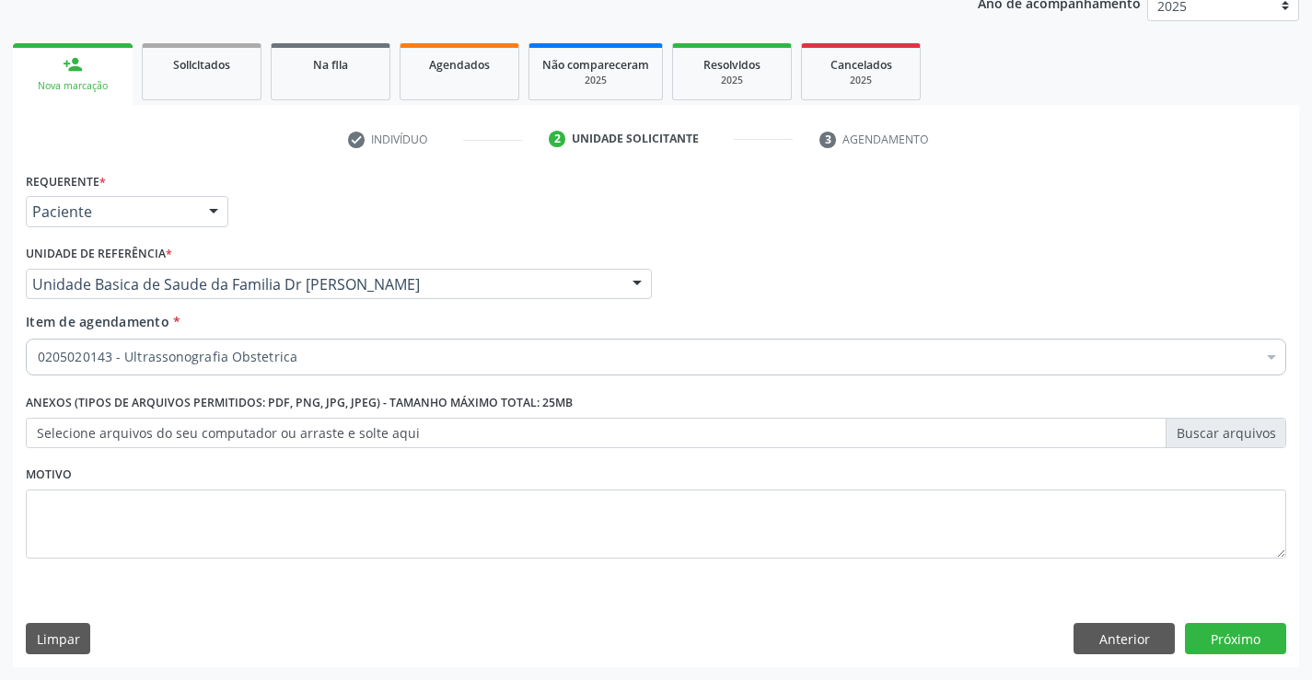
scroll to position [0, 0]
click at [1227, 628] on button "Próximo" at bounding box center [1235, 638] width 101 height 31
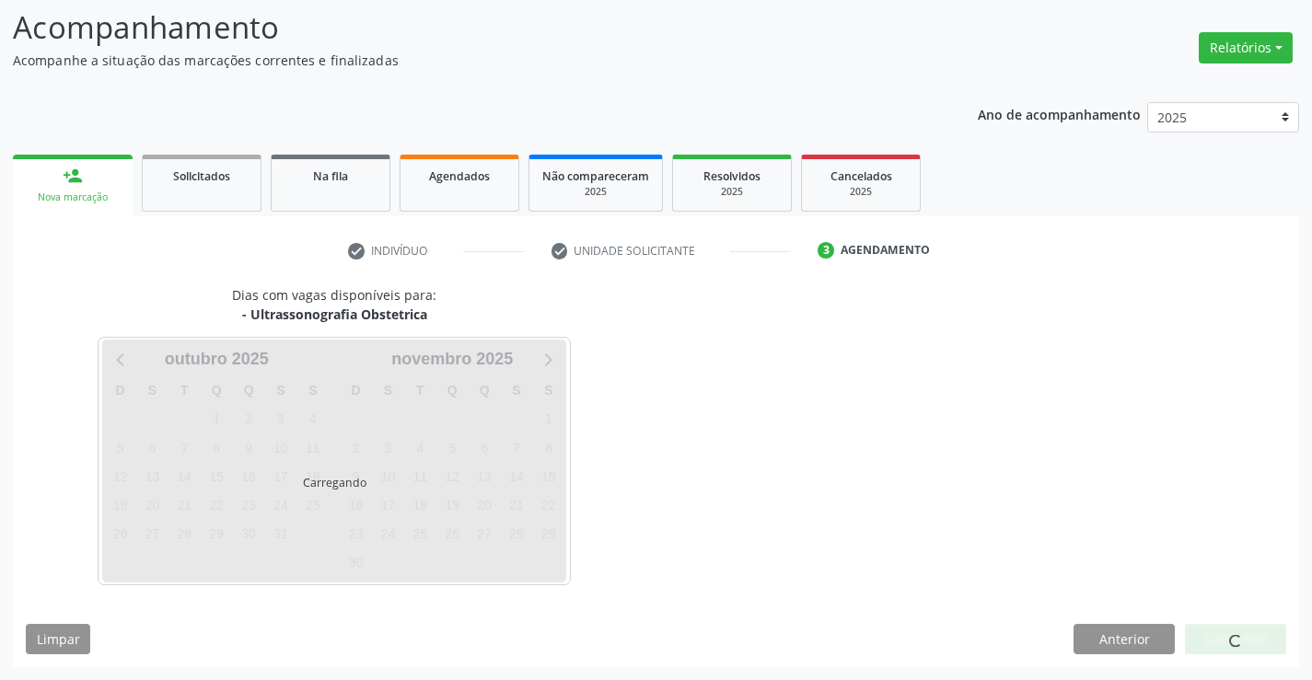
scroll to position [121, 0]
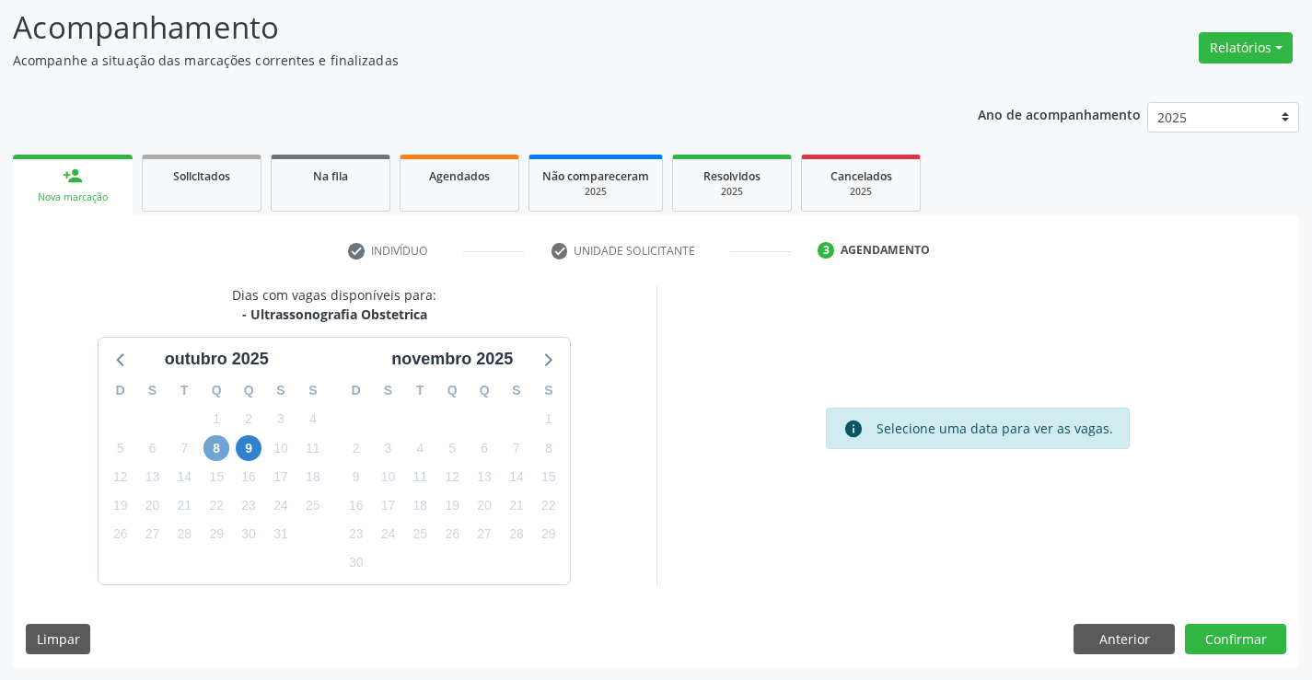
click at [213, 441] on span "8" at bounding box center [216, 448] width 26 height 26
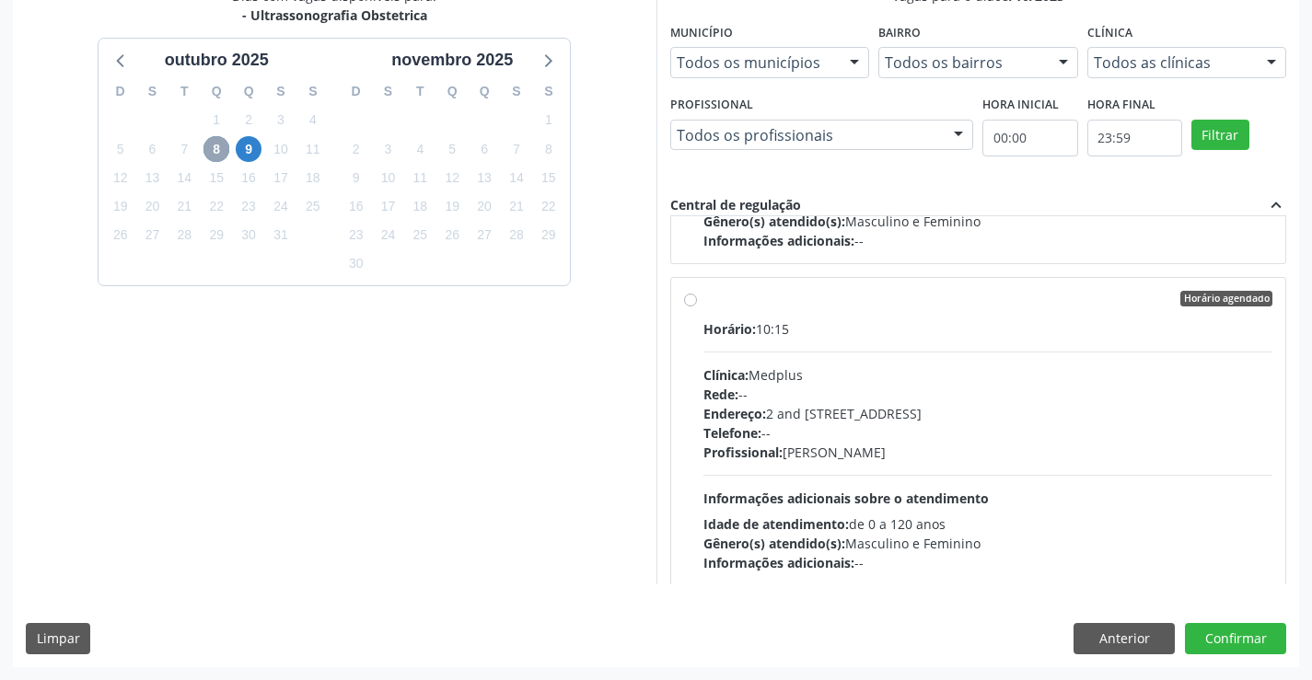
scroll to position [276, 0]
click at [885, 305] on div "Horário agendado" at bounding box center [988, 298] width 570 height 17
click at [697, 305] on input "Horário agendado Horário: 10:15 Clínica: Medplus Rede: -- Endereço: 2 and S 204…" at bounding box center [690, 298] width 13 height 17
radio input "true"
click at [1236, 629] on button "Confirmar" at bounding box center [1235, 638] width 101 height 31
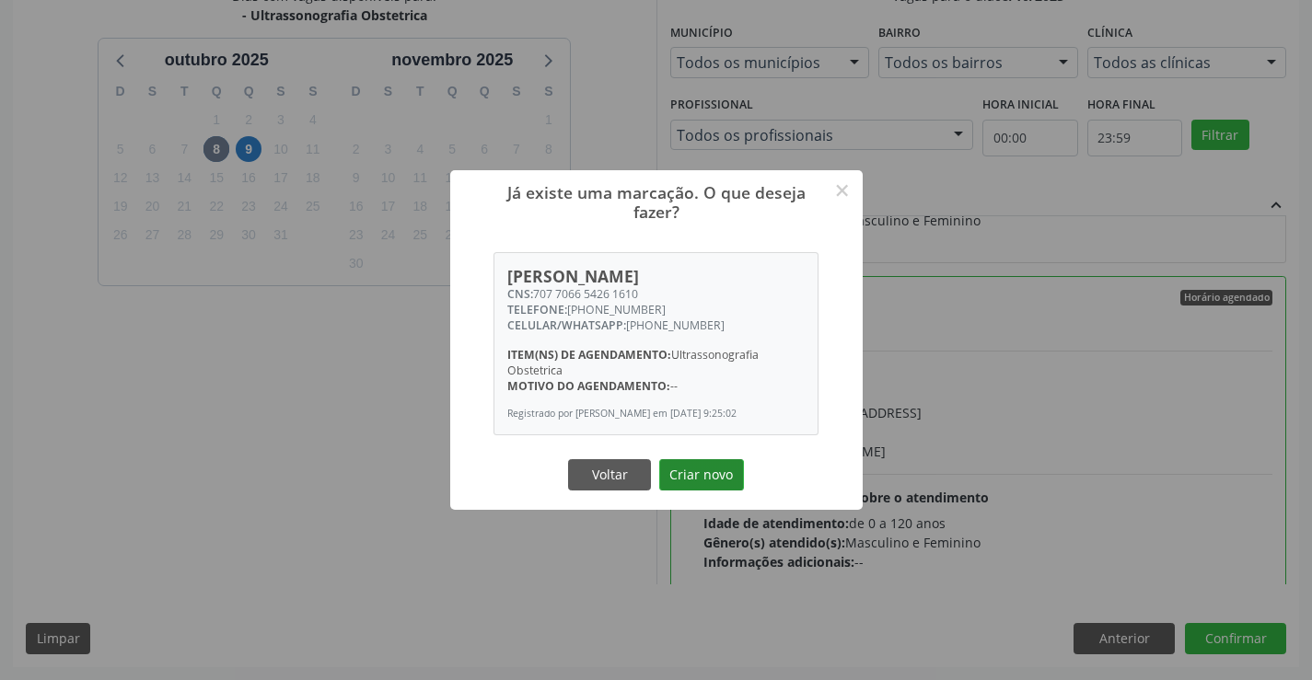
click at [695, 469] on button "Criar novo" at bounding box center [701, 474] width 85 height 31
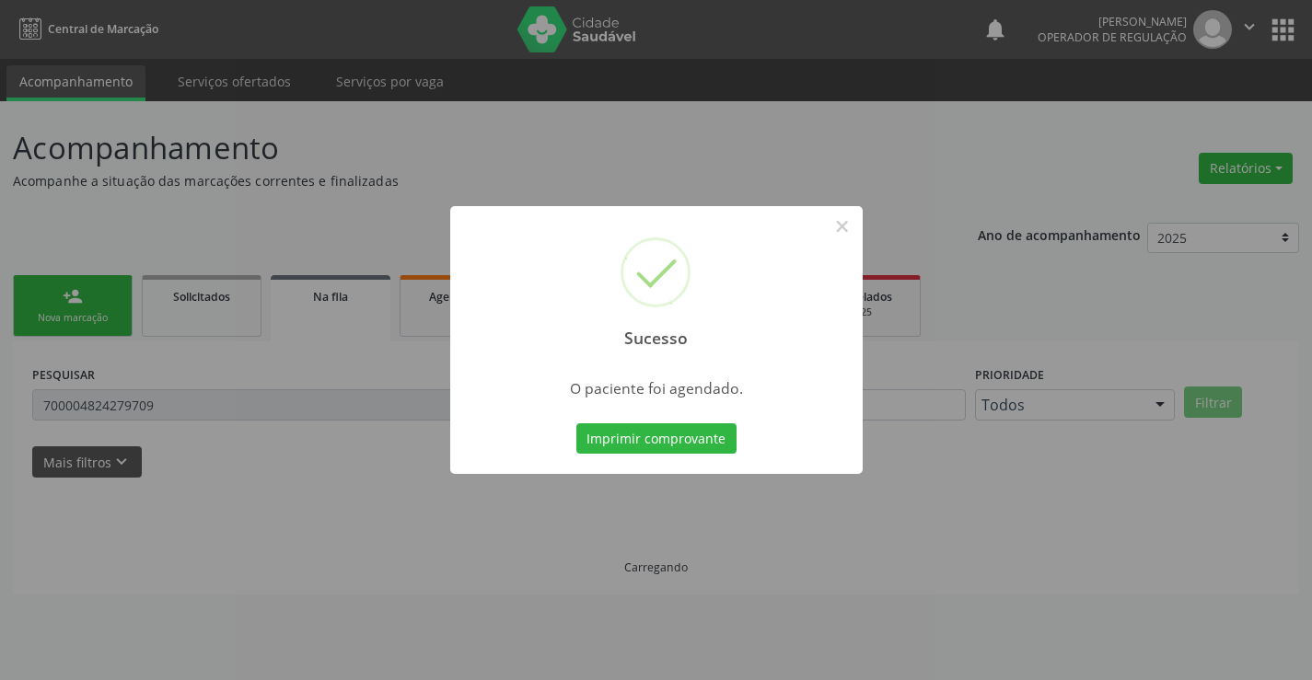
scroll to position [0, 0]
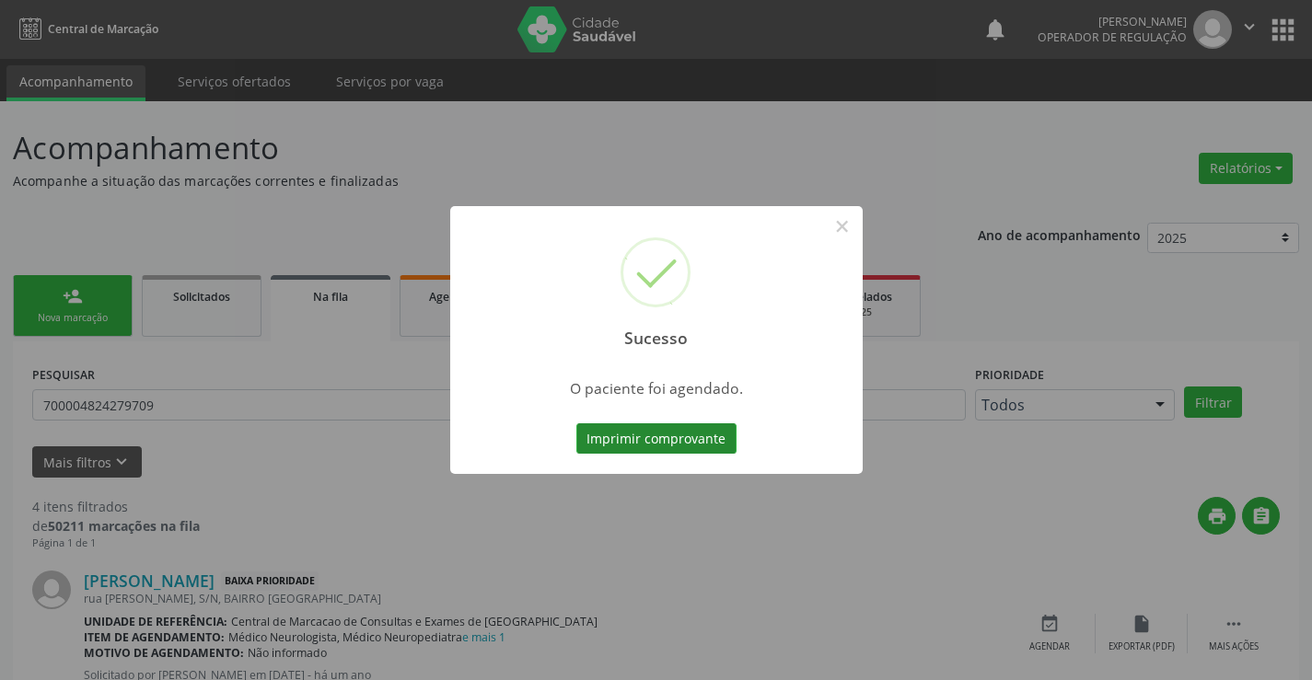
click at [651, 449] on button "Imprimir comprovante" at bounding box center [656, 438] width 160 height 31
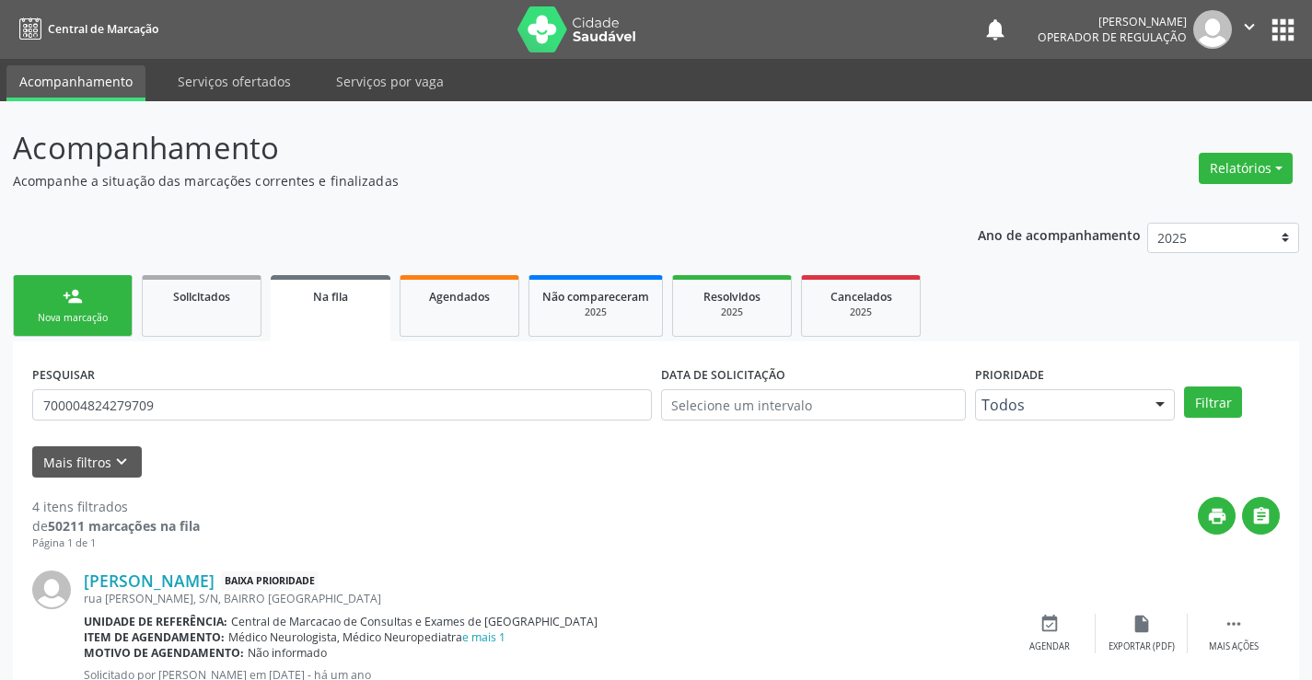
click at [71, 313] on div "Nova marcação" at bounding box center [73, 318] width 92 height 14
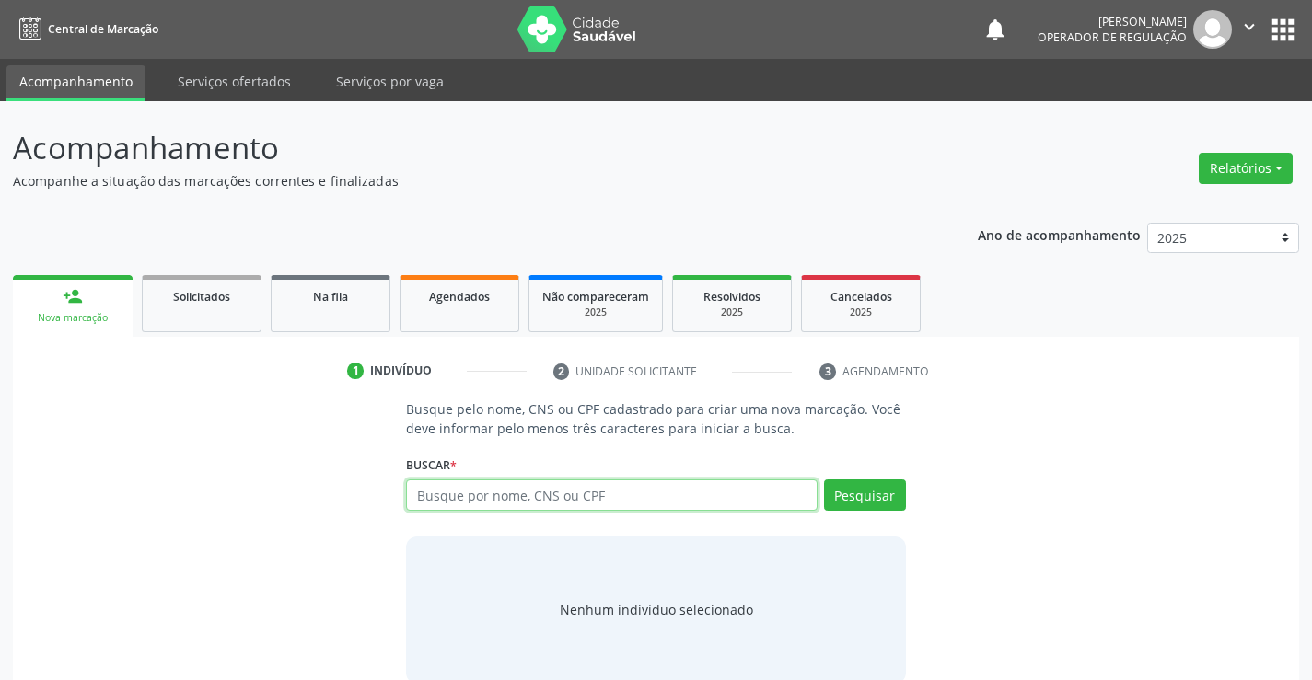
click at [638, 497] on input "text" at bounding box center [611, 495] width 411 height 31
type input "70500050526851"
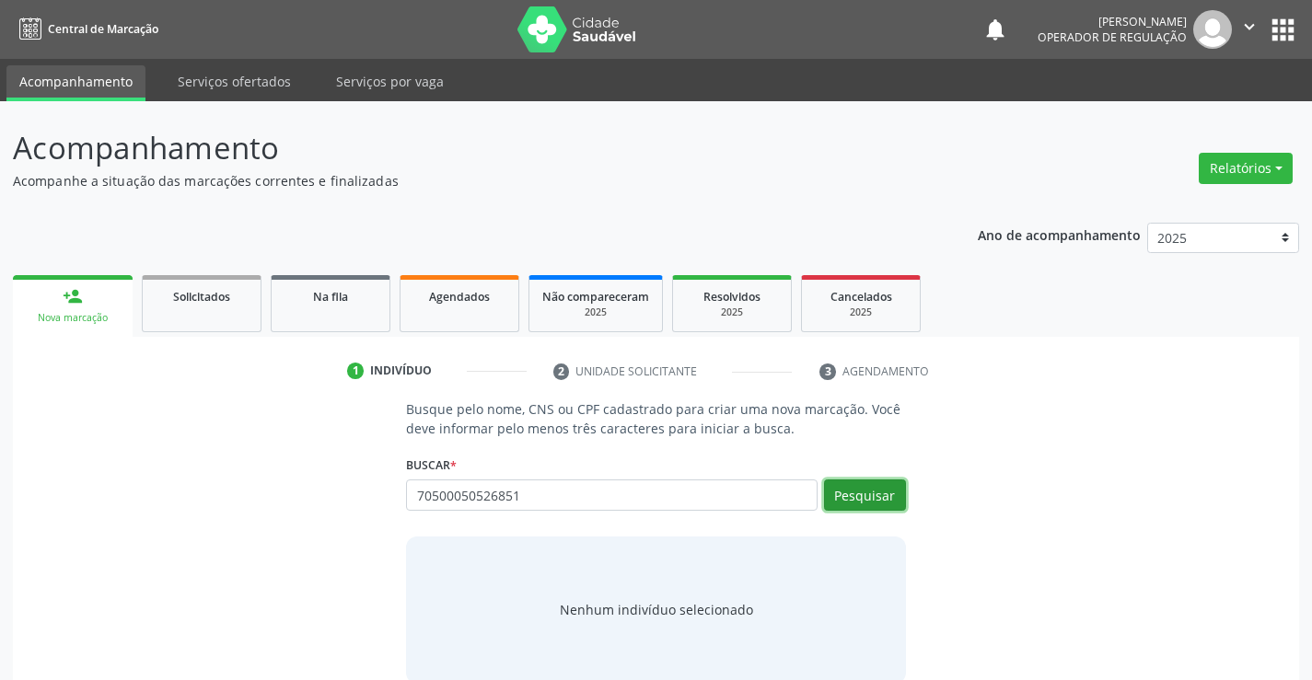
click at [860, 490] on button "Pesquisar" at bounding box center [865, 495] width 82 height 31
type input "70500050526851"
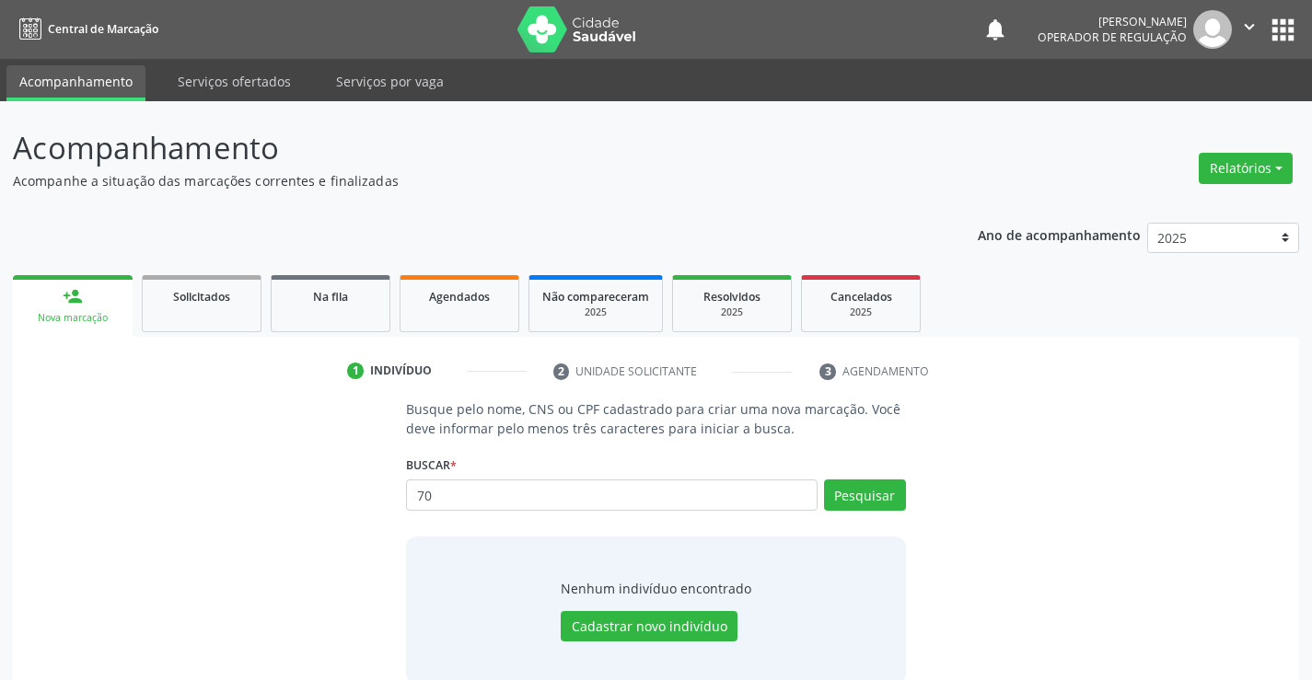
type input "7"
type input "705001050526851"
click at [874, 498] on button "Pesquisar" at bounding box center [865, 495] width 82 height 31
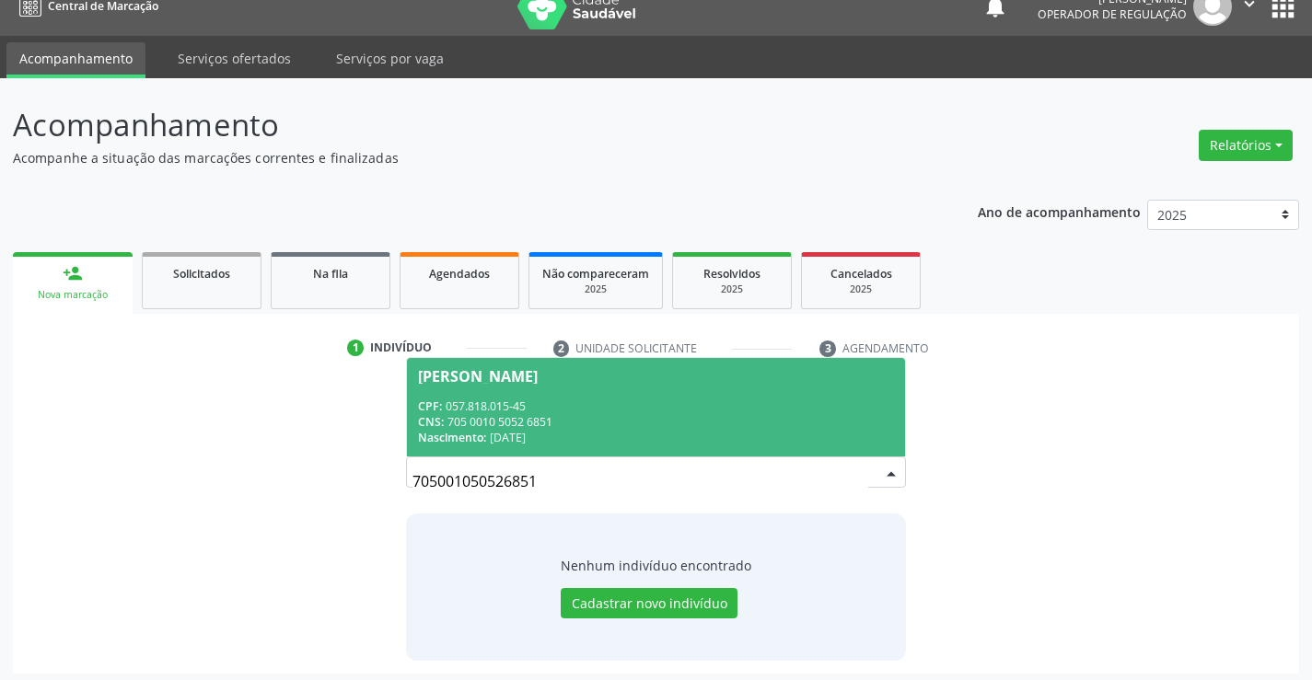
scroll to position [29, 0]
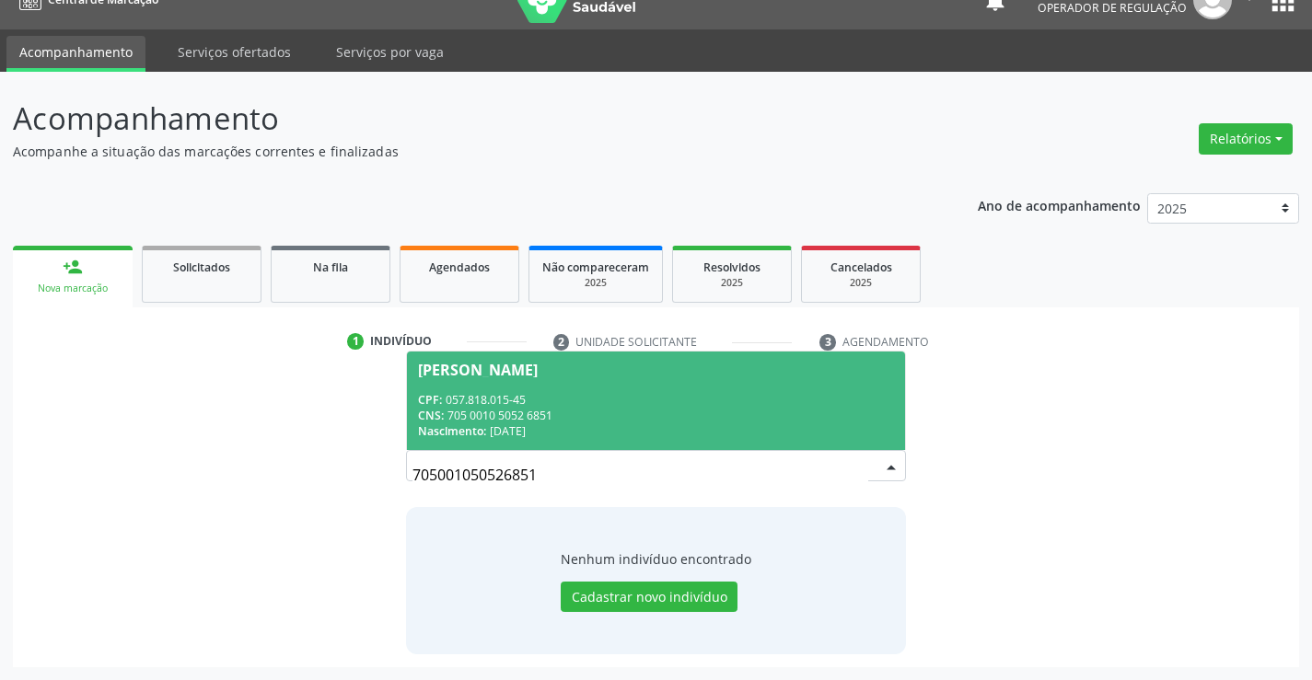
click at [631, 401] on div "CPF: 057.818.015-45" at bounding box center [655, 400] width 475 height 16
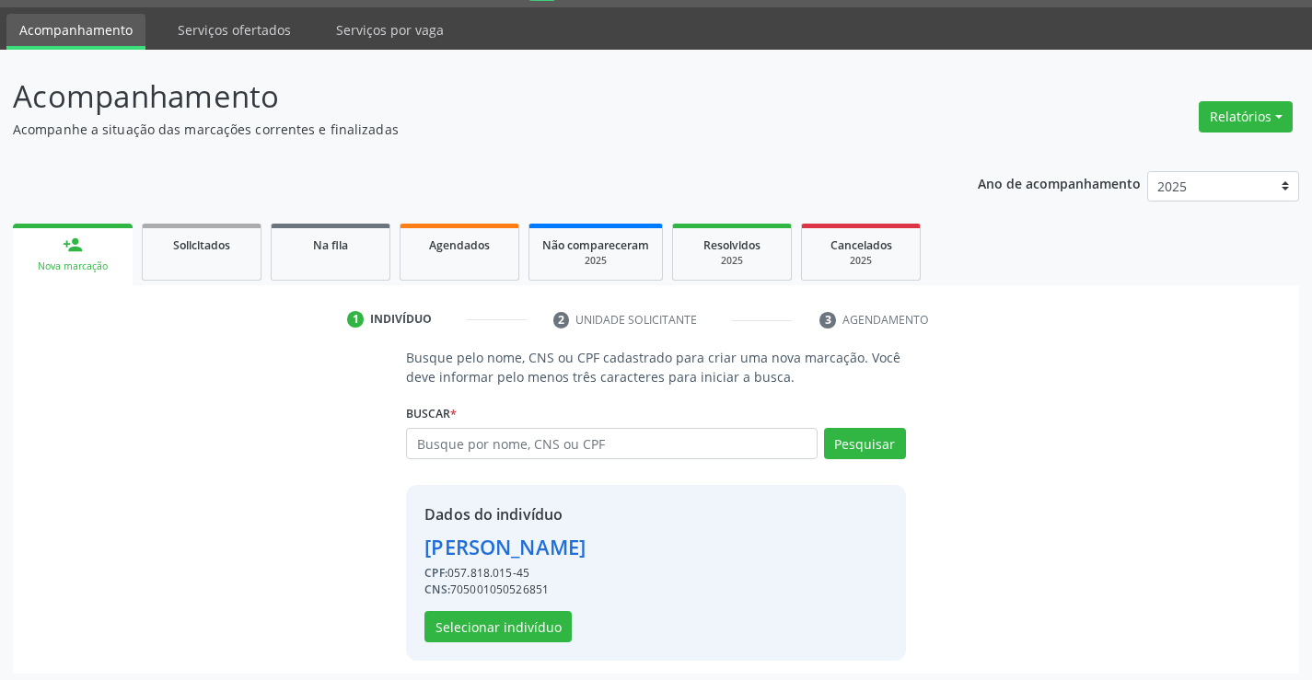
scroll to position [58, 0]
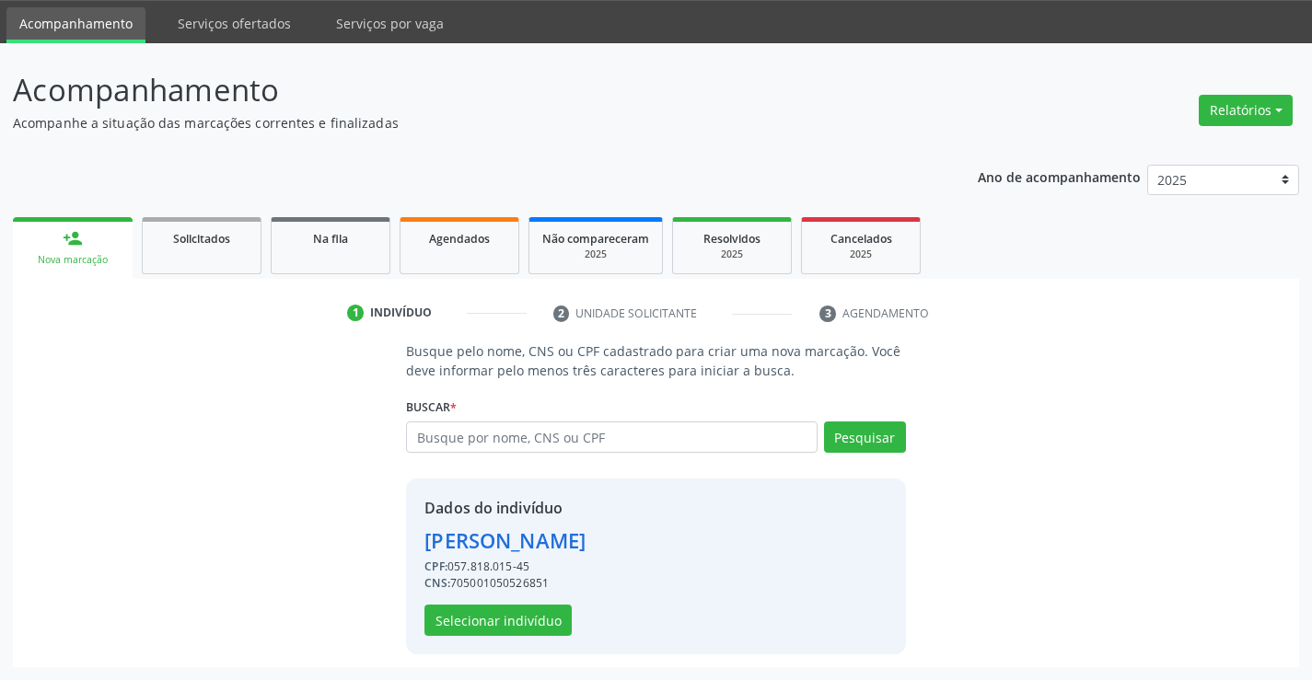
click at [466, 603] on div "Dados do indivíduo Bianca Carvalho Pereira CPF: 057.818.015-45 CNS: 70500105052…" at bounding box center [504, 566] width 161 height 139
click at [475, 608] on button "Selecionar indivíduo" at bounding box center [497, 620] width 147 height 31
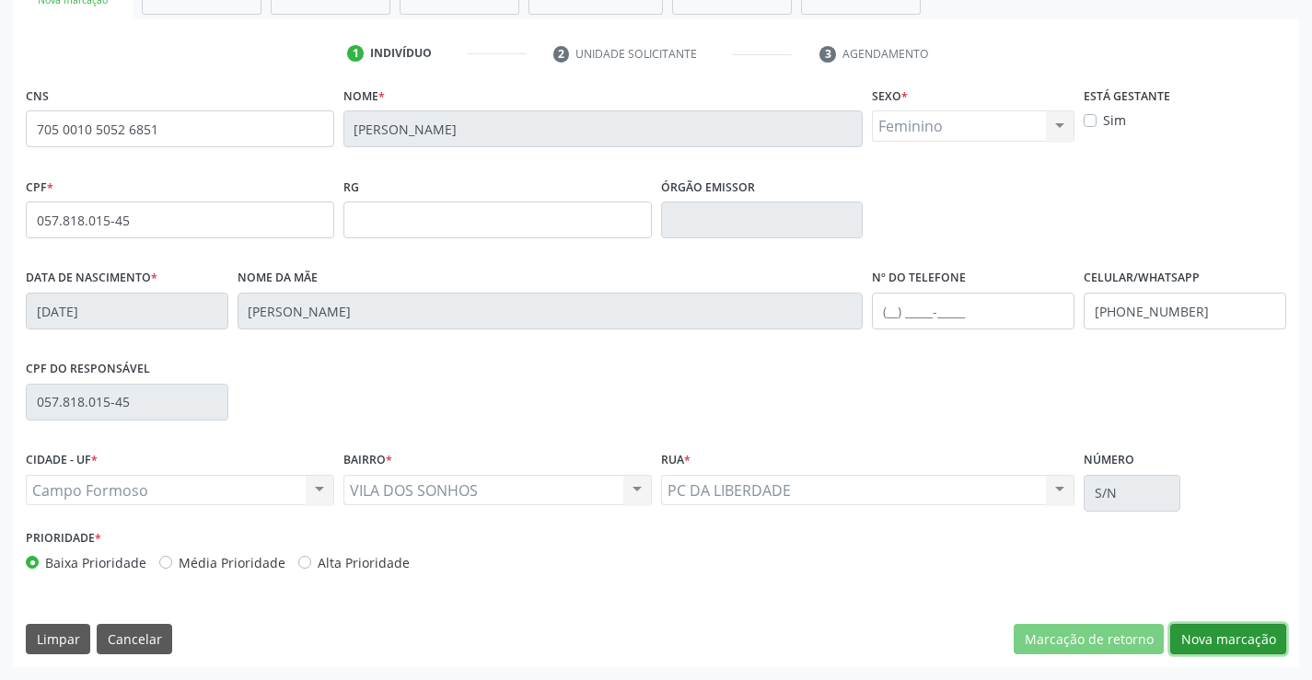
click at [1217, 637] on button "Nova marcação" at bounding box center [1228, 639] width 116 height 31
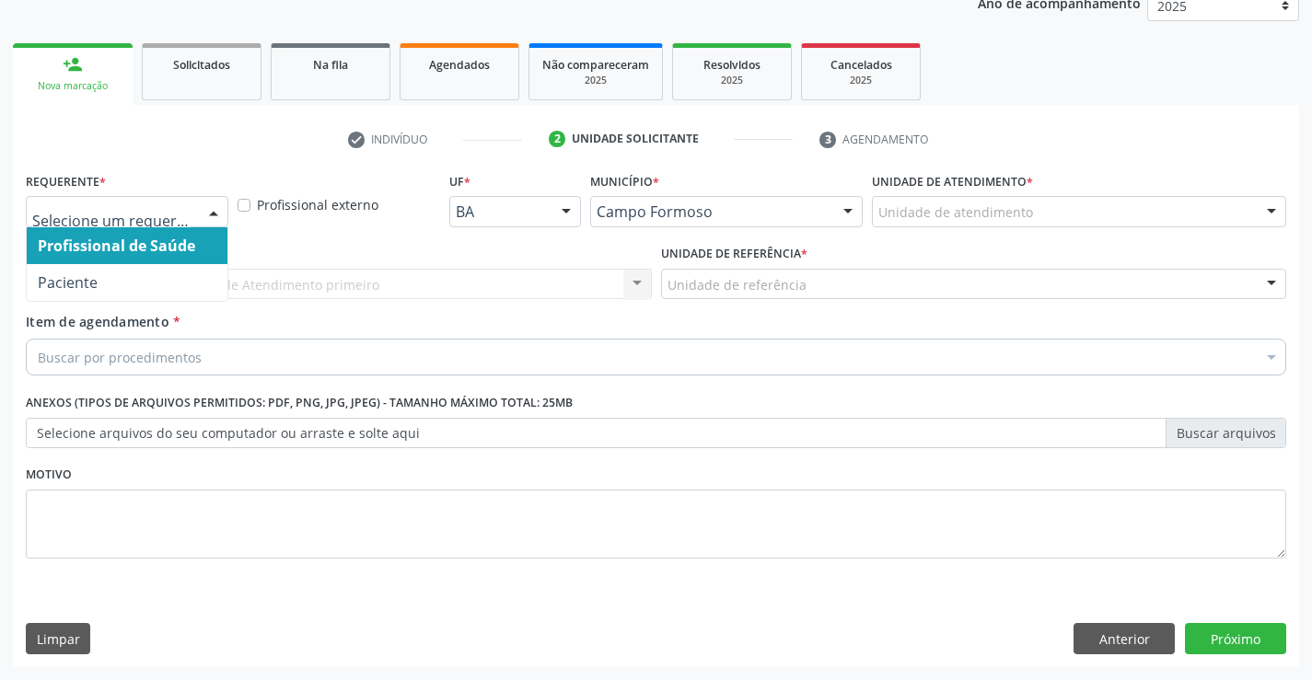
click at [113, 202] on div at bounding box center [127, 211] width 202 height 31
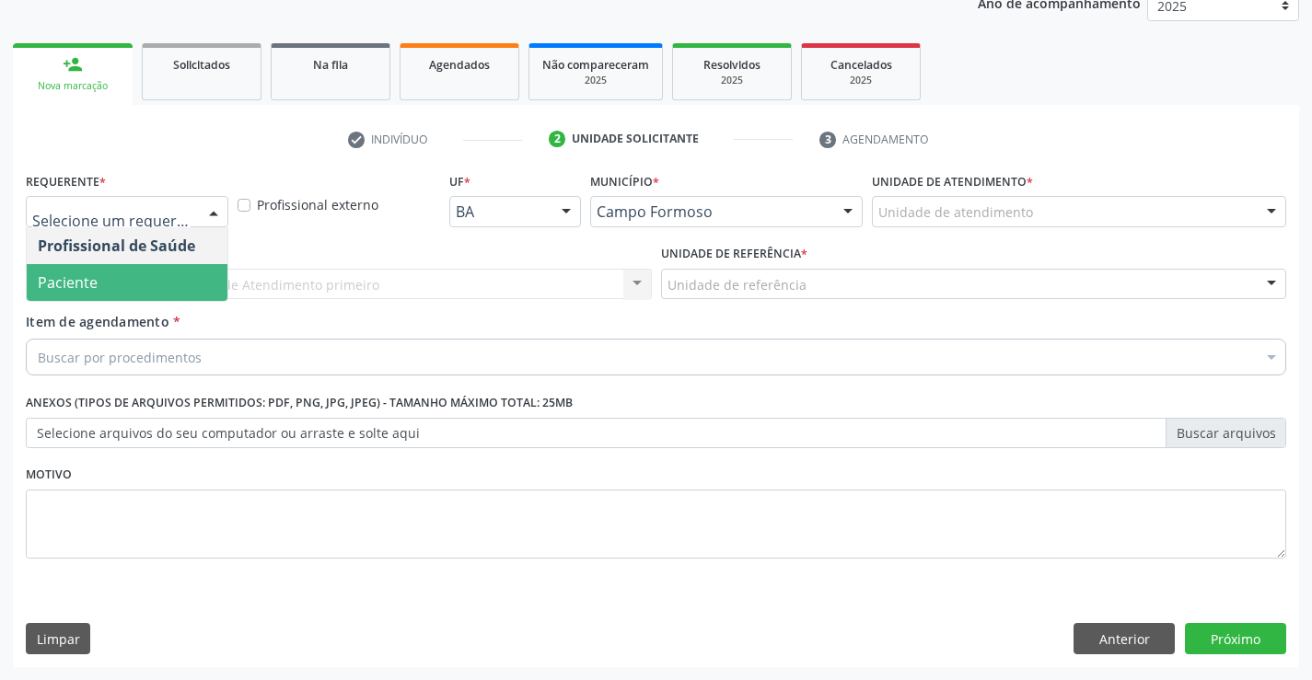
click at [115, 276] on span "Paciente" at bounding box center [127, 282] width 201 height 37
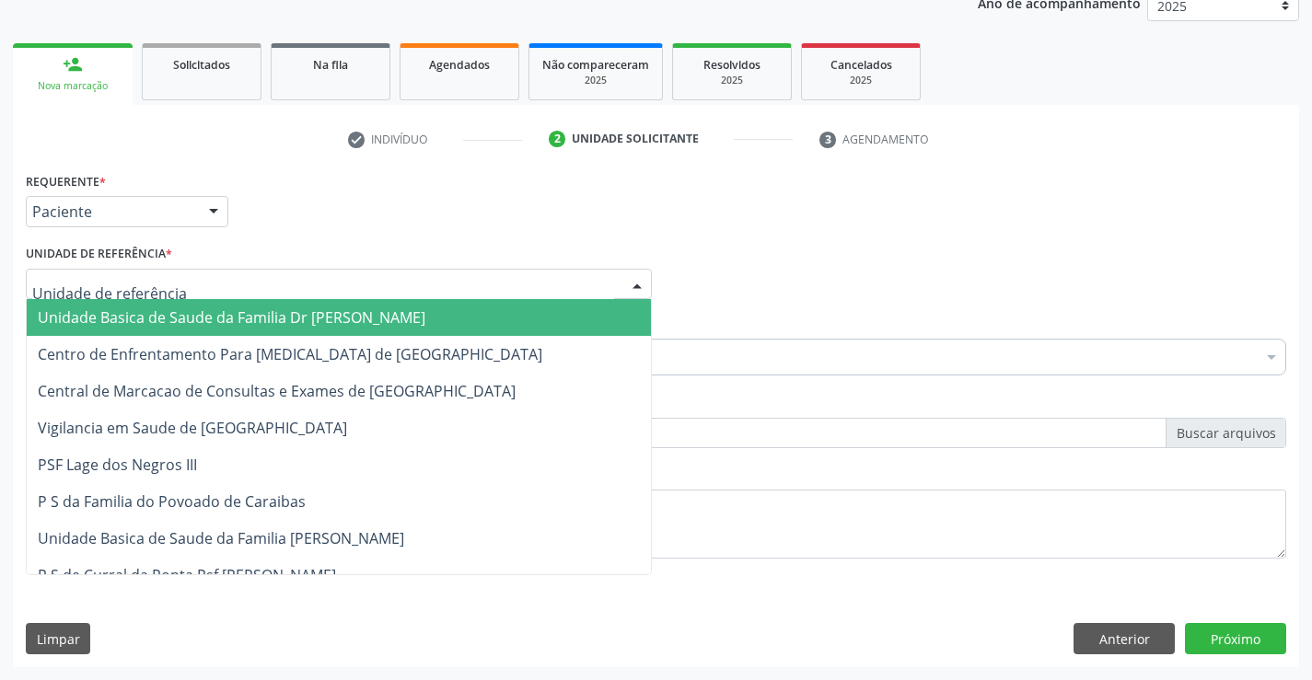
click at [142, 304] on span "Unidade Basica de Saude da Familia Dr [PERSON_NAME]" at bounding box center [339, 317] width 624 height 37
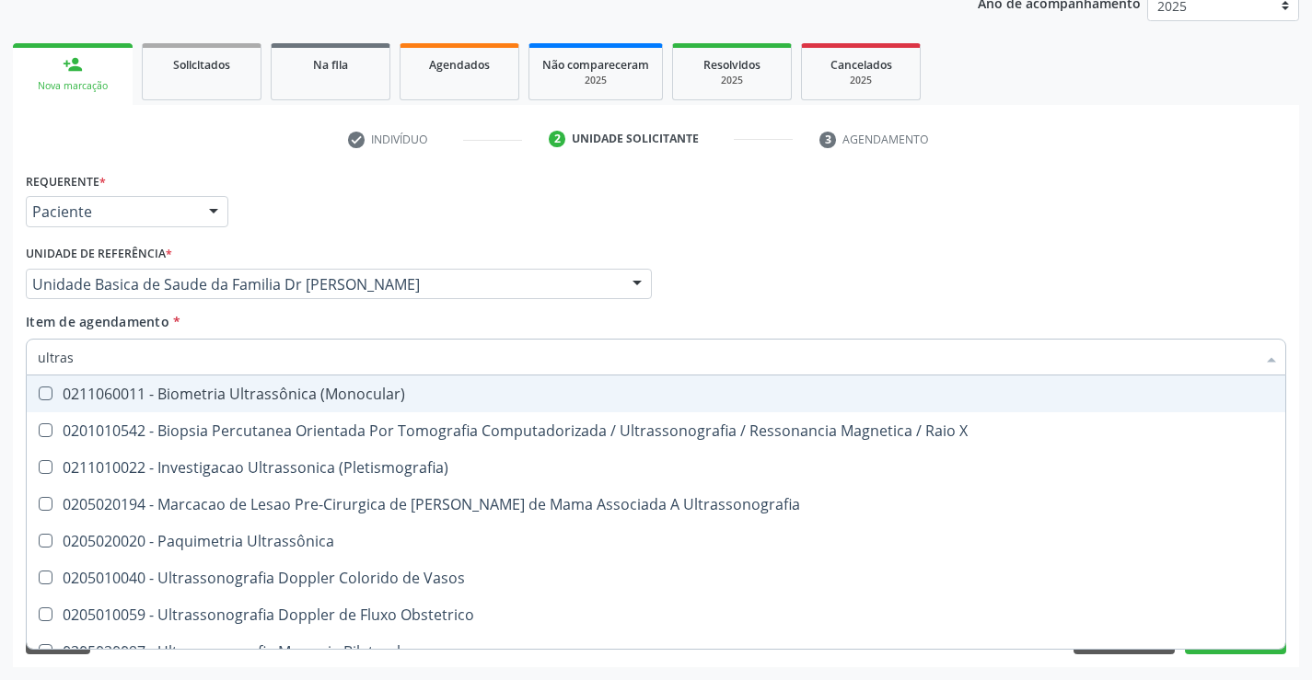
type input "ultrass"
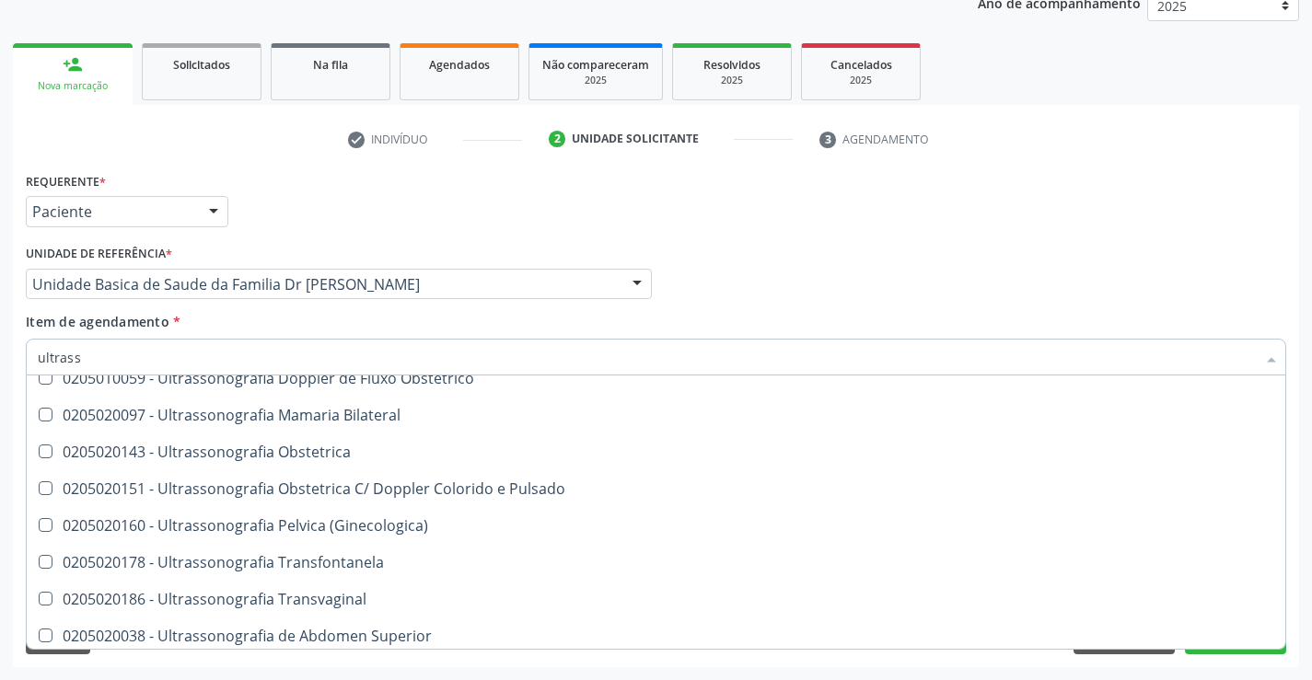
scroll to position [276, 0]
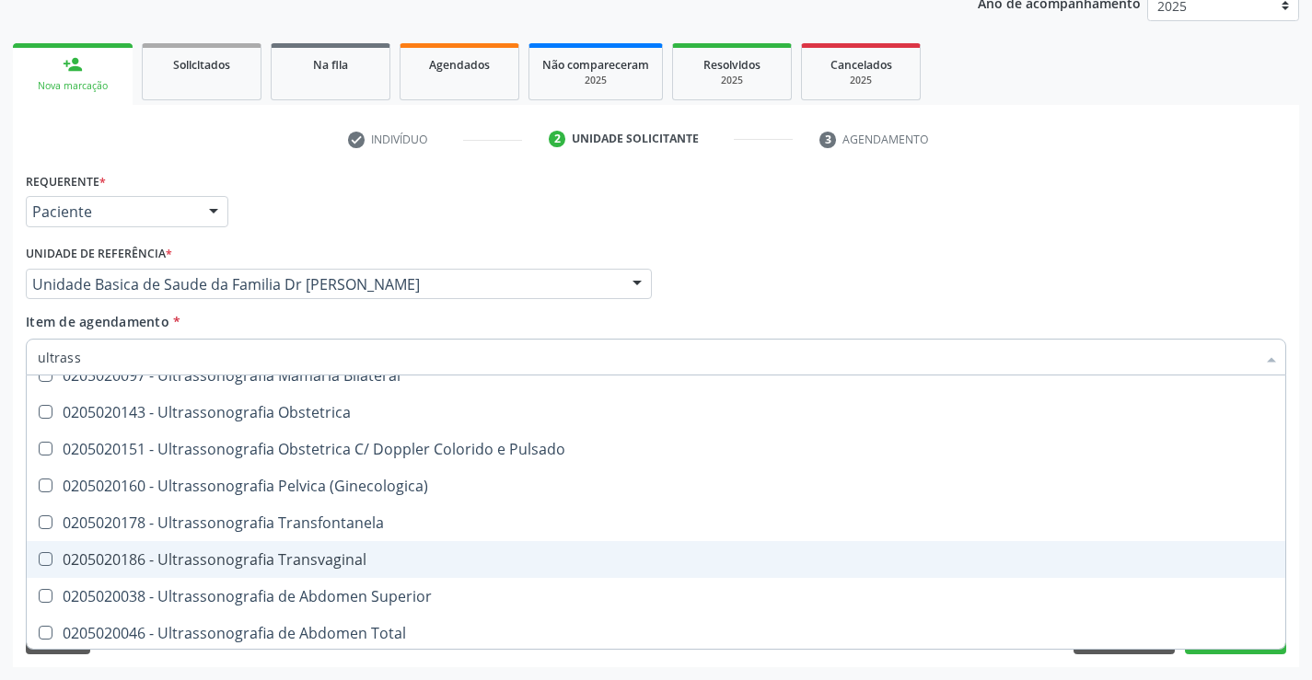
click at [396, 550] on span "0205020186 - Ultrassonografia Transvaginal" at bounding box center [656, 559] width 1258 height 37
checkbox Transvaginal "true"
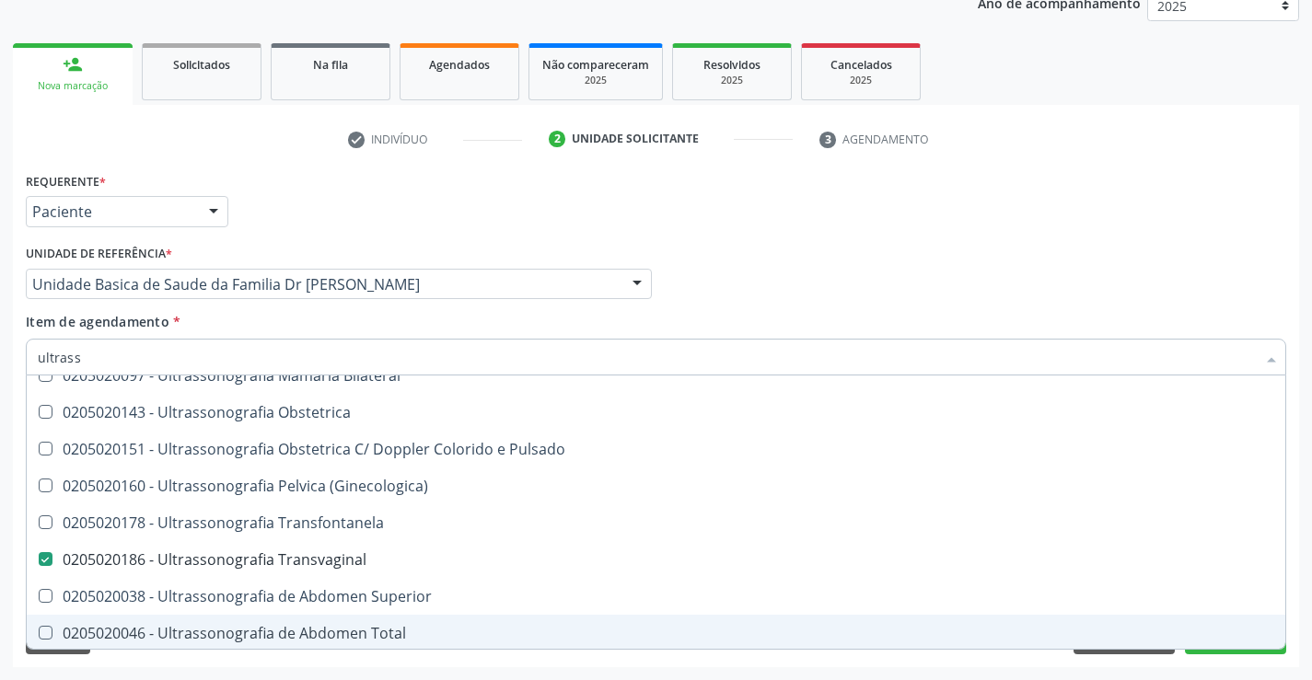
click at [1294, 576] on div "Requerente * Paciente Profissional de Saúde Paciente Nenhum resultado encontrad…" at bounding box center [656, 418] width 1286 height 500
checkbox X "true"
checkbox Transvaginal "false"
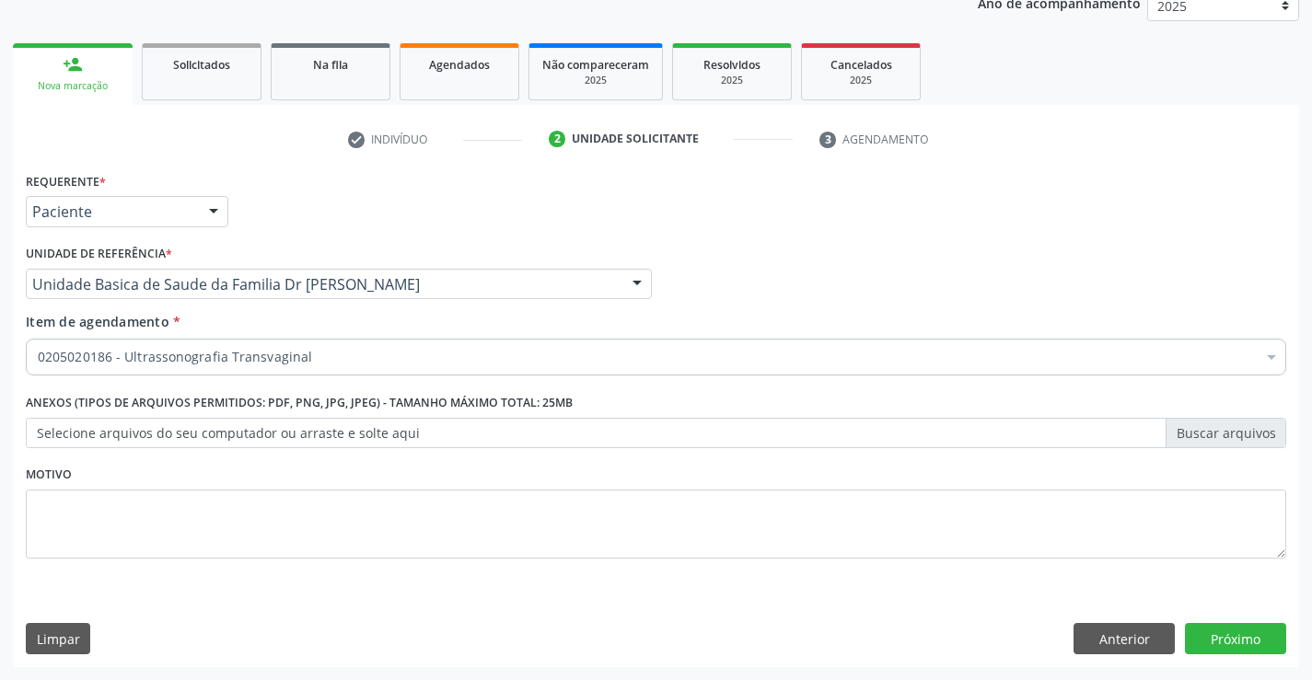
scroll to position [0, 0]
click at [1224, 648] on button "Próximo" at bounding box center [1235, 638] width 101 height 31
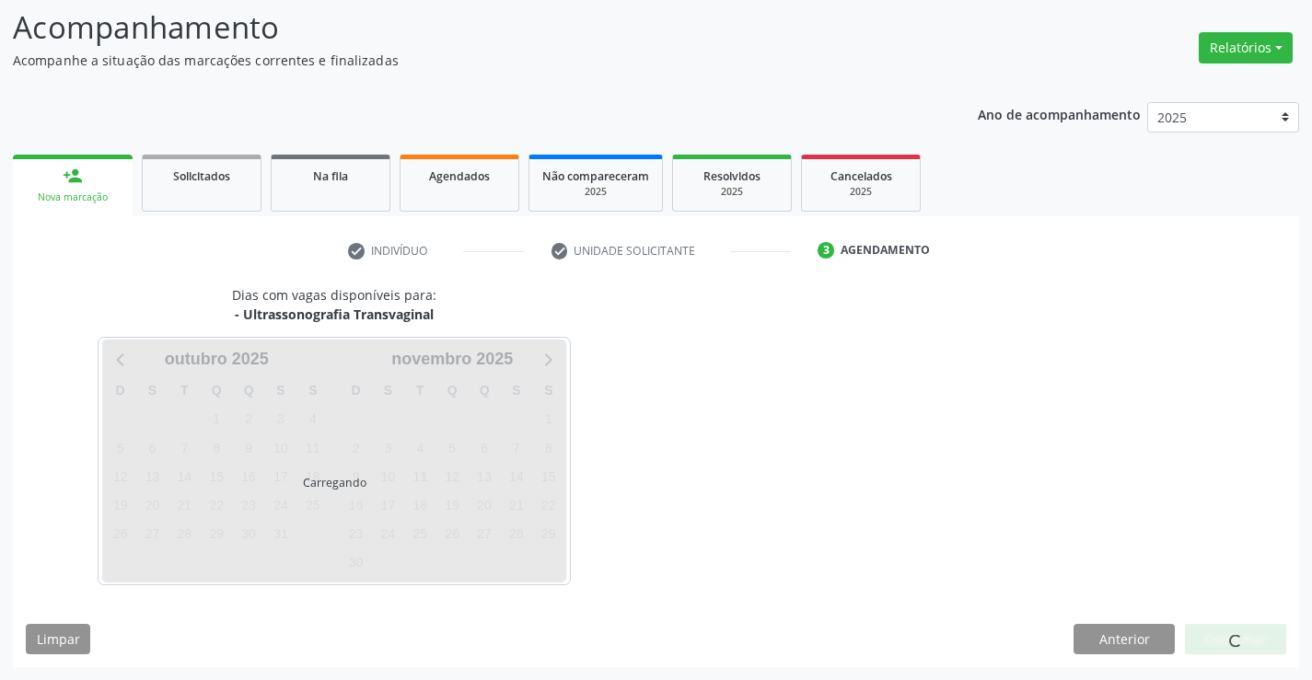
scroll to position [121, 0]
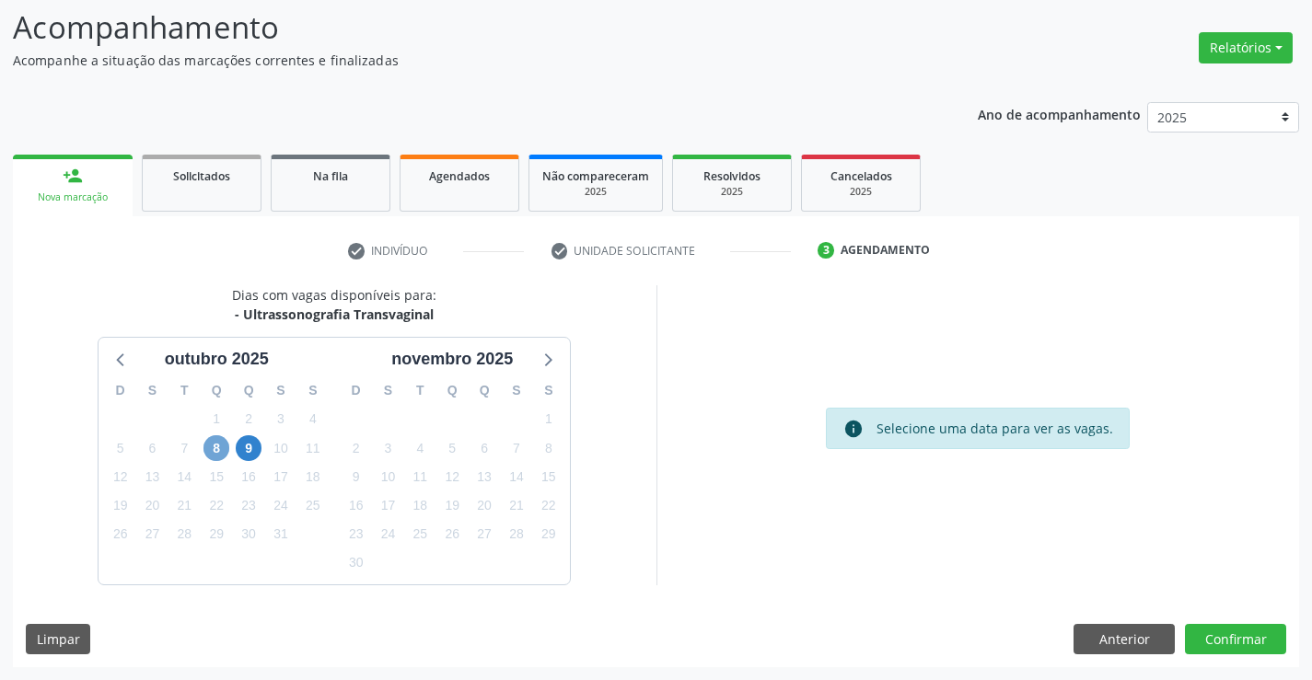
click at [213, 446] on span "8" at bounding box center [216, 448] width 26 height 26
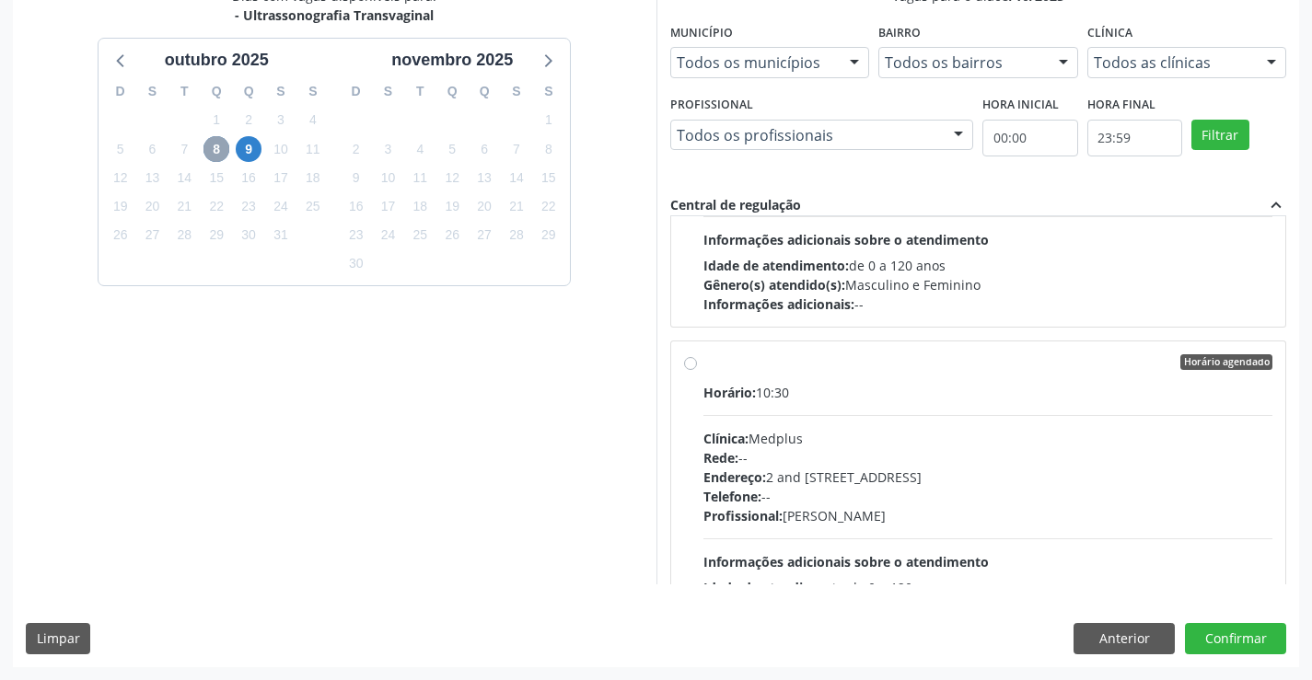
scroll to position [276, 0]
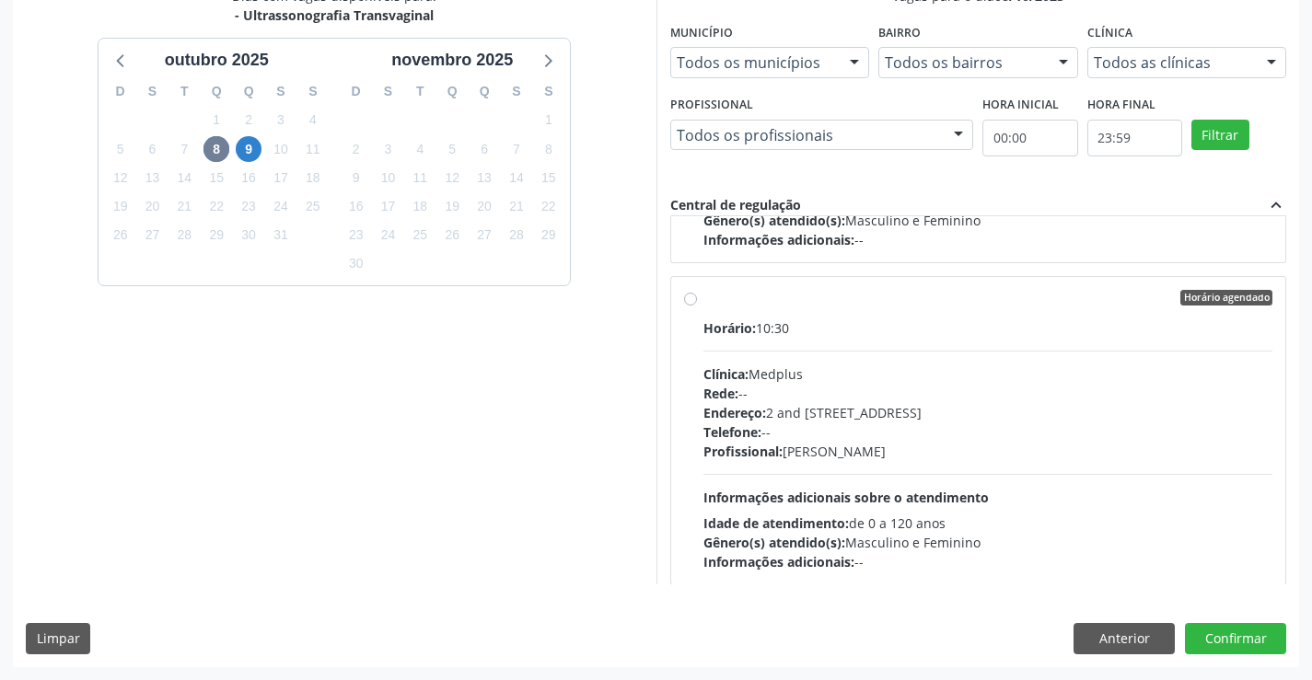
click at [896, 305] on div "Horário agendado" at bounding box center [988, 298] width 570 height 17
click at [697, 305] on input "Horário agendado Horário: 10:30 Clínica: Medplus Rede: -- Endereço: 2 and S 204…" at bounding box center [690, 298] width 13 height 17
radio input "true"
click at [1223, 631] on button "Confirmar" at bounding box center [1235, 638] width 101 height 31
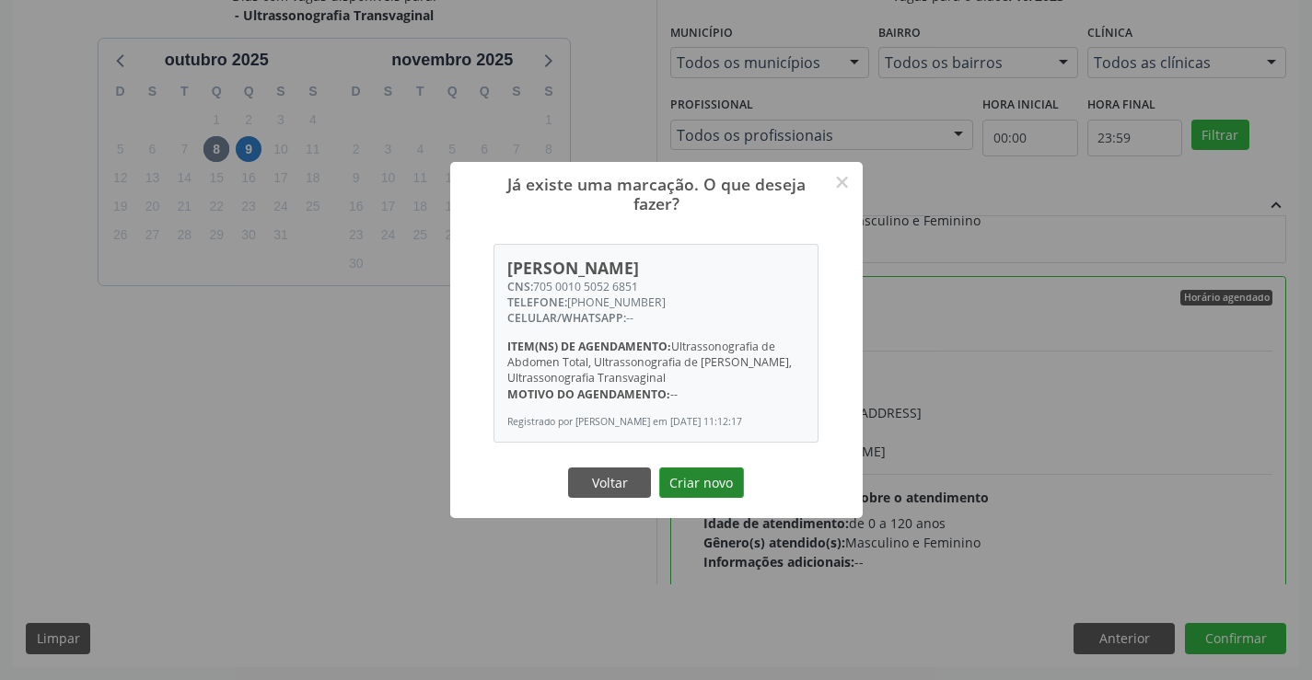
click at [689, 487] on button "Criar novo" at bounding box center [701, 483] width 85 height 31
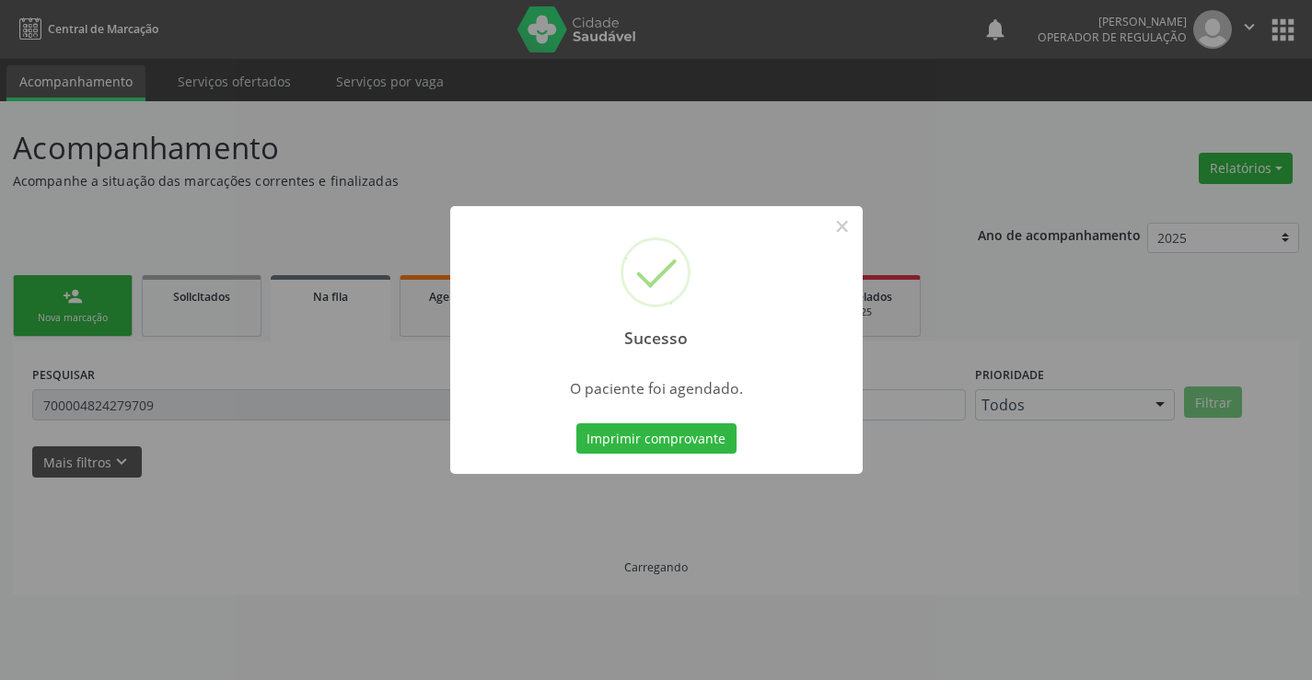
scroll to position [0, 0]
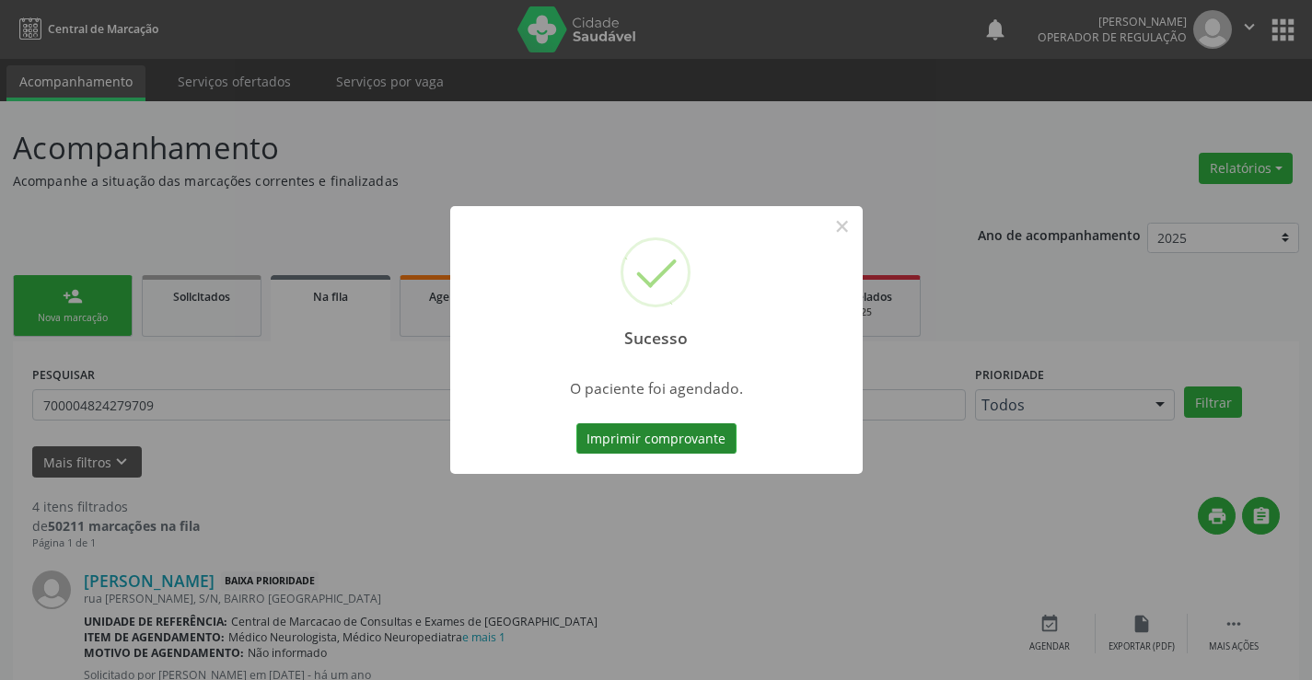
click at [653, 433] on button "Imprimir comprovante" at bounding box center [656, 438] width 160 height 31
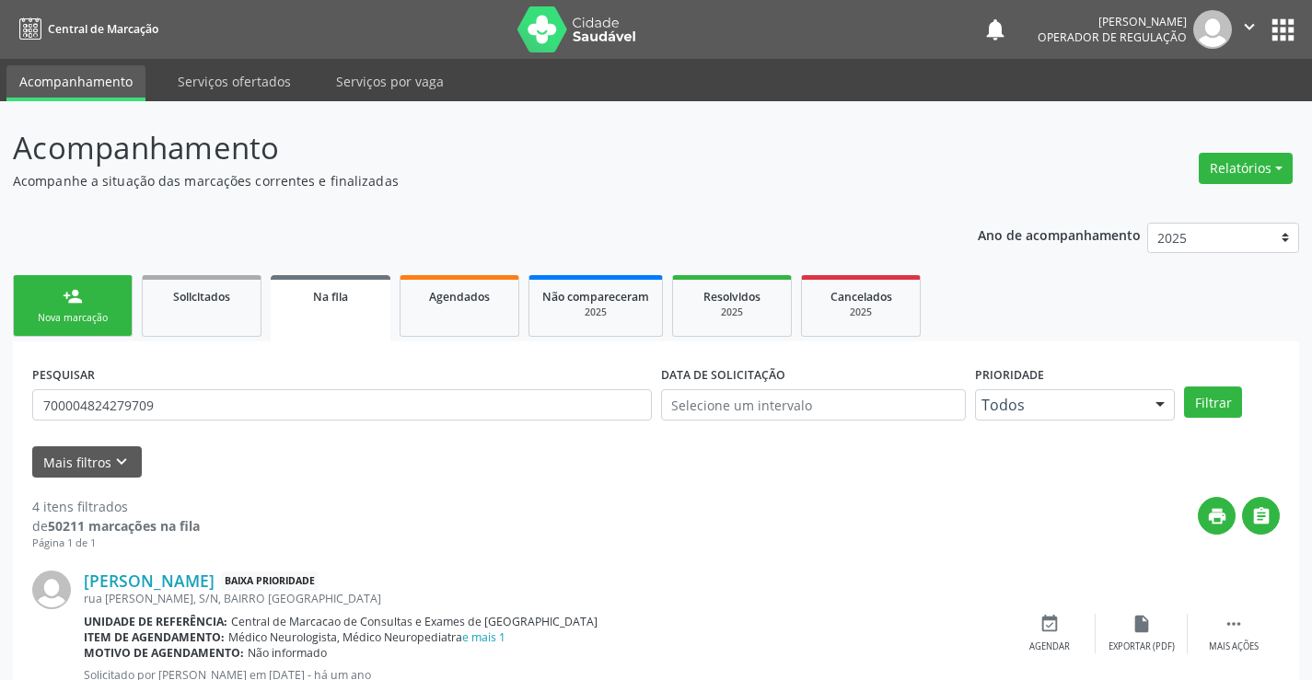
click at [1248, 25] on icon "" at bounding box center [1249, 27] width 20 height 20
click at [1198, 112] on link "Sair" at bounding box center [1202, 112] width 127 height 26
